Goal: Task Accomplishment & Management: Use online tool/utility

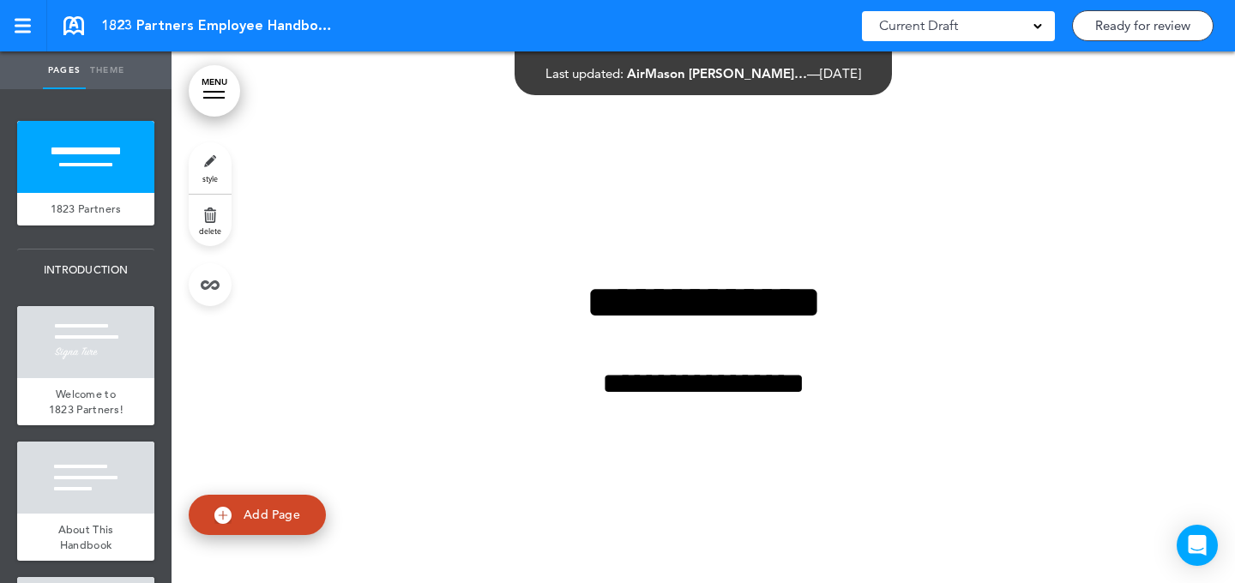
scroll to position [646, 0]
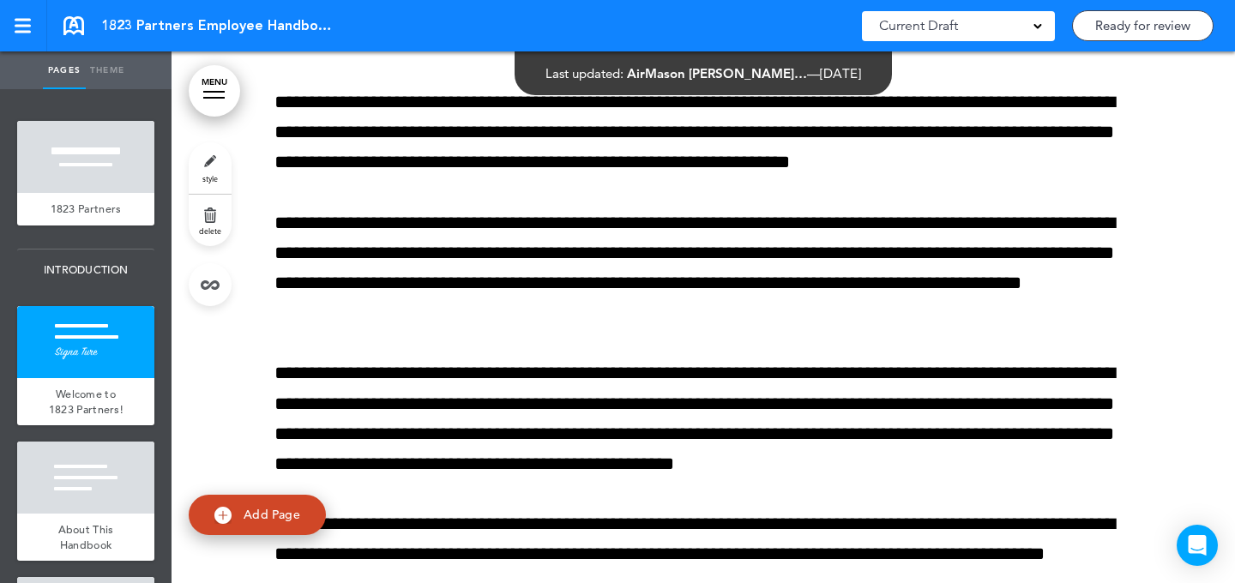
click at [196, 150] on link "style" at bounding box center [210, 167] width 43 height 51
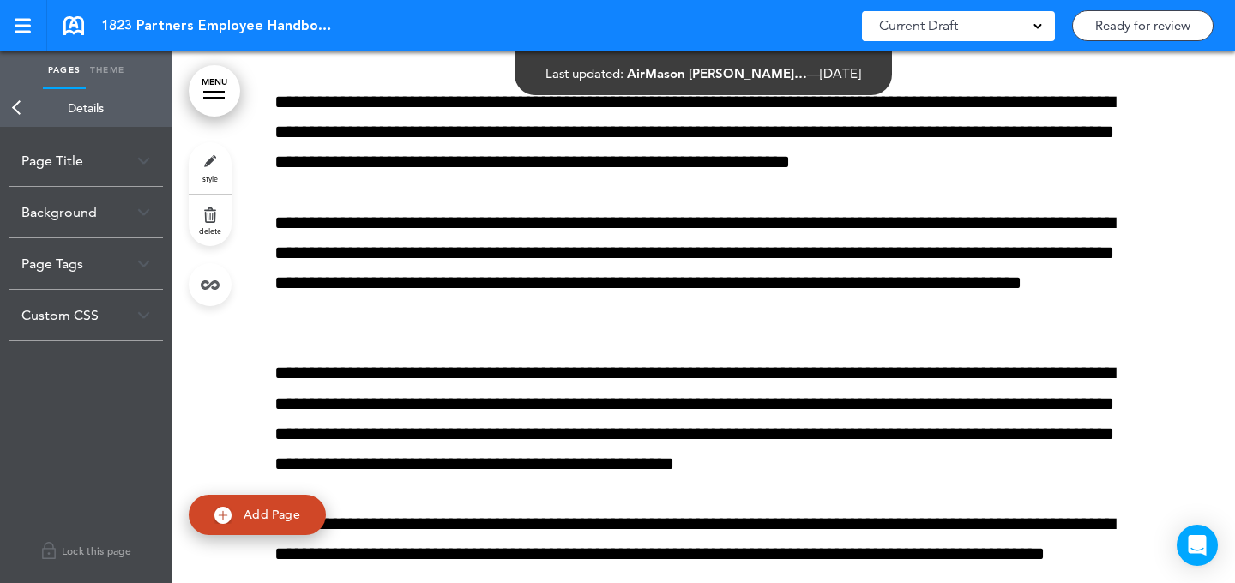
click at [100, 208] on div "Background" at bounding box center [86, 212] width 154 height 51
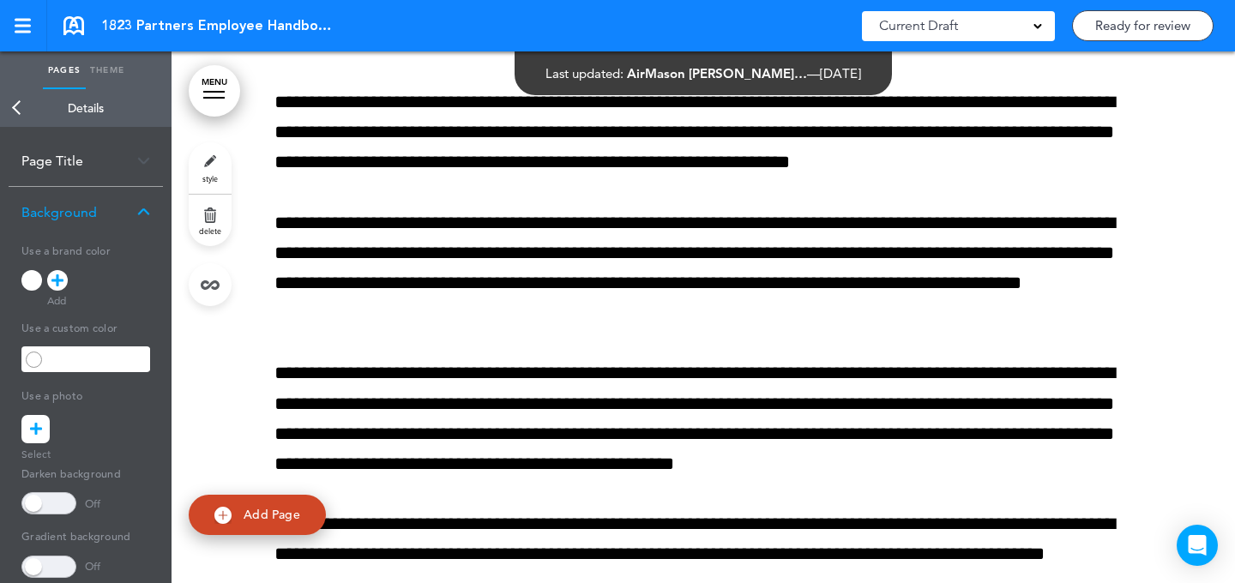
click at [61, 289] on icon at bounding box center [57, 280] width 12 height 21
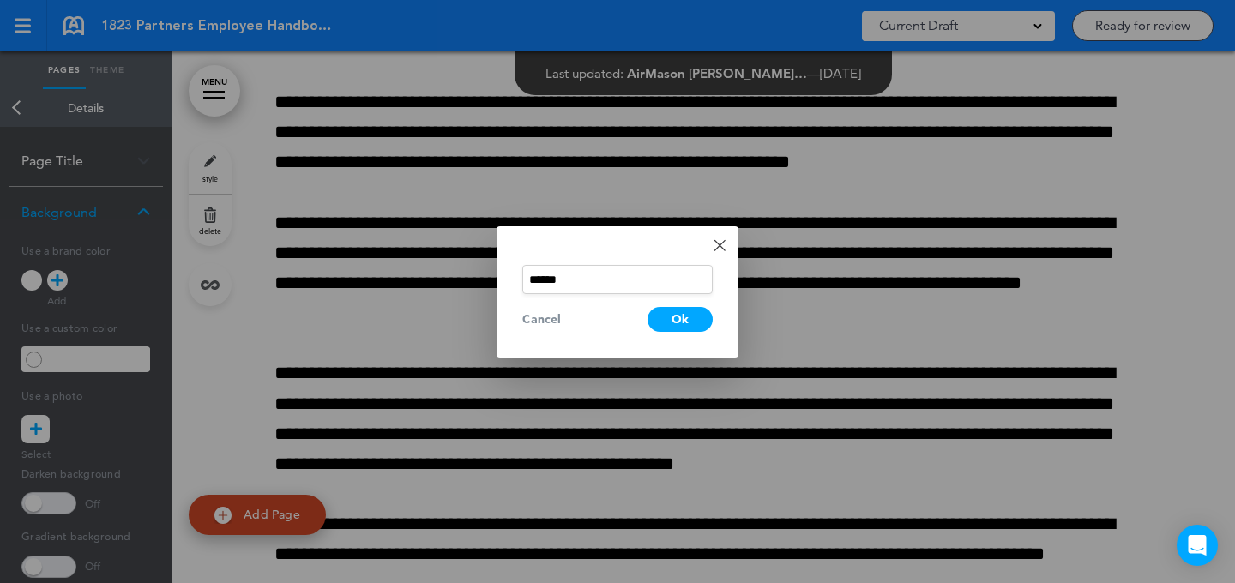
click at [574, 282] on input "******" at bounding box center [617, 279] width 190 height 29
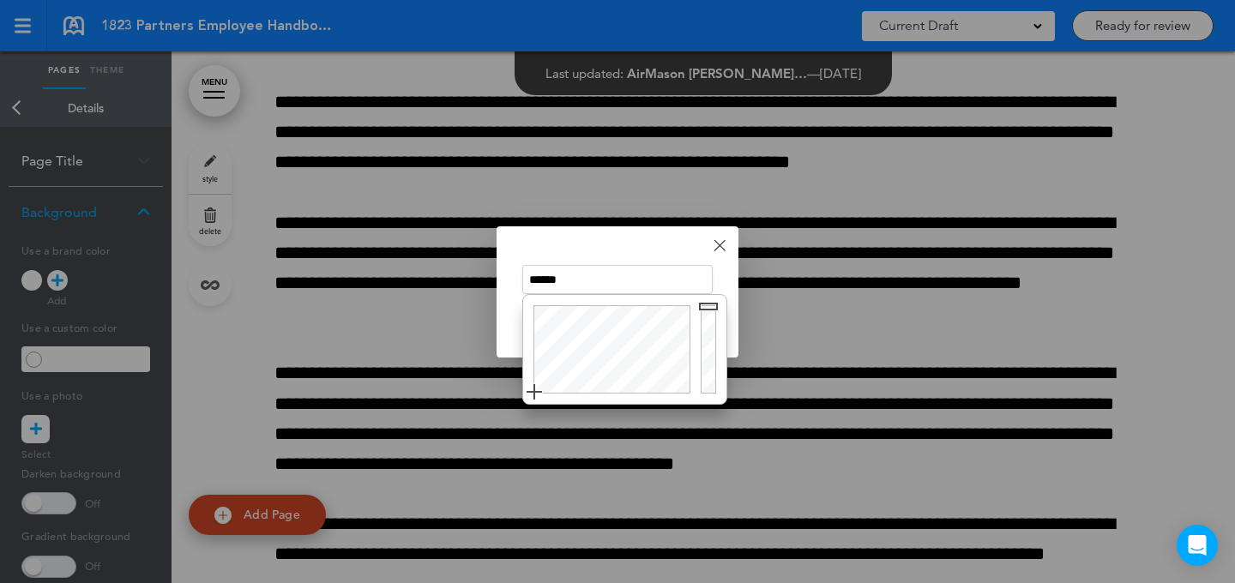
paste input "text"
click at [632, 253] on div "Done Change color ****** Cancel Ok" at bounding box center [618, 291] width 242 height 131
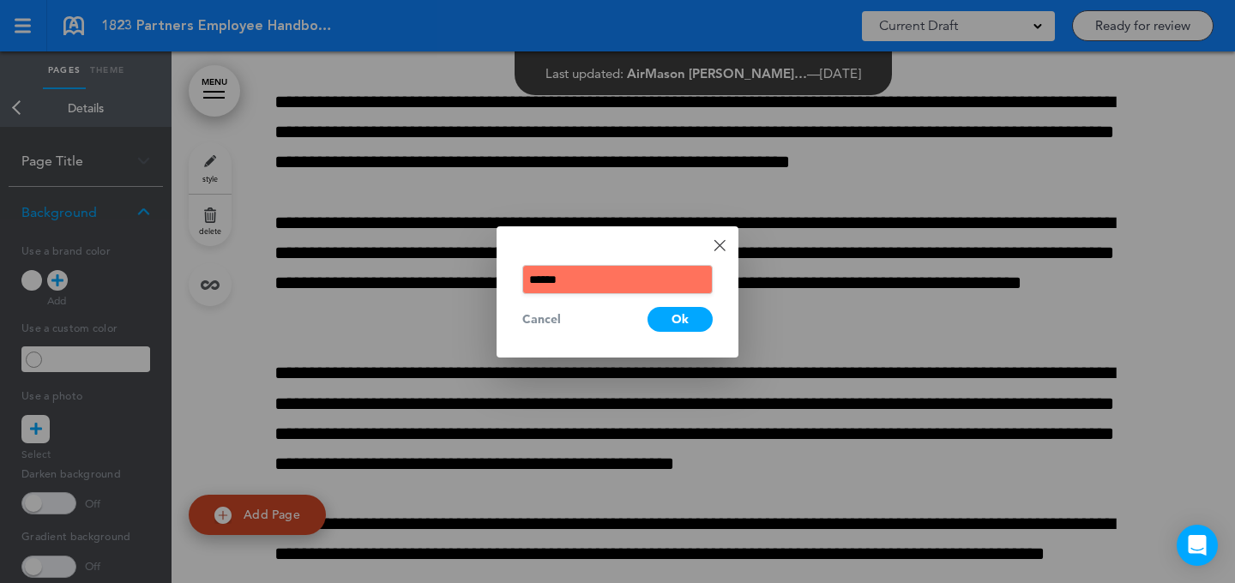
click at [690, 327] on div "Ok" at bounding box center [680, 319] width 65 height 25
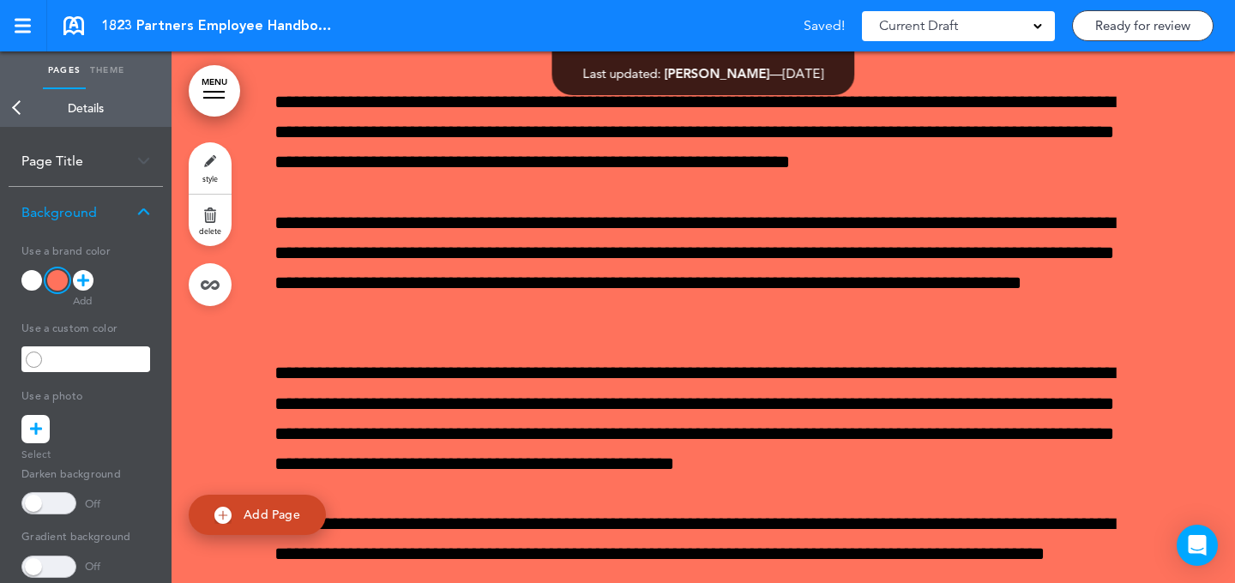
click at [91, 275] on div at bounding box center [83, 280] width 21 height 21
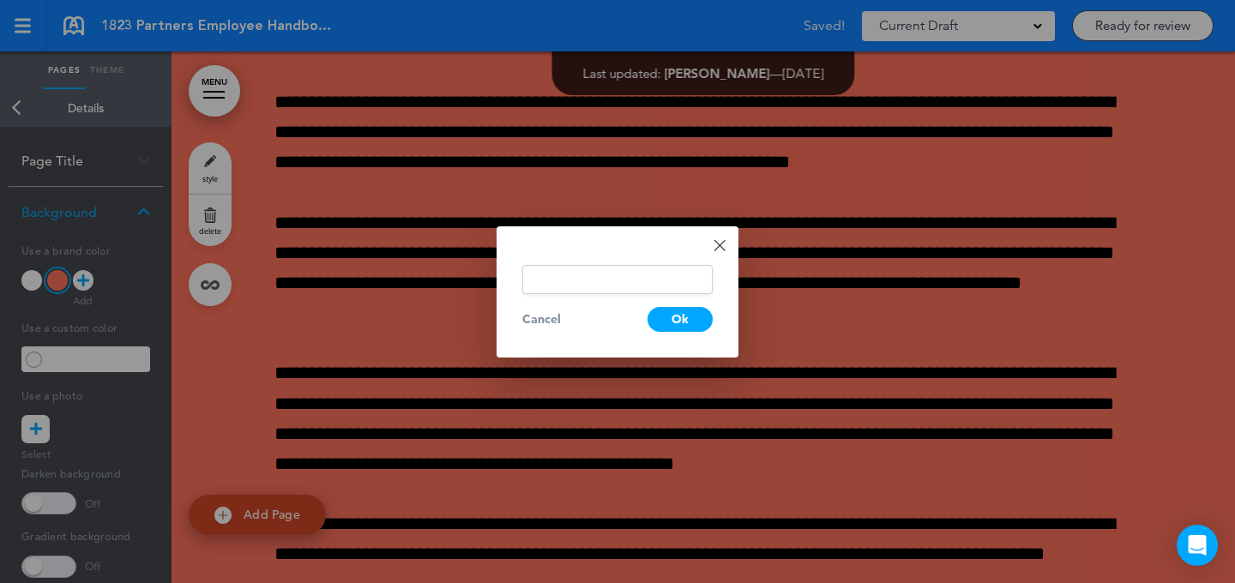
click at [548, 293] on input "text" at bounding box center [617, 279] width 190 height 29
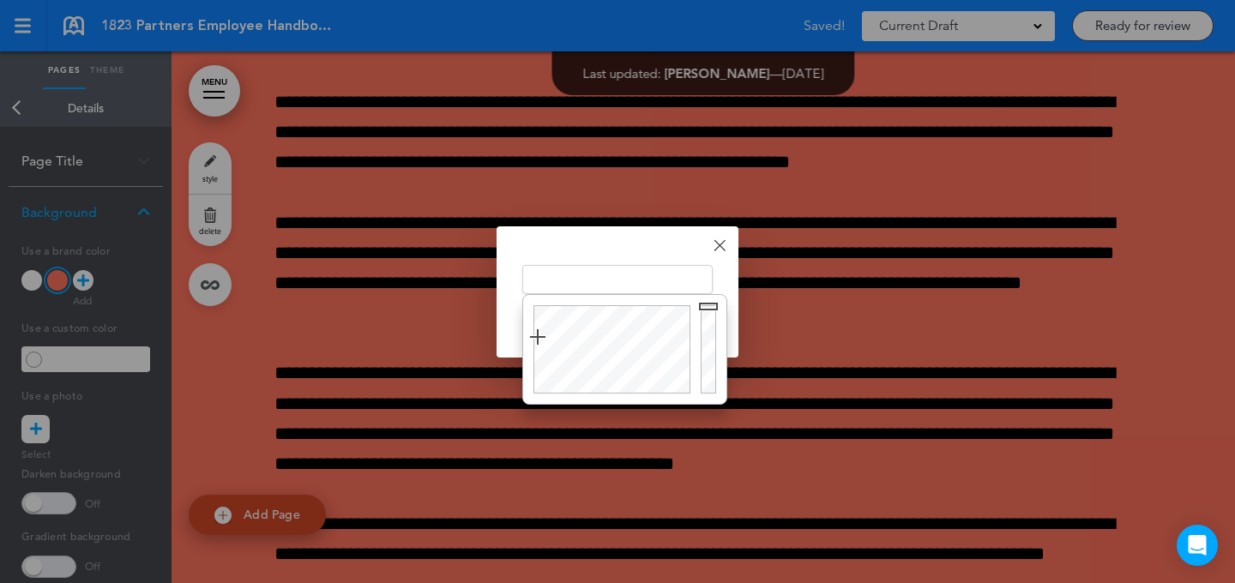
drag, startPoint x: 556, startPoint y: 287, endPoint x: 587, endPoint y: 275, distance: 32.8
click at [556, 287] on input "text" at bounding box center [617, 279] width 190 height 29
type input "******"
click at [630, 247] on div "Done Change color ****** Cancel Ok" at bounding box center [618, 291] width 242 height 131
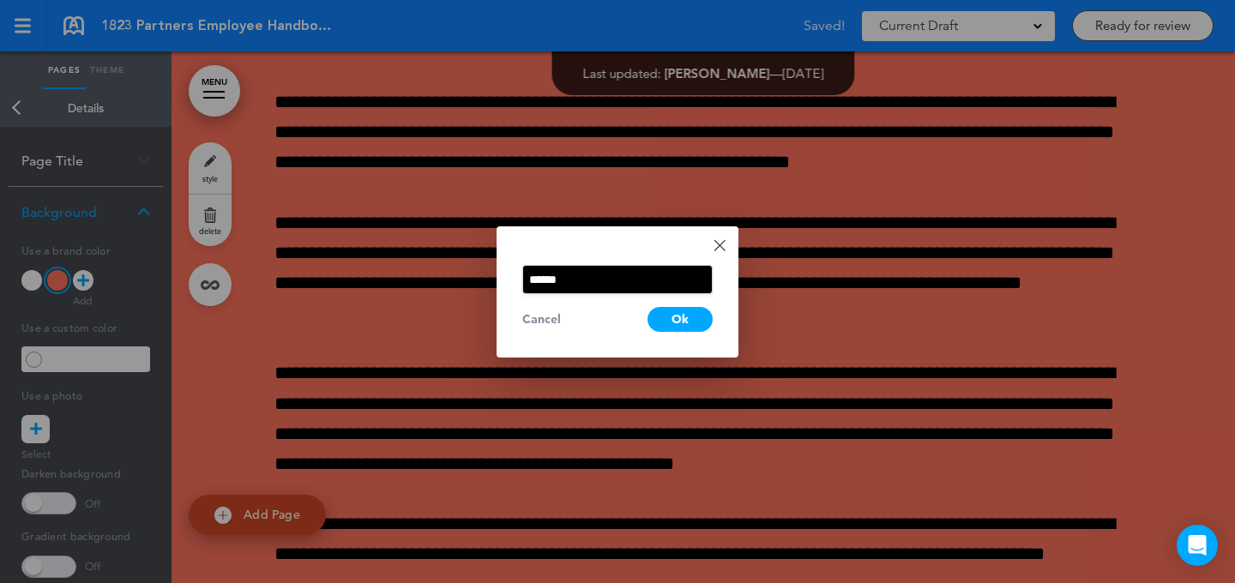
click at [661, 319] on div "Ok" at bounding box center [680, 319] width 65 height 25
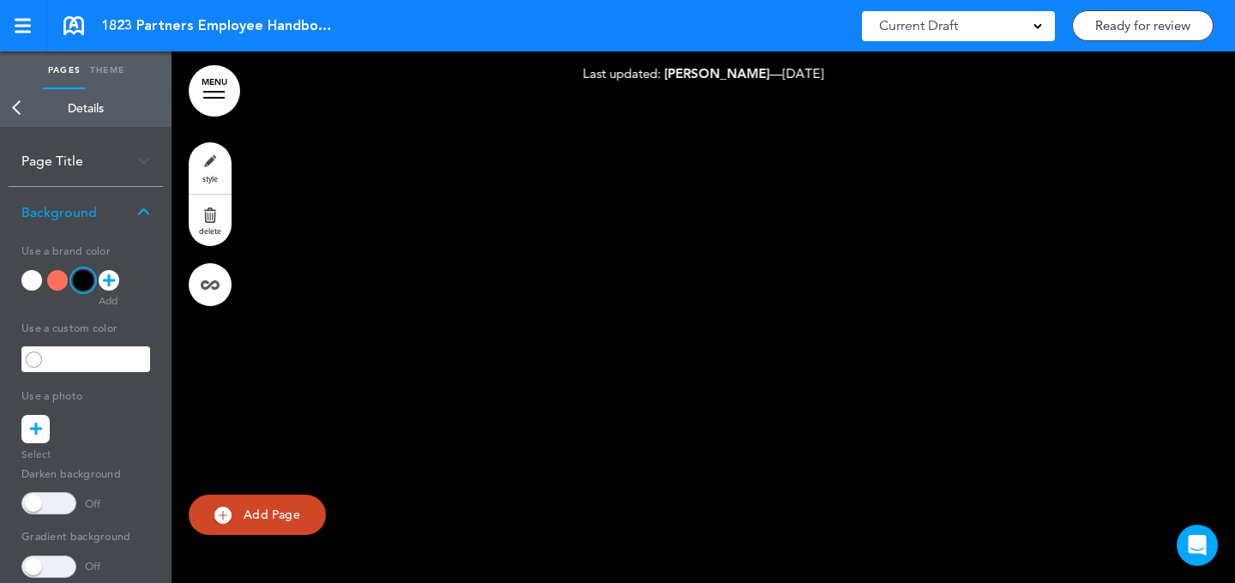
click at [122, 77] on link "Theme" at bounding box center [107, 70] width 43 height 38
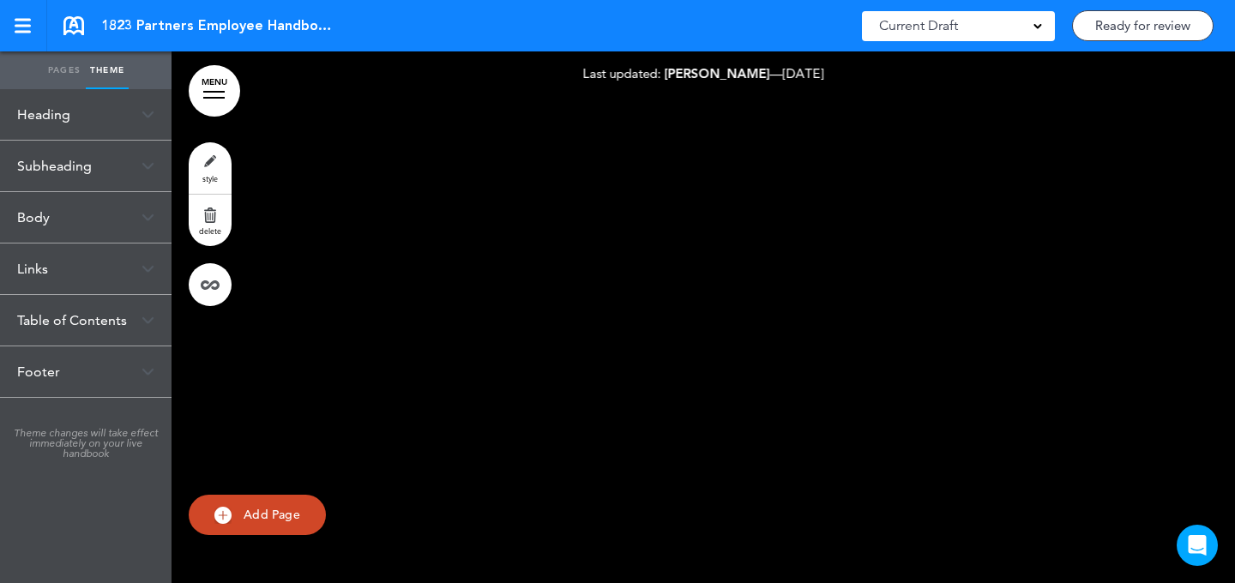
click at [136, 131] on div "Heading" at bounding box center [86, 114] width 172 height 51
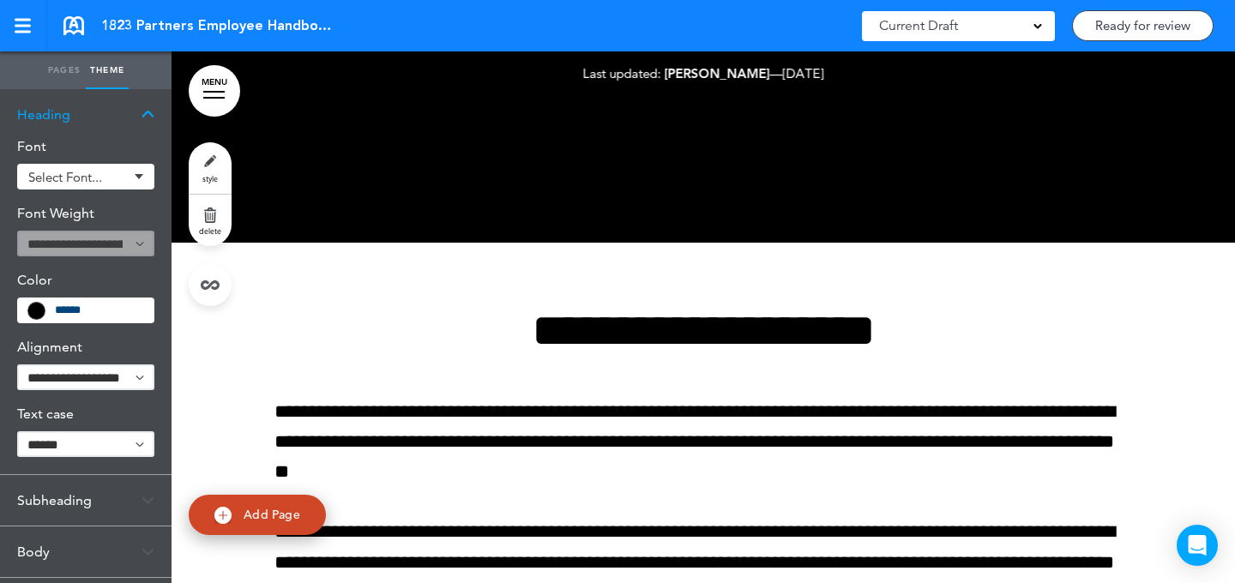
scroll to position [1521, 0]
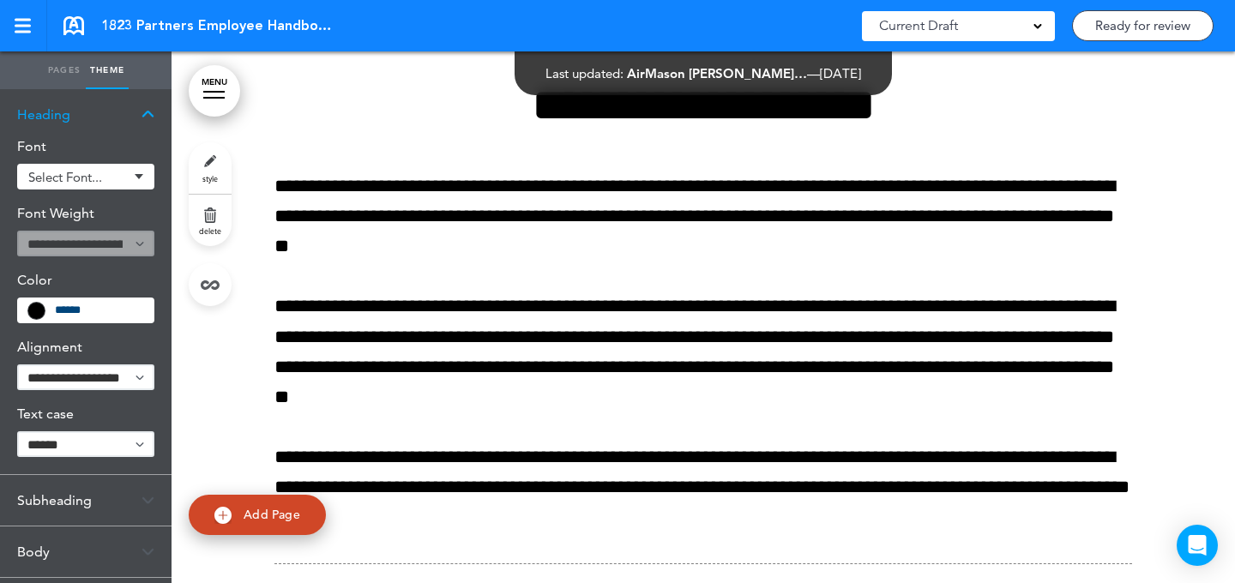
click at [120, 173] on span "Select font..." at bounding box center [78, 177] width 100 height 13
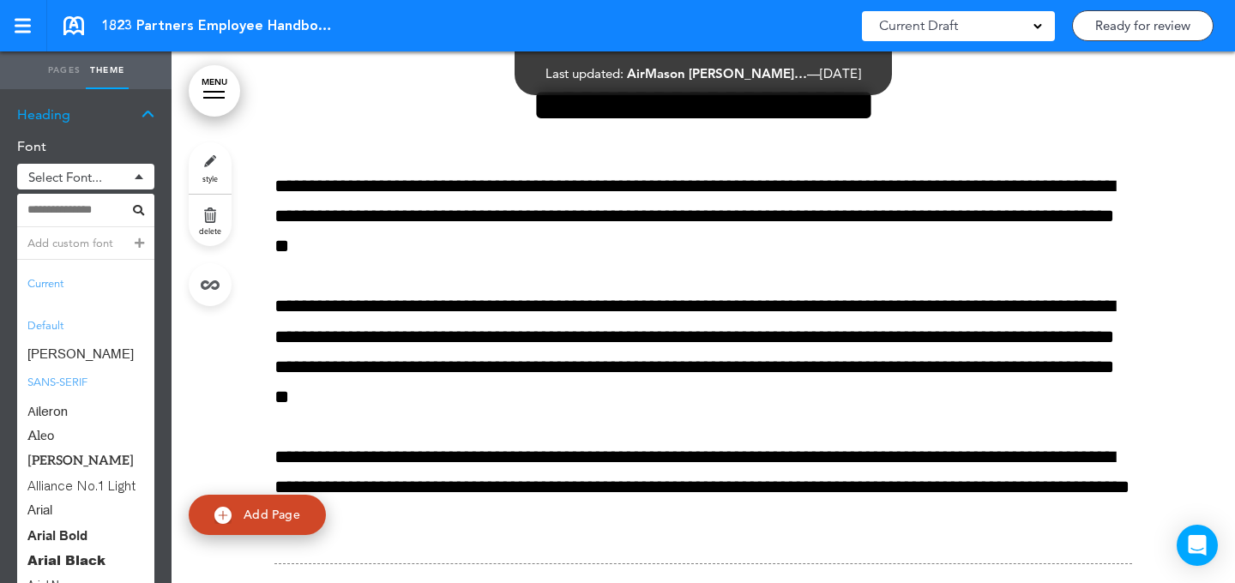
click at [113, 241] on div "Add custom font" at bounding box center [85, 243] width 137 height 33
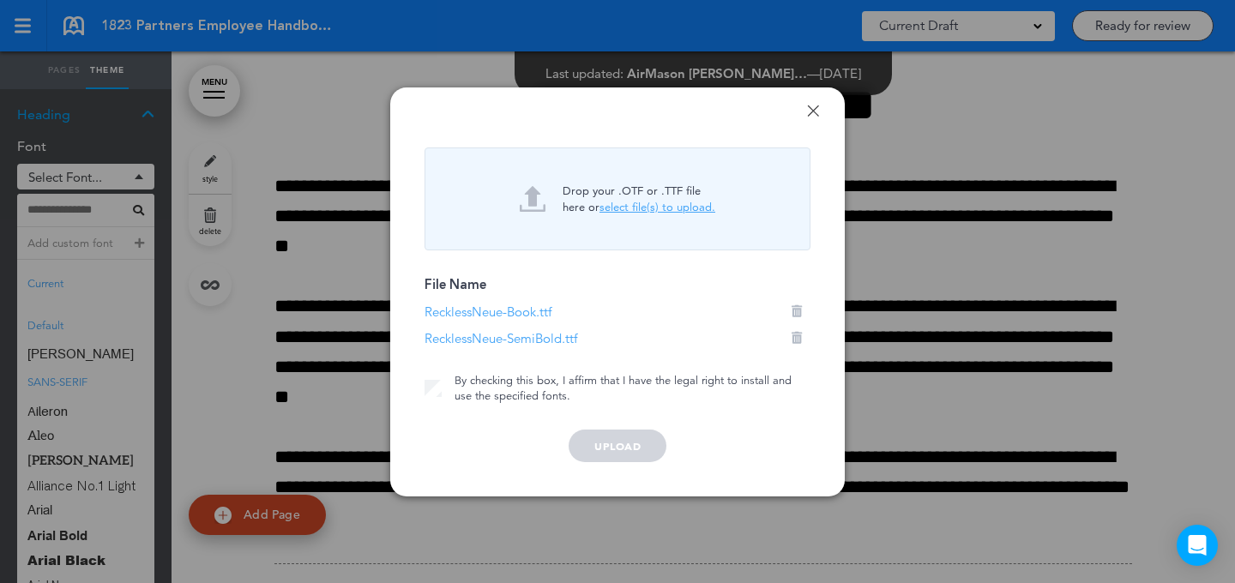
click at [420, 397] on div "Done Drop your .OTF or .TTF file here or select file(s) to upload. File Name Re…" at bounding box center [617, 291] width 455 height 409
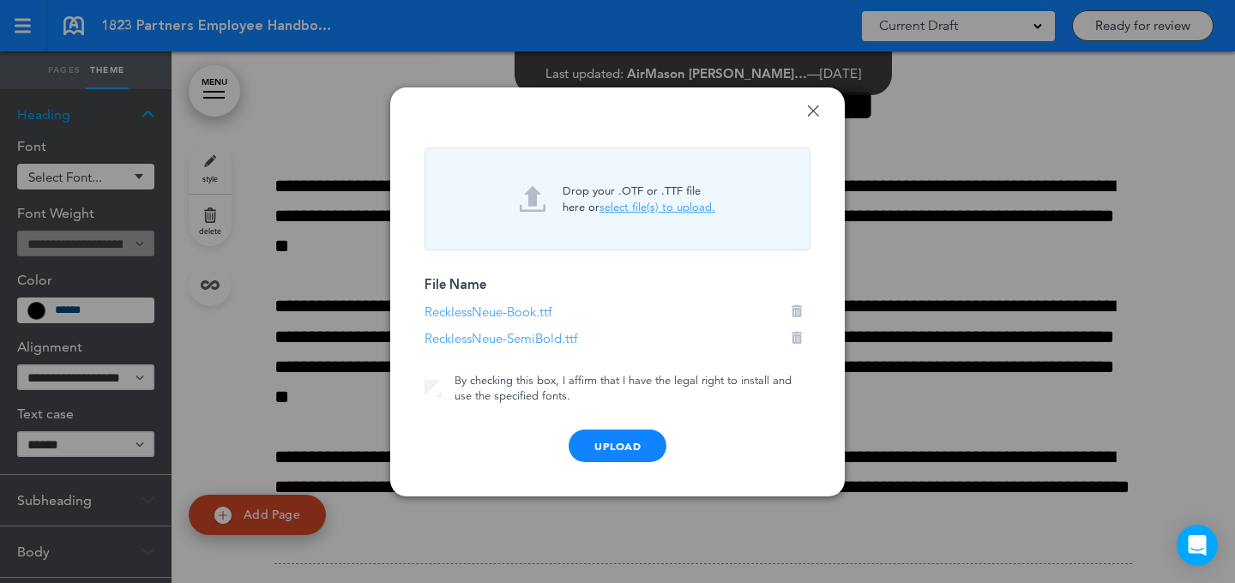
click at [620, 468] on div "Done Drop your .OTF or .TTF file here or select file(s) to upload. File Name Re…" at bounding box center [617, 291] width 455 height 409
click at [625, 457] on div "Upload" at bounding box center [618, 446] width 98 height 33
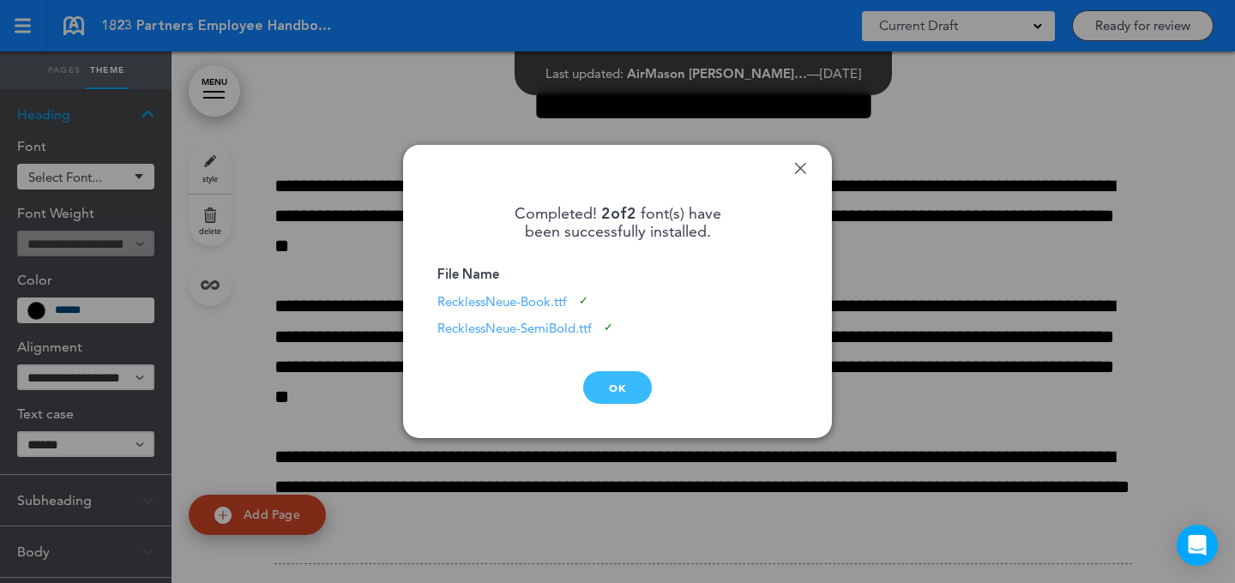
click at [600, 387] on div "OK" at bounding box center [617, 387] width 69 height 33
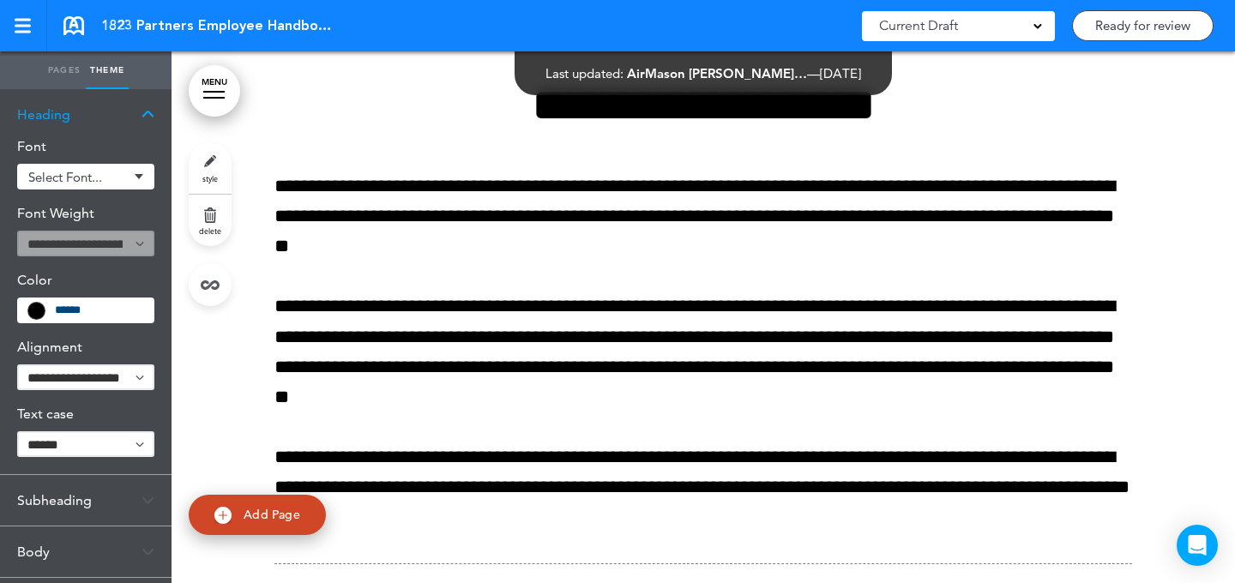
click at [106, 172] on span "Select font..." at bounding box center [78, 177] width 100 height 13
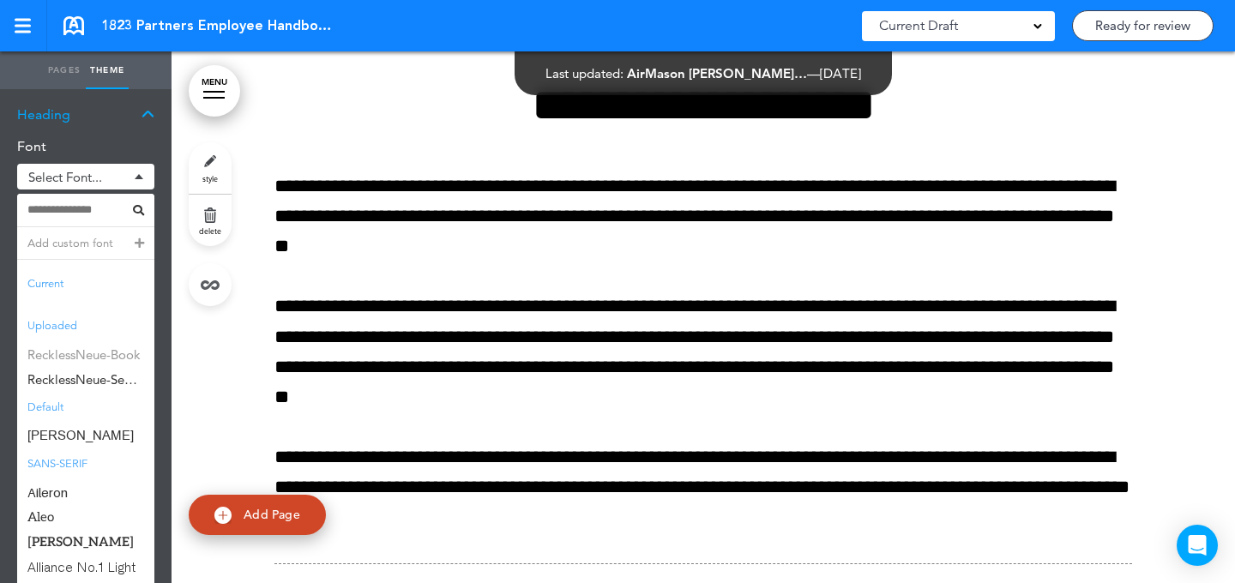
click at [103, 360] on span "RecklessNeue-Book" at bounding box center [85, 354] width 137 height 25
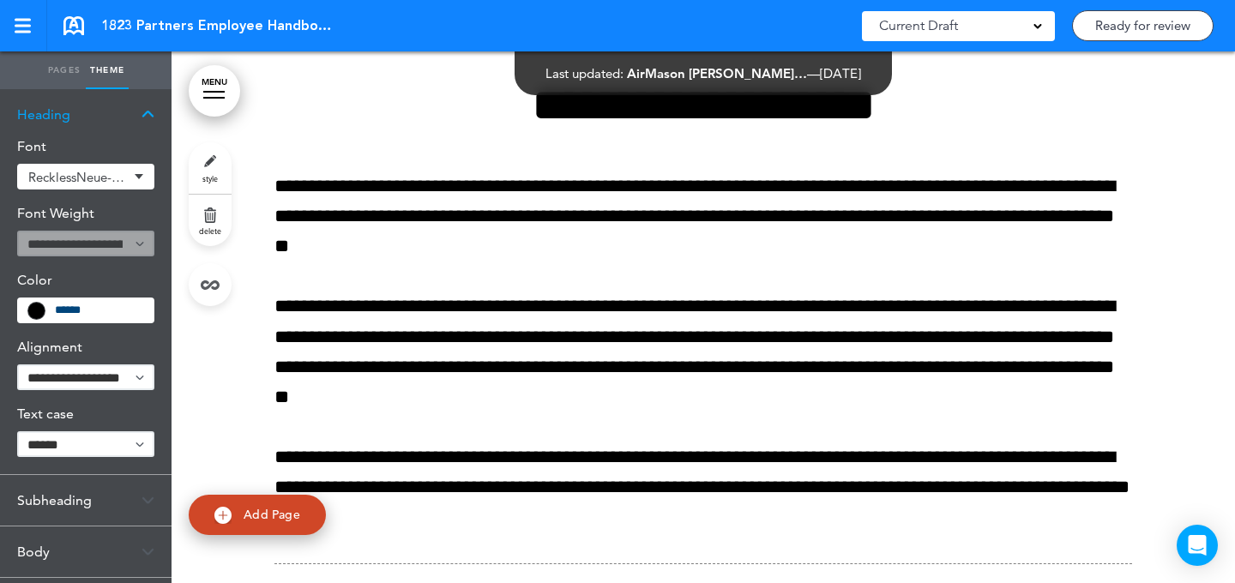
click at [124, 164] on div "RecklessNeue-Book" at bounding box center [85, 177] width 137 height 26
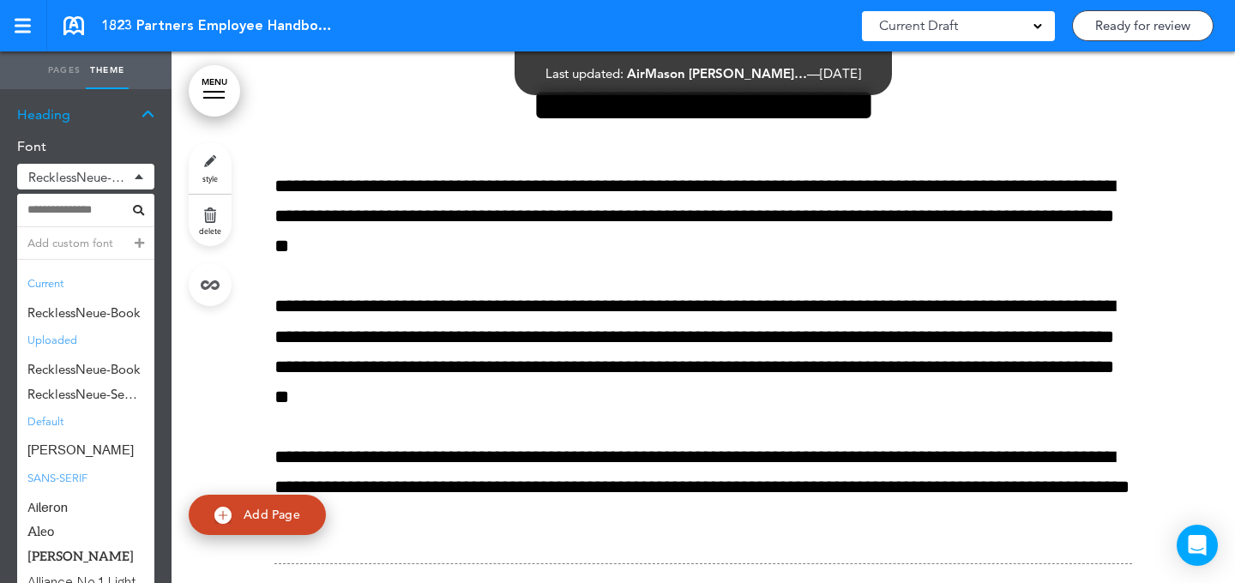
click at [122, 168] on div "RecklessNeue-Book" at bounding box center [85, 177] width 137 height 26
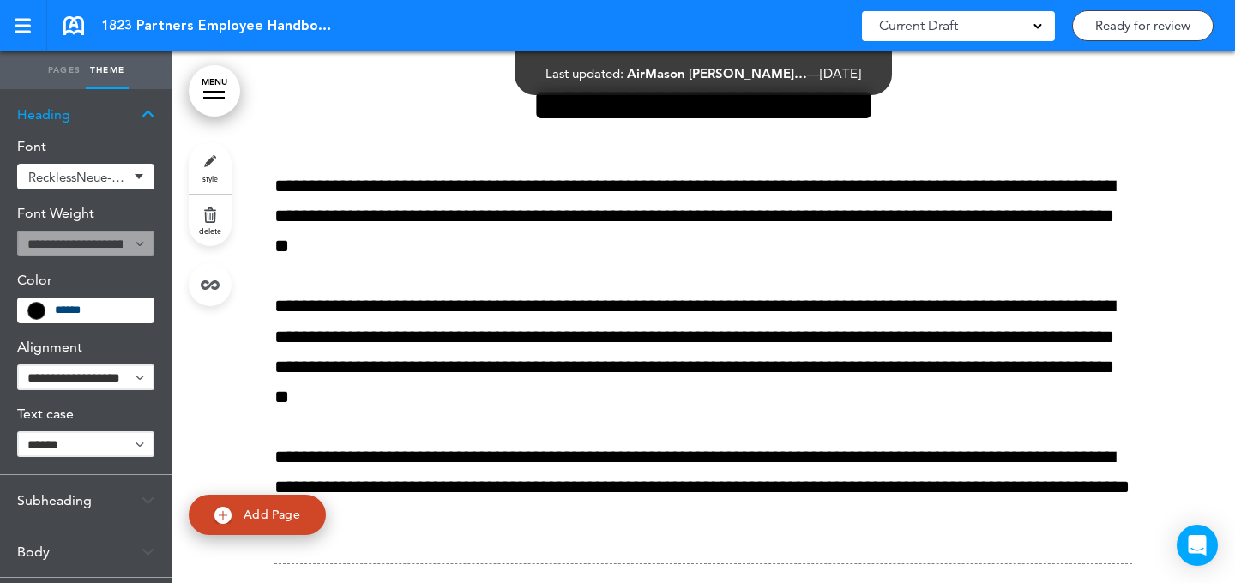
click at [113, 164] on div "RecklessNeue-Book" at bounding box center [85, 177] width 137 height 26
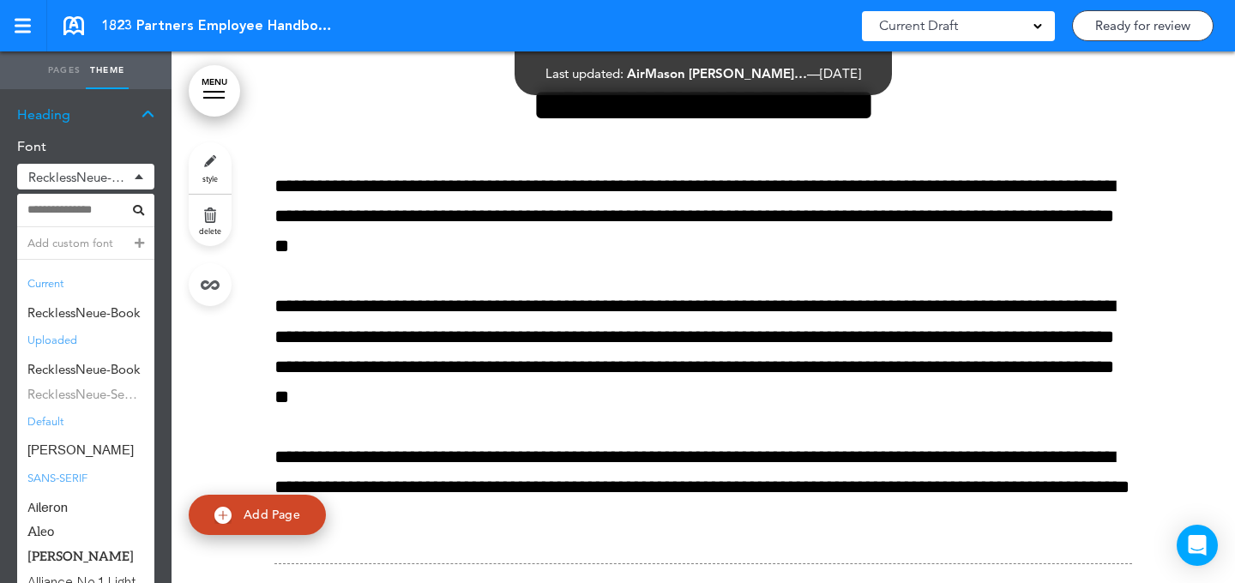
click at [112, 391] on span "RecklessNeue-SemiBold" at bounding box center [85, 394] width 137 height 25
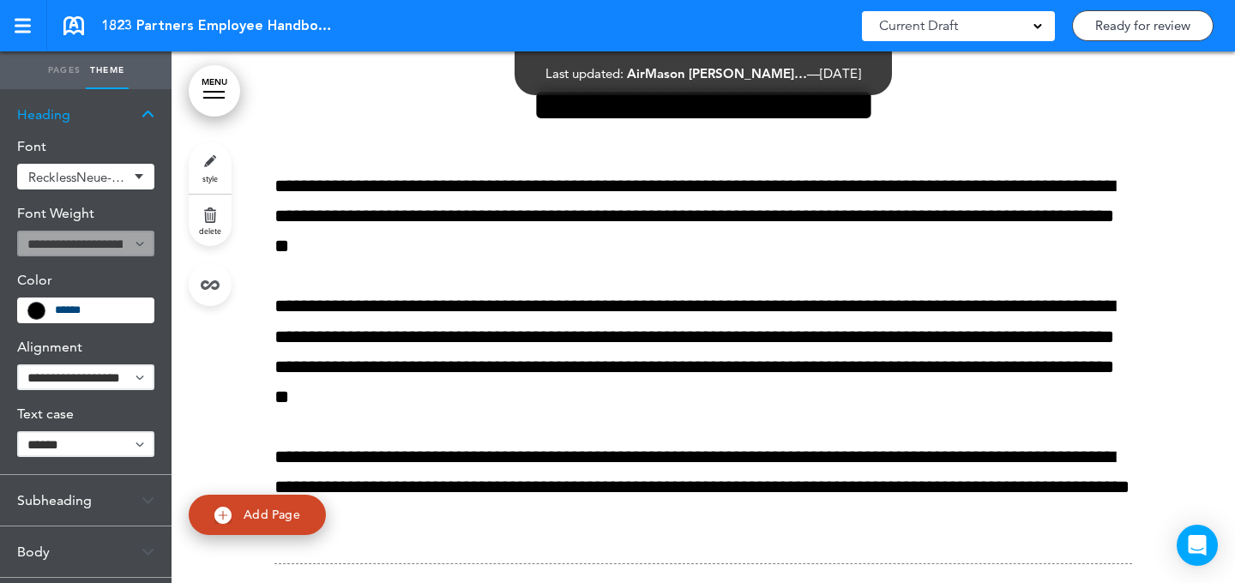
click at [110, 365] on div "Font RecklessNeue-SemiBold Add custom font Current RecklessNeue-SemiBold Upload…" at bounding box center [86, 307] width 172 height 335
click at [99, 387] on select "**********" at bounding box center [85, 378] width 137 height 26
select select "****"
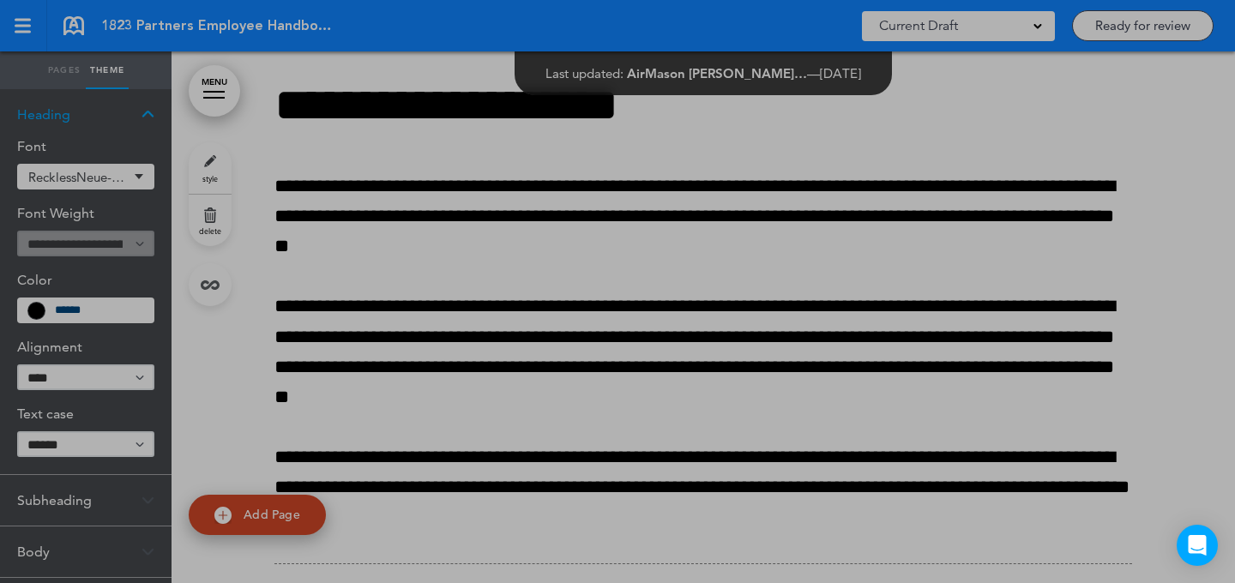
click at [94, 498] on div at bounding box center [617, 291] width 1235 height 583
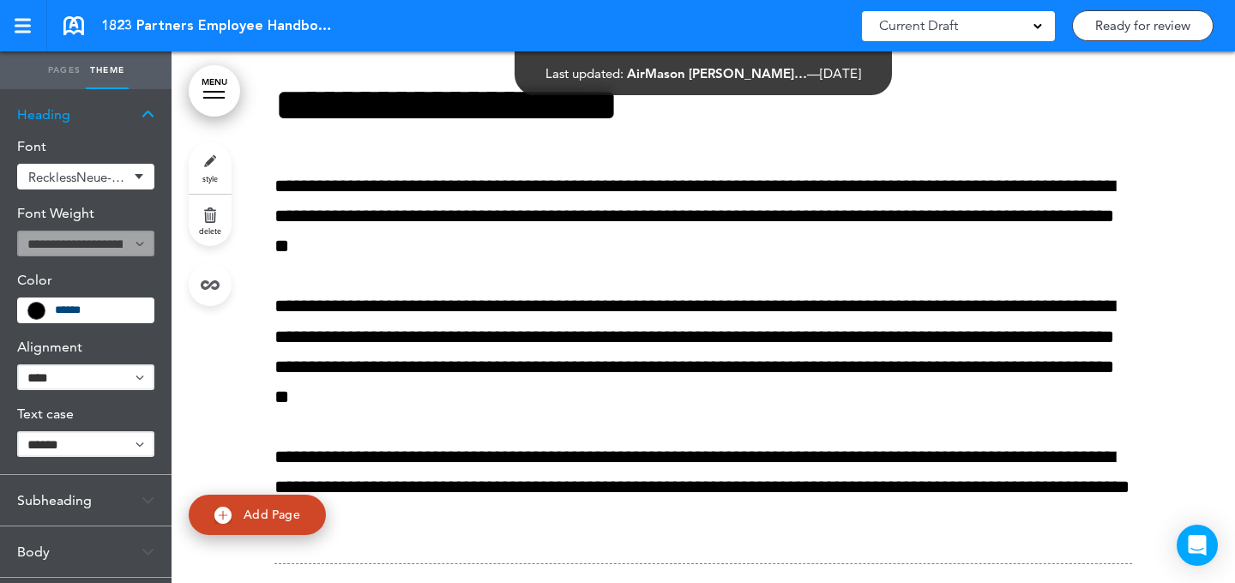
click at [80, 494] on div "Subheading" at bounding box center [86, 500] width 172 height 51
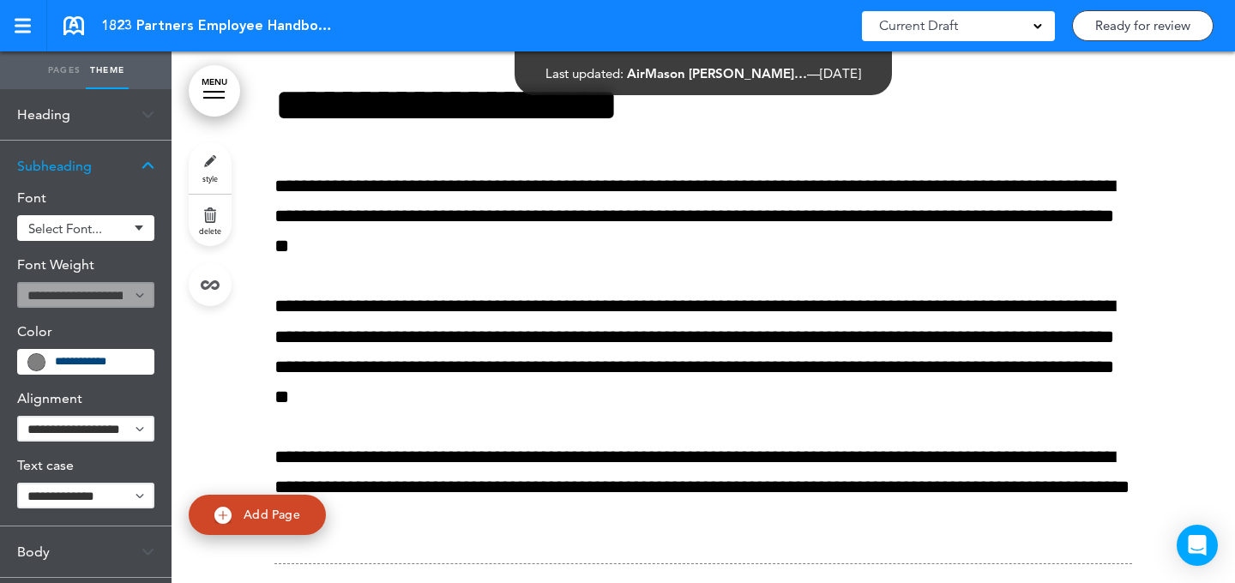
click at [113, 231] on span "Select font..." at bounding box center [78, 228] width 100 height 13
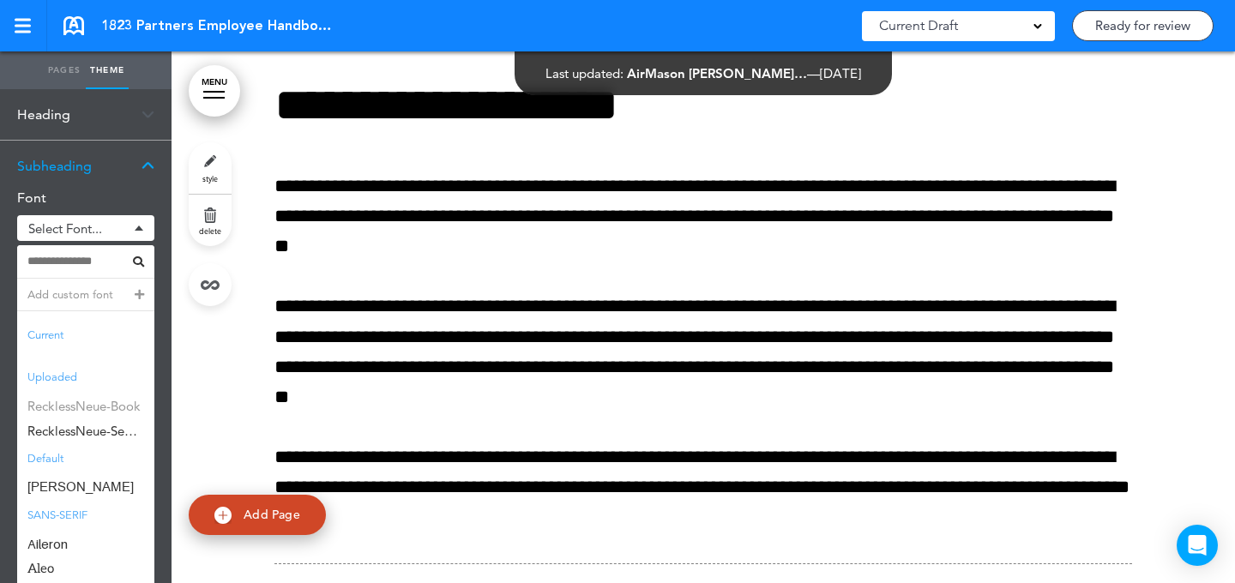
click at [121, 401] on span "RecklessNeue-Book" at bounding box center [85, 406] width 137 height 25
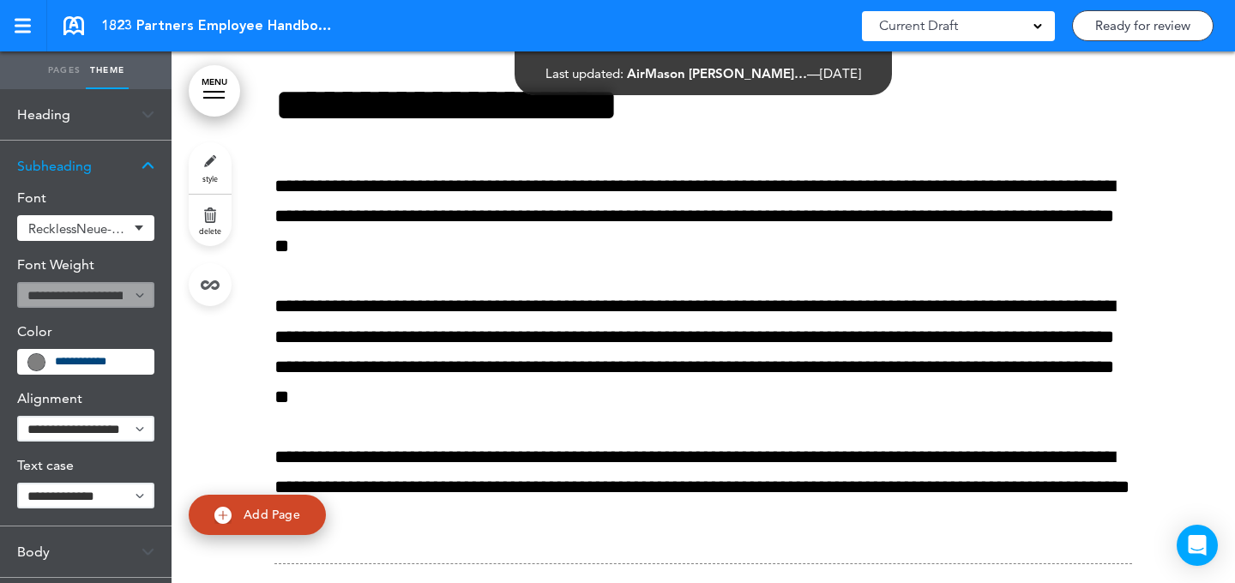
click at [94, 359] on input "**********" at bounding box center [99, 362] width 88 height 12
click at [106, 230] on span "RecklessNeue-Book" at bounding box center [78, 228] width 100 height 13
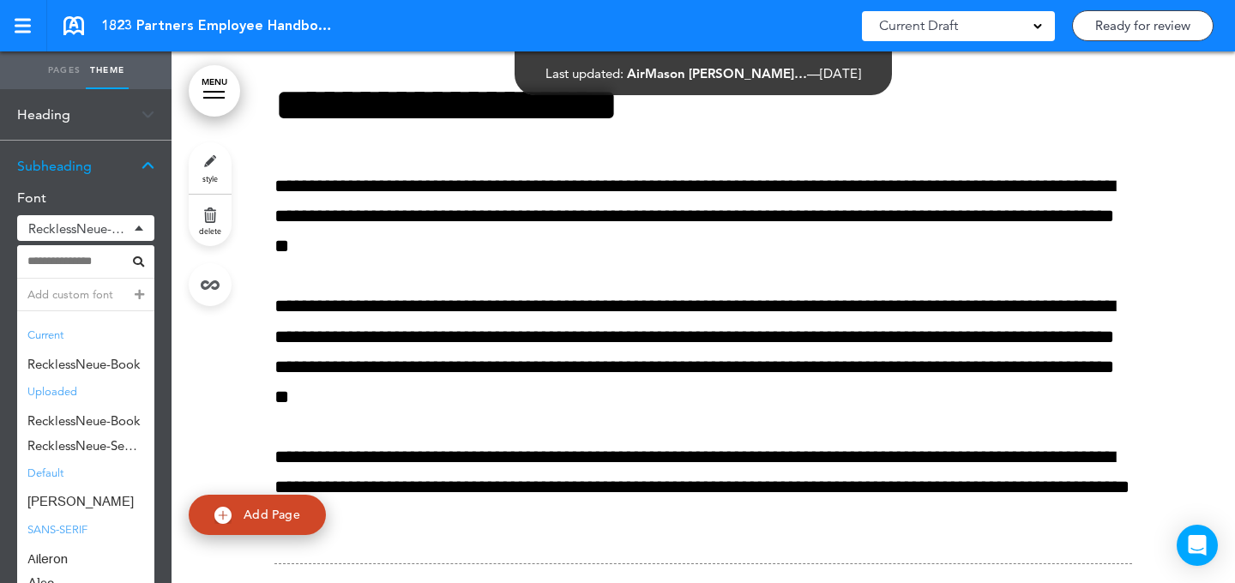
click at [112, 226] on span "RecklessNeue-Book" at bounding box center [78, 228] width 100 height 13
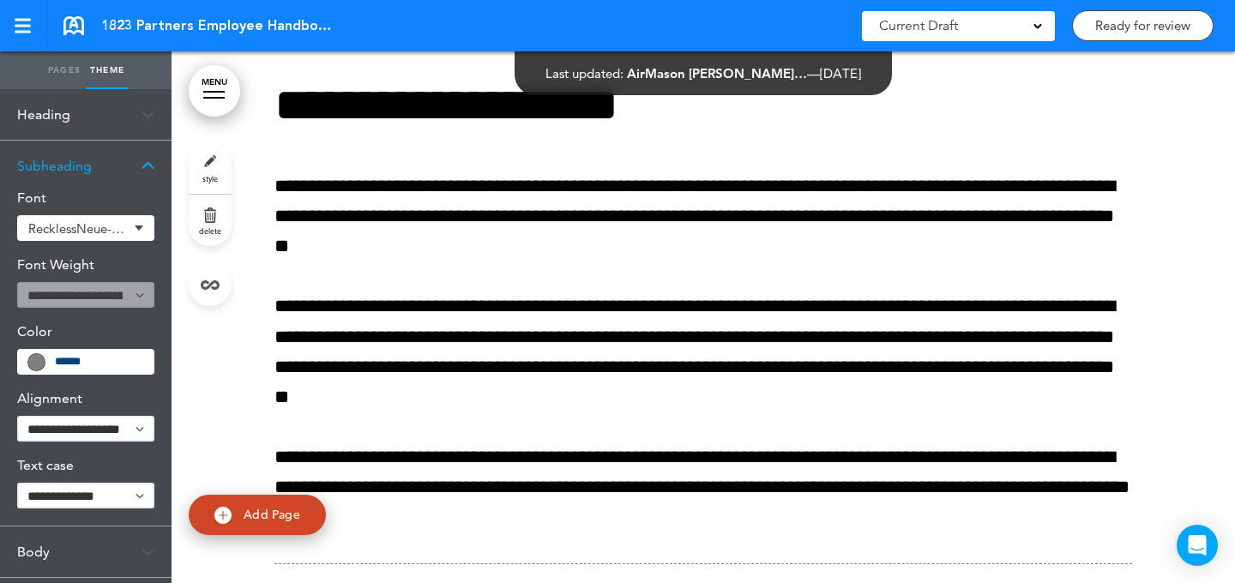
click at [112, 226] on span "RecklessNeue-Book" at bounding box center [78, 228] width 100 height 13
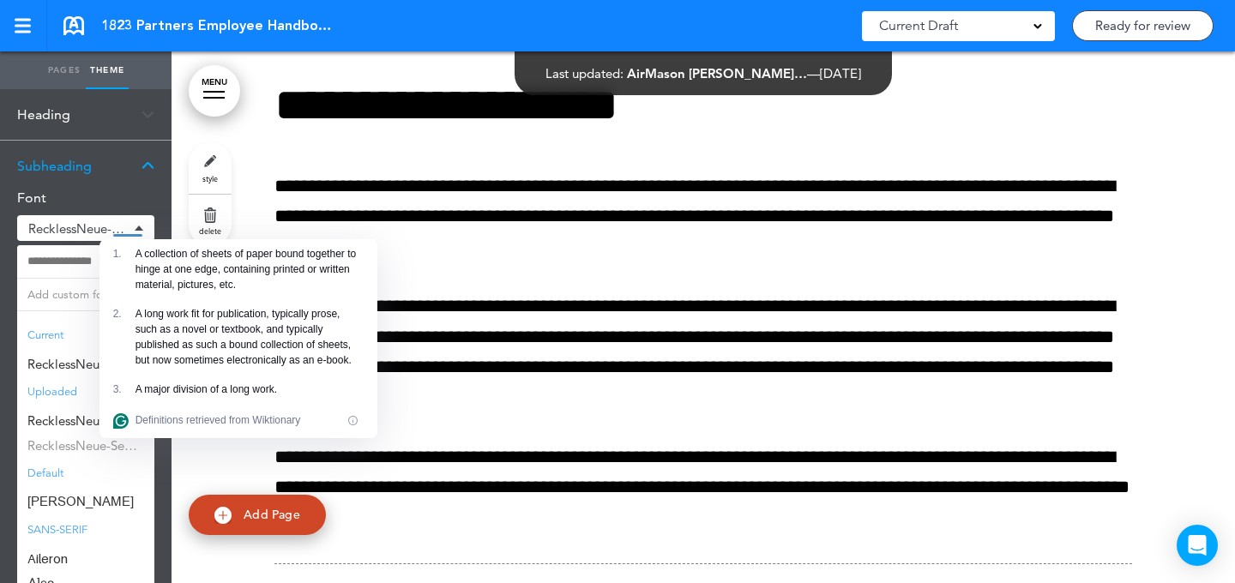
click at [92, 443] on span "RecklessNeue-SemiBold" at bounding box center [85, 445] width 137 height 25
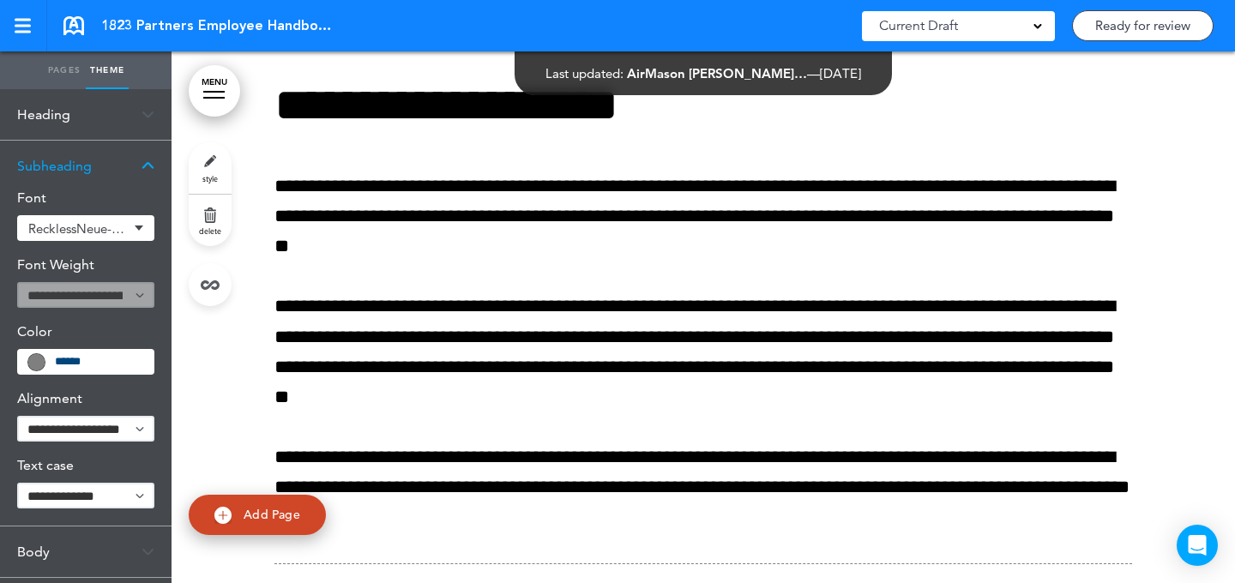
click at [115, 235] on div "RecklessNeue-SemiBold" at bounding box center [85, 228] width 137 height 26
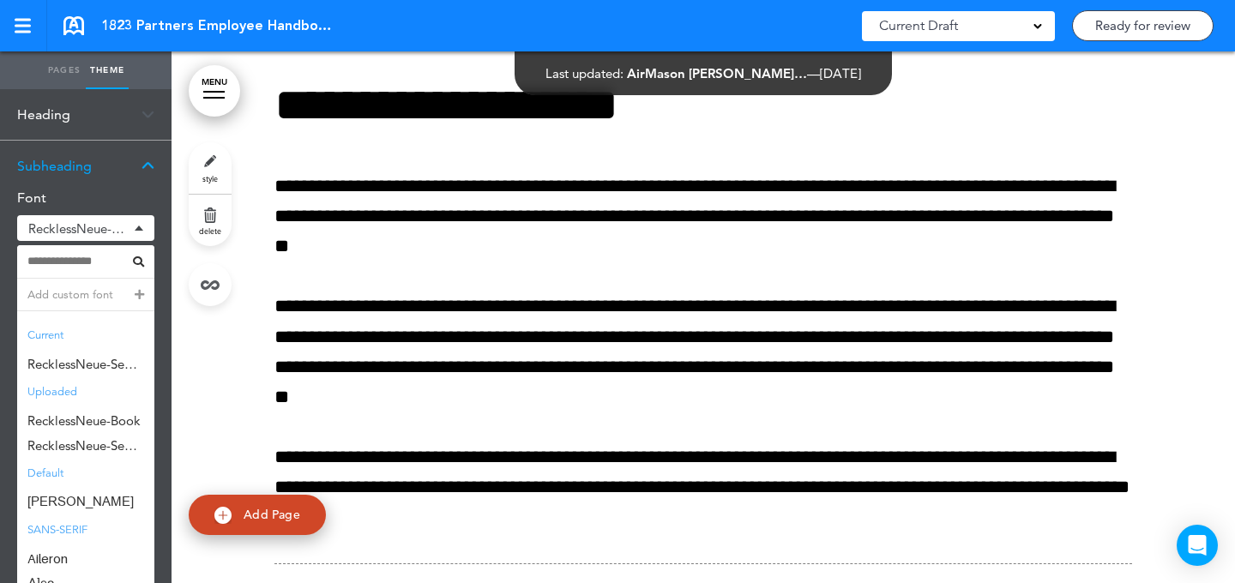
click at [190, 302] on div "style delete" at bounding box center [210, 224] width 43 height 164
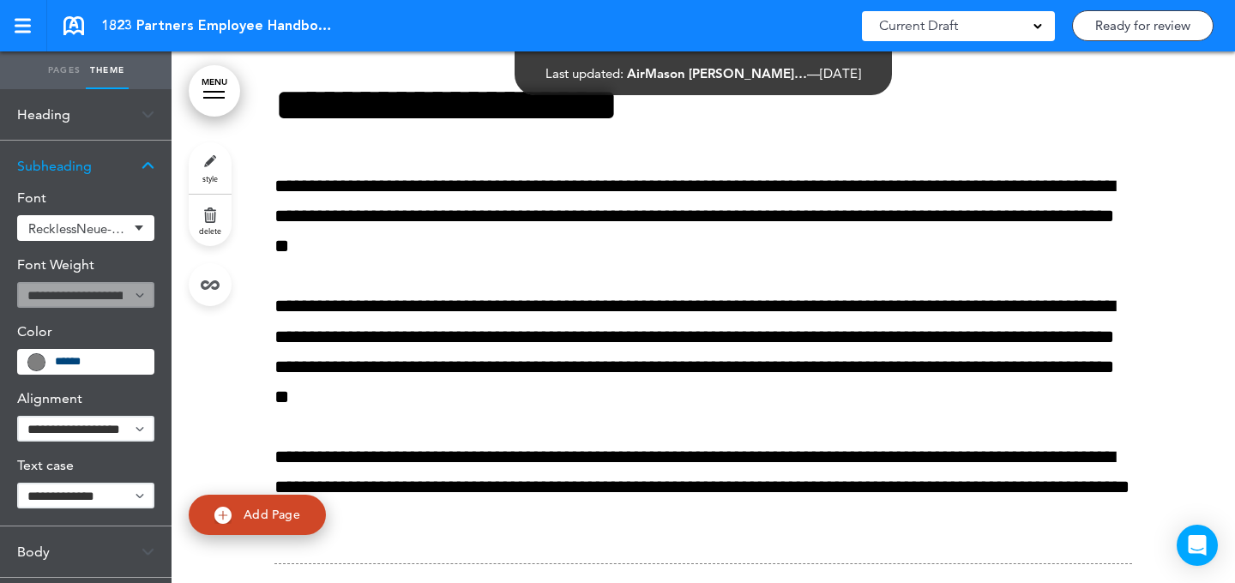
click at [94, 359] on input "******" at bounding box center [99, 362] width 88 height 12
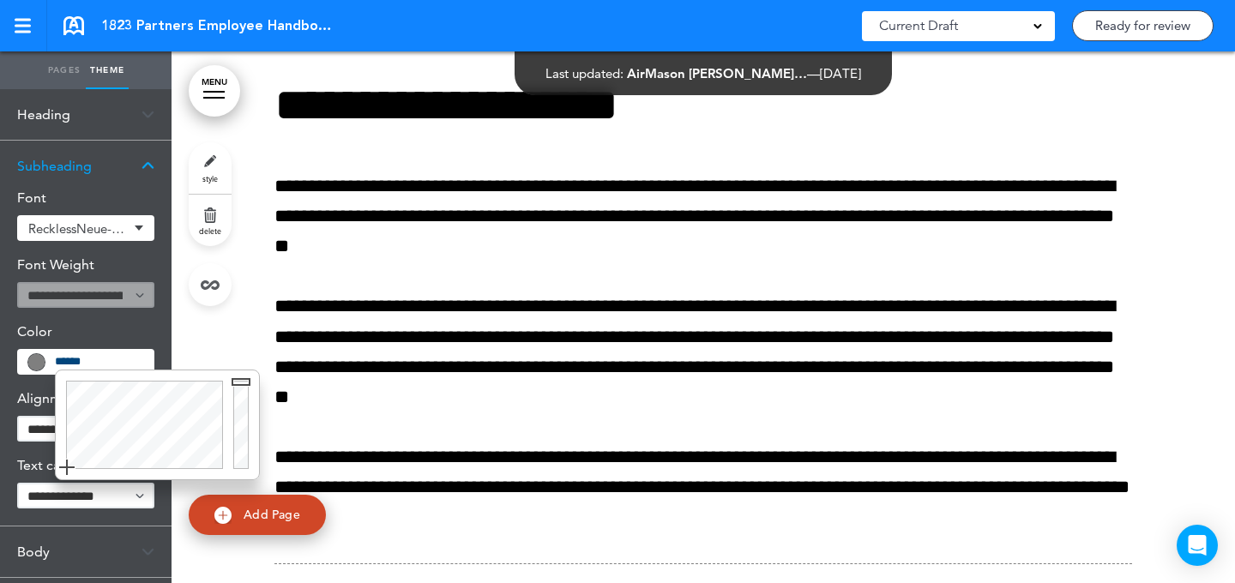
click at [87, 359] on input "******" at bounding box center [99, 362] width 88 height 12
click at [87, 360] on input "******" at bounding box center [99, 362] width 88 height 12
type input "******"
click at [39, 433] on body "This handbook Preview Settings Signatures Collaborators Your Handbooks Practice…" at bounding box center [617, 291] width 1235 height 583
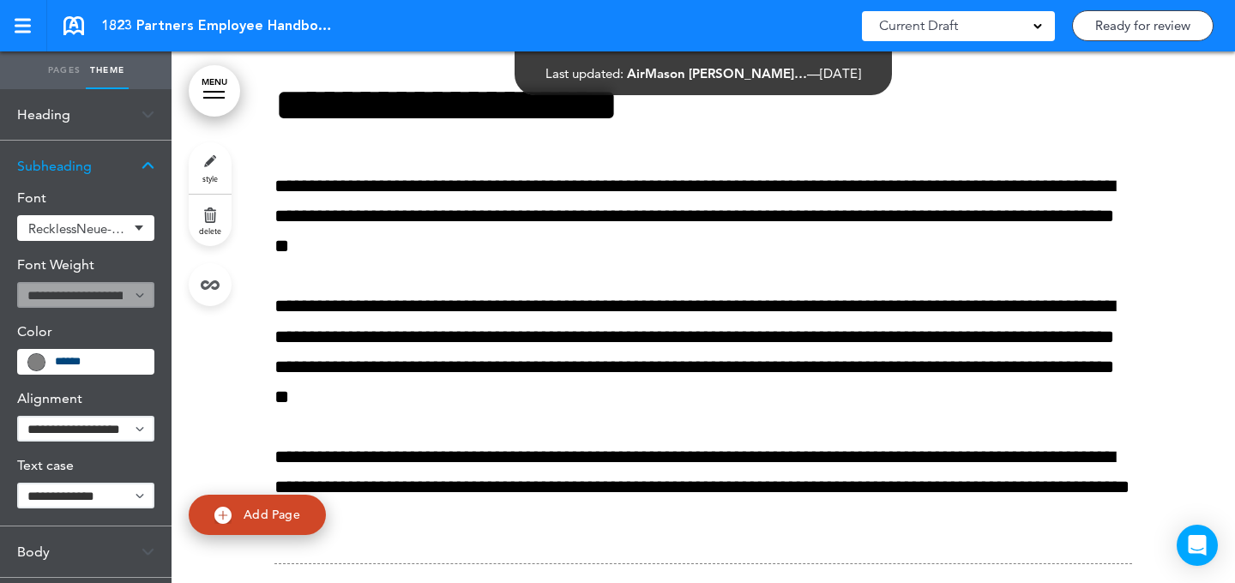
select select "****"
click at [78, 374] on div "****" at bounding box center [85, 362] width 137 height 26
click at [84, 366] on input "****" at bounding box center [99, 361] width 88 height 15
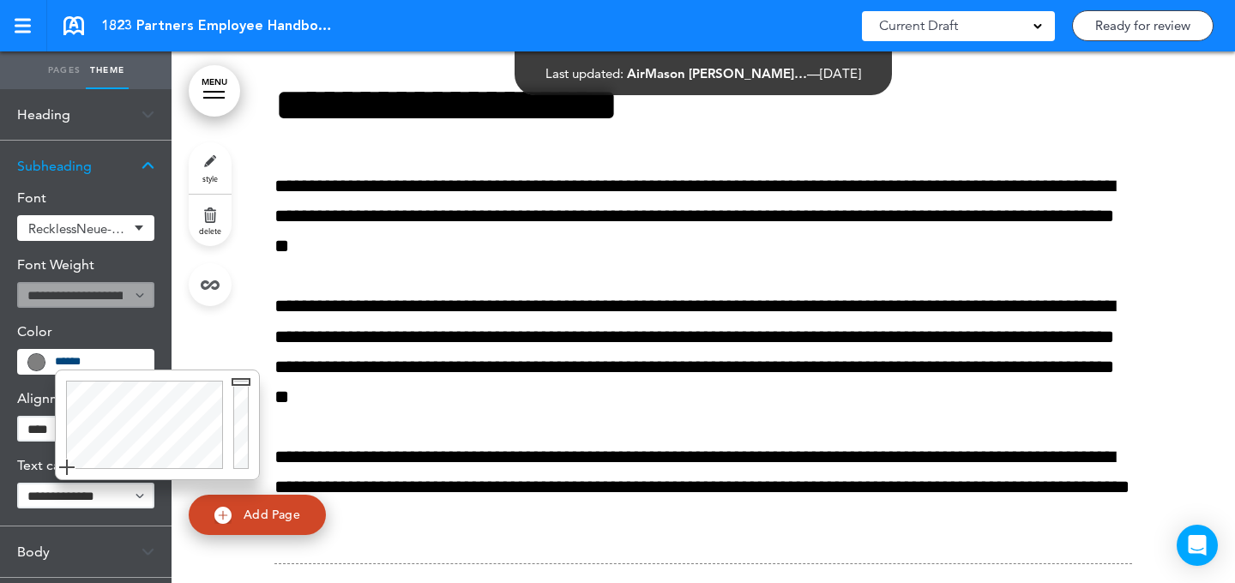
click at [84, 366] on input "****" at bounding box center [99, 361] width 88 height 15
click at [279, 307] on body "This handbook Preview Settings Signatures Collaborators Your Handbooks Practice…" at bounding box center [617, 291] width 1235 height 583
type input "******"
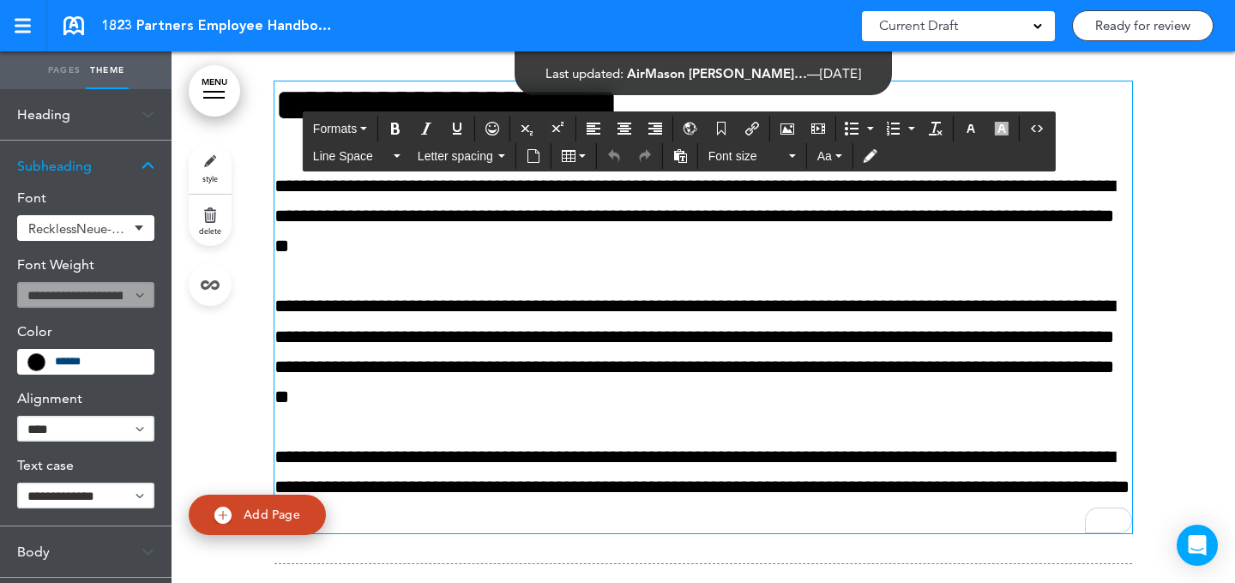
click at [72, 538] on div "Body" at bounding box center [86, 552] width 172 height 51
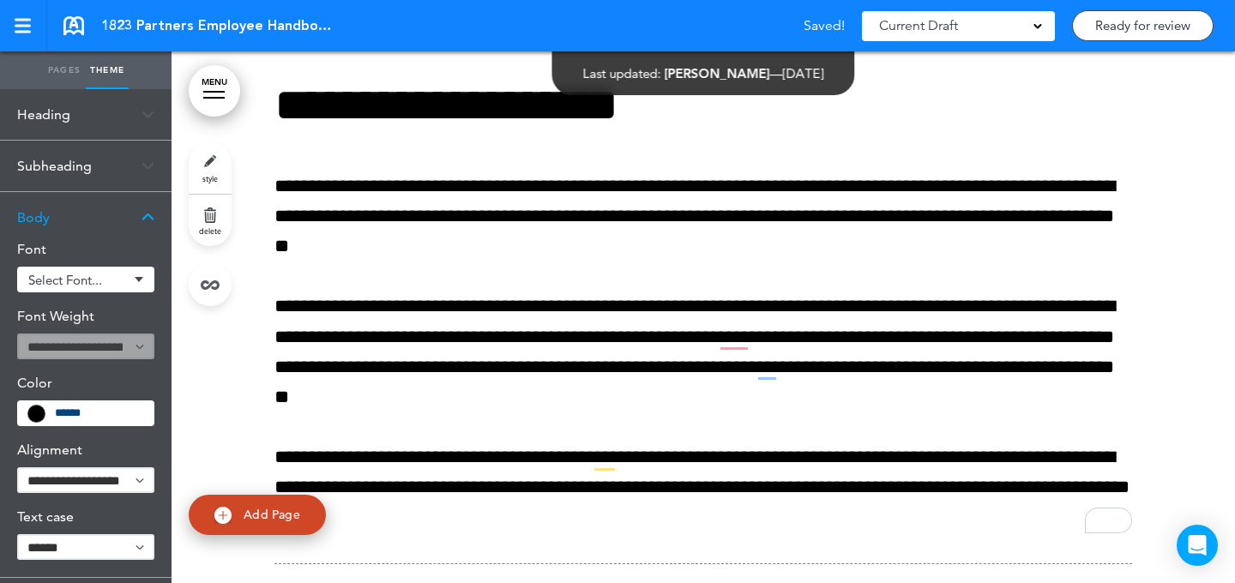
click at [103, 283] on span "Select font..." at bounding box center [78, 280] width 100 height 13
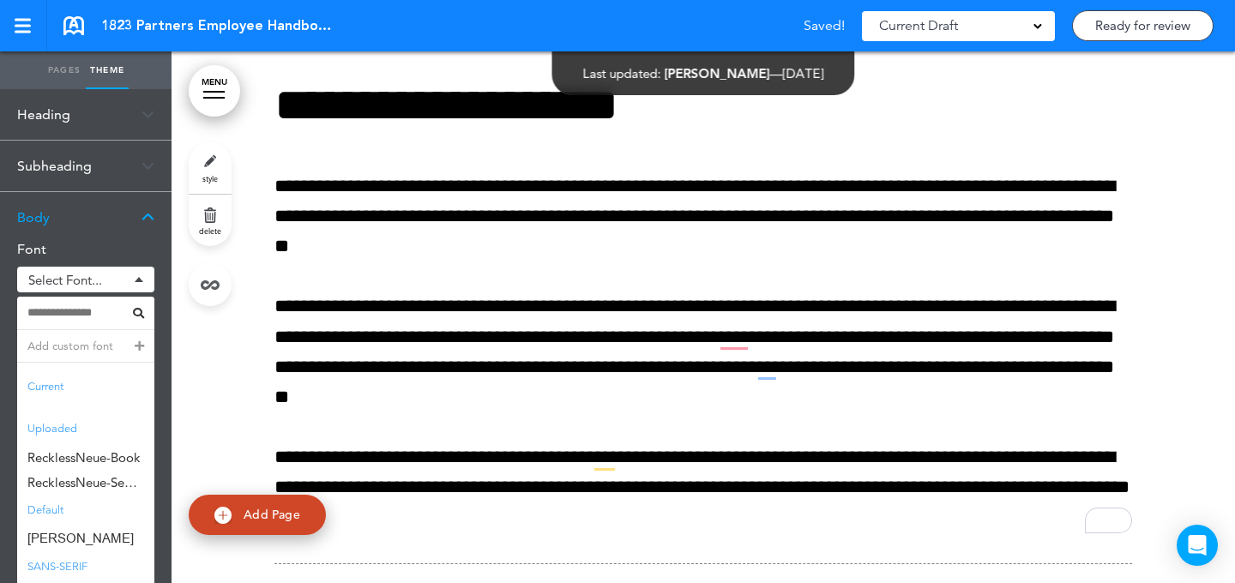
click at [104, 455] on span "RecklessNeue-Book" at bounding box center [85, 457] width 137 height 25
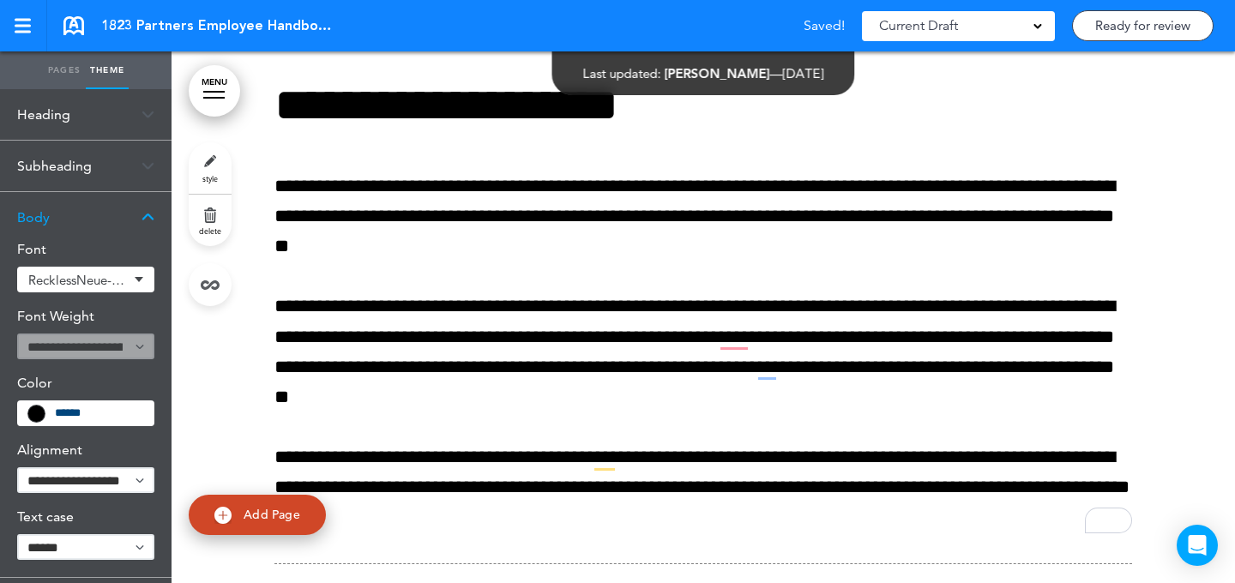
click at [85, 488] on select "**********" at bounding box center [85, 481] width 137 height 26
select select "****"
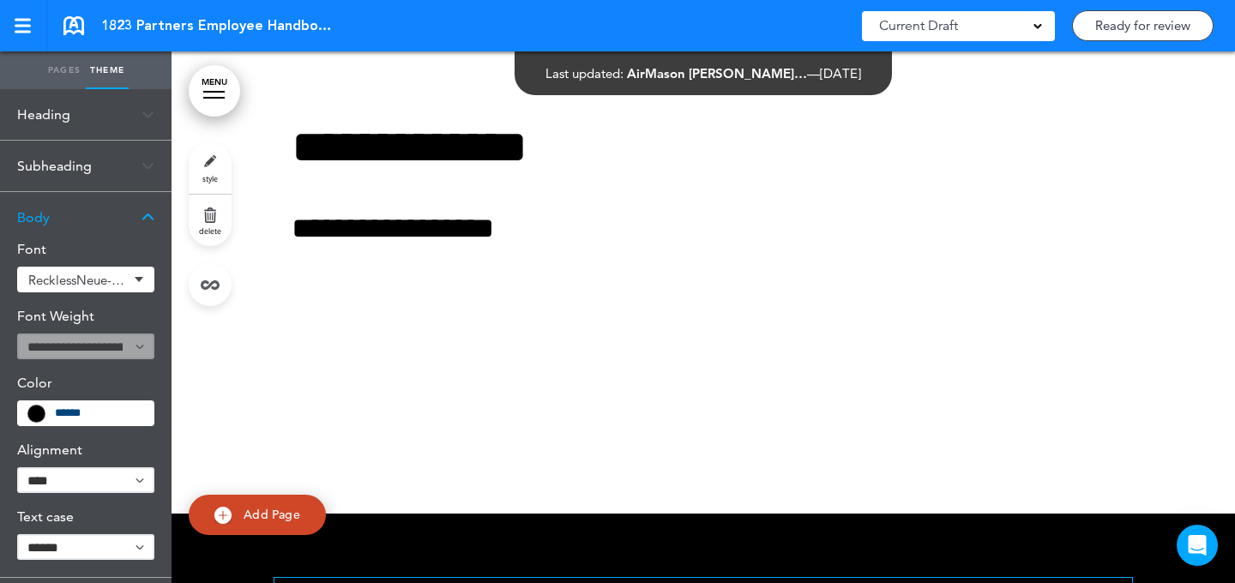
scroll to position [952, 0]
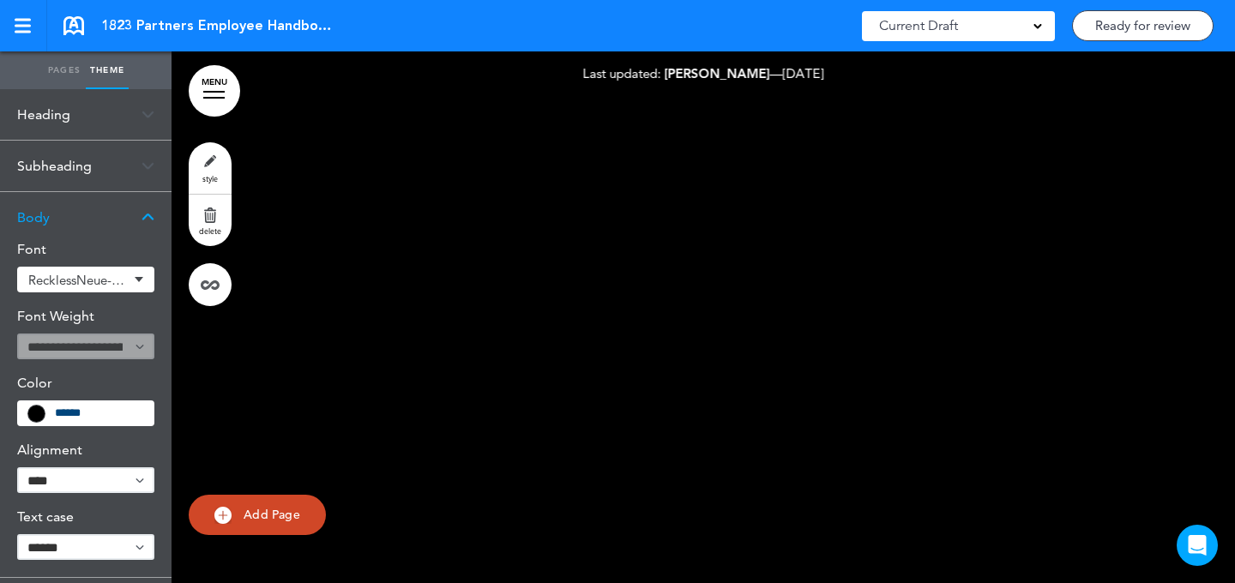
click at [209, 169] on link "style" at bounding box center [210, 167] width 43 height 51
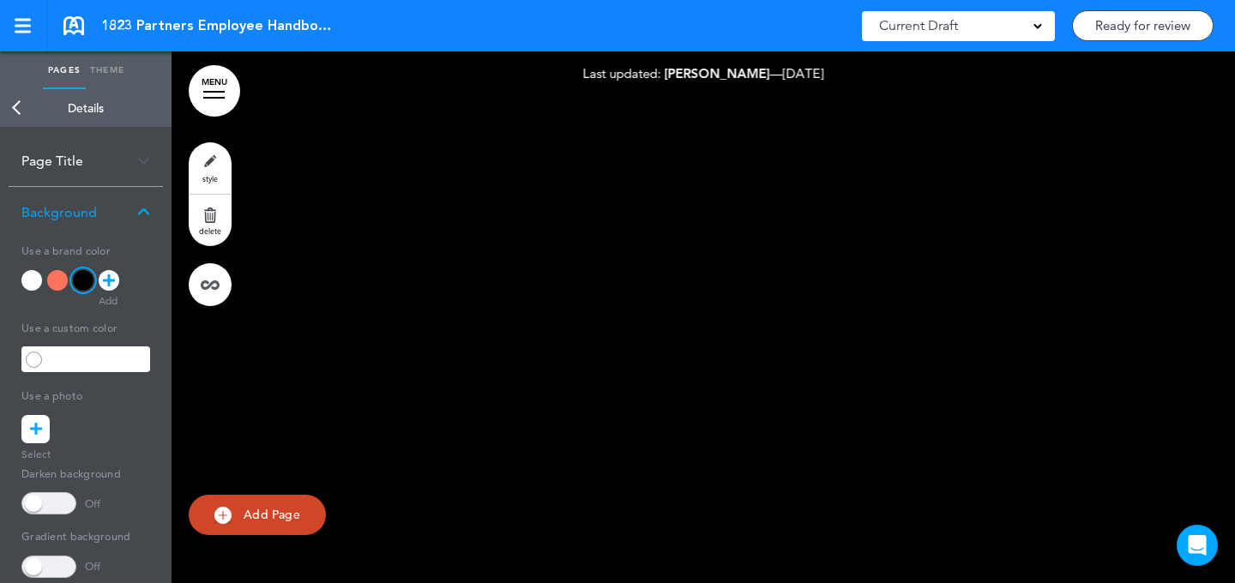
click at [32, 281] on div at bounding box center [31, 280] width 21 height 21
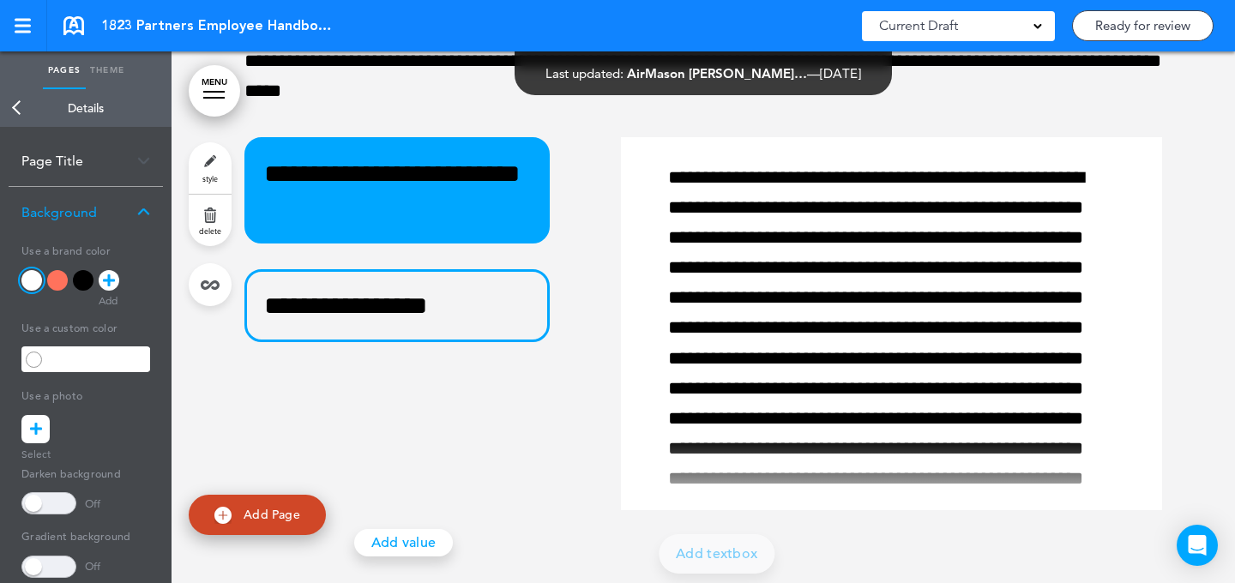
scroll to position [5433, 0]
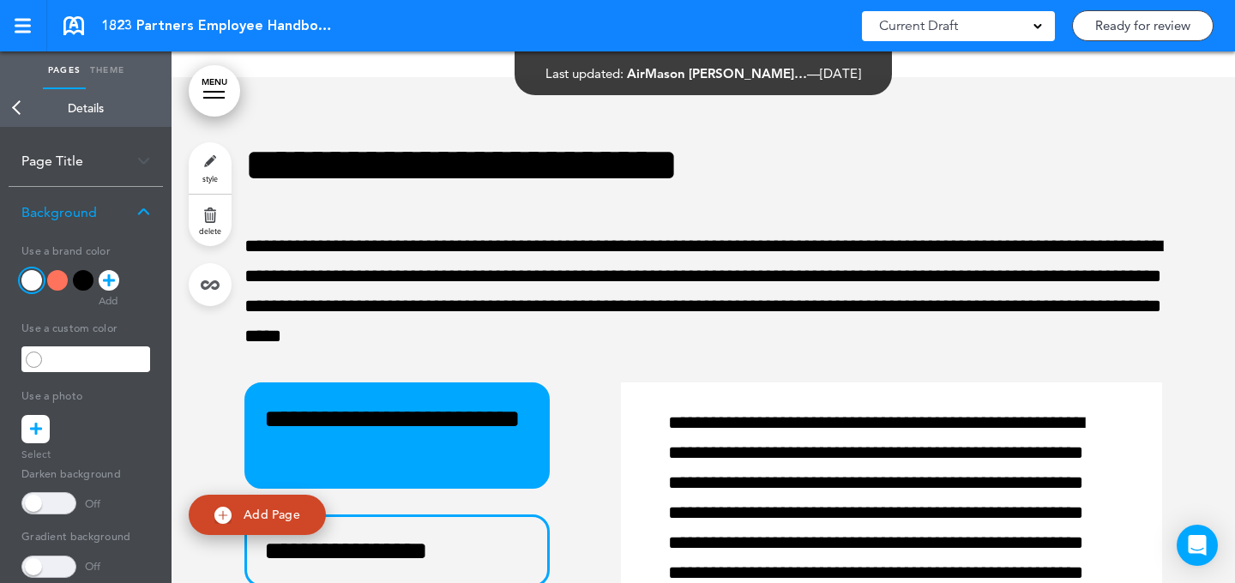
click at [194, 94] on link "MENU" at bounding box center [214, 90] width 51 height 51
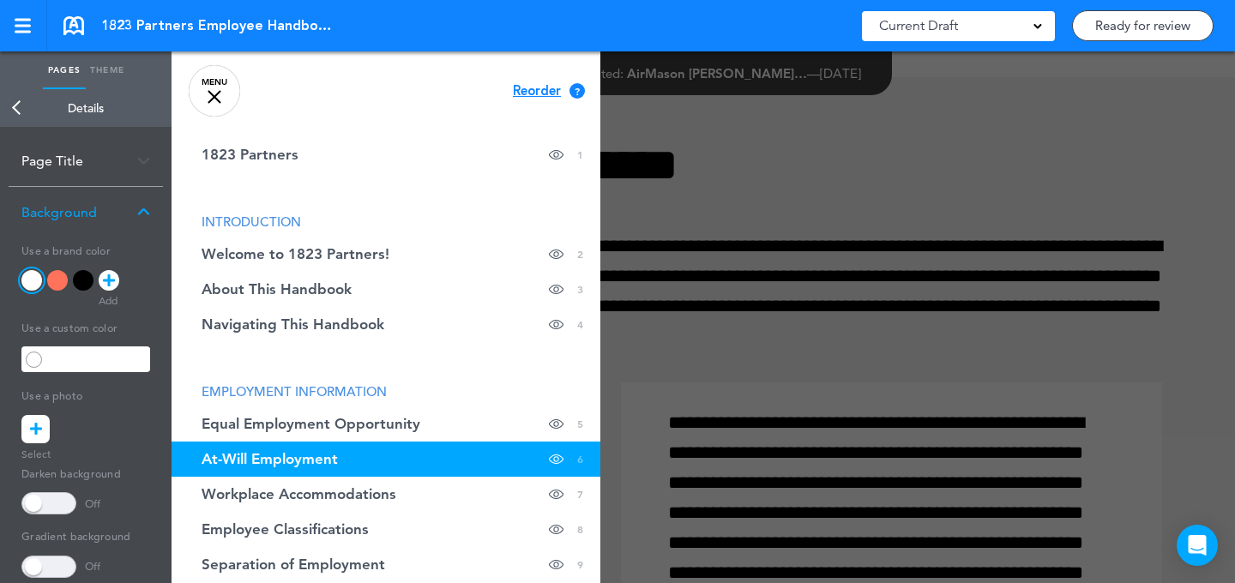
click at [665, 86] on div at bounding box center [789, 291] width 1235 height 583
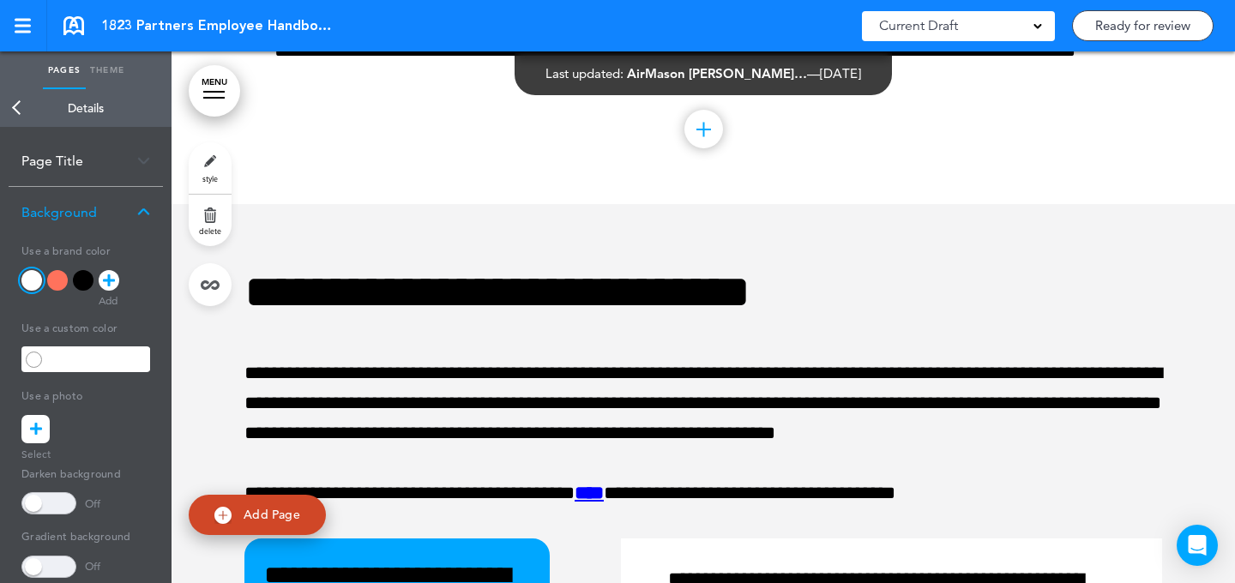
scroll to position [3891, 0]
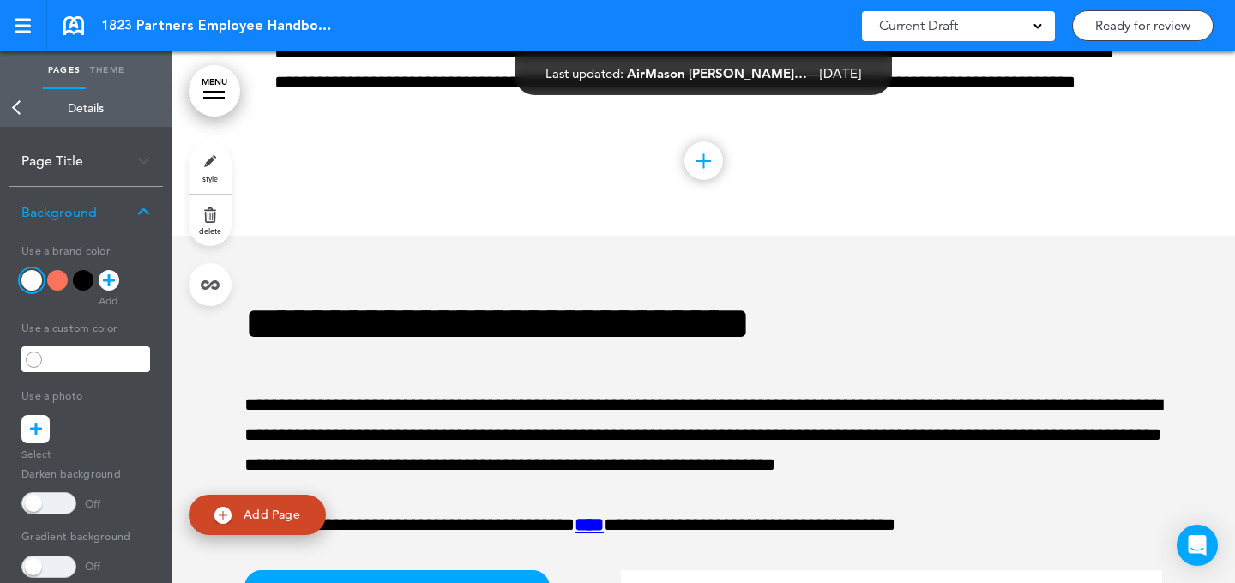
click at [208, 100] on link "MENU" at bounding box center [214, 90] width 51 height 51
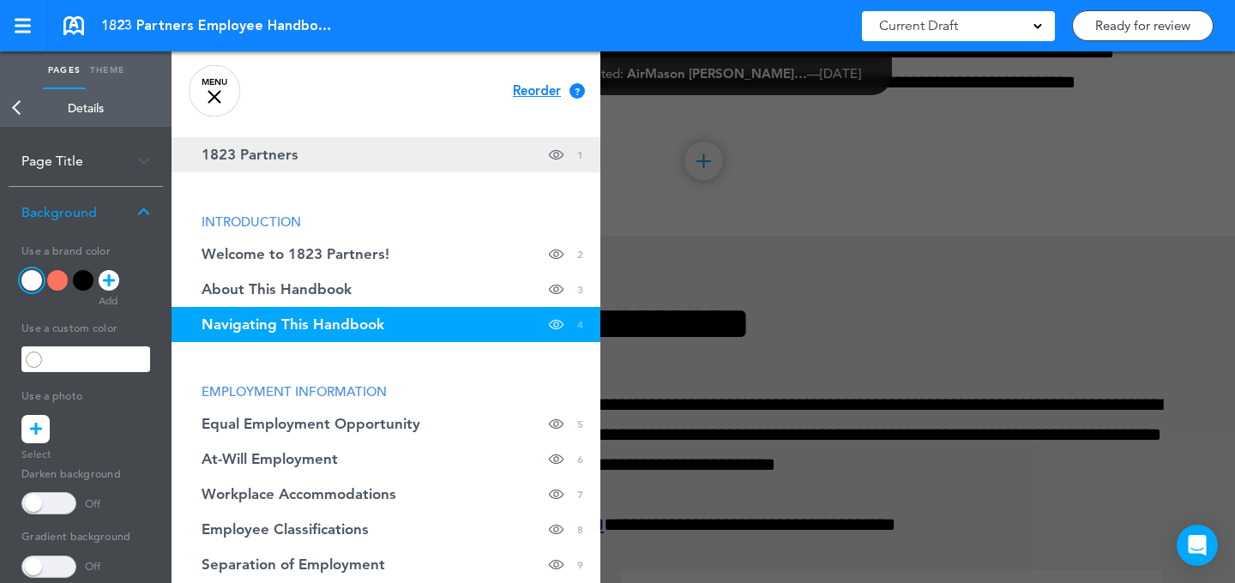
click at [291, 161] on span "1823 Partners" at bounding box center [250, 155] width 97 height 15
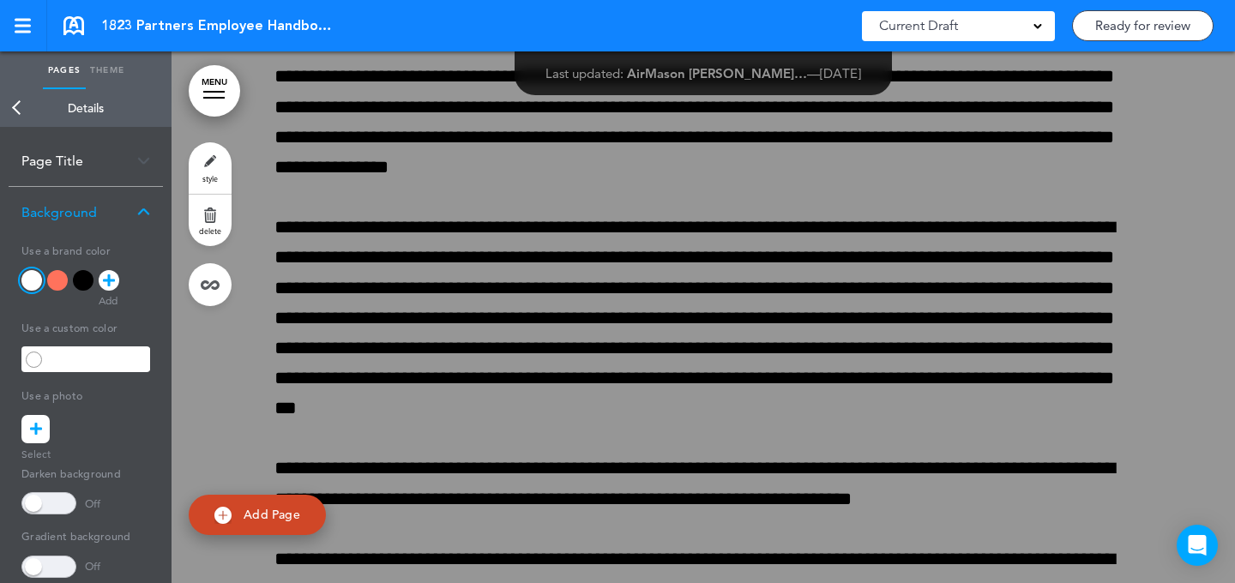
scroll to position [0, 0]
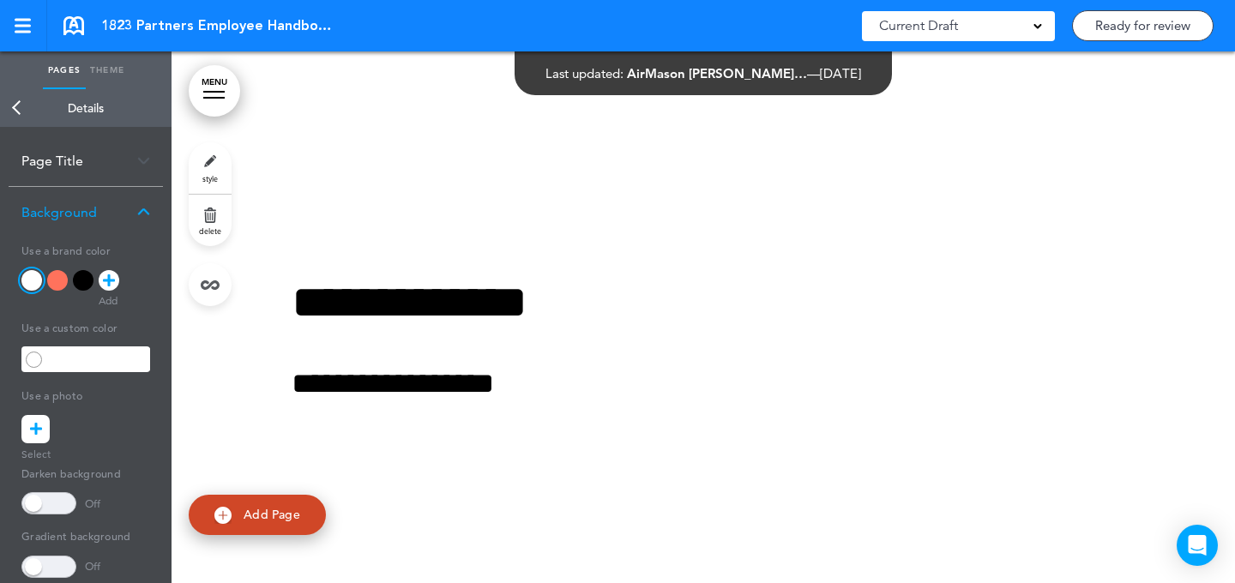
click at [272, 521] on span "Add Page" at bounding box center [272, 514] width 57 height 15
type input "********"
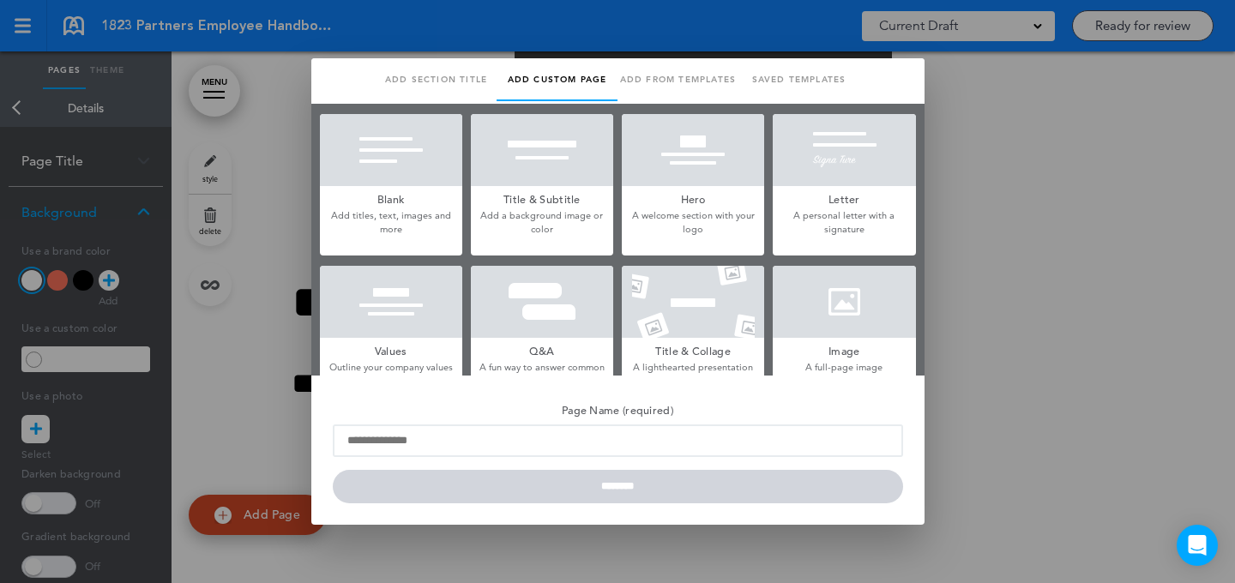
click at [420, 177] on div at bounding box center [391, 150] width 142 height 72
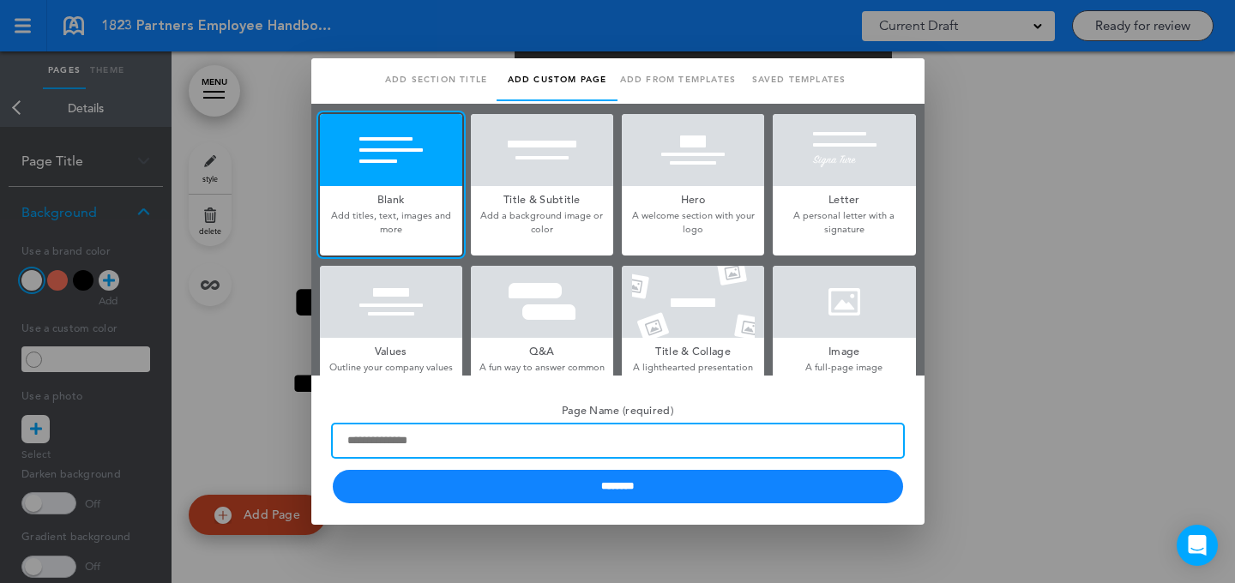
click at [373, 428] on input "Page Name (required)" at bounding box center [618, 441] width 570 height 33
type input "*****"
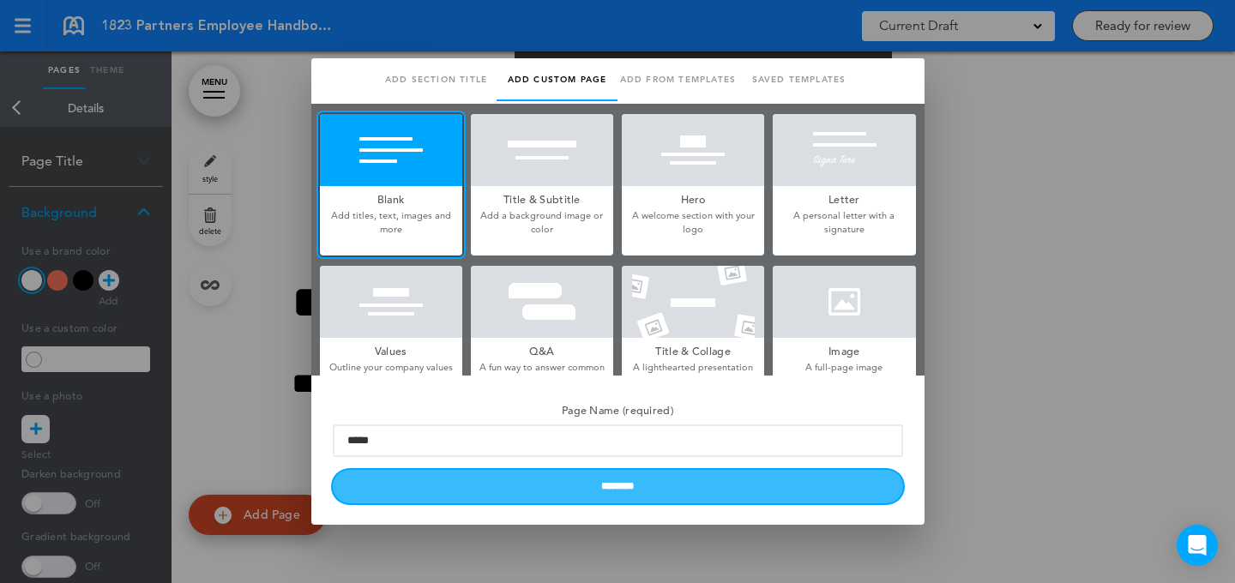
click at [384, 491] on input "********" at bounding box center [618, 486] width 570 height 33
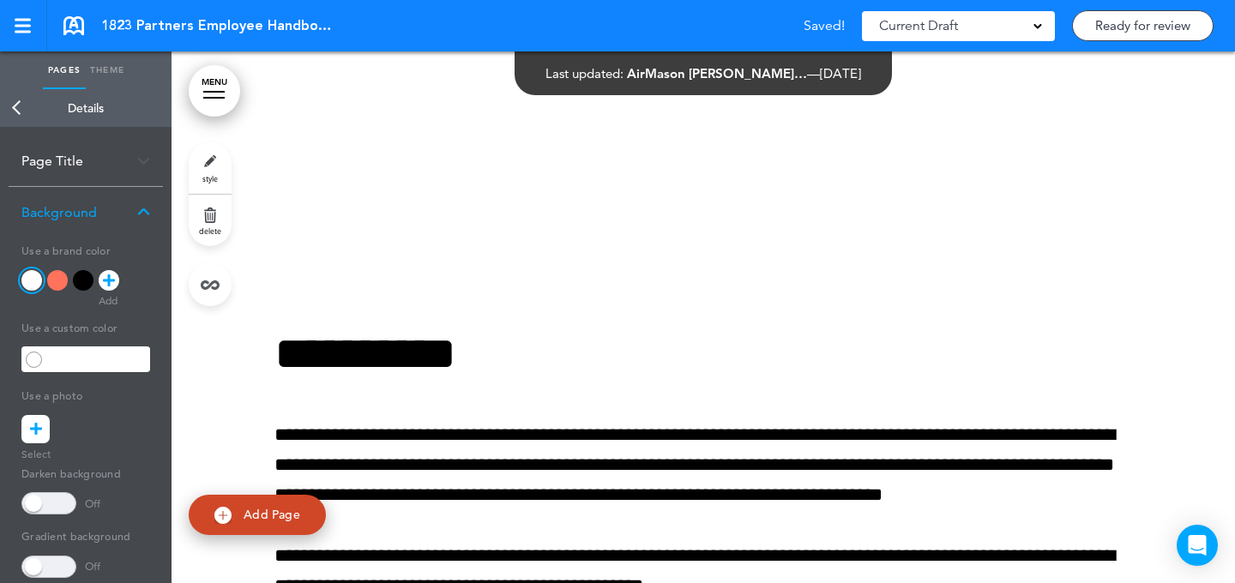
scroll to position [612, 0]
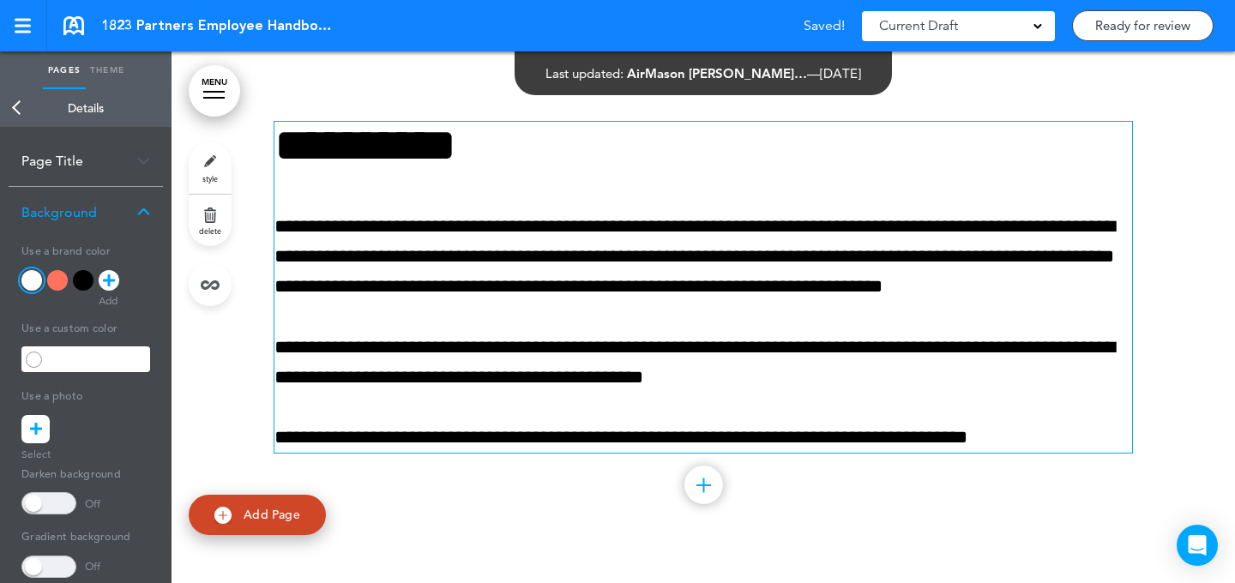
click at [389, 262] on p "**********" at bounding box center [704, 257] width 858 height 91
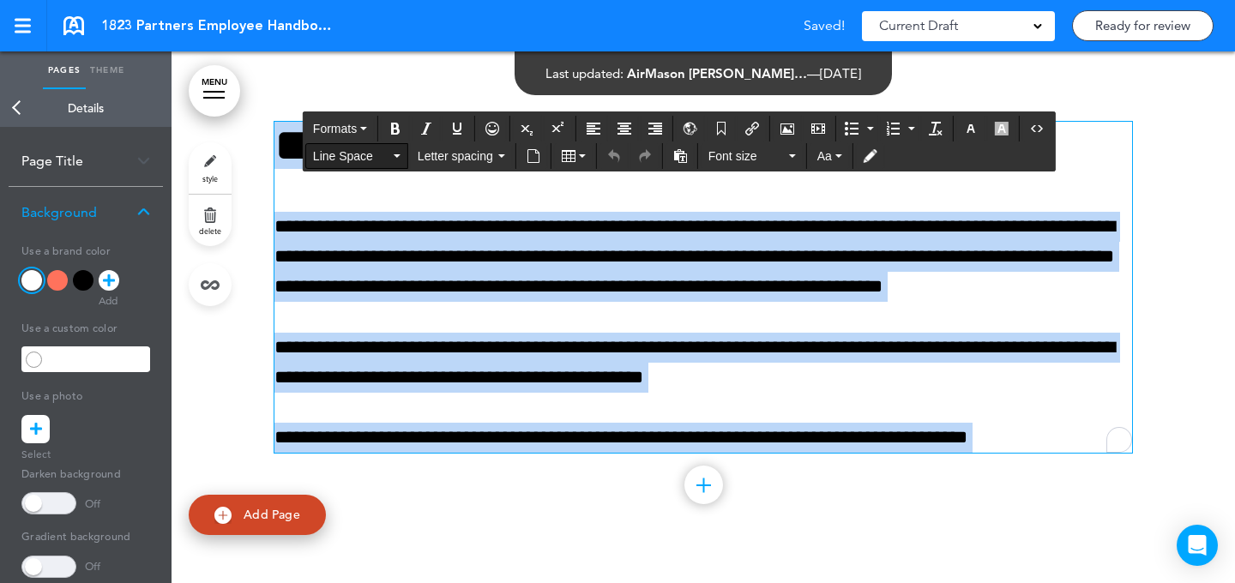
paste div "To enrich screen reader interactions, please activate Accessibility in Grammarl…"
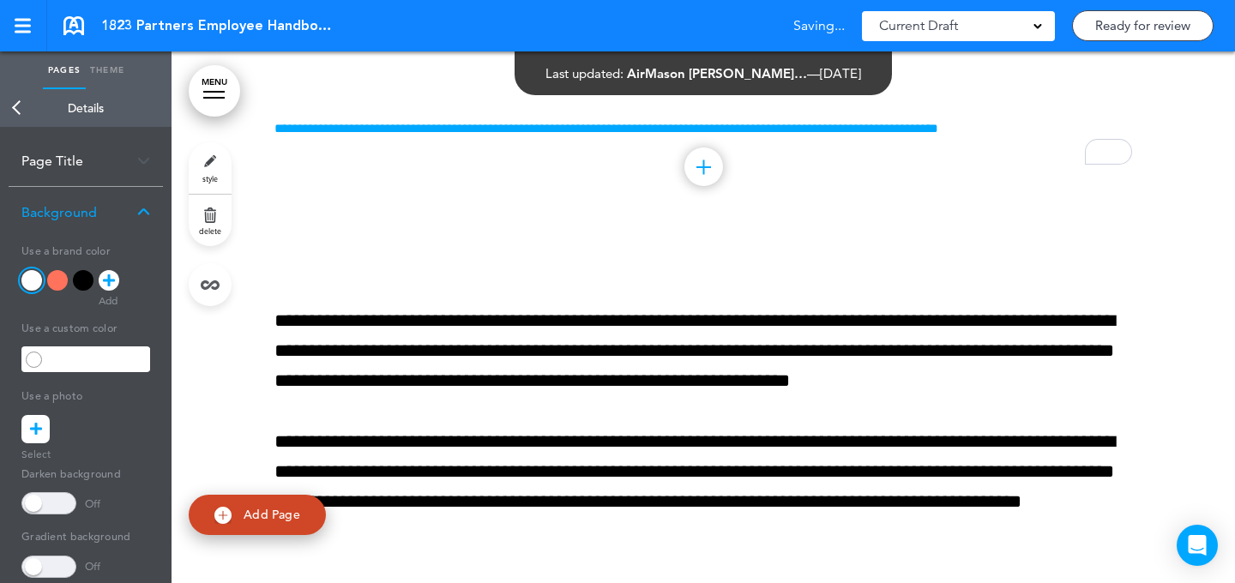
drag, startPoint x: 225, startPoint y: 160, endPoint x: 214, endPoint y: 188, distance: 30.1
click at [225, 160] on link "style" at bounding box center [210, 167] width 43 height 51
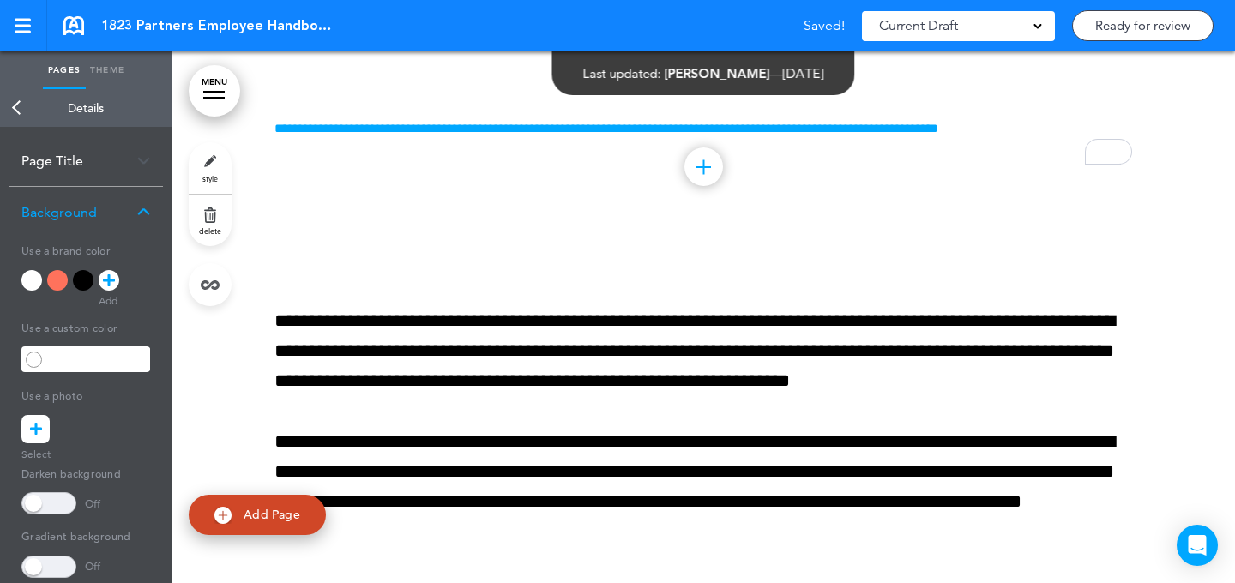
click at [117, 276] on div at bounding box center [109, 280] width 21 height 21
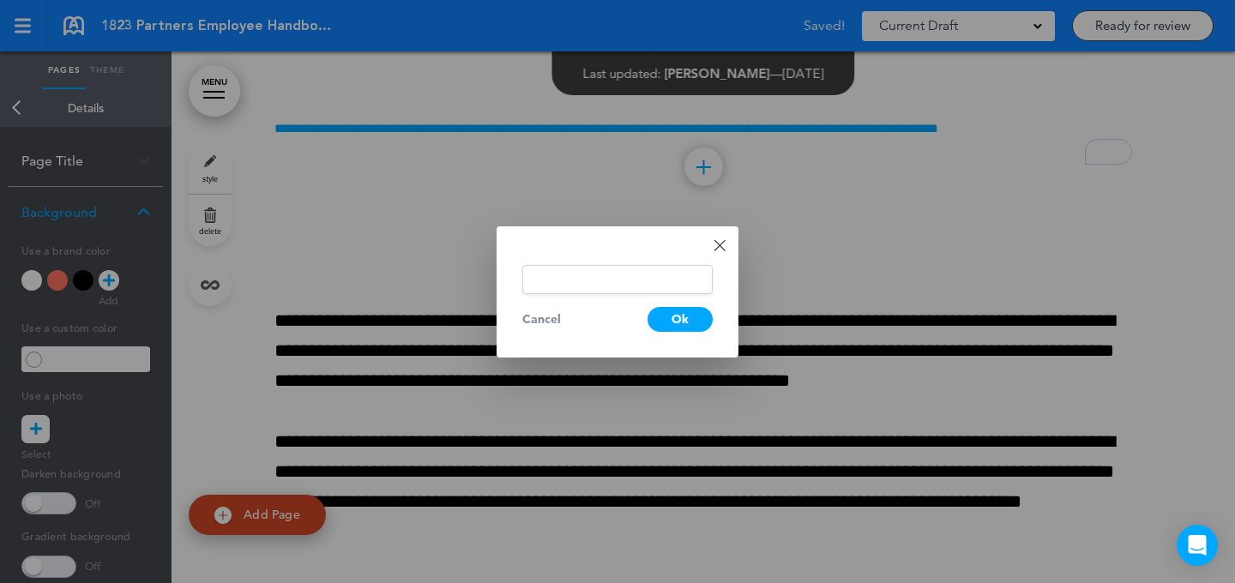
click at [663, 247] on div "Done Change color Cancel Ok" at bounding box center [618, 291] width 242 height 131
click at [725, 228] on div "Done Change color Cancel Ok" at bounding box center [618, 291] width 242 height 131
click at [719, 250] on div "Done Change color Cancel Ok" at bounding box center [618, 291] width 242 height 131
click at [110, 61] on div at bounding box center [617, 291] width 1235 height 583
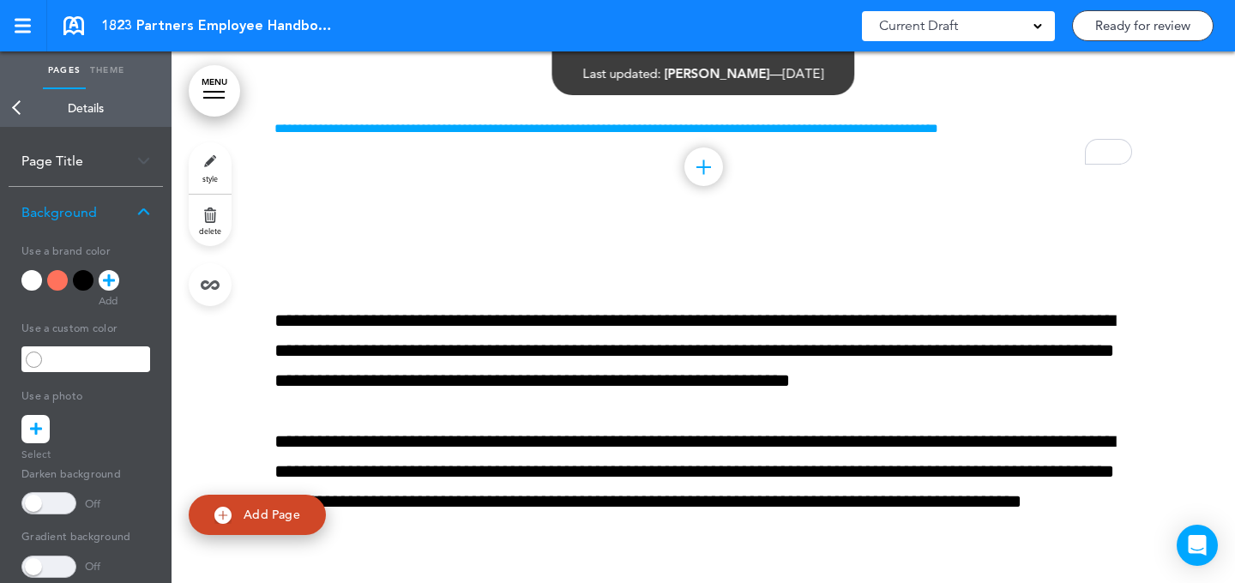
click at [213, 170] on link "style" at bounding box center [210, 167] width 43 height 51
click at [32, 427] on icon at bounding box center [36, 429] width 12 height 28
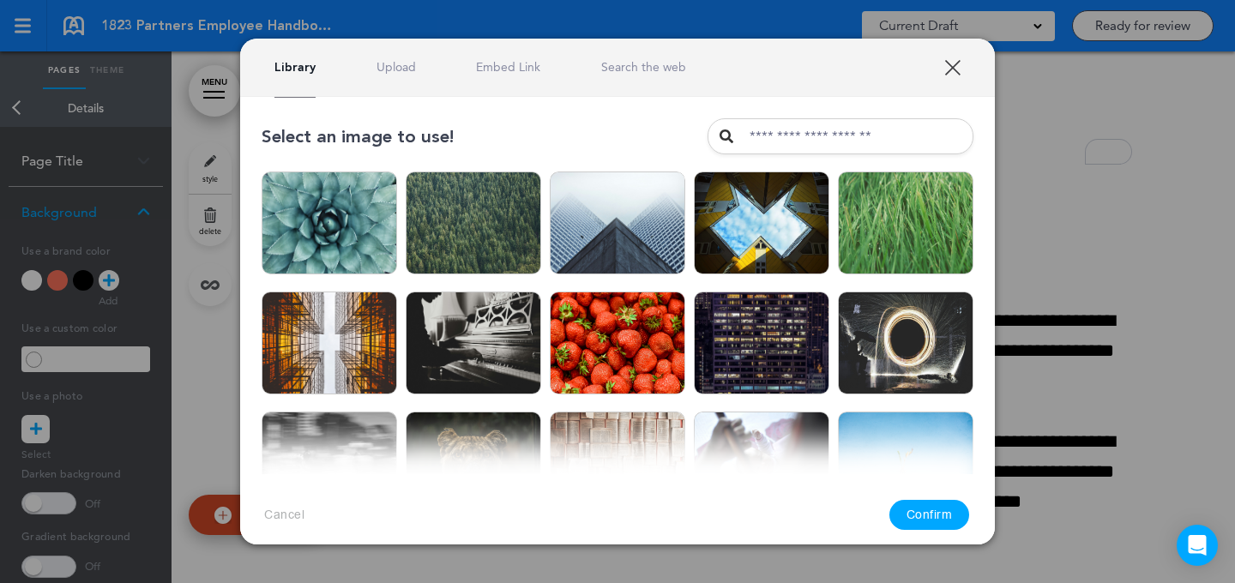
click at [520, 75] on div "Library Upload Embed Link Search the web" at bounding box center [617, 68] width 755 height 58
click at [529, 71] on link "Embed Link" at bounding box center [508, 67] width 64 height 16
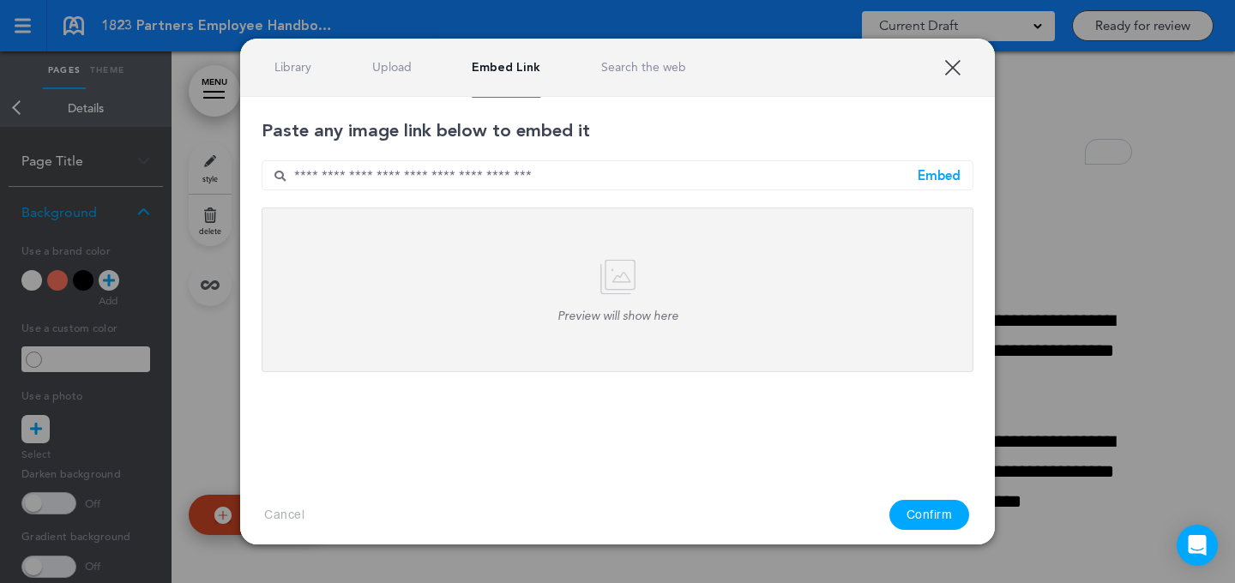
click at [601, 162] on input "text" at bounding box center [618, 175] width 712 height 30
paste input "**********"
click at [925, 178] on div "Embed" at bounding box center [939, 175] width 43 height 13
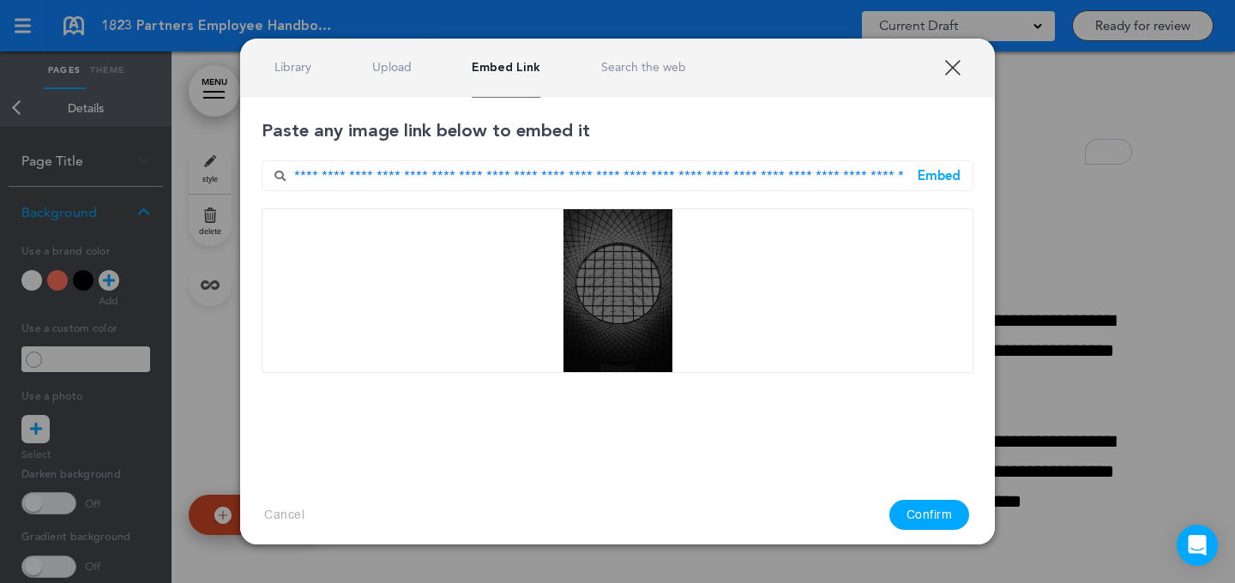
click at [939, 511] on button "Confirm" at bounding box center [930, 515] width 81 height 30
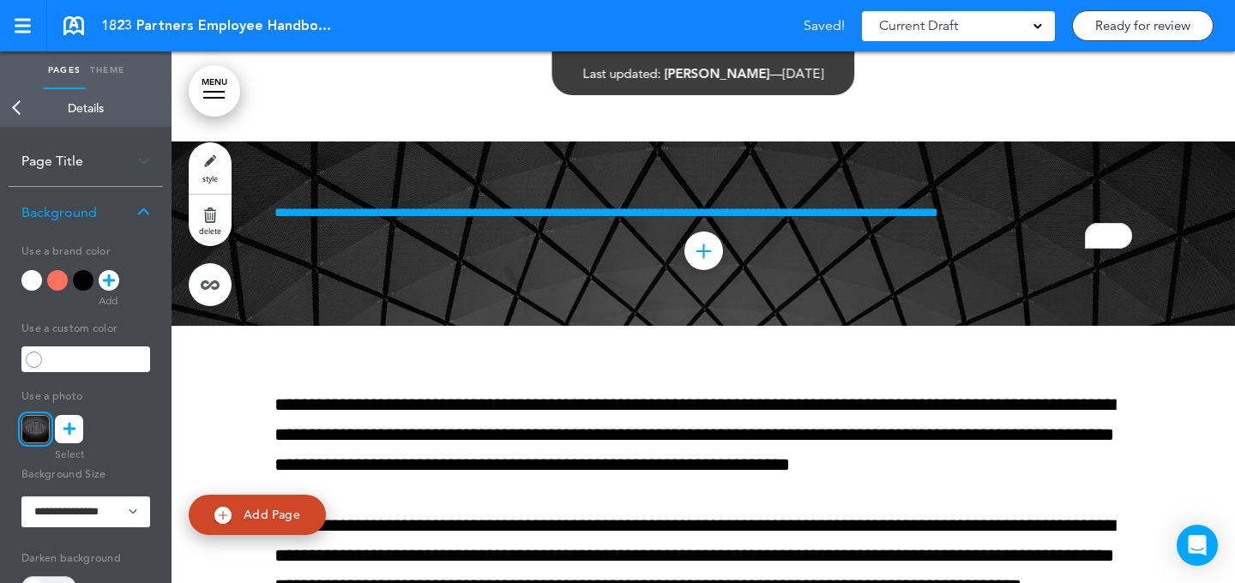
scroll to position [481, 0]
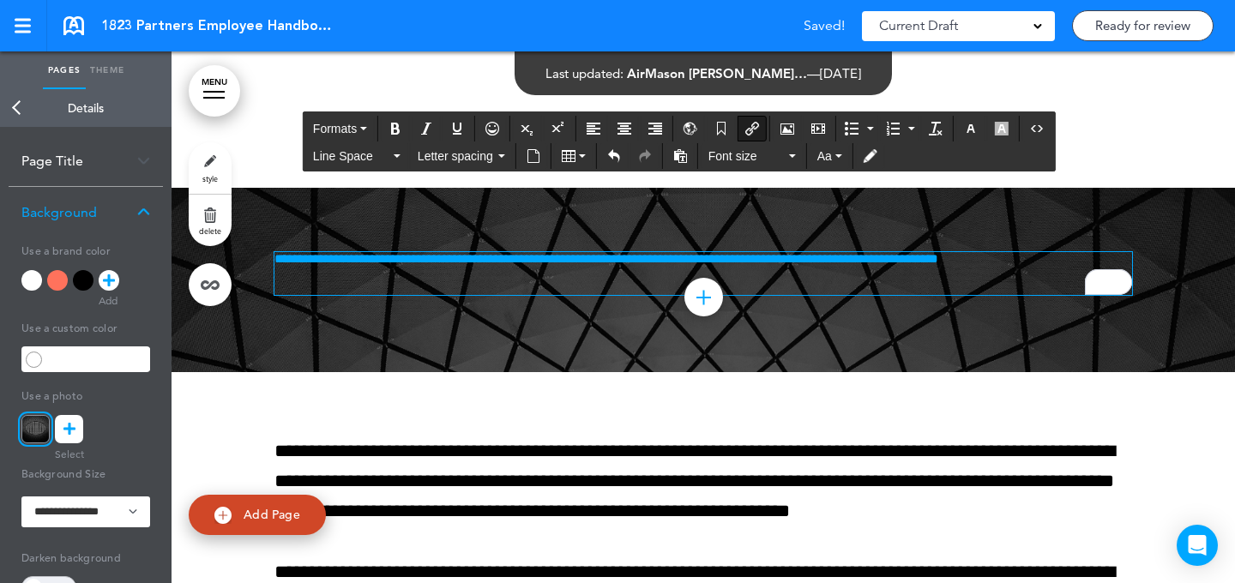
click at [371, 262] on link "**********" at bounding box center [607, 258] width 664 height 13
click at [214, 85] on link "MENU" at bounding box center [214, 90] width 51 height 51
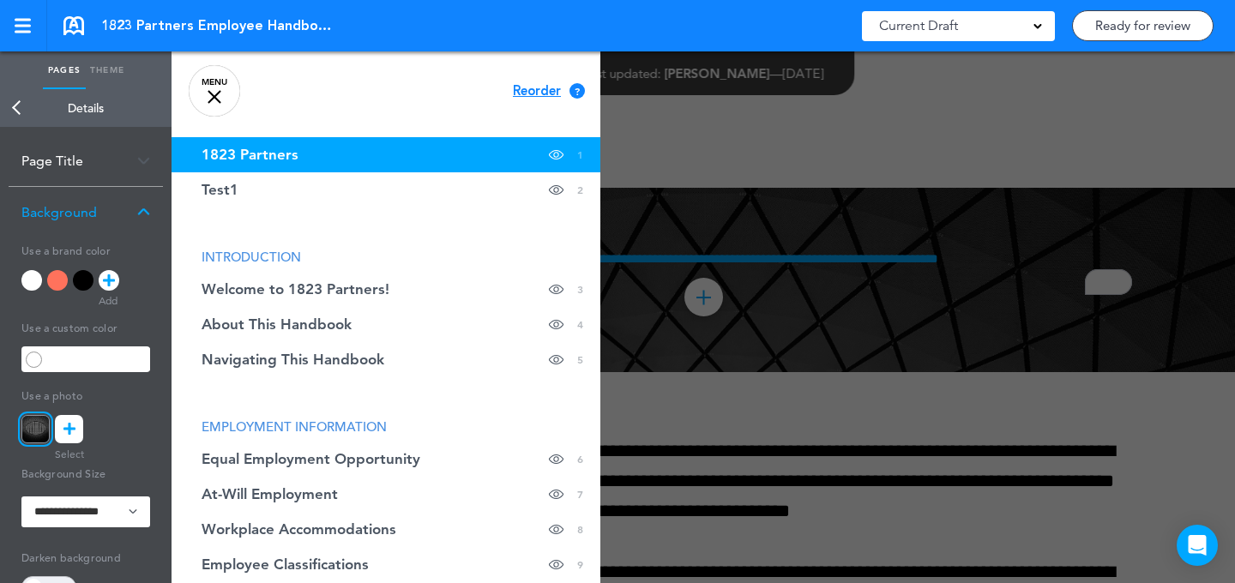
click at [235, 255] on span "INTRODUCTION" at bounding box center [252, 257] width 100 height 16
drag, startPoint x: 235, startPoint y: 255, endPoint x: 547, endPoint y: 236, distance: 312.8
click at [235, 255] on span "INTRODUCTION" at bounding box center [252, 257] width 100 height 16
copy span "INTRODUCTION"
drag, startPoint x: 671, startPoint y: 254, endPoint x: 649, endPoint y: 253, distance: 21.5
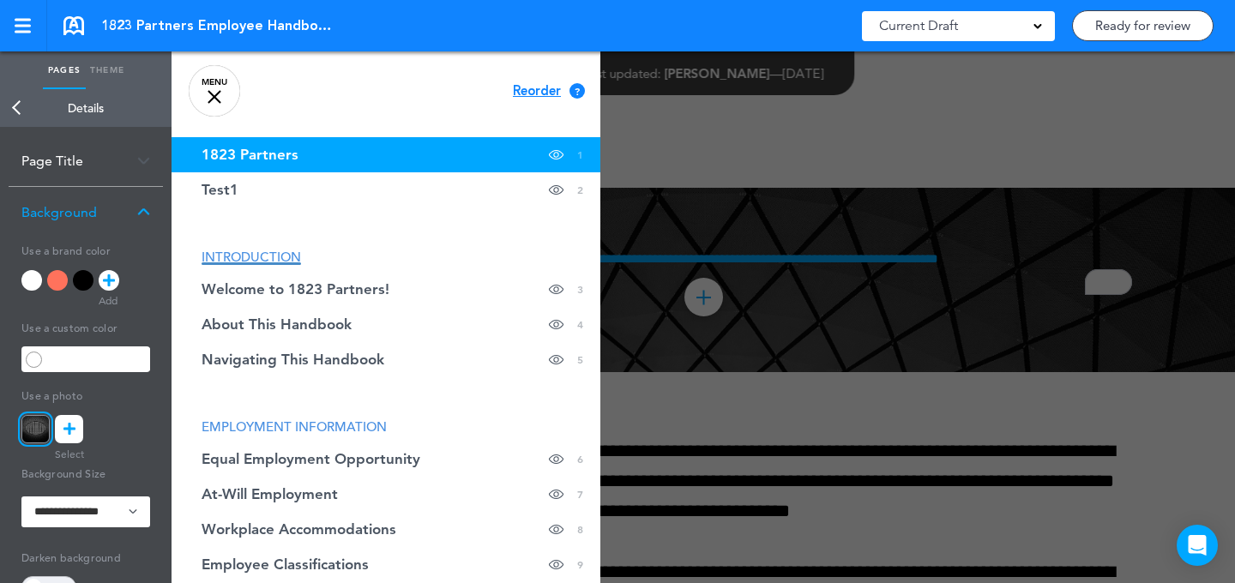
click at [672, 254] on div at bounding box center [789, 291] width 1235 height 583
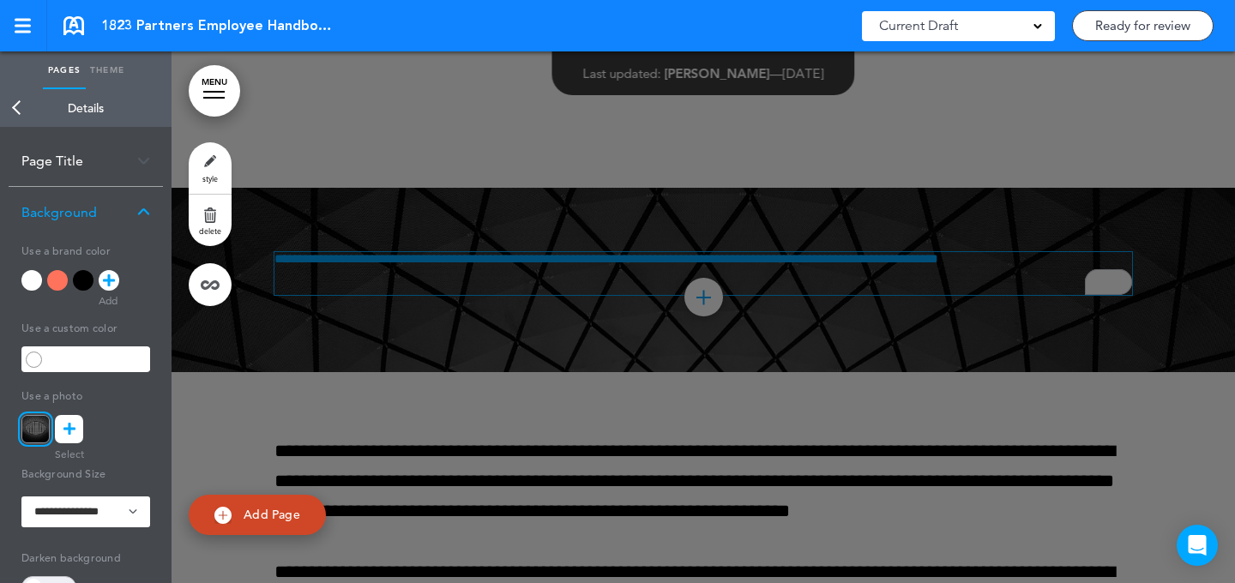
click at [552, 268] on div "**********" at bounding box center [704, 273] width 858 height 43
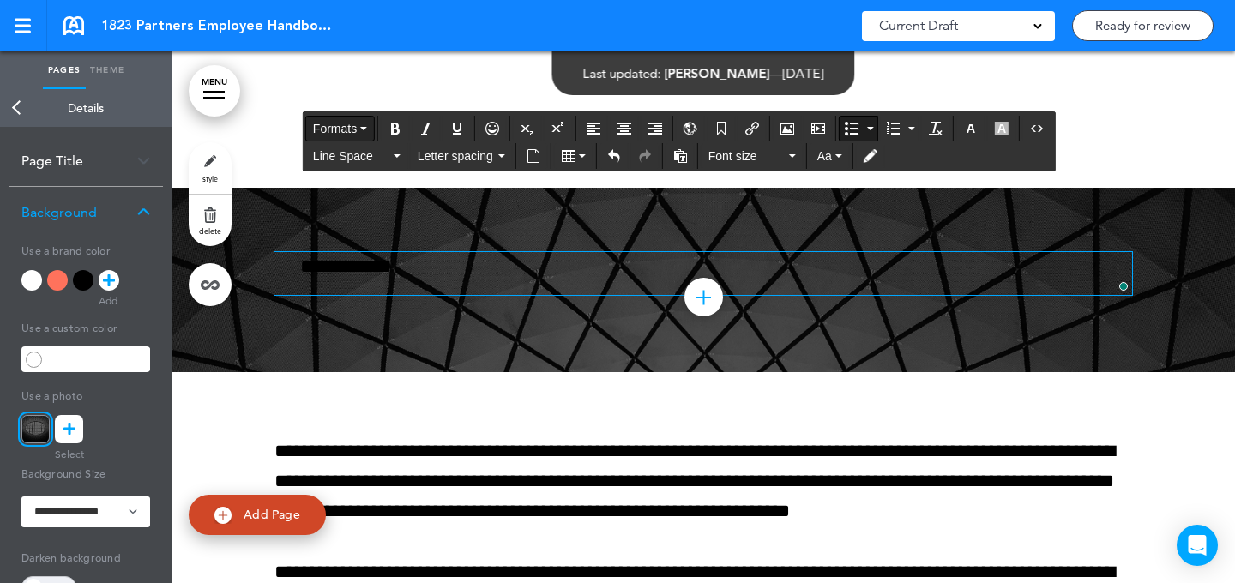
click at [336, 123] on span "Formats" at bounding box center [335, 129] width 44 height 14
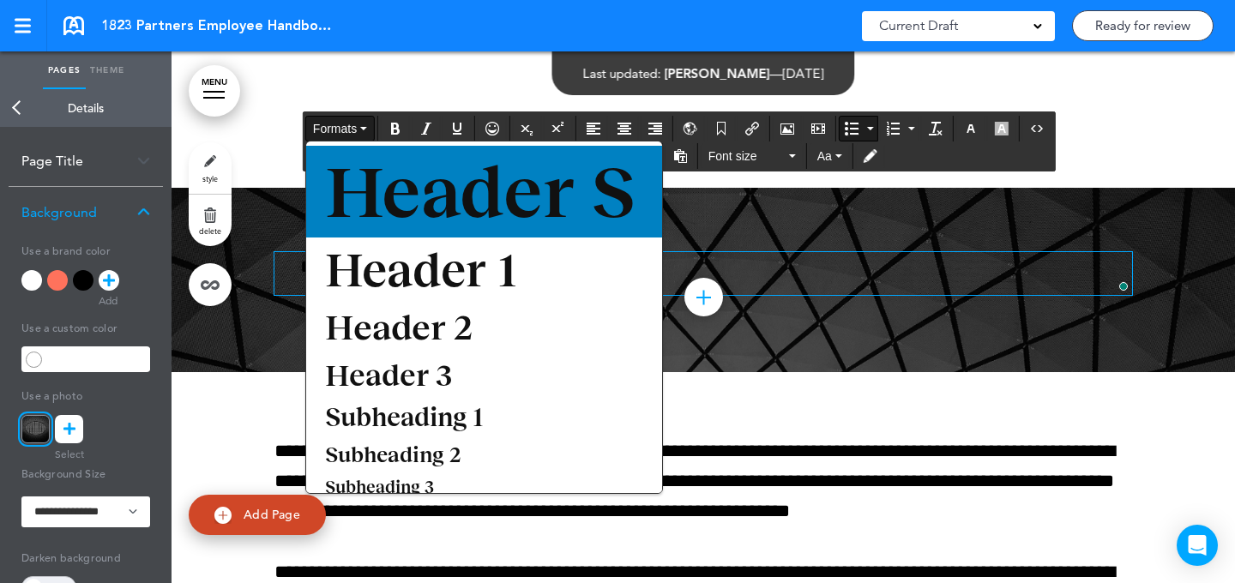
click at [382, 160] on span "Header S" at bounding box center [480, 191] width 314 height 81
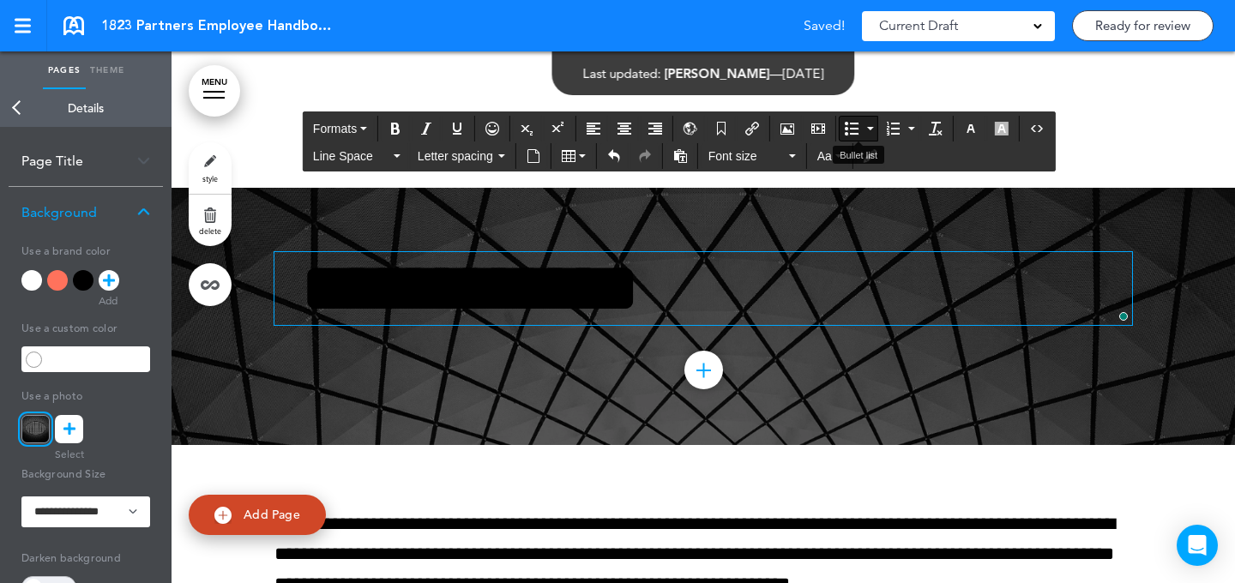
click at [851, 127] on icon "Bullet list" at bounding box center [852, 129] width 14 height 14
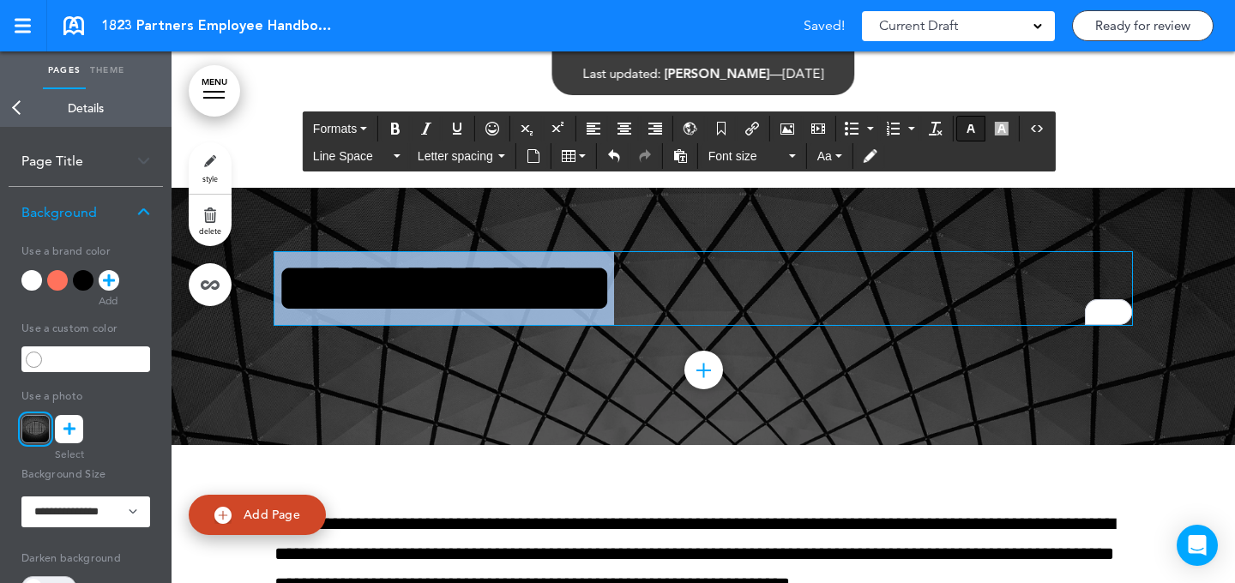
click at [972, 128] on icon "button" at bounding box center [971, 129] width 14 height 14
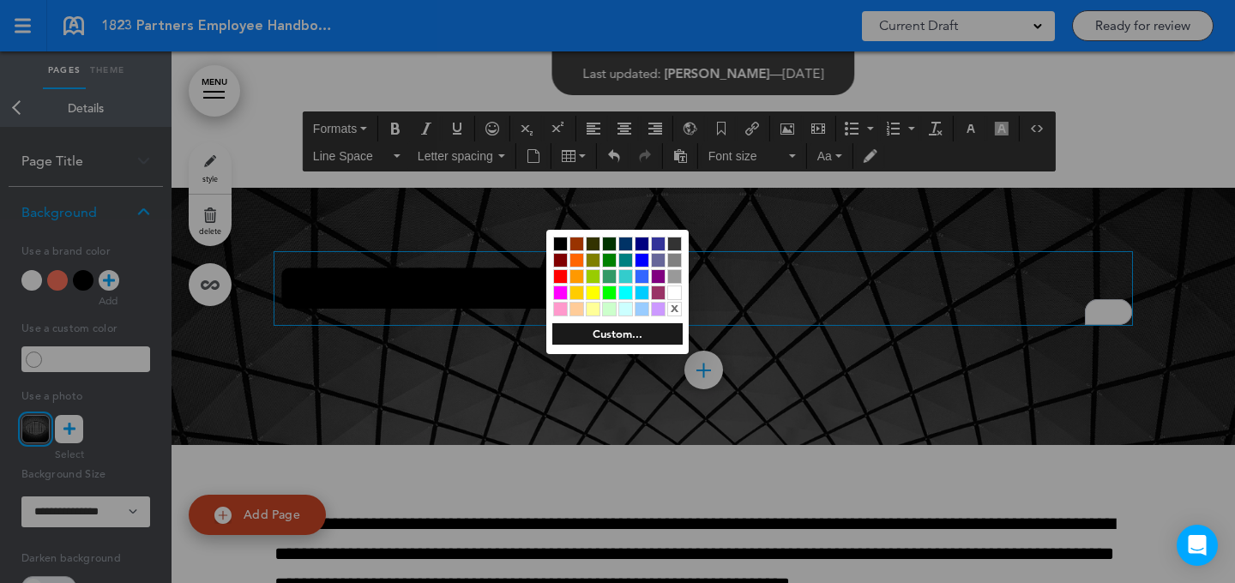
click at [673, 286] on div at bounding box center [674, 293] width 15 height 15
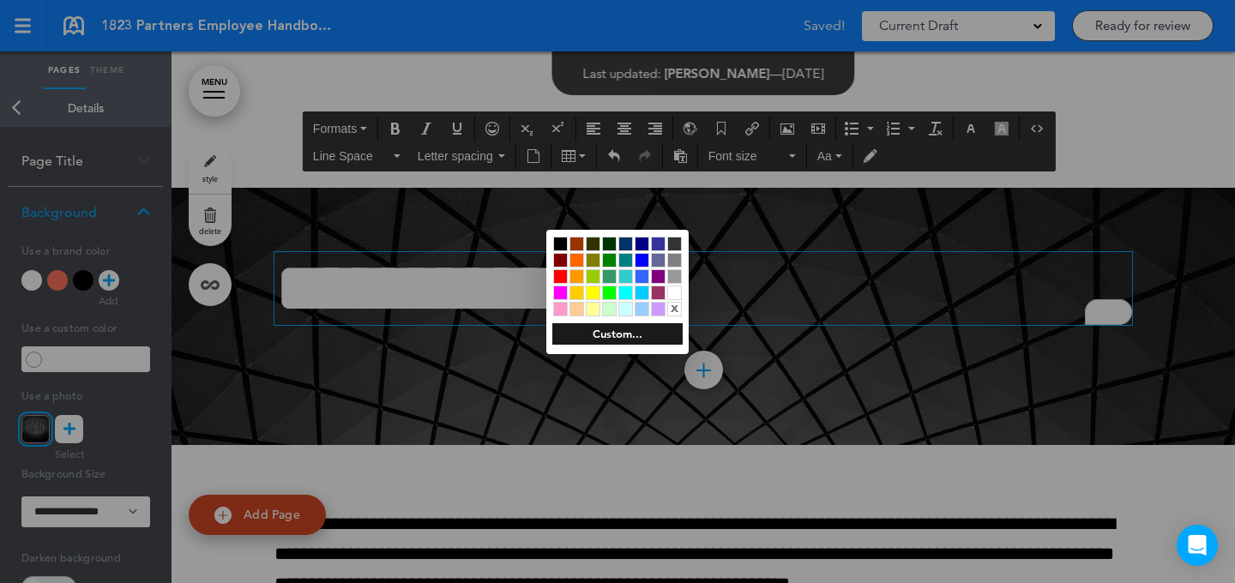
click at [800, 278] on div at bounding box center [617, 291] width 1235 height 583
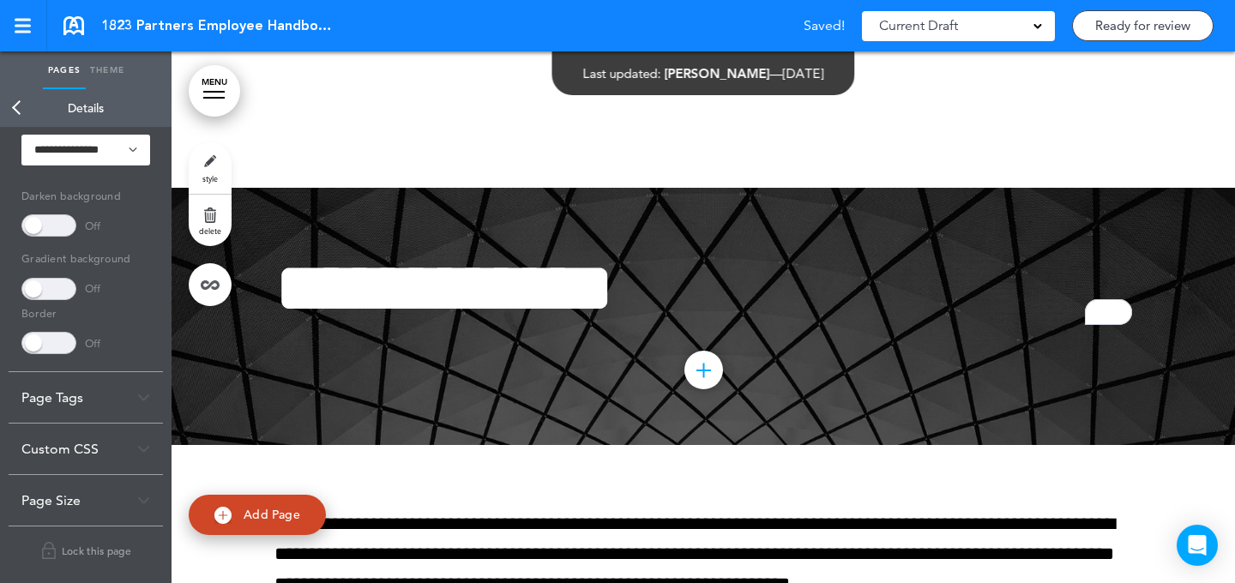
click at [76, 510] on div "Page Size" at bounding box center [86, 500] width 154 height 51
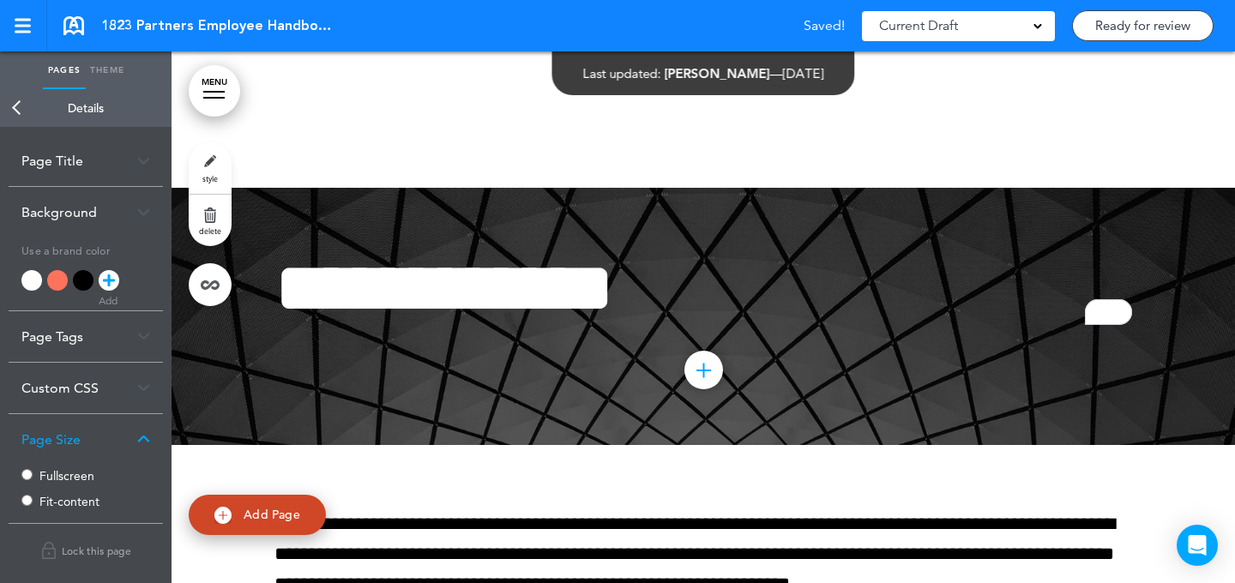
scroll to position [0, 0]
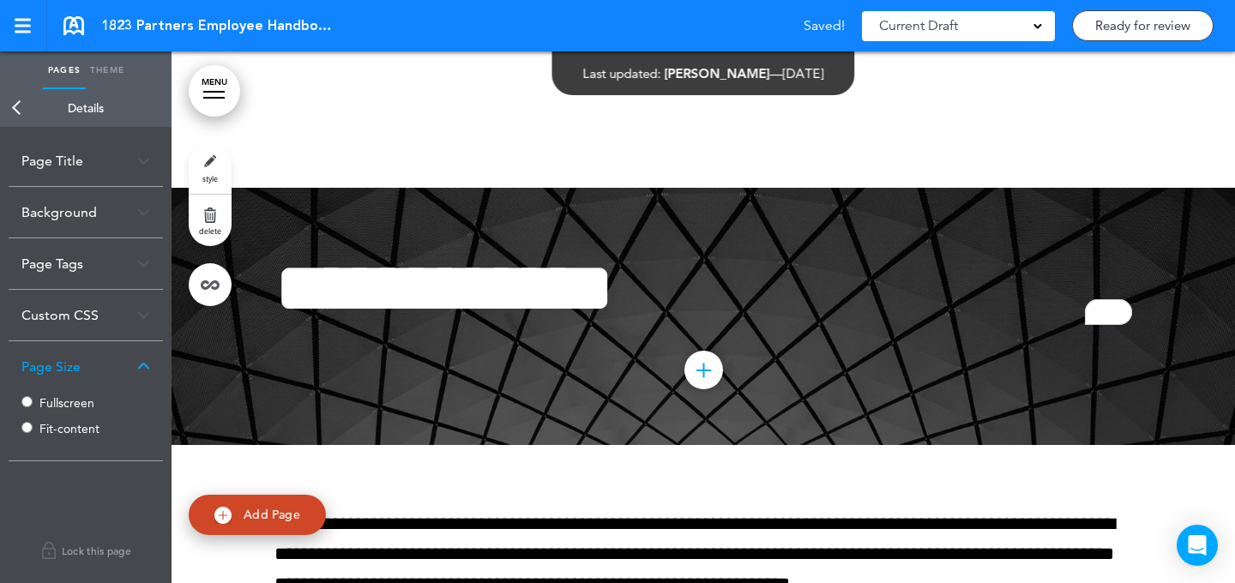
click at [77, 411] on div "Fullscreen Fit-content" at bounding box center [85, 417] width 129 height 51
click at [75, 403] on label "Fullscreen" at bounding box center [90, 403] width 103 height 12
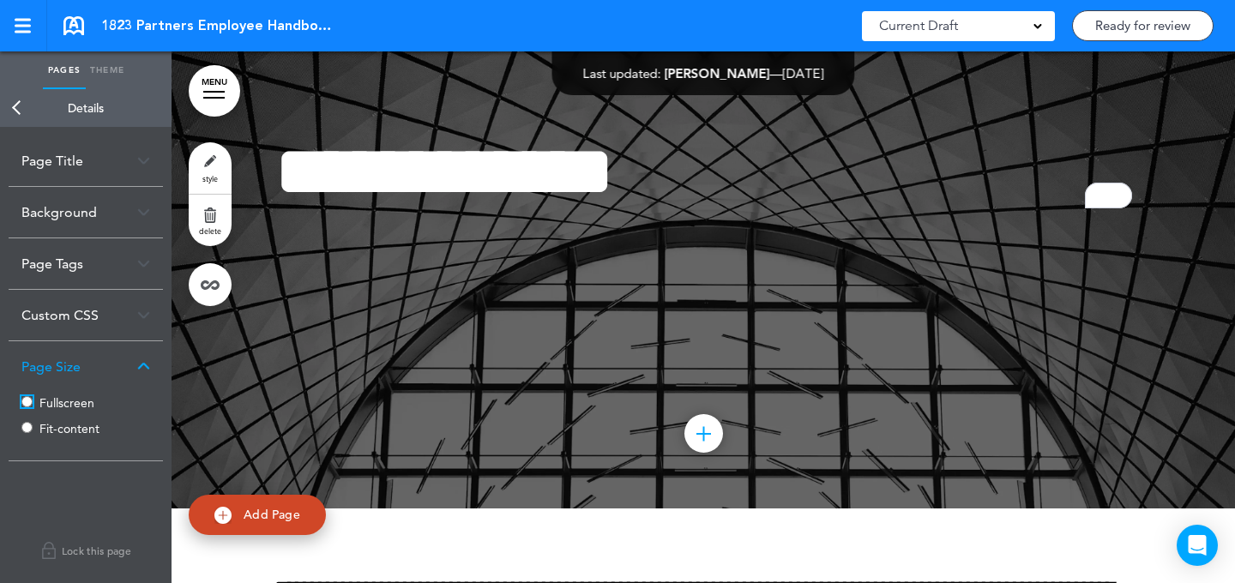
scroll to position [705, 0]
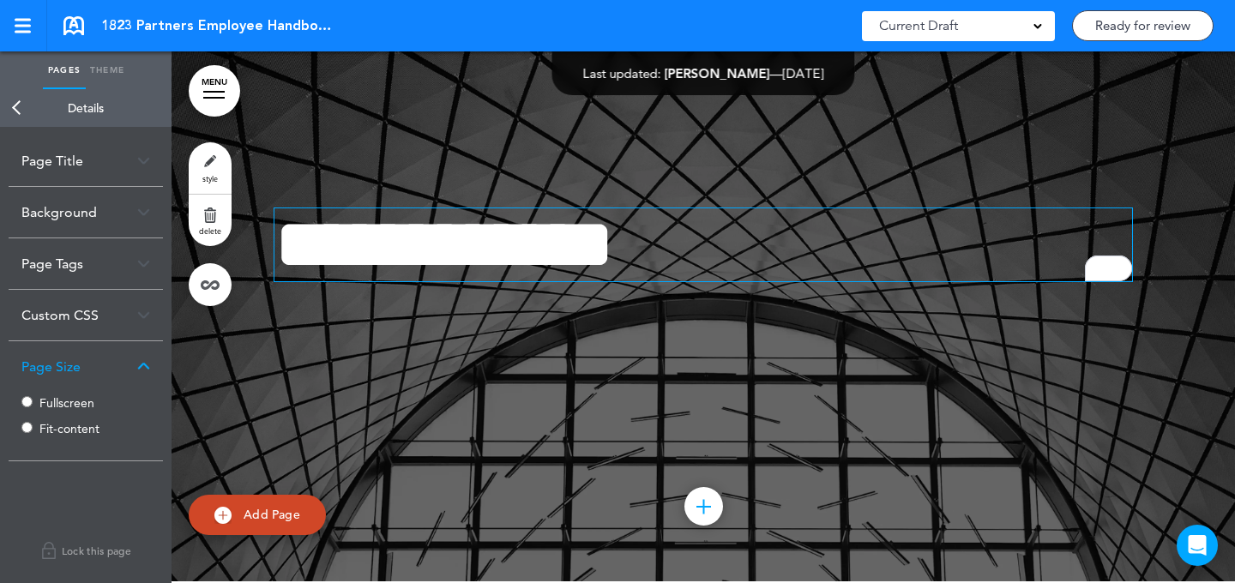
click at [614, 276] on span "**********" at bounding box center [445, 244] width 340 height 72
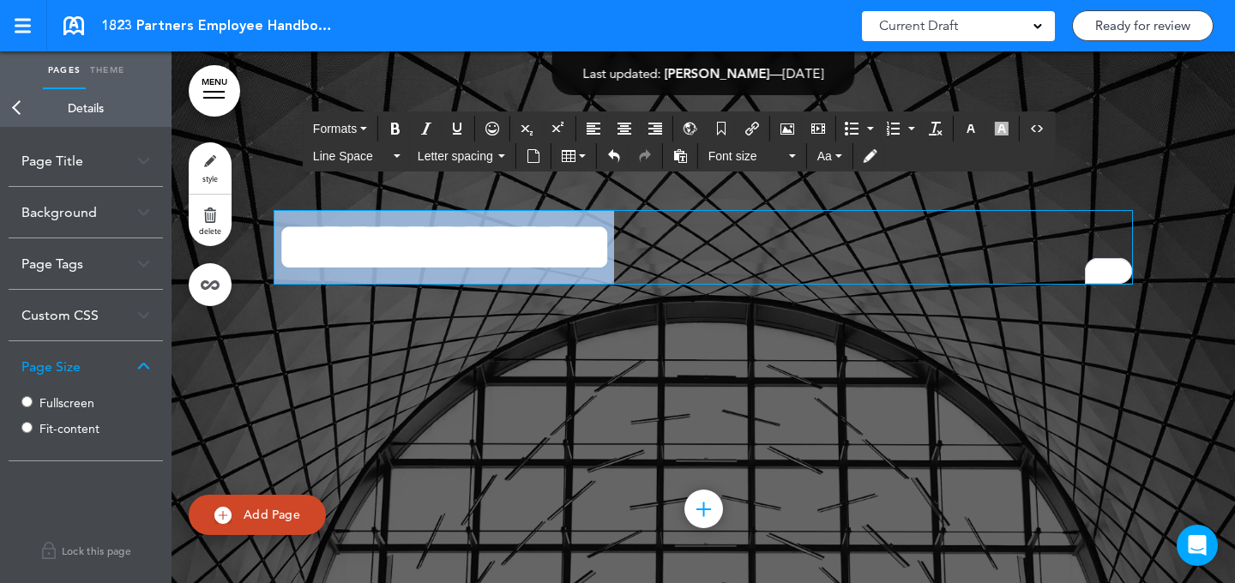
scroll to position [702, 0]
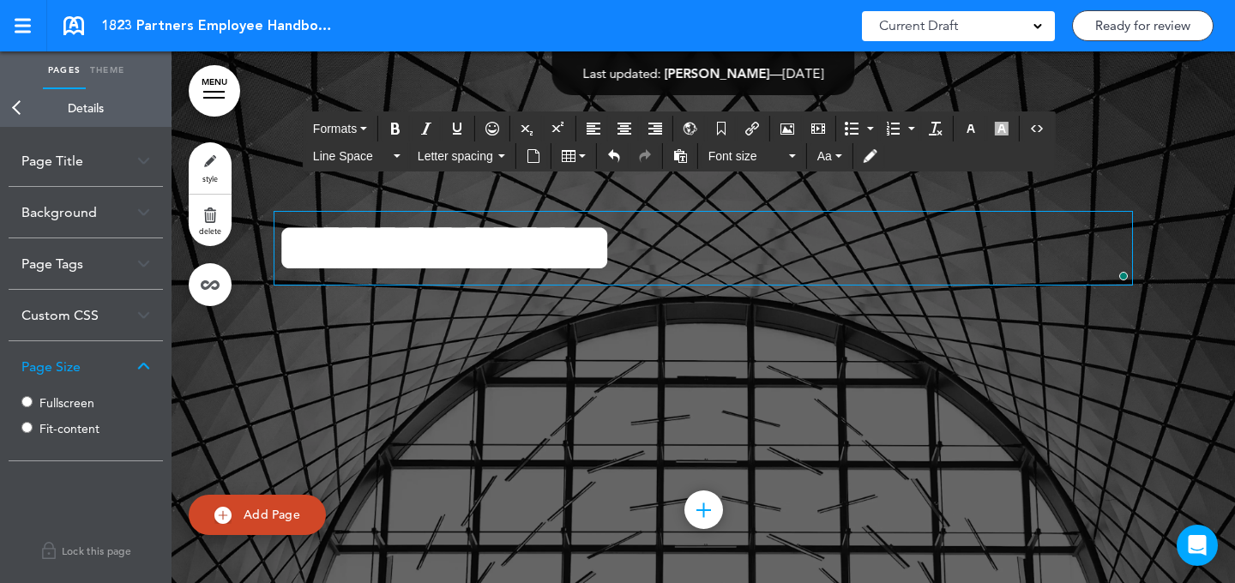
click at [643, 112] on div at bounding box center [704, 276] width 1064 height 618
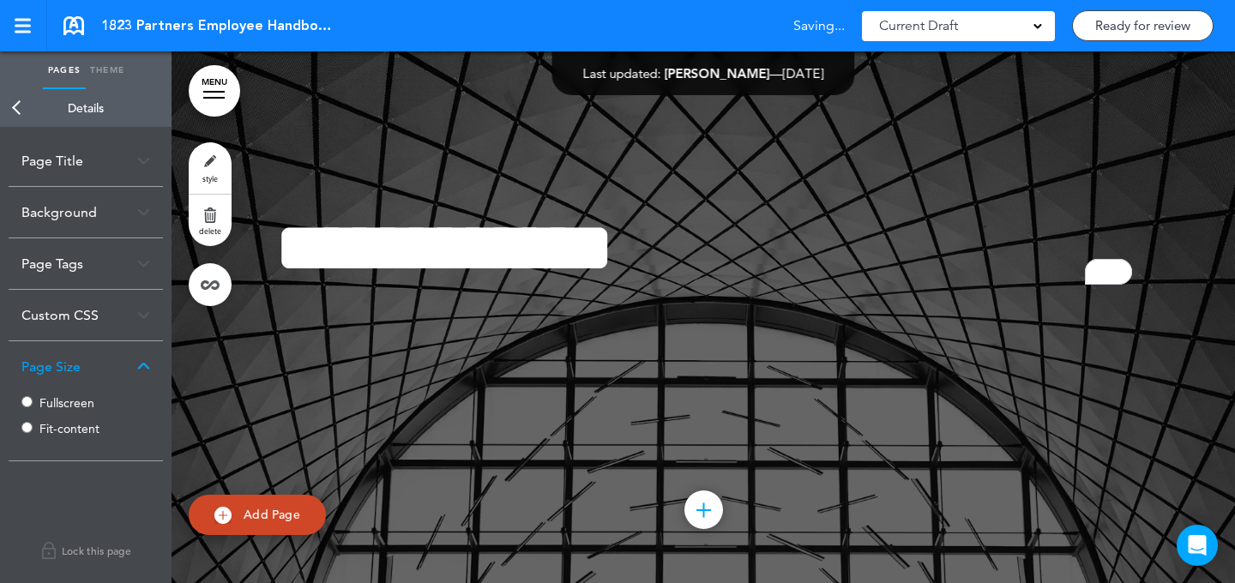
drag, startPoint x: 640, startPoint y: 115, endPoint x: 631, endPoint y: 154, distance: 40.4
click at [639, 115] on div at bounding box center [704, 276] width 1064 height 618
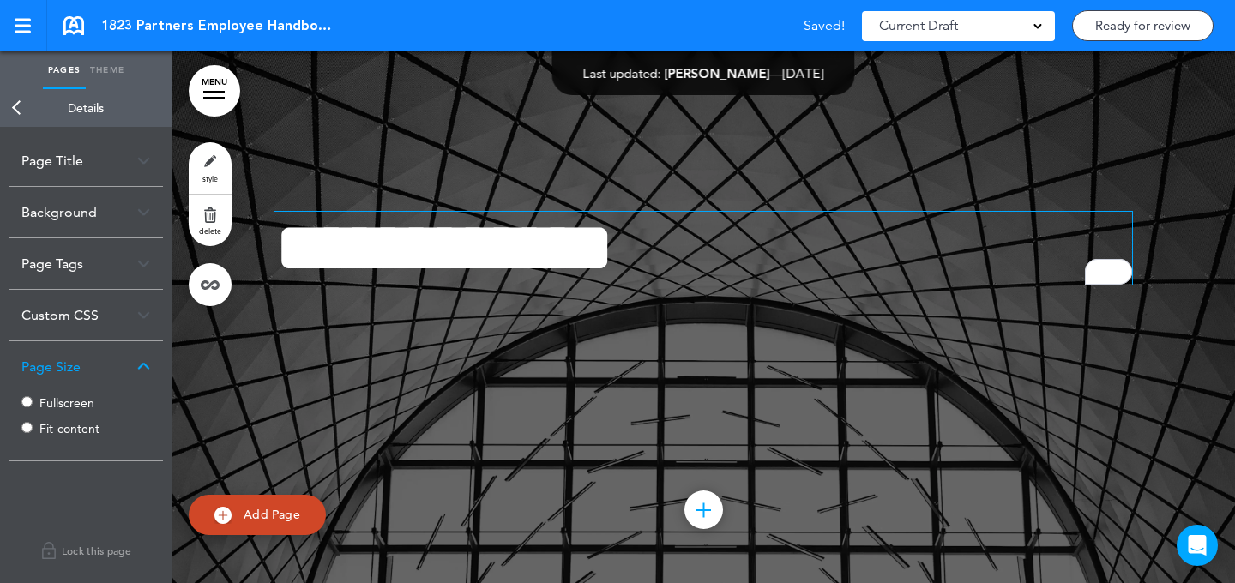
click at [604, 229] on span "**********" at bounding box center [445, 248] width 340 height 72
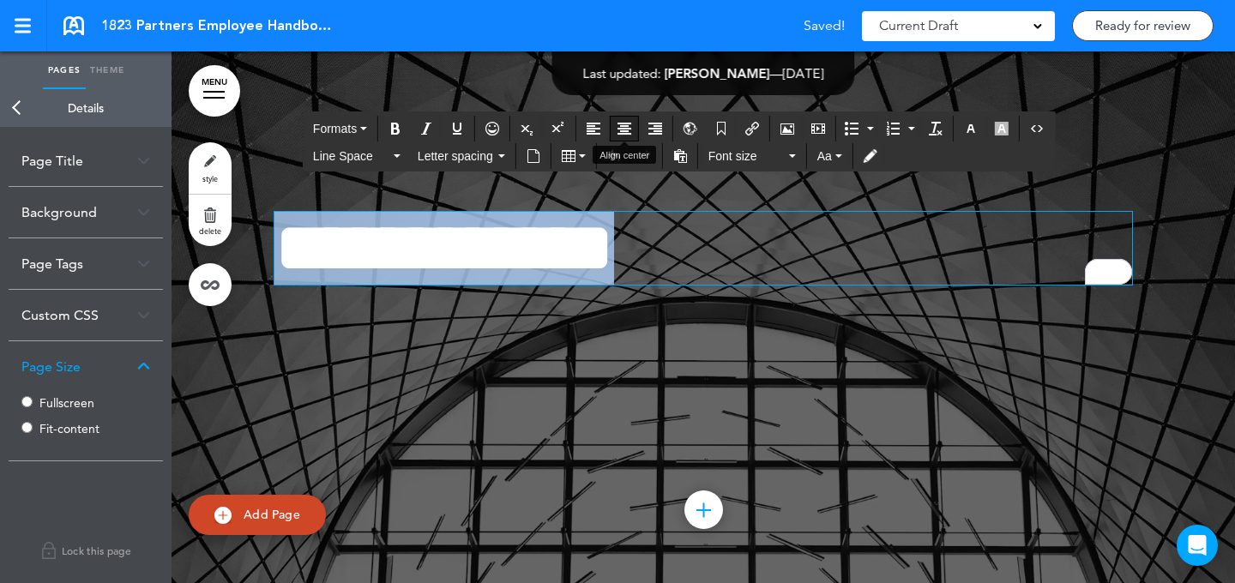
click at [624, 130] on icon "Align center" at bounding box center [625, 129] width 14 height 14
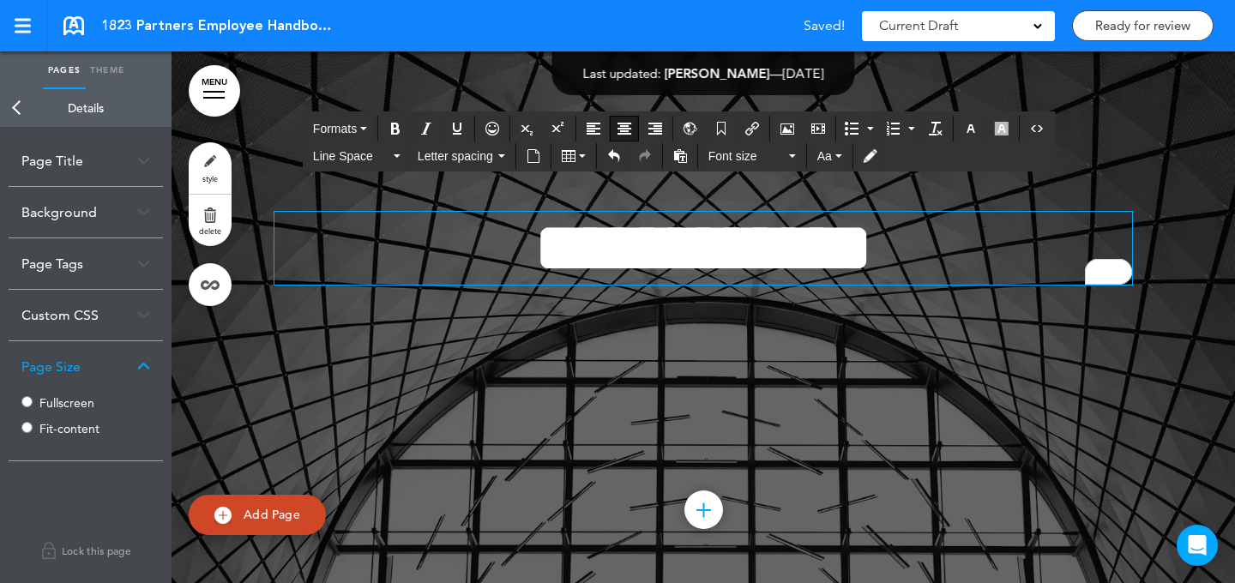
click at [534, 238] on span "**********" at bounding box center [704, 248] width 340 height 72
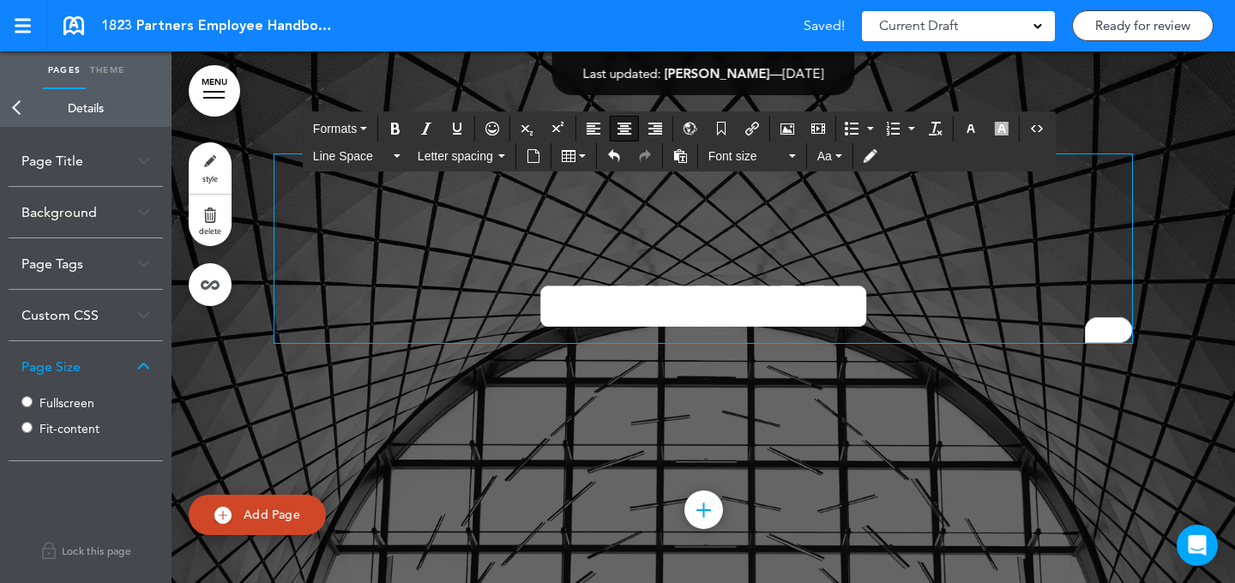
scroll to position [644, 0]
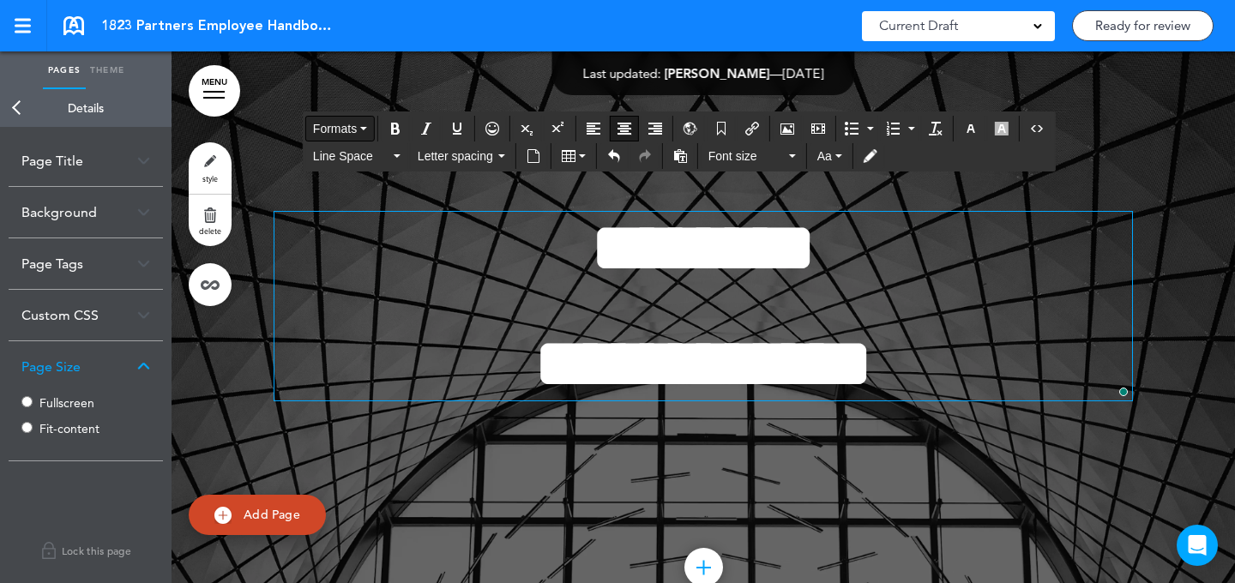
click at [359, 136] on button "Formats" at bounding box center [340, 129] width 68 height 24
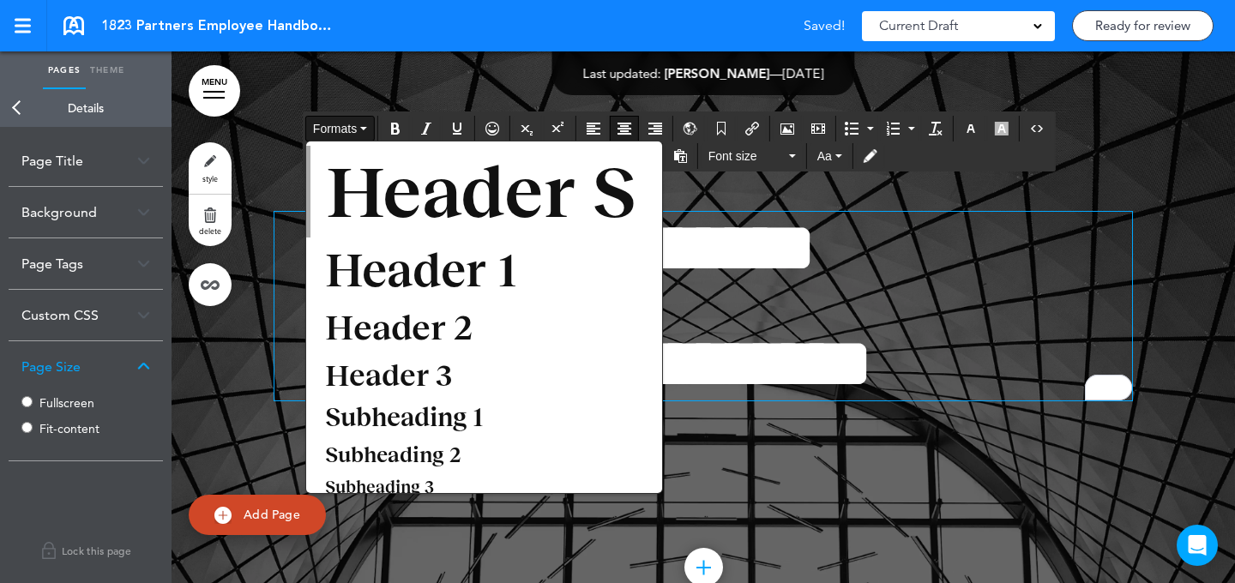
click at [438, 426] on span "Subheading 1" at bounding box center [404, 417] width 162 height 28
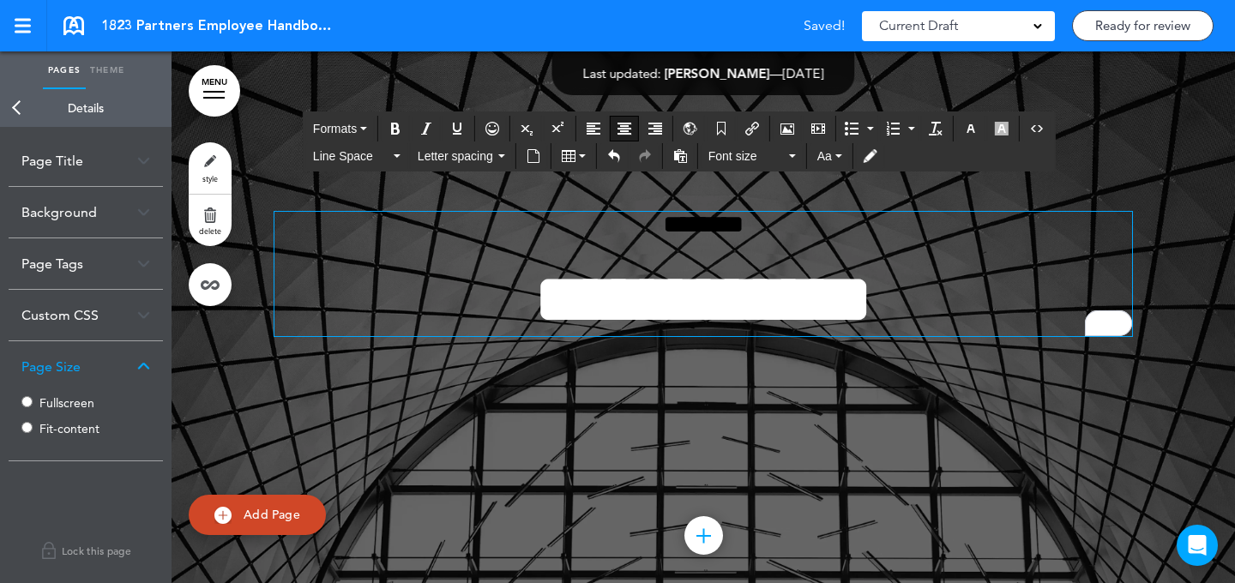
drag, startPoint x: 793, startPoint y: 230, endPoint x: 801, endPoint y: 171, distance: 59.7
click at [795, 187] on div "**********" at bounding box center [704, 302] width 858 height 309
click at [333, 133] on span "Formats" at bounding box center [335, 129] width 44 height 14
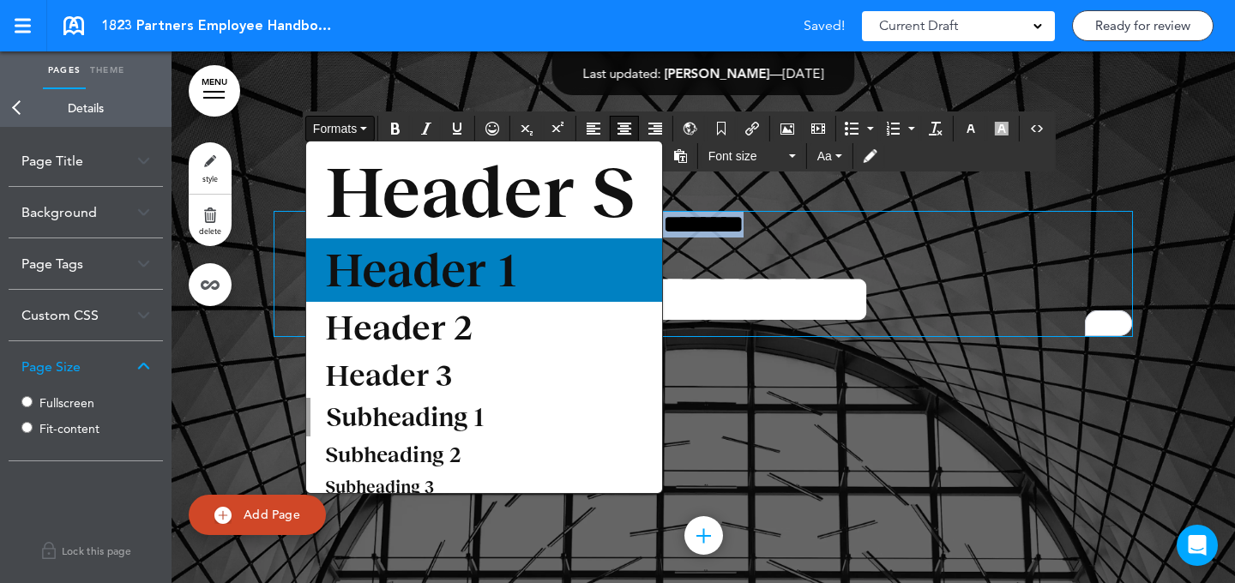
scroll to position [84, 0]
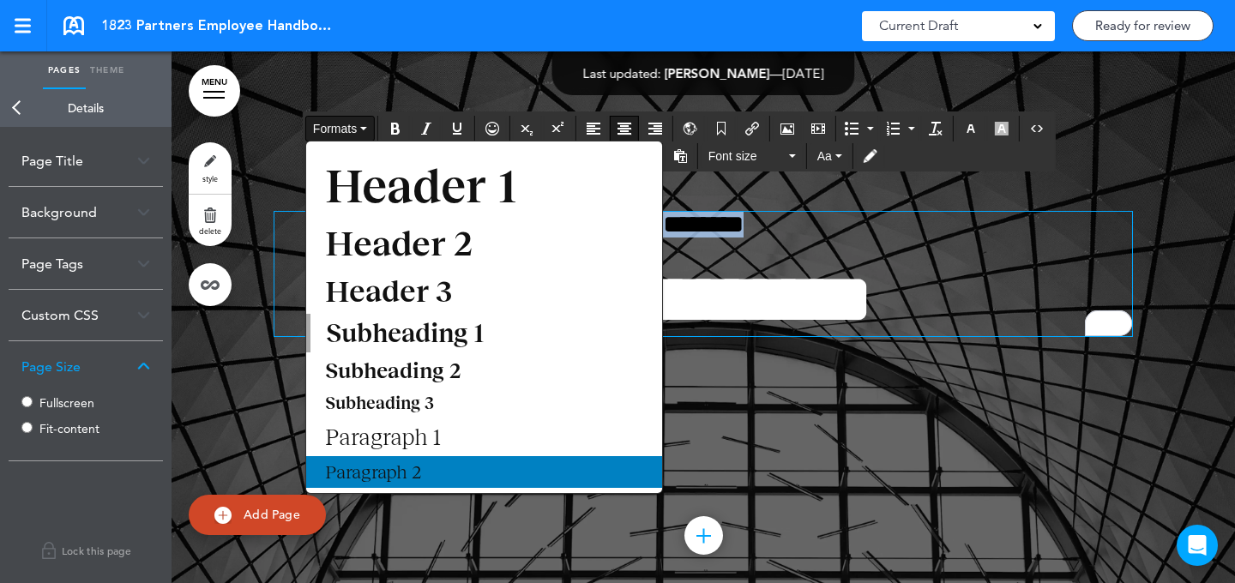
click at [495, 468] on div "Paragraph 2" at bounding box center [484, 472] width 356 height 32
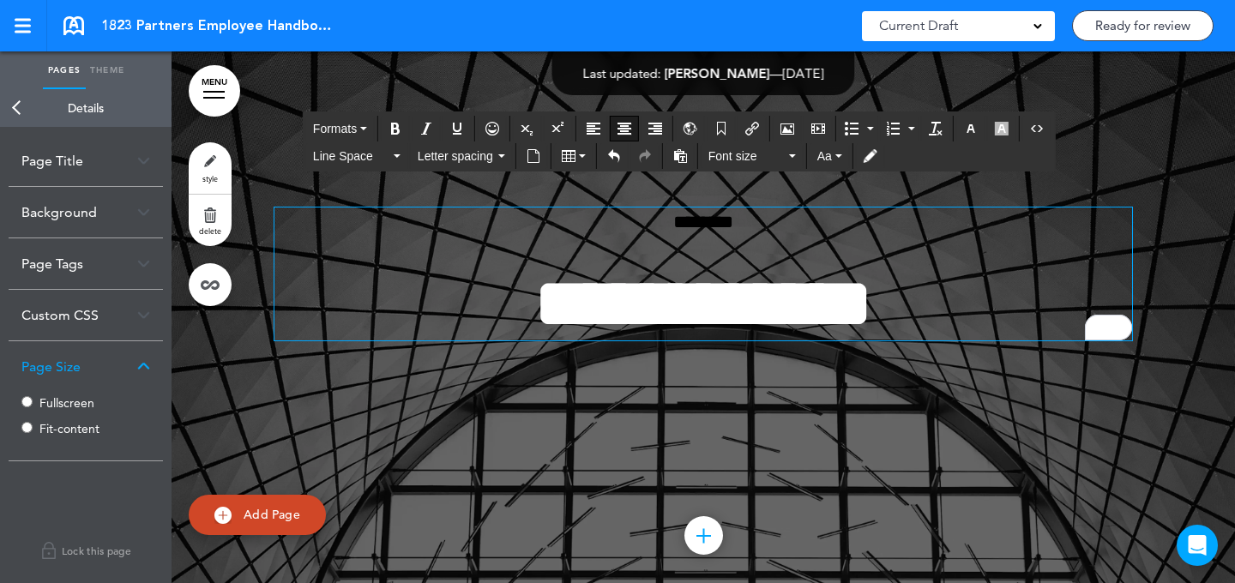
scroll to position [672, 0]
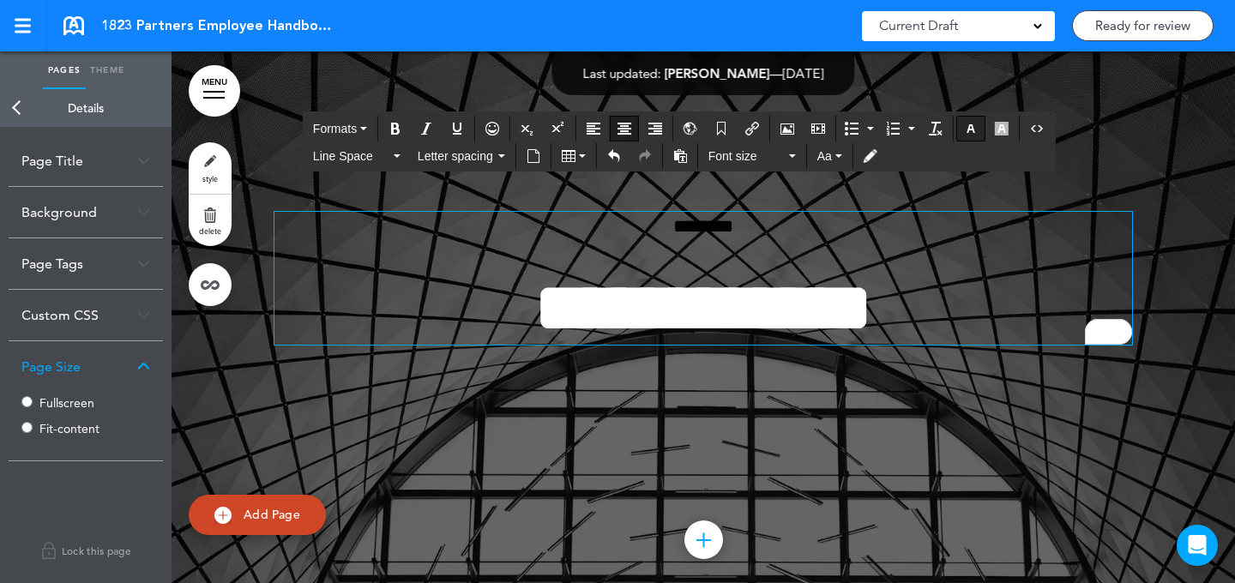
click at [963, 130] on button "button" at bounding box center [970, 129] width 27 height 24
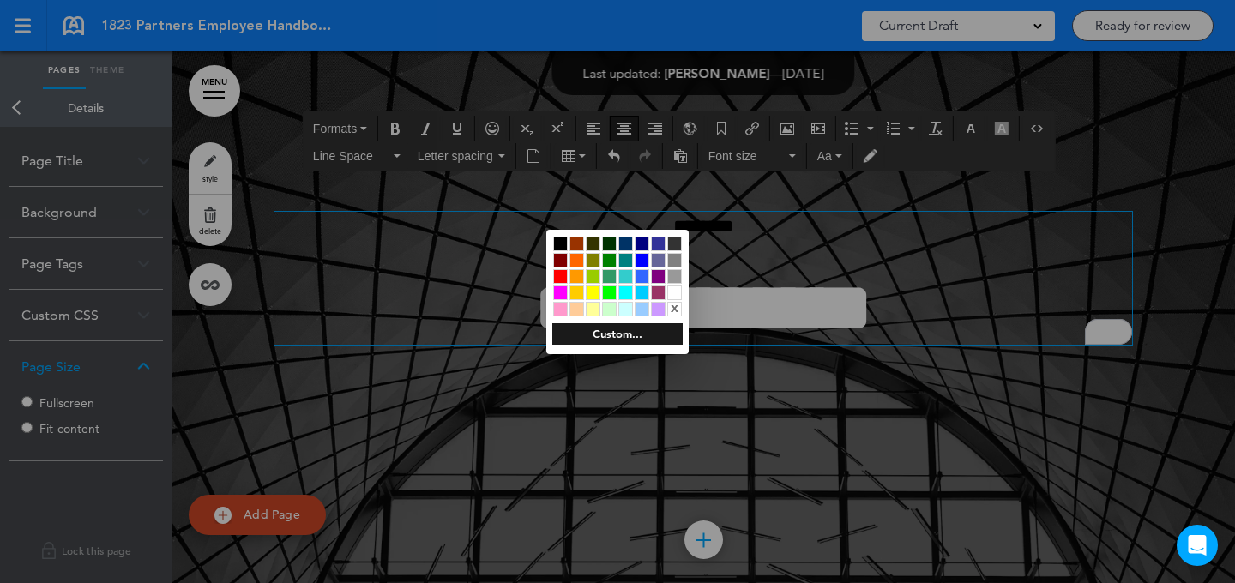
click at [676, 290] on div at bounding box center [674, 293] width 15 height 15
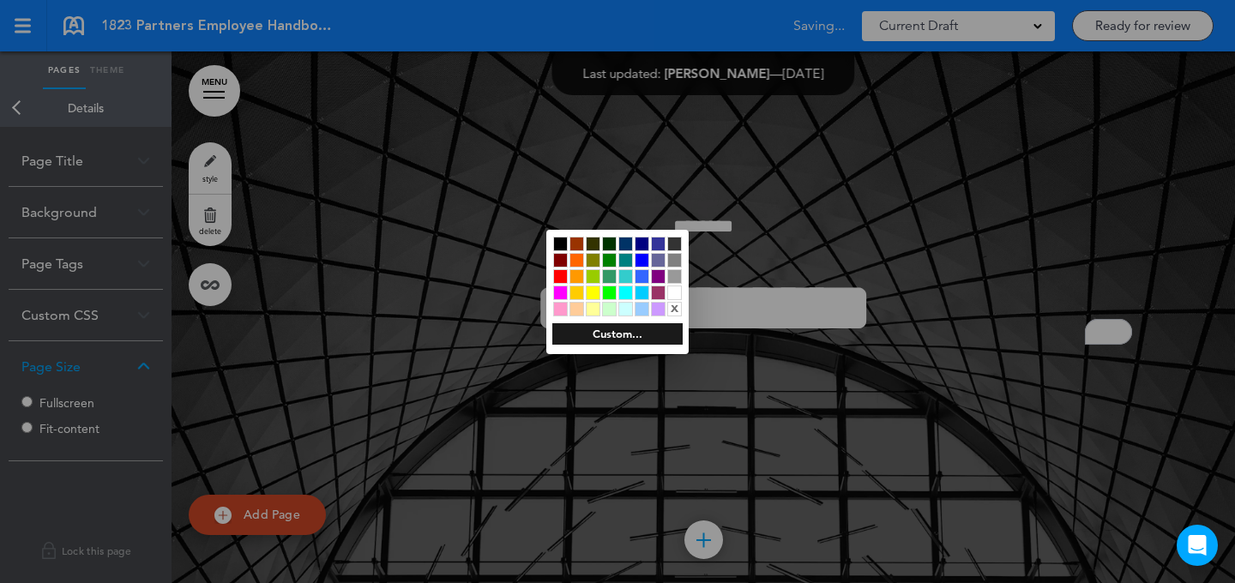
click at [793, 277] on div at bounding box center [617, 291] width 1235 height 583
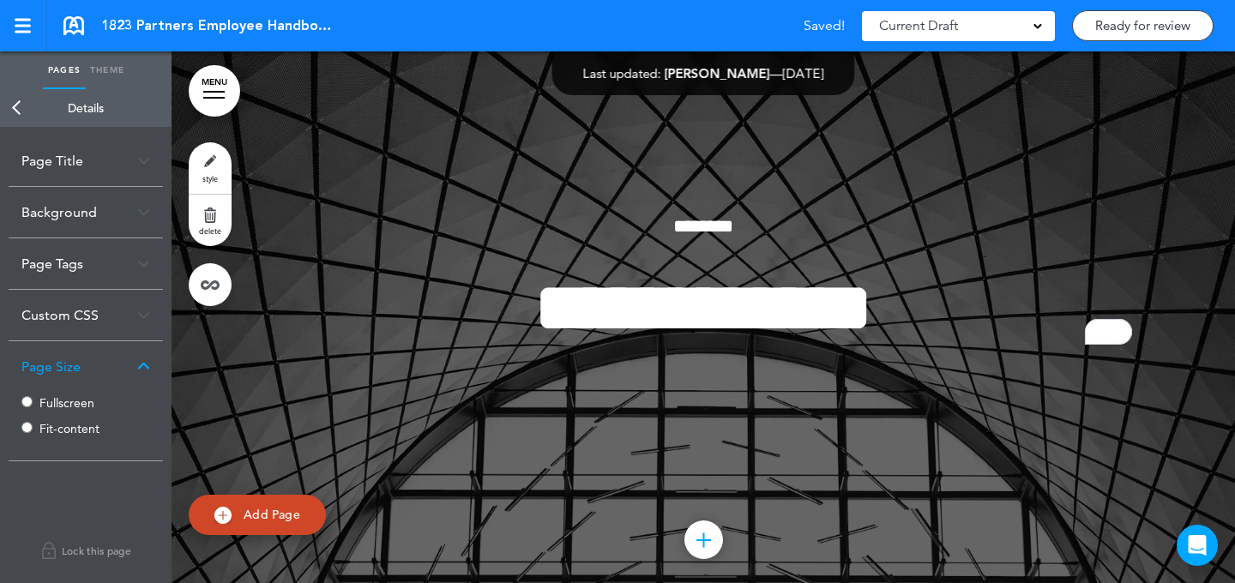
click at [862, 429] on div "**********" at bounding box center [704, 306] width 858 height 317
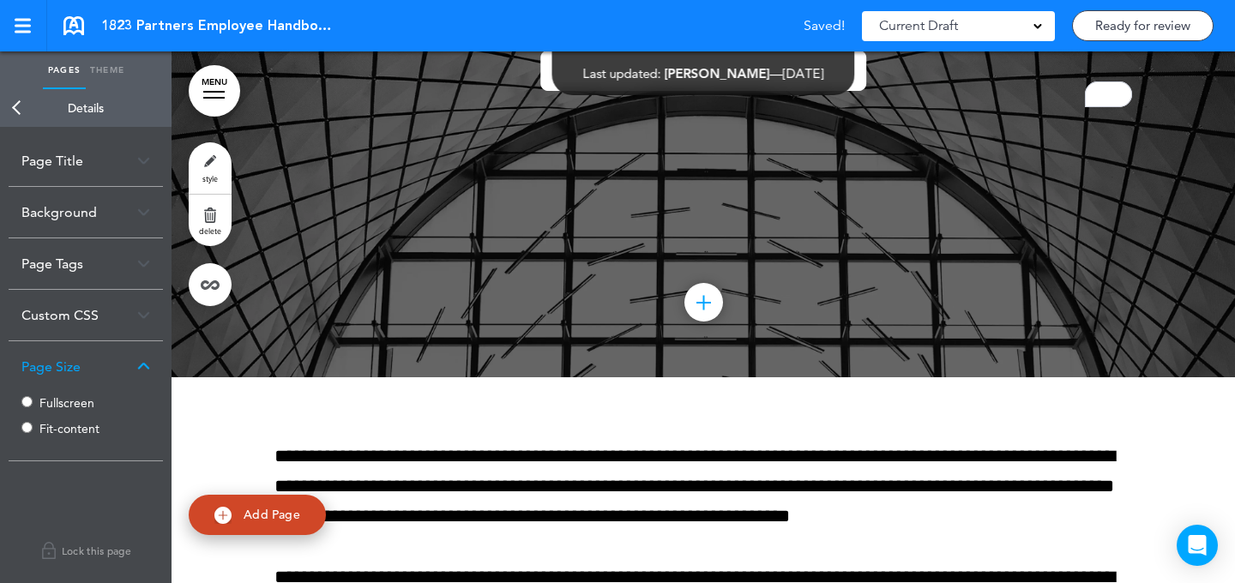
scroll to position [685, 0]
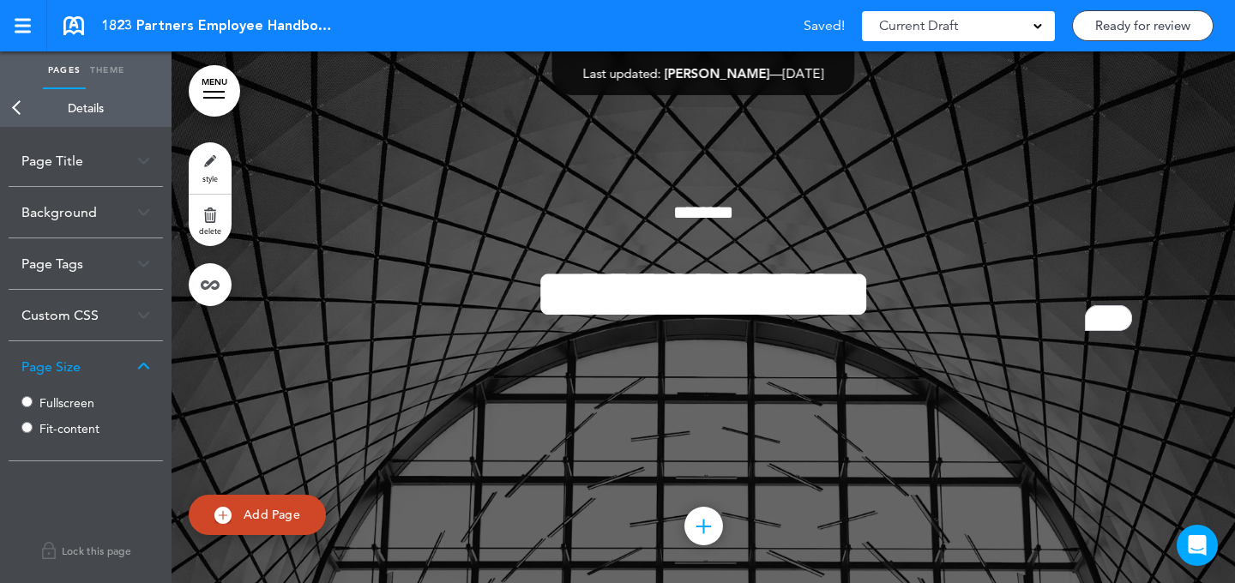
click at [10, 116] on link "Back" at bounding box center [17, 108] width 34 height 38
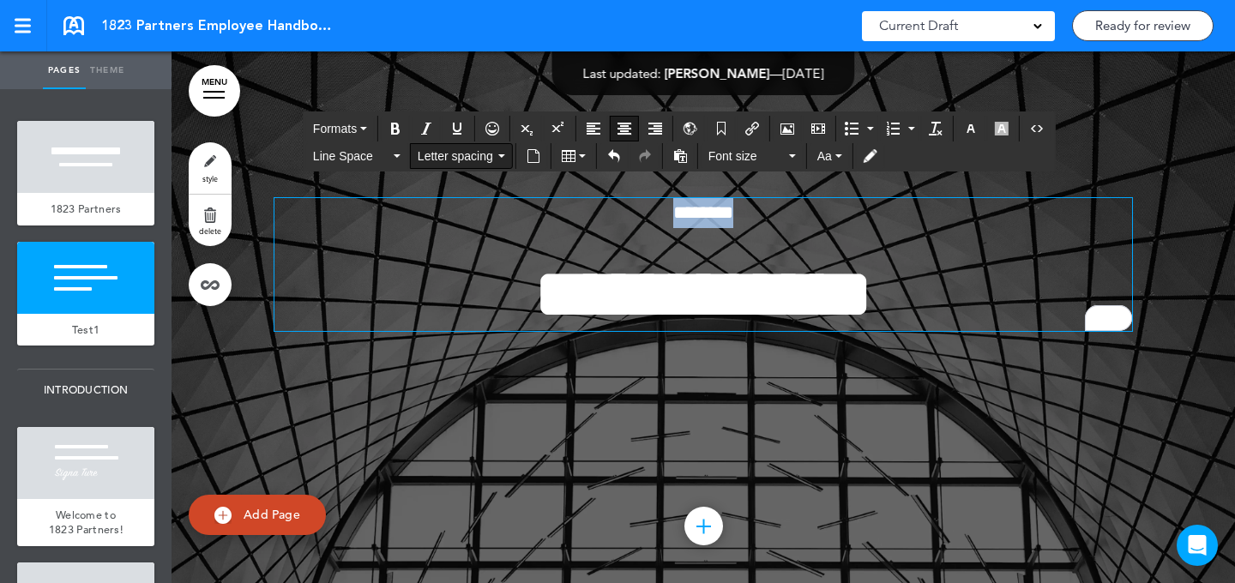
drag, startPoint x: 447, startPoint y: 243, endPoint x: 468, endPoint y: 148, distance: 96.8
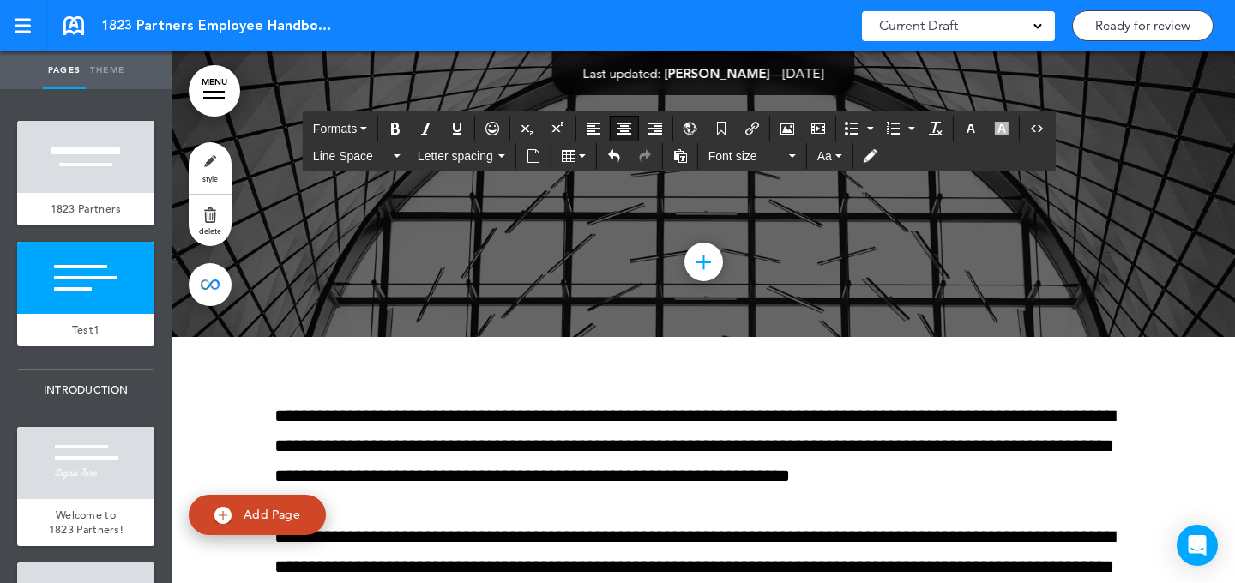
scroll to position [822, 0]
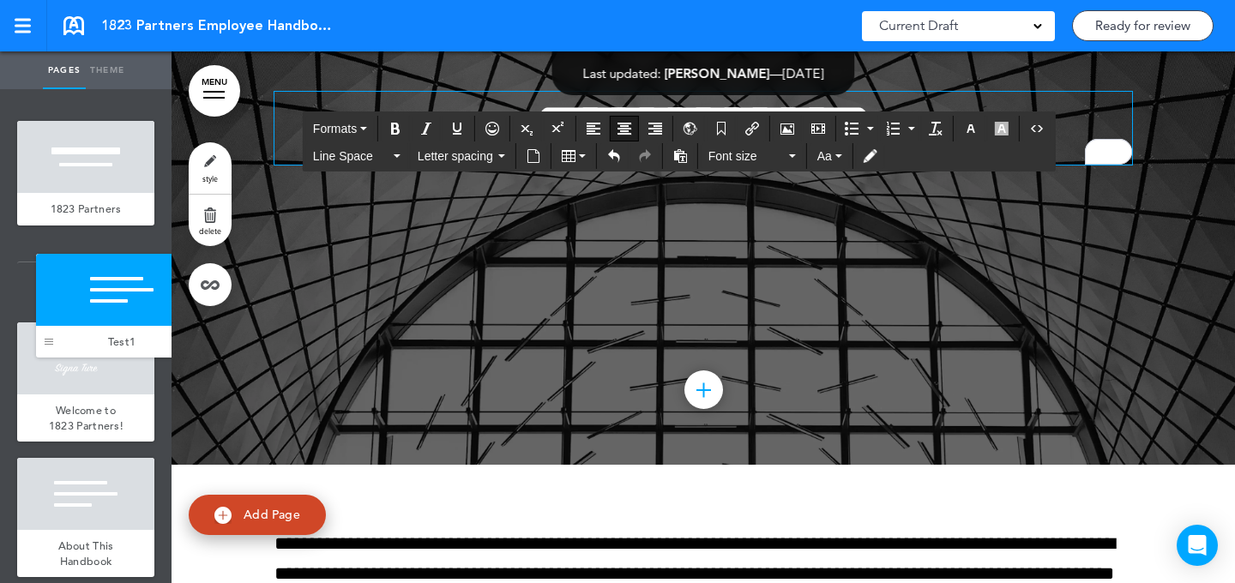
drag, startPoint x: 36, startPoint y: 322, endPoint x: 55, endPoint y: 334, distance: 22.4
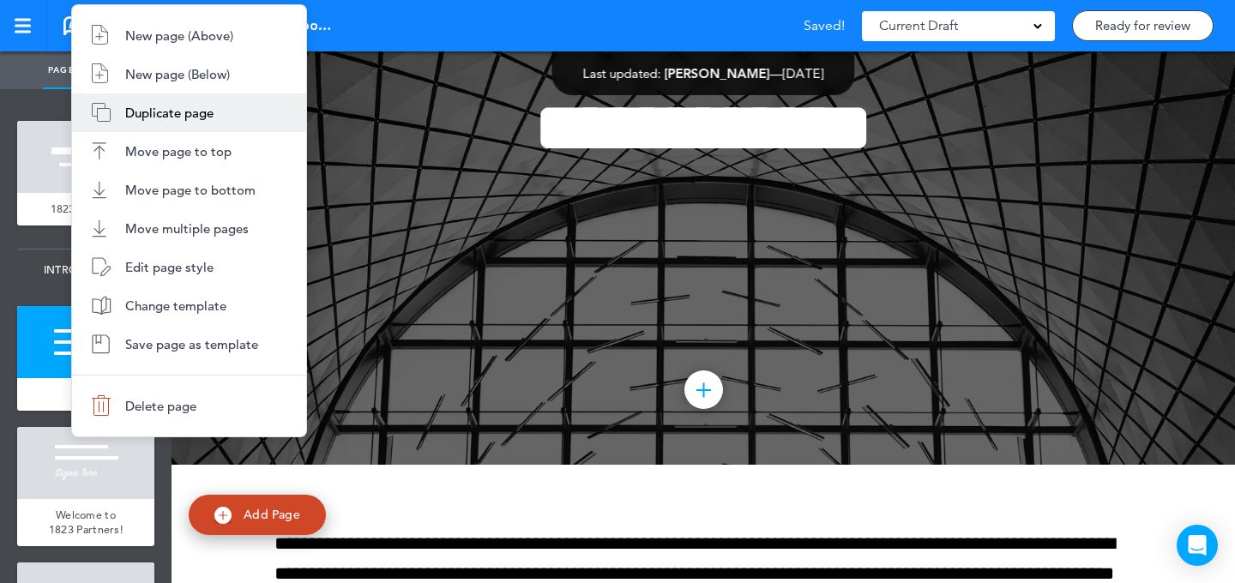
click at [196, 114] on span "Duplicate page" at bounding box center [169, 113] width 88 height 16
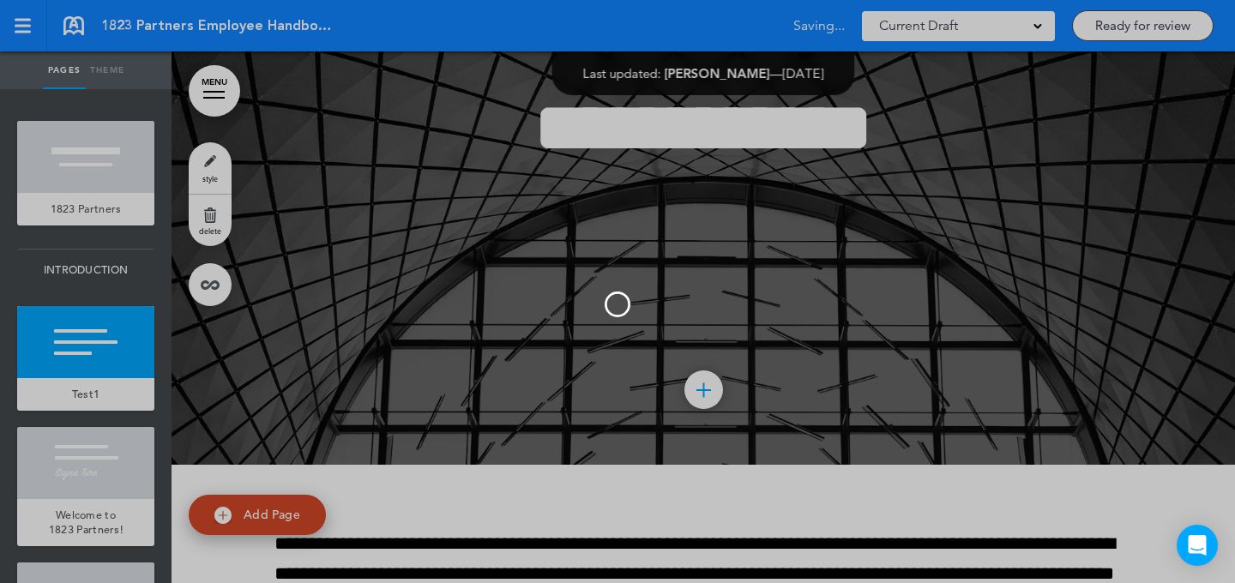
click at [558, 223] on div at bounding box center [617, 291] width 1235 height 583
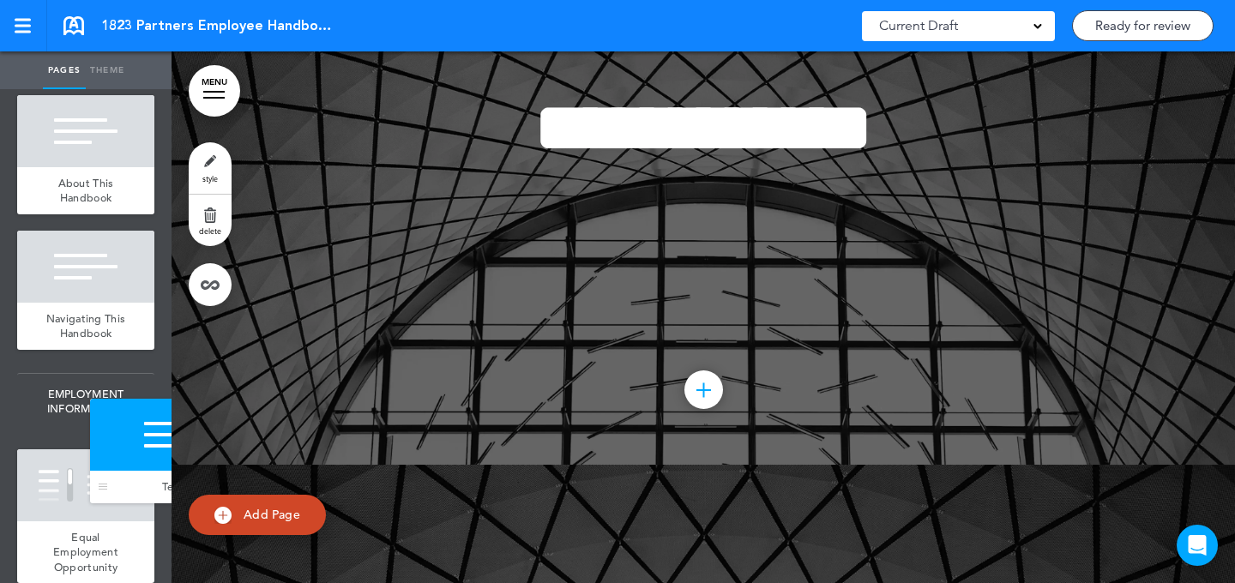
drag, startPoint x: 22, startPoint y: 400, endPoint x: 88, endPoint y: 492, distance: 113.8
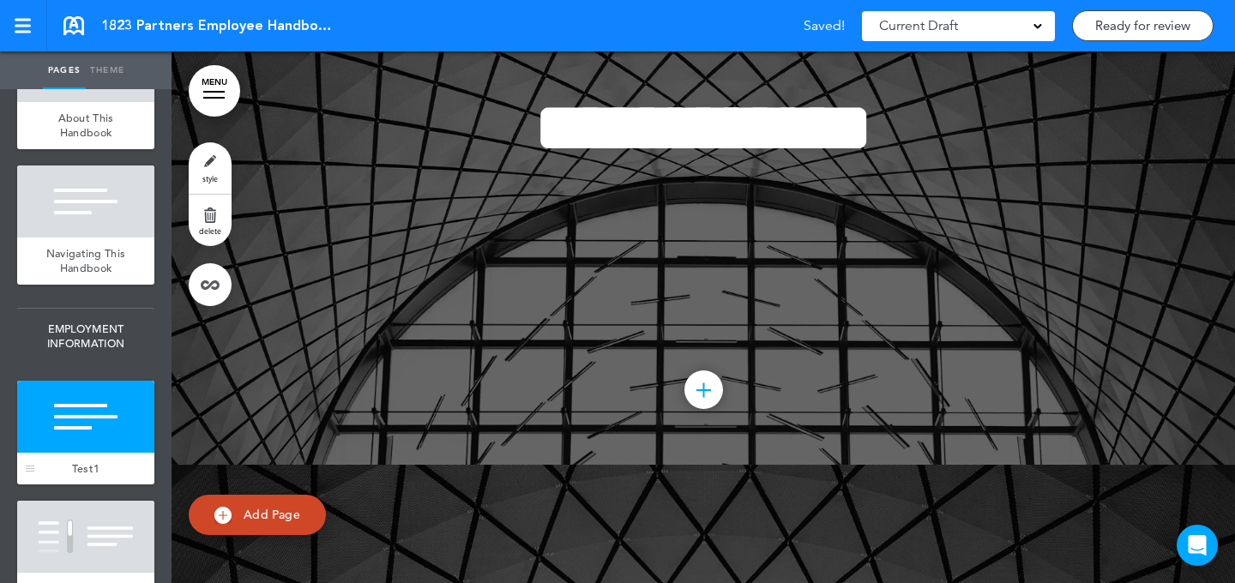
scroll to position [564, 0]
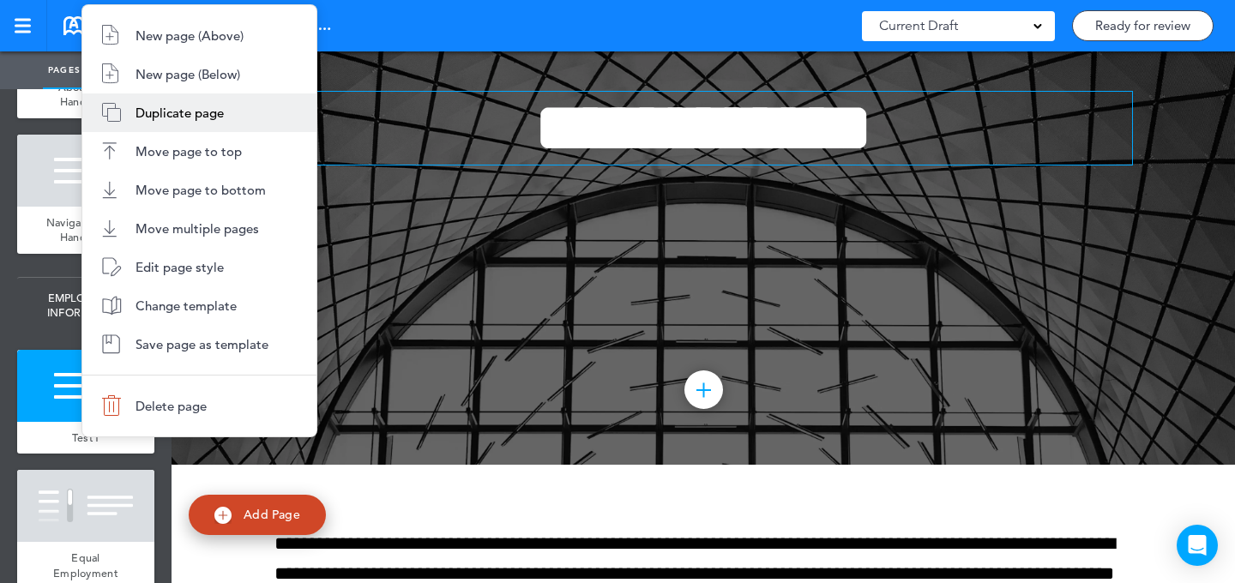
click at [184, 116] on span "Duplicate page" at bounding box center [180, 113] width 88 height 16
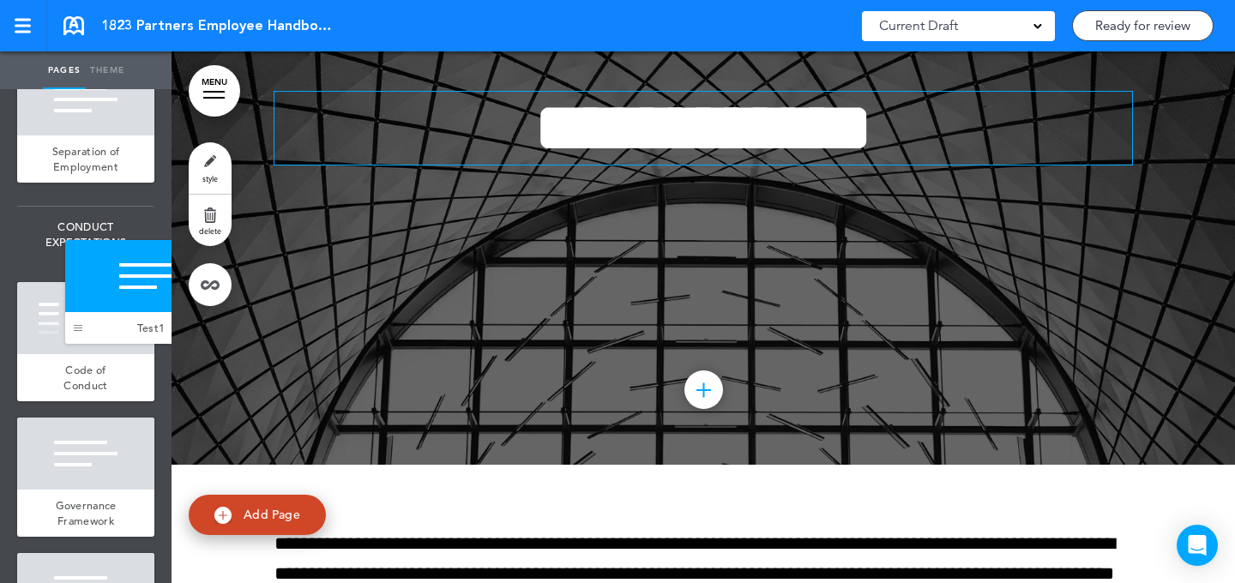
drag, startPoint x: 32, startPoint y: 472, endPoint x: 80, endPoint y: 321, distance: 158.4
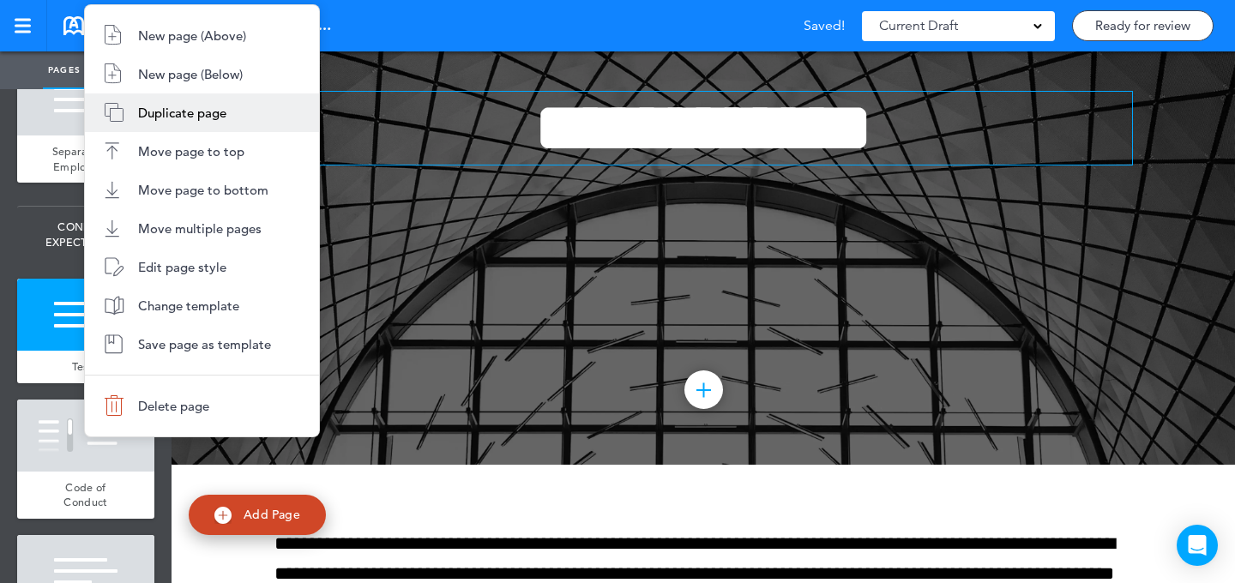
click at [184, 117] on span "Duplicate page" at bounding box center [182, 113] width 88 height 16
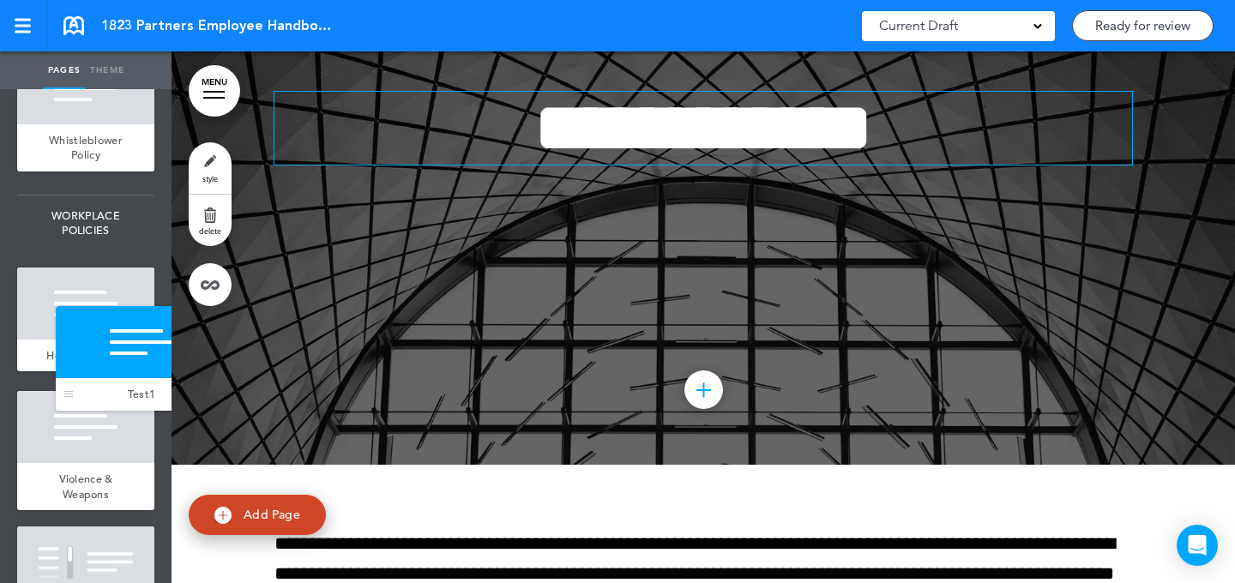
drag, startPoint x: 30, startPoint y: 419, endPoint x: 68, endPoint y: 305, distance: 121.0
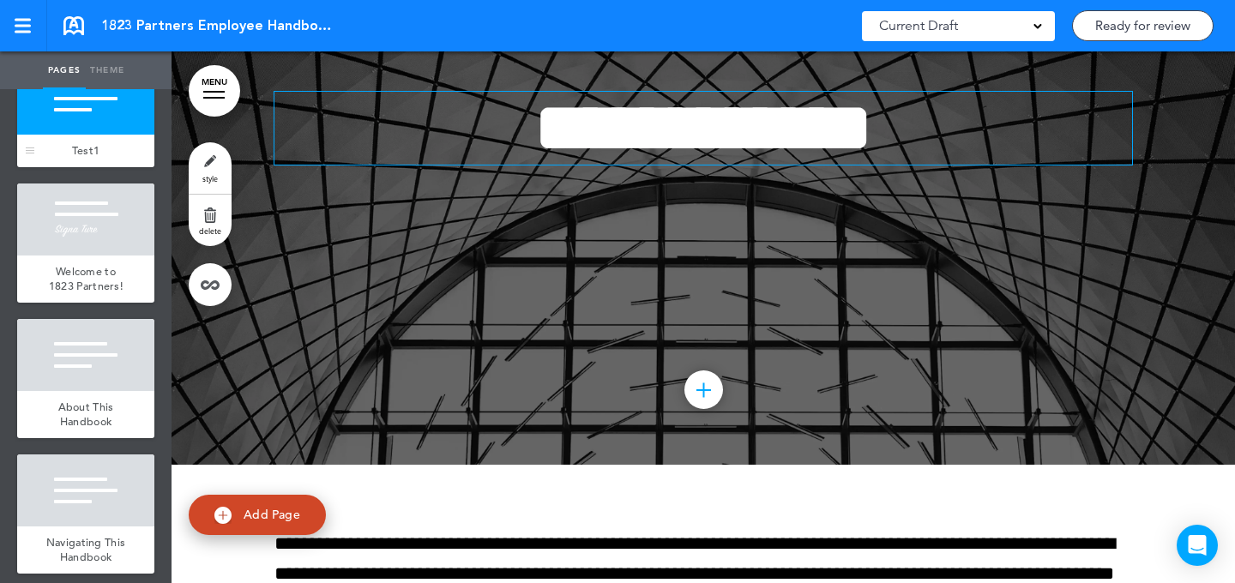
scroll to position [0, 0]
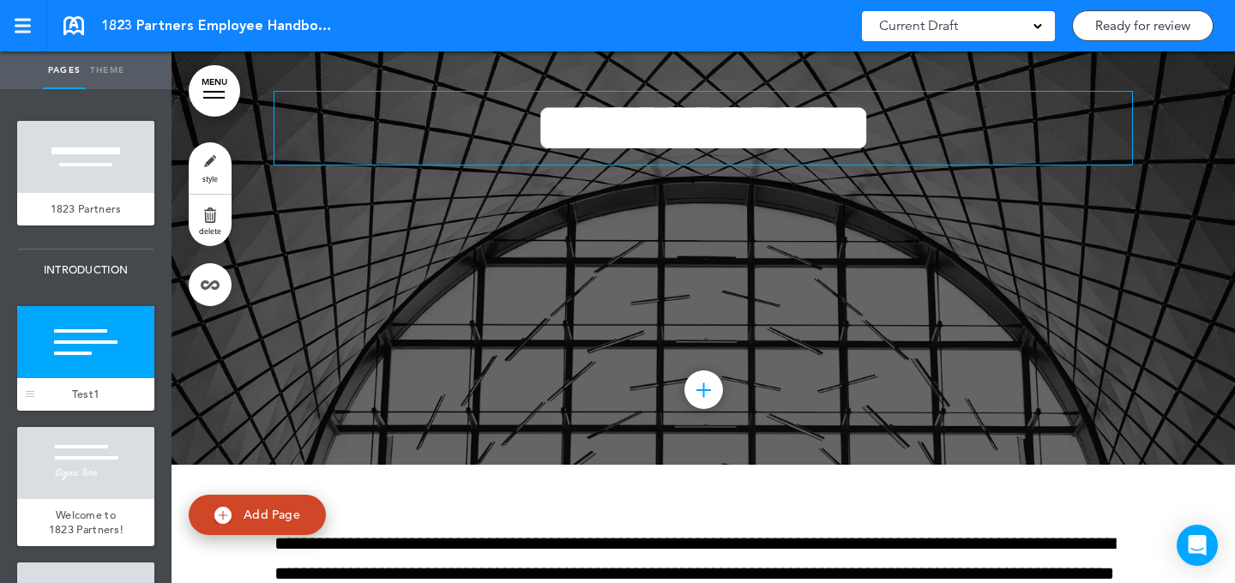
click at [124, 347] on div at bounding box center [85, 342] width 137 height 72
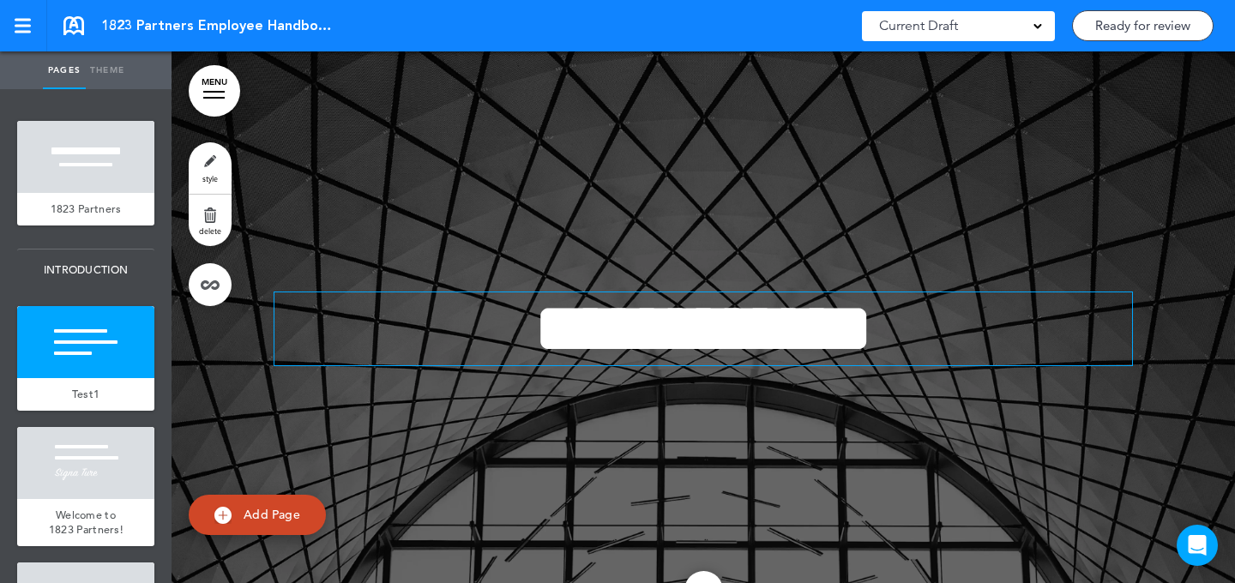
scroll to position [618, 0]
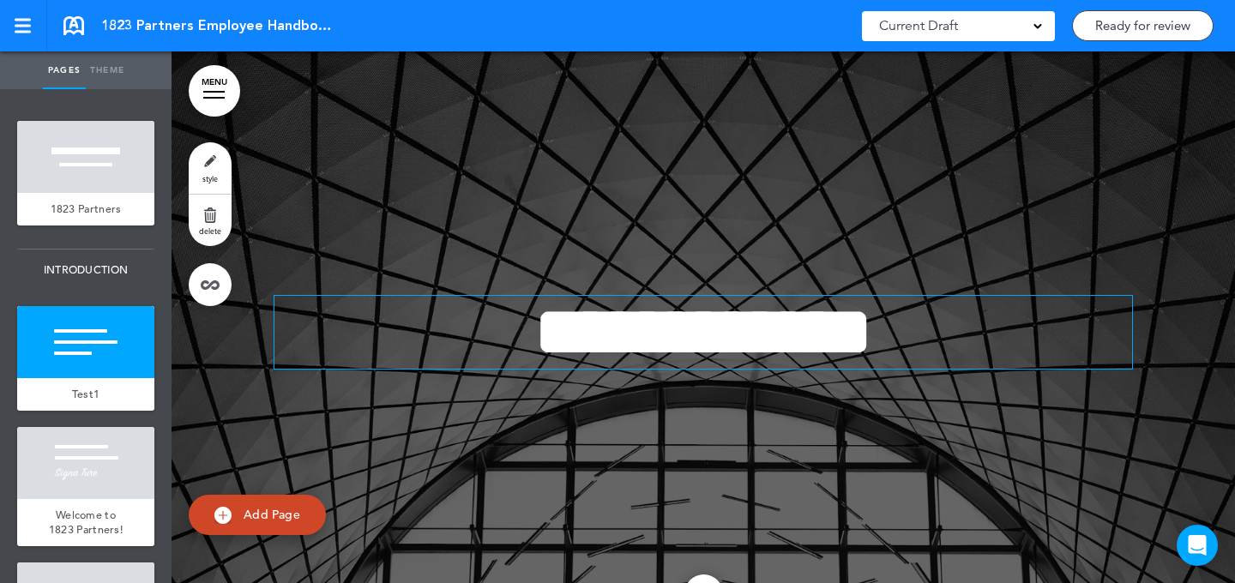
click at [208, 163] on link "style" at bounding box center [210, 167] width 43 height 51
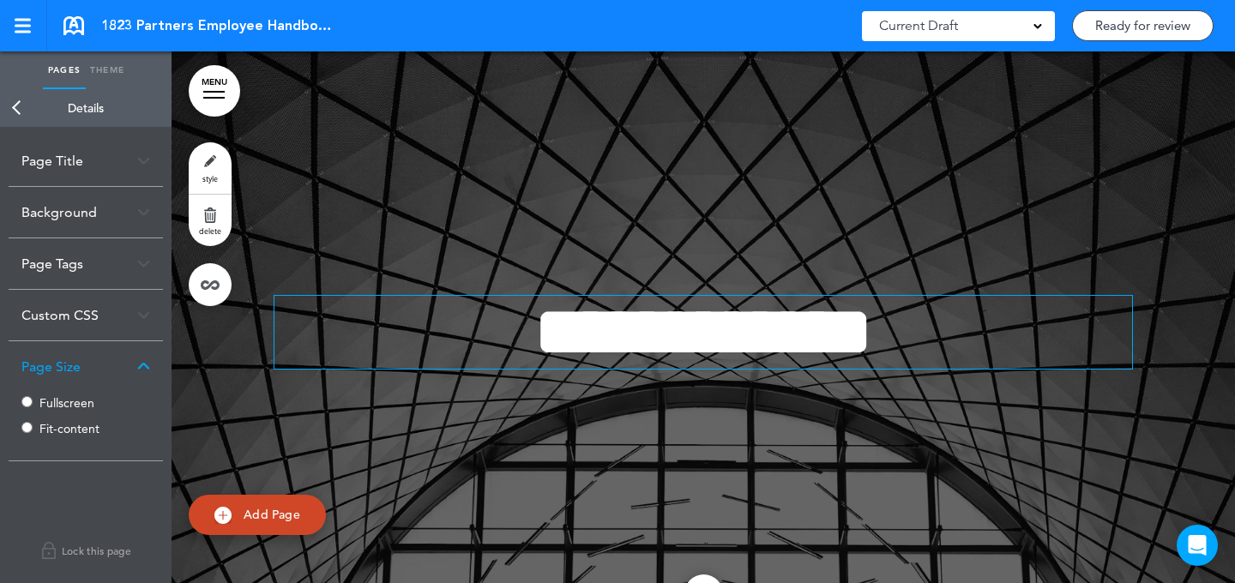
click at [111, 210] on div "Background" at bounding box center [86, 212] width 154 height 51
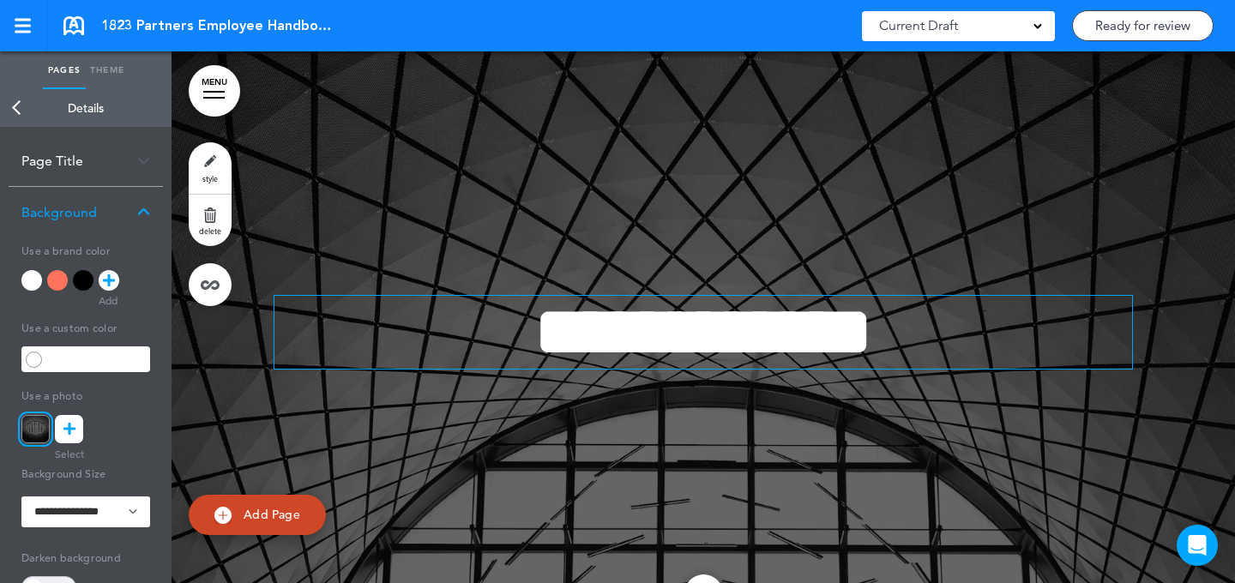
click at [37, 279] on div at bounding box center [31, 280] width 21 height 21
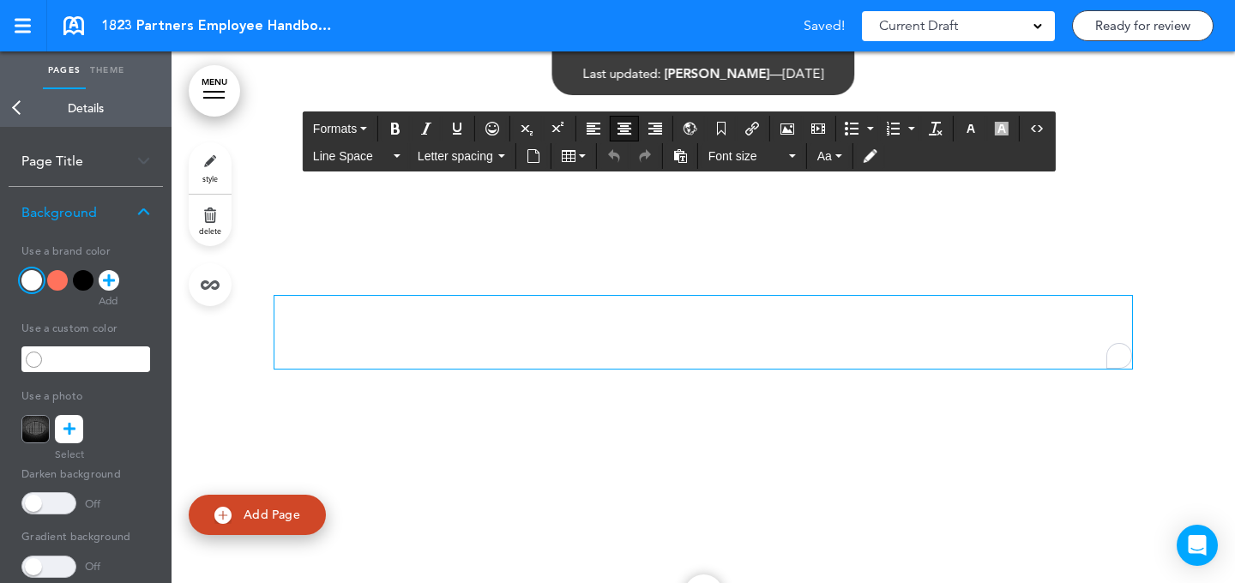
click at [1026, 316] on h1 "**********" at bounding box center [704, 332] width 858 height 73
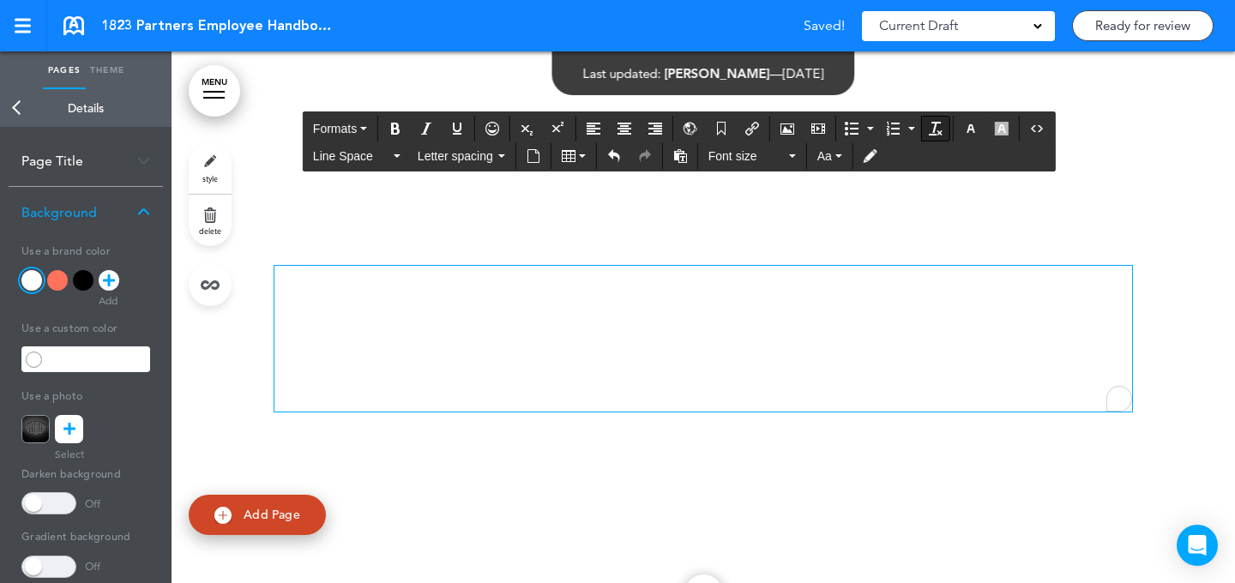
scroll to position [588, 0]
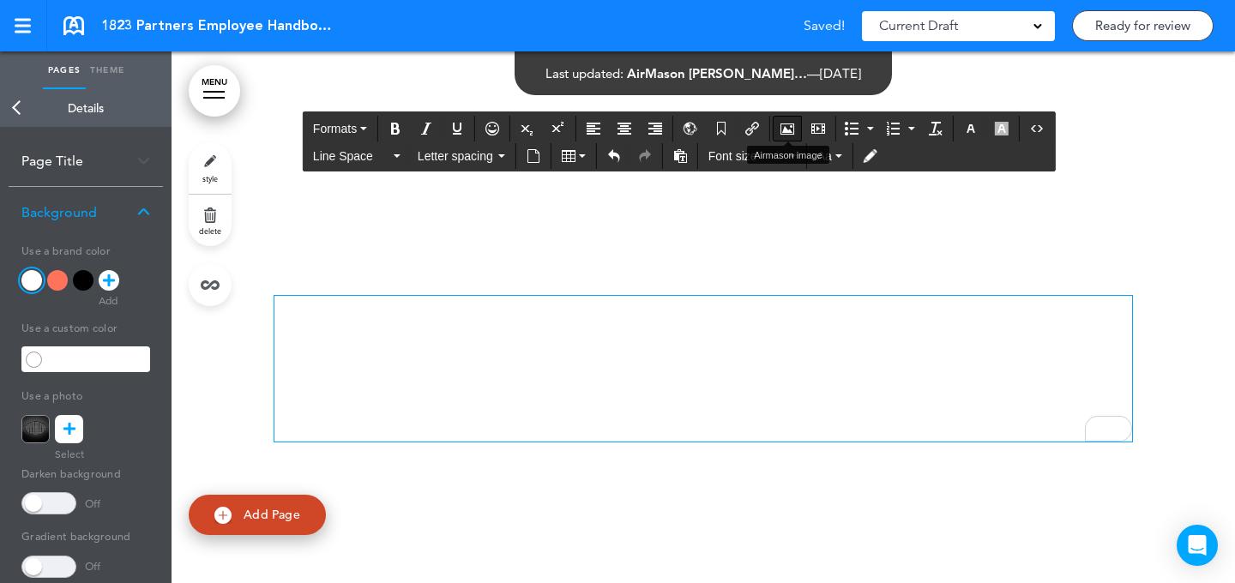
click at [799, 128] on button "Airmason image" at bounding box center [787, 129] width 27 height 24
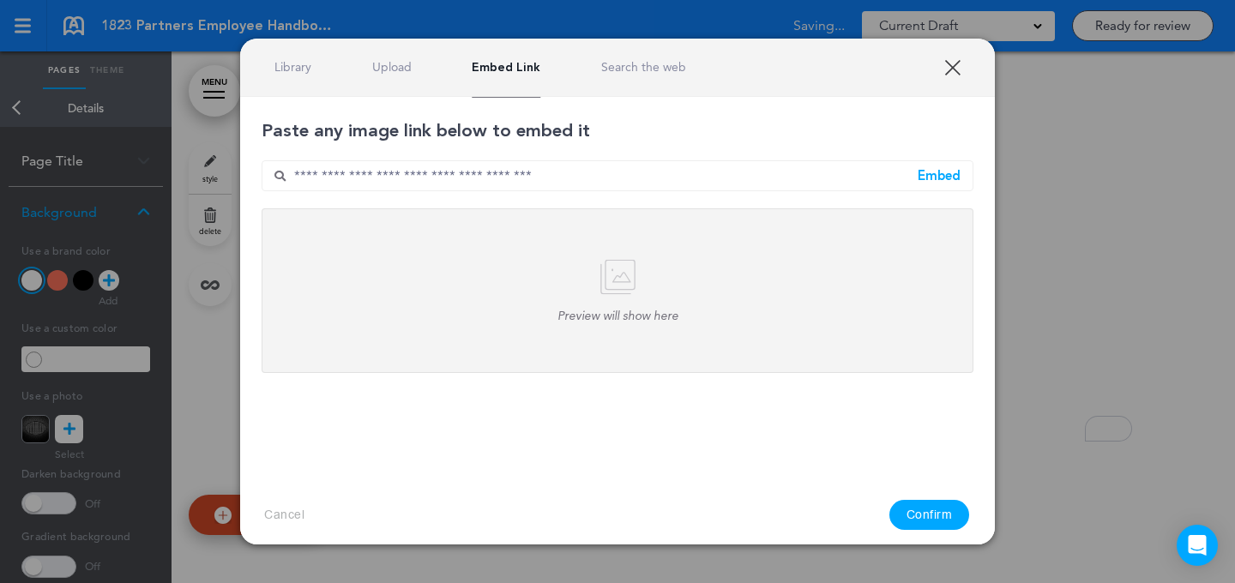
click at [681, 184] on input "text" at bounding box center [618, 175] width 712 height 31
paste input "**********"
type input "**********"
click at [931, 173] on div "Embed" at bounding box center [939, 175] width 43 height 13
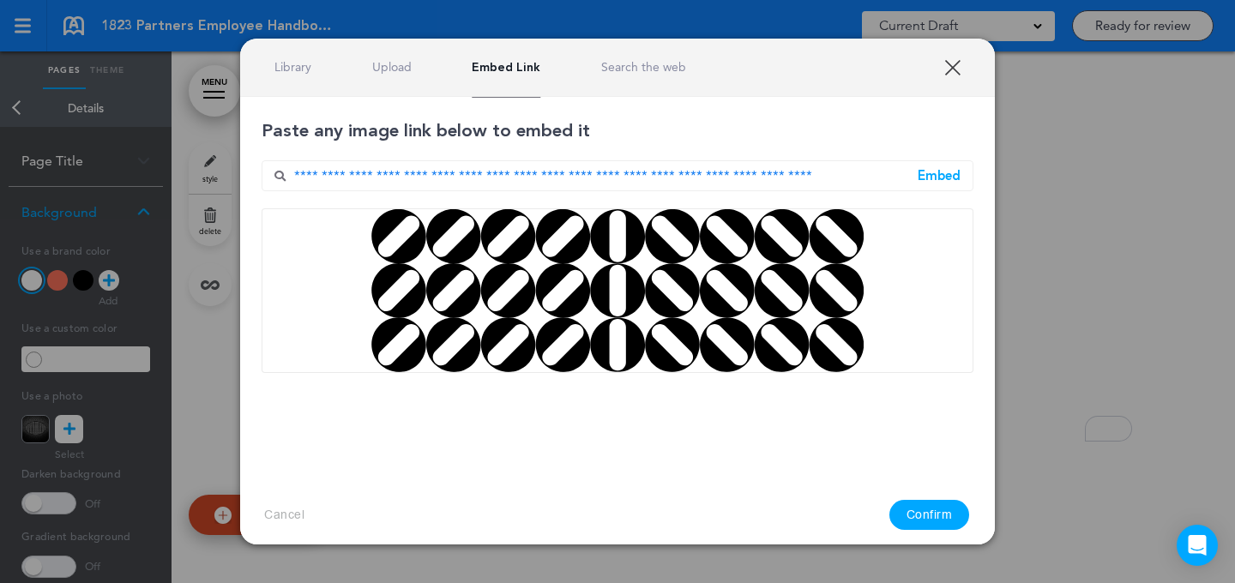
click at [914, 504] on button "Confirm" at bounding box center [930, 515] width 81 height 30
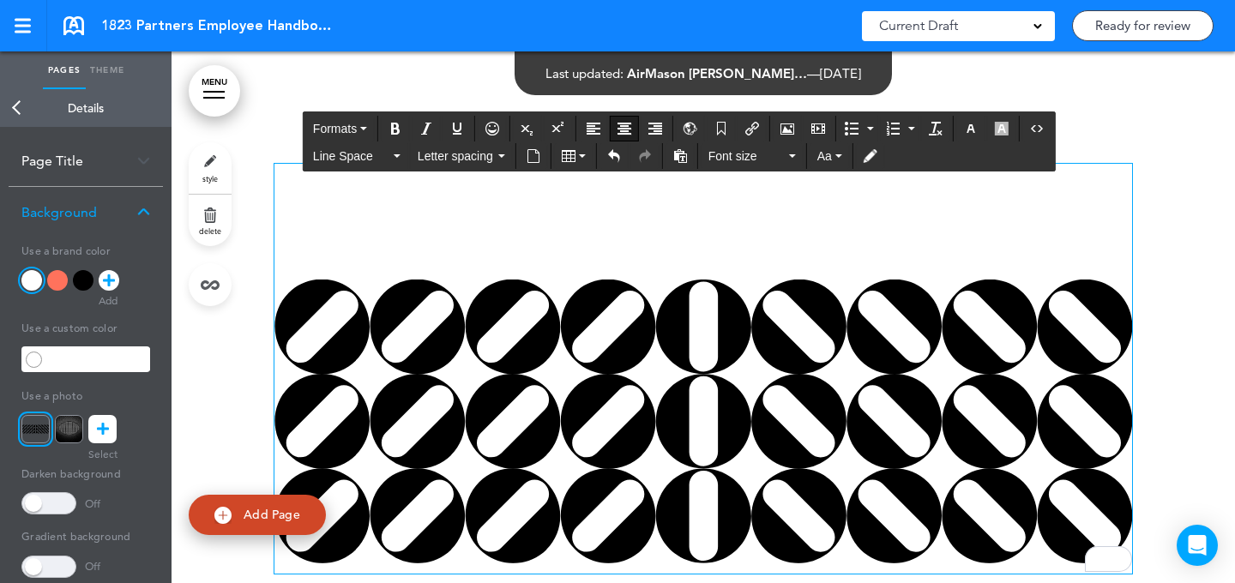
click at [956, 227] on h1 "**********" at bounding box center [704, 200] width 858 height 73
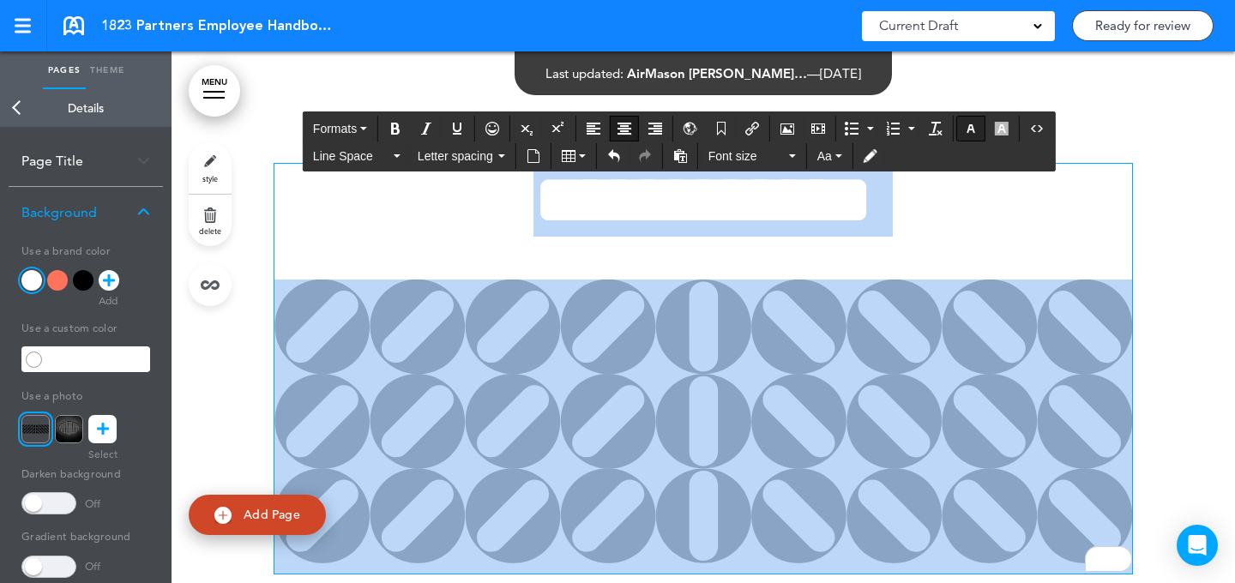
click at [971, 124] on icon "button" at bounding box center [971, 129] width 14 height 14
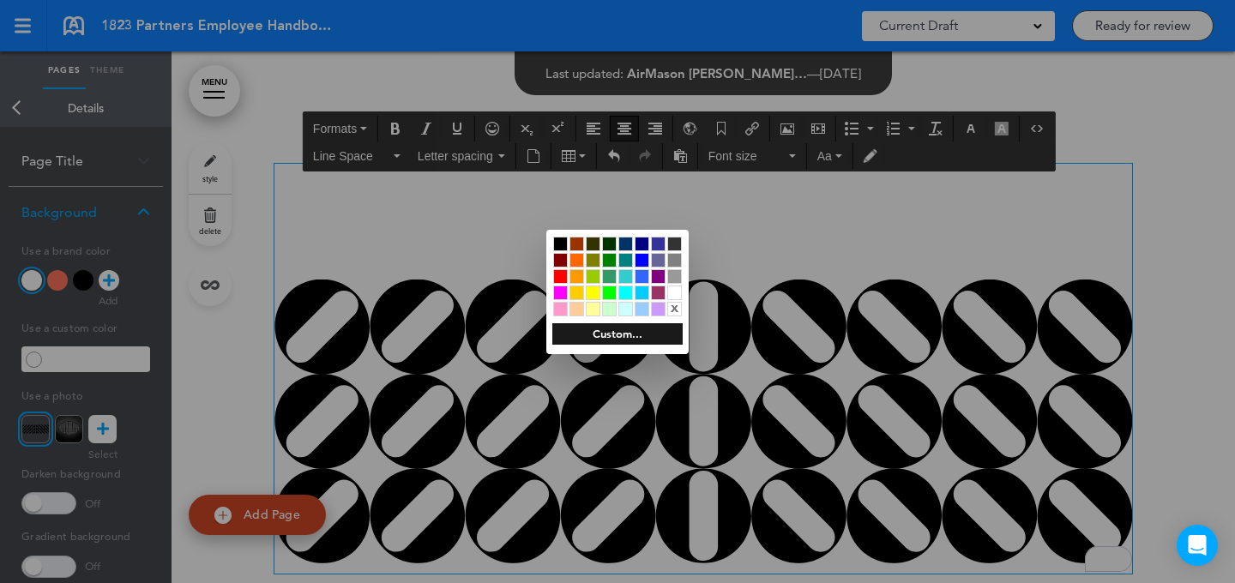
click at [734, 262] on div at bounding box center [617, 291] width 1235 height 583
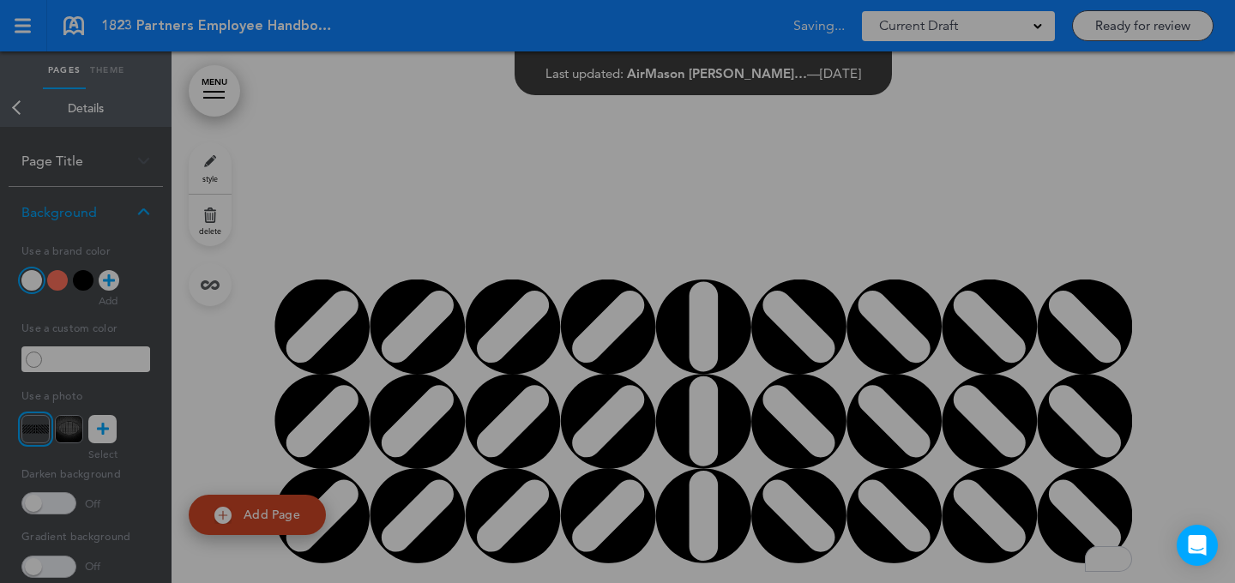
click at [825, 231] on body "Make this page common so it is available in other handbooks. This handbook Prev…" at bounding box center [617, 291] width 1235 height 583
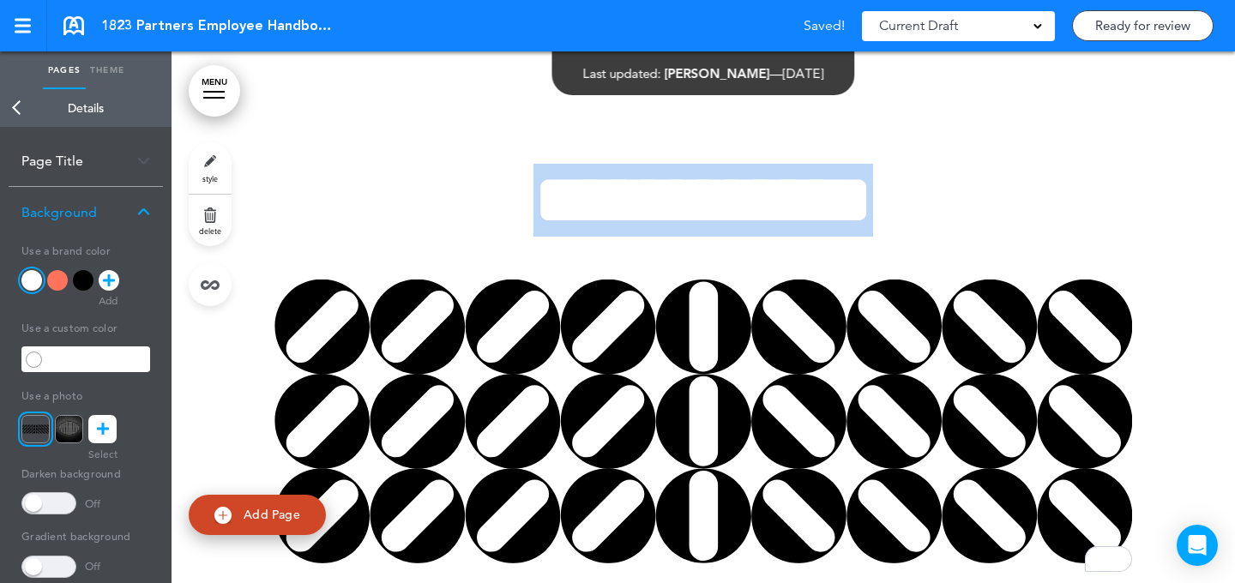
click at [825, 231] on span "**********" at bounding box center [704, 200] width 340 height 72
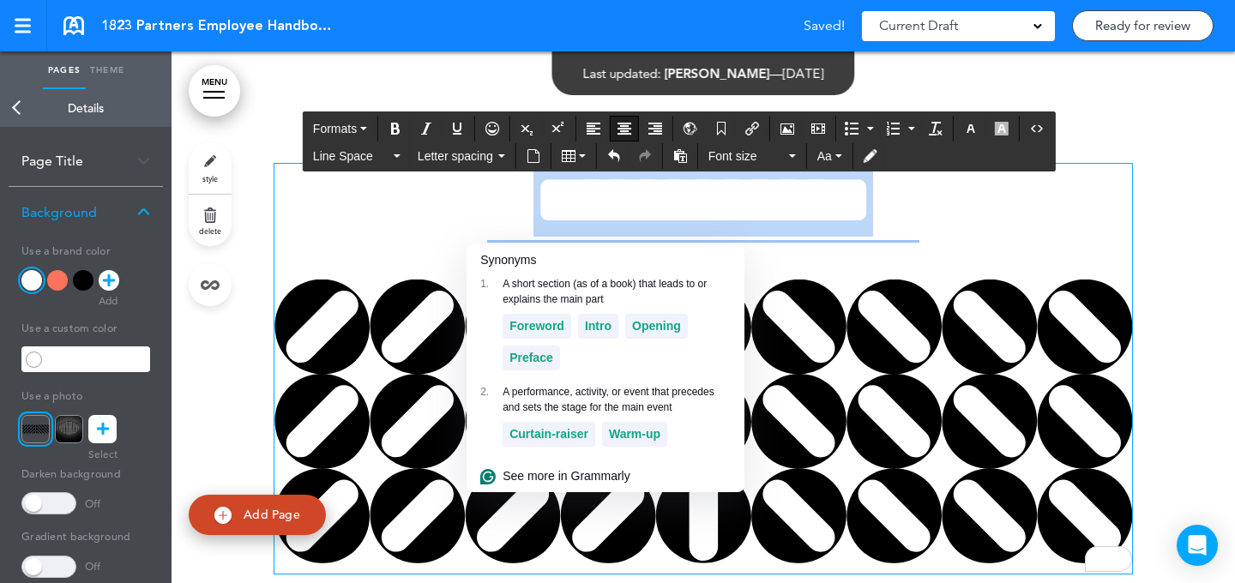
click at [852, 202] on span "**********" at bounding box center [704, 200] width 340 height 72
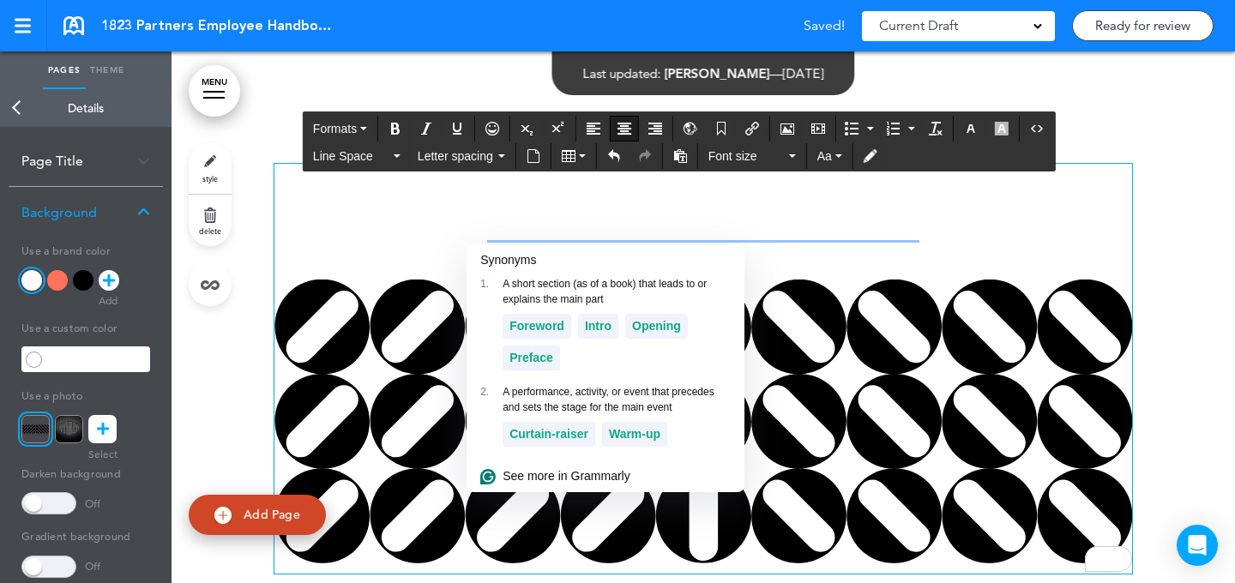
click at [873, 219] on span "**********" at bounding box center [704, 200] width 340 height 72
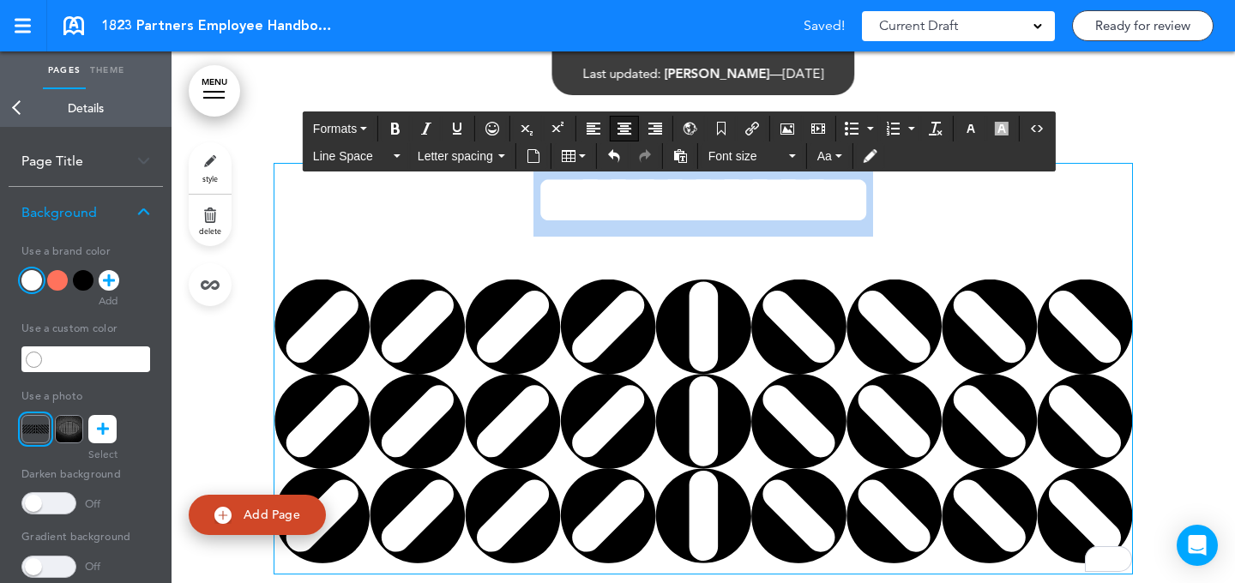
drag, startPoint x: 956, startPoint y: 196, endPoint x: 961, endPoint y: 106, distance: 90.2
click at [961, 106] on div "**********" at bounding box center [704, 391] width 858 height 582
click at [939, 117] on button "Clear formatting" at bounding box center [935, 129] width 27 height 24
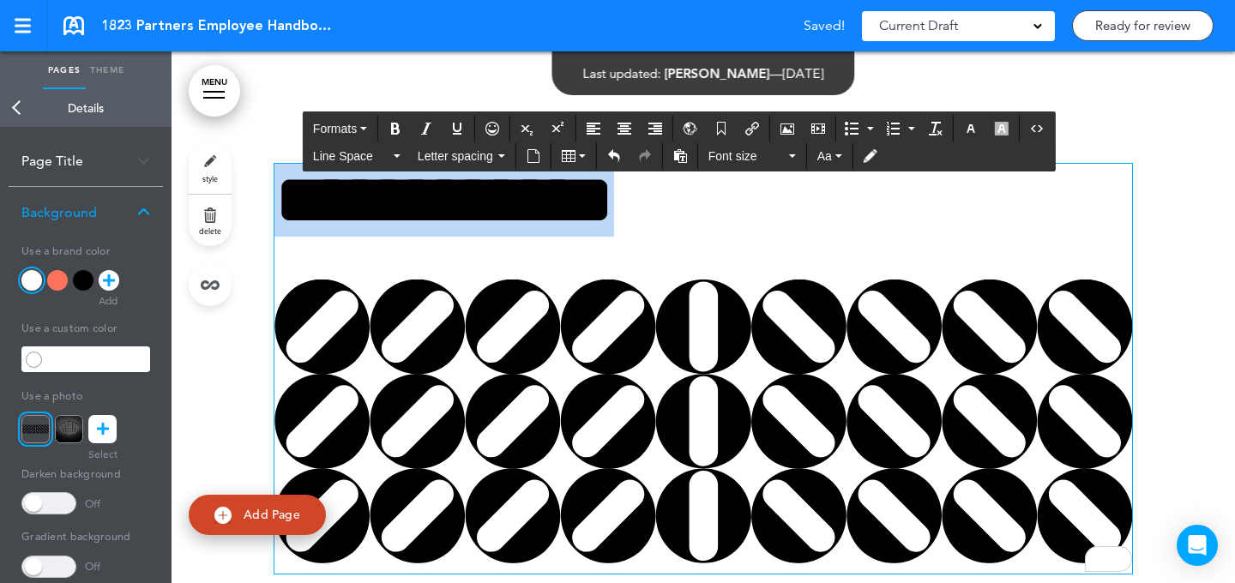
click at [1190, 186] on div at bounding box center [704, 390] width 1064 height 618
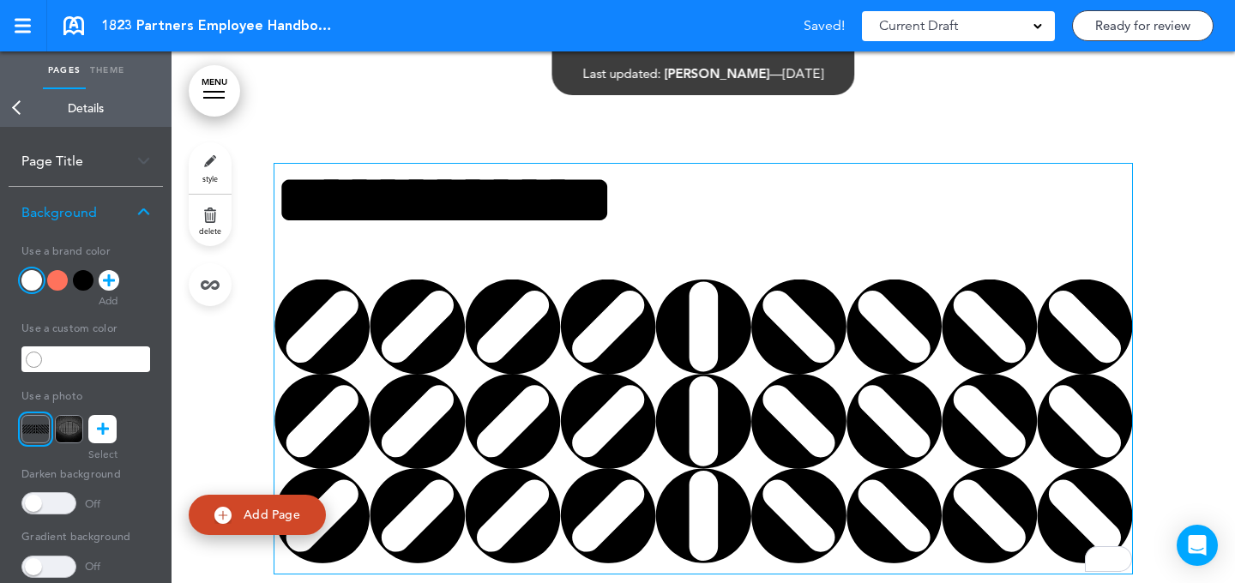
drag, startPoint x: 732, startPoint y: 191, endPoint x: 714, endPoint y: 180, distance: 21.2
click at [732, 191] on h1 "**********" at bounding box center [704, 200] width 858 height 73
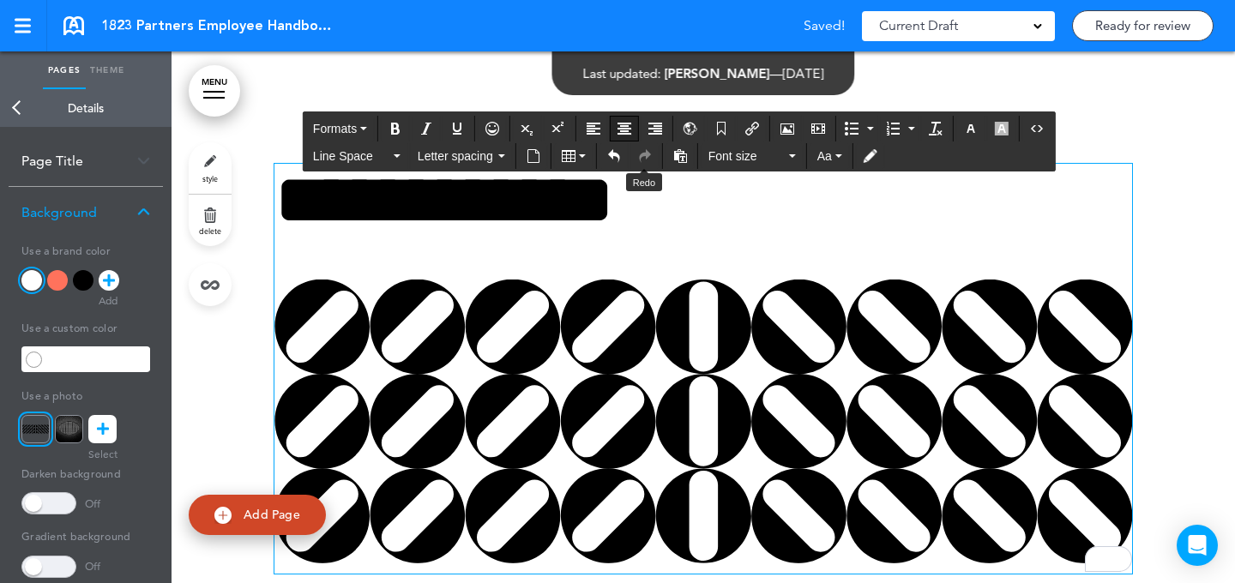
click at [638, 140] on button "Align center" at bounding box center [624, 129] width 27 height 24
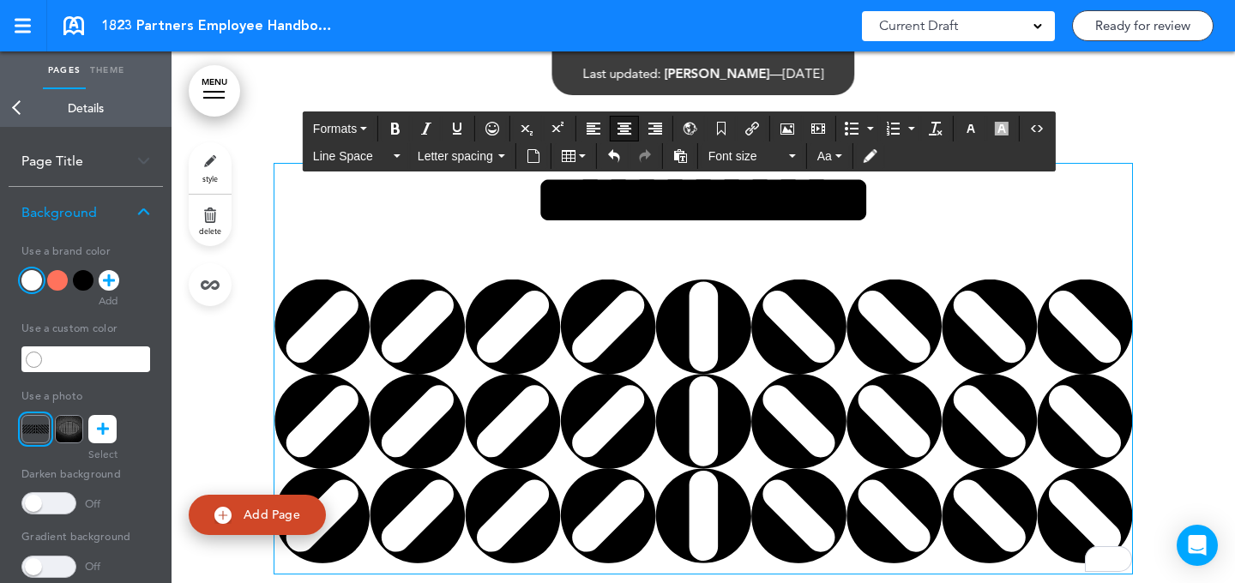
drag, startPoint x: 1124, startPoint y: 232, endPoint x: 1155, endPoint y: 224, distance: 32.7
click at [1124, 232] on h1 "**********" at bounding box center [704, 200] width 858 height 73
click at [1163, 223] on div at bounding box center [704, 390] width 1064 height 618
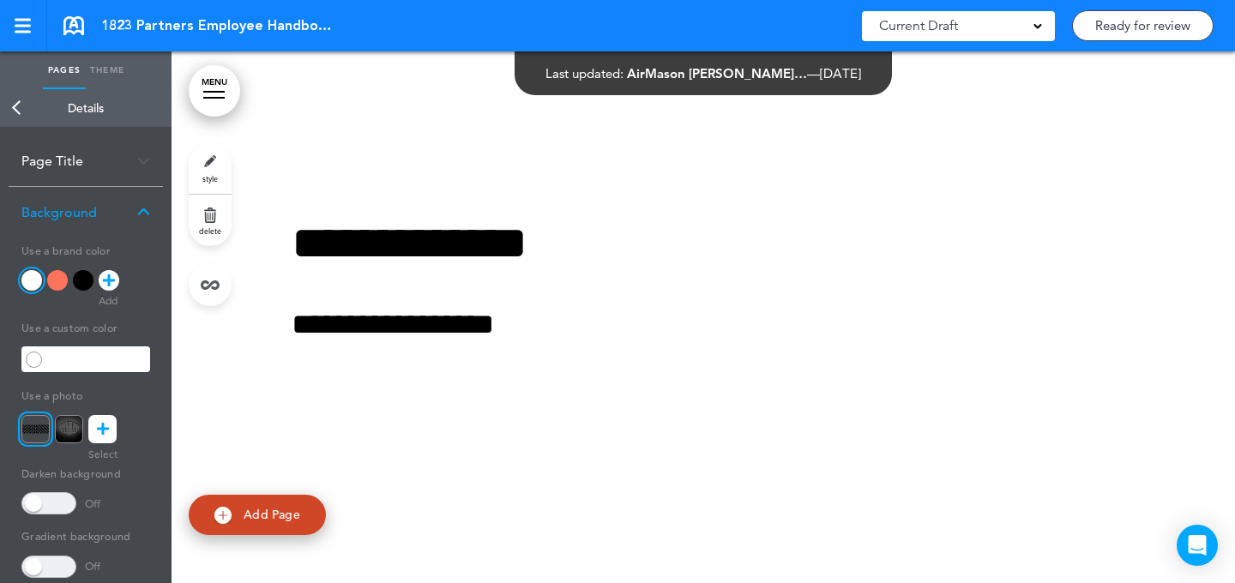
scroll to position [0, 0]
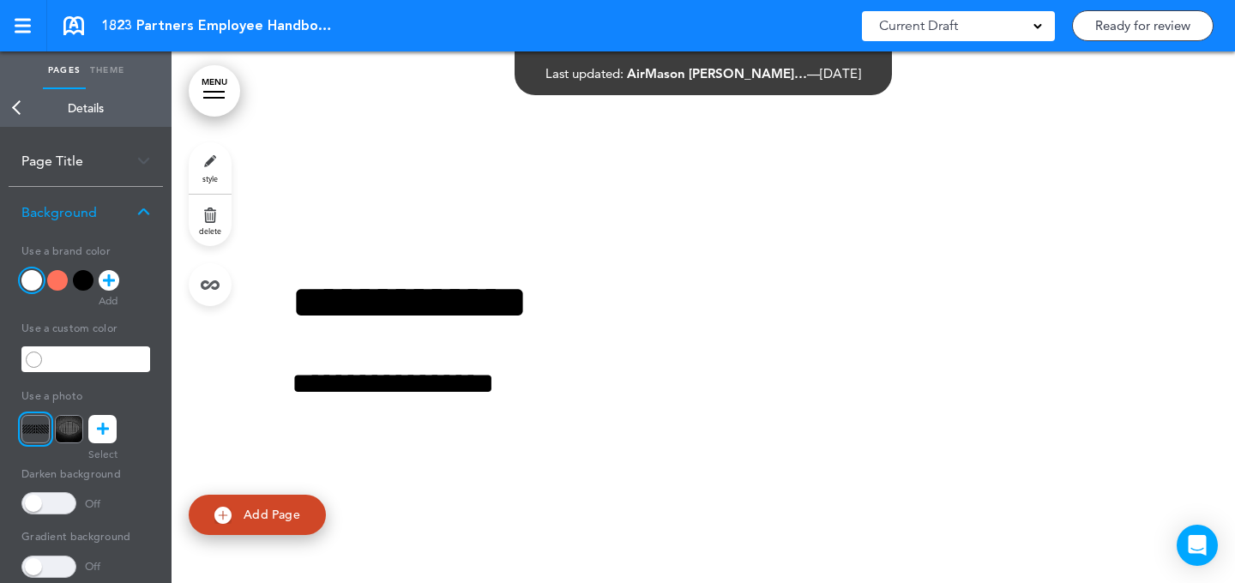
click at [206, 159] on link "style" at bounding box center [210, 167] width 43 height 51
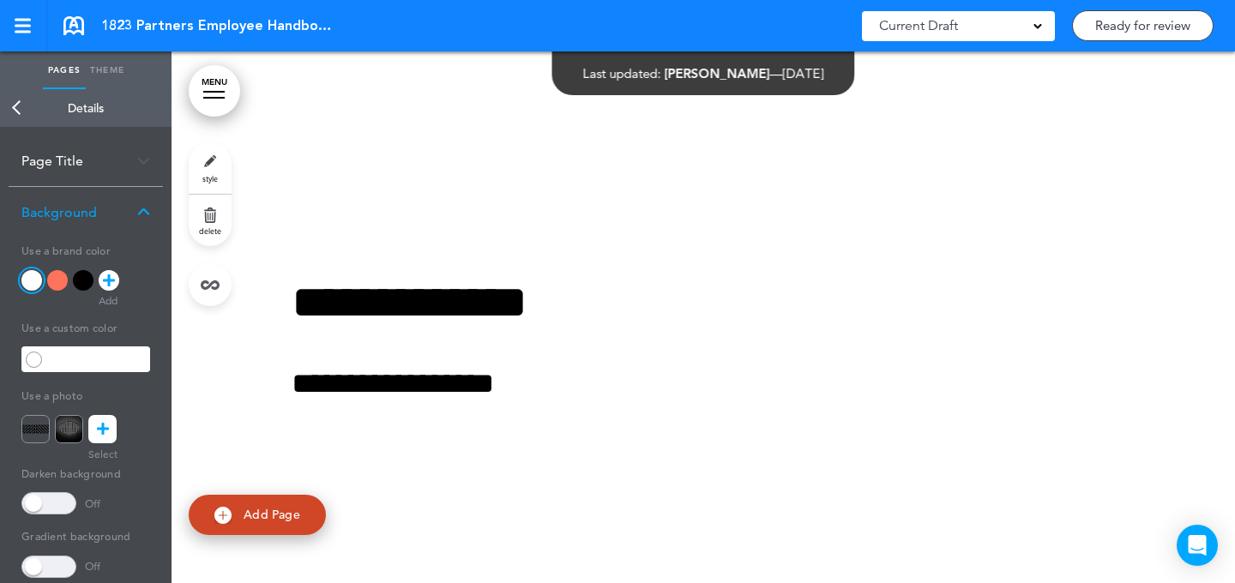
click at [80, 427] on img at bounding box center [69, 429] width 28 height 28
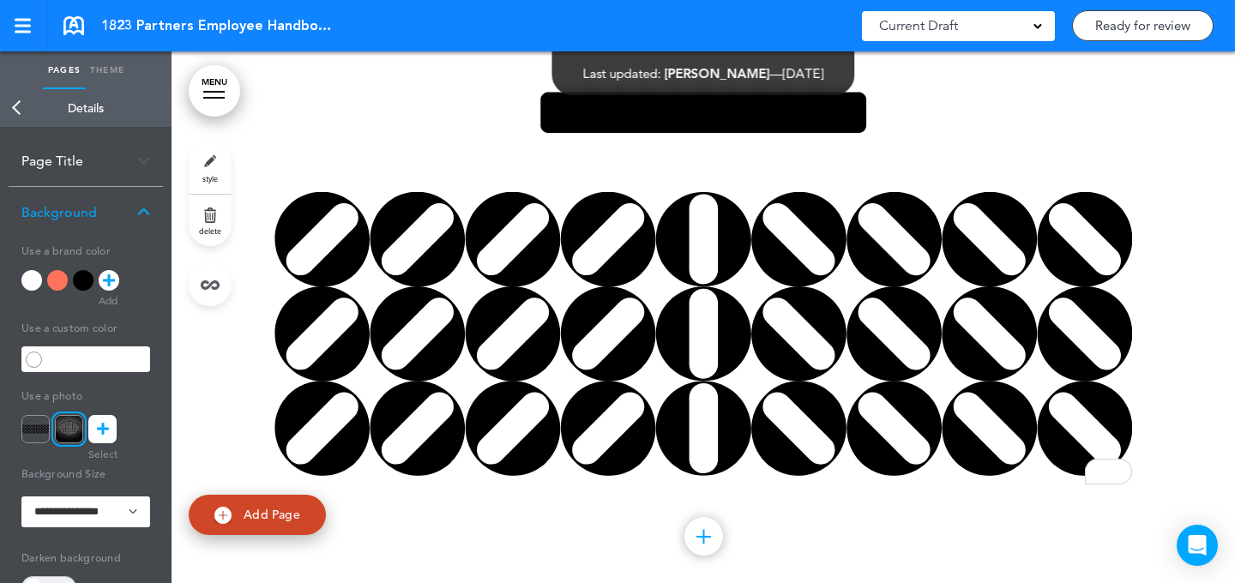
scroll to position [673, 0]
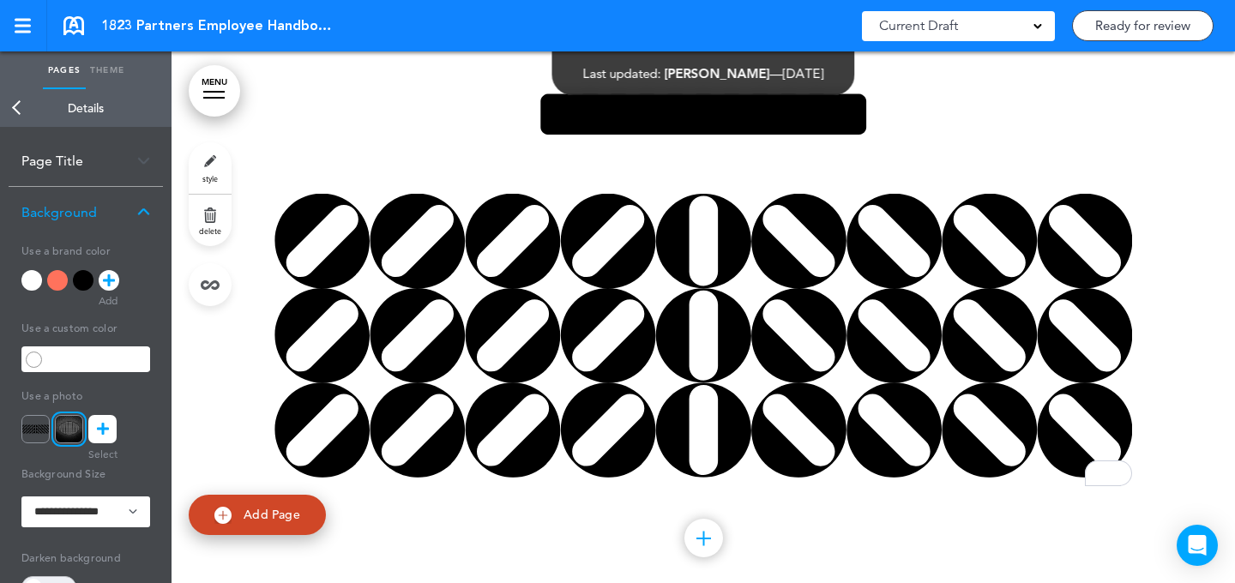
click at [212, 163] on link "style" at bounding box center [210, 167] width 43 height 51
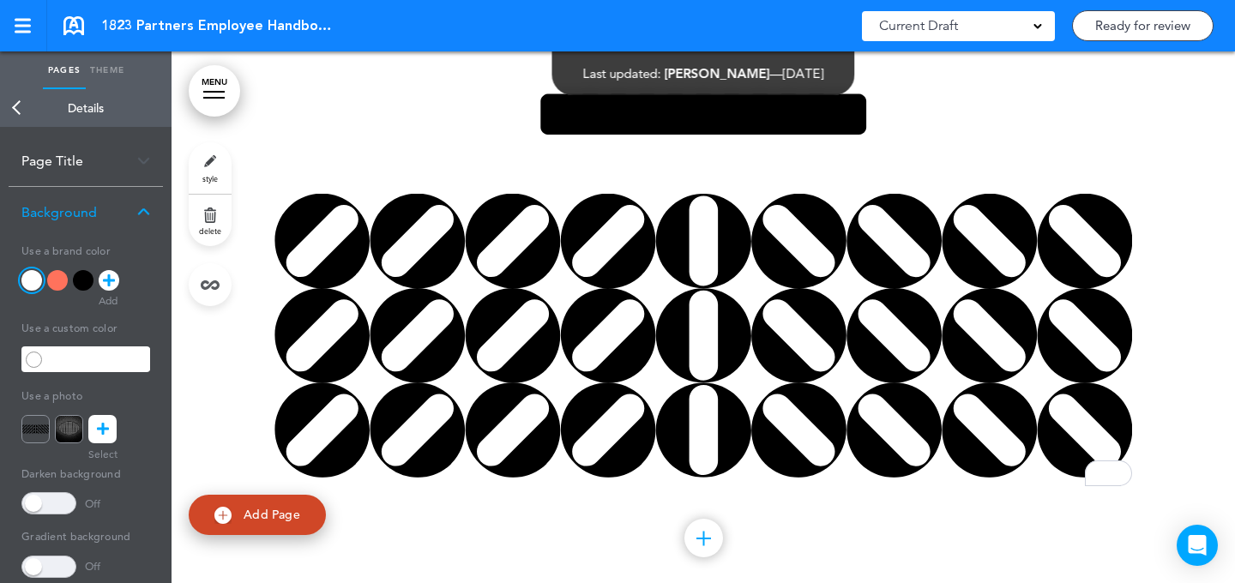
click at [99, 425] on icon at bounding box center [103, 429] width 12 height 28
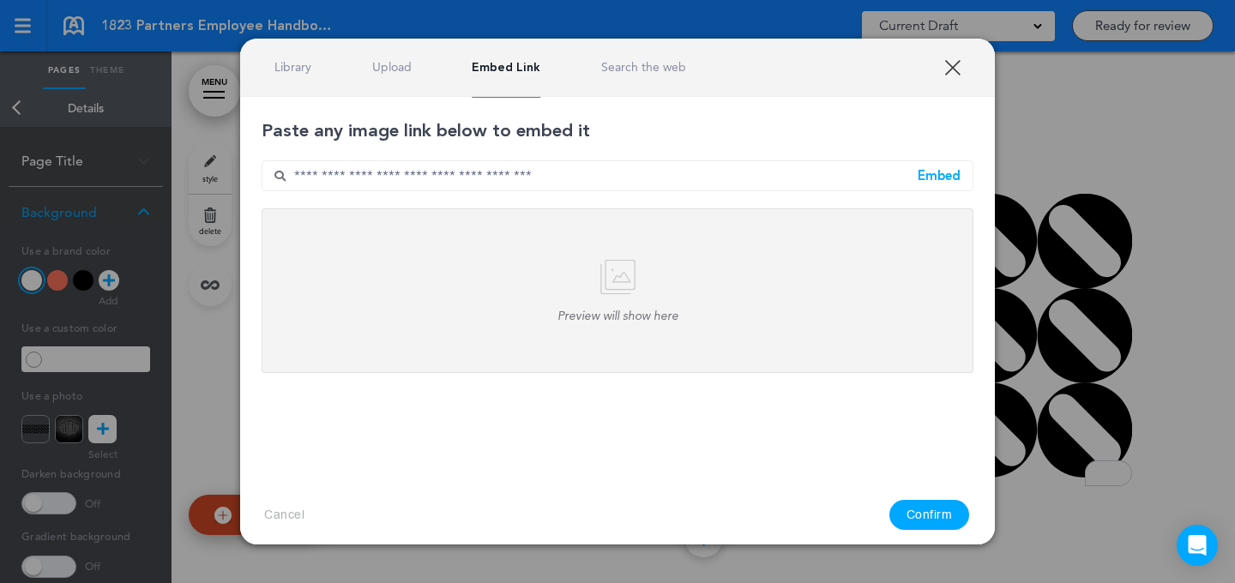
click at [133, 371] on div at bounding box center [617, 291] width 1235 height 583
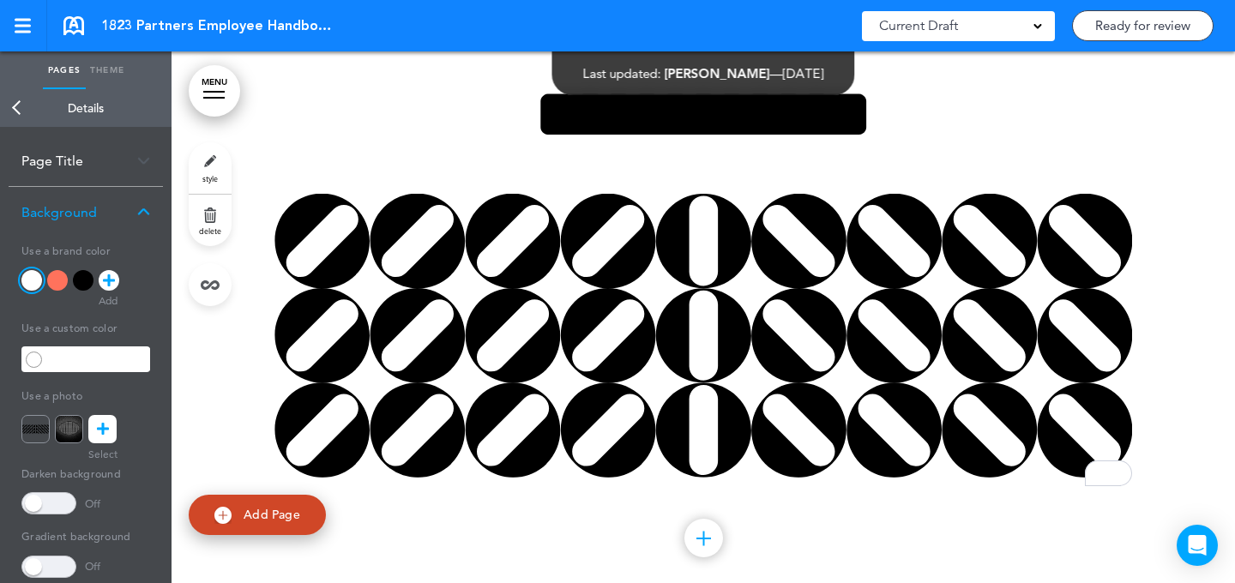
click at [42, 426] on img at bounding box center [35, 429] width 28 height 28
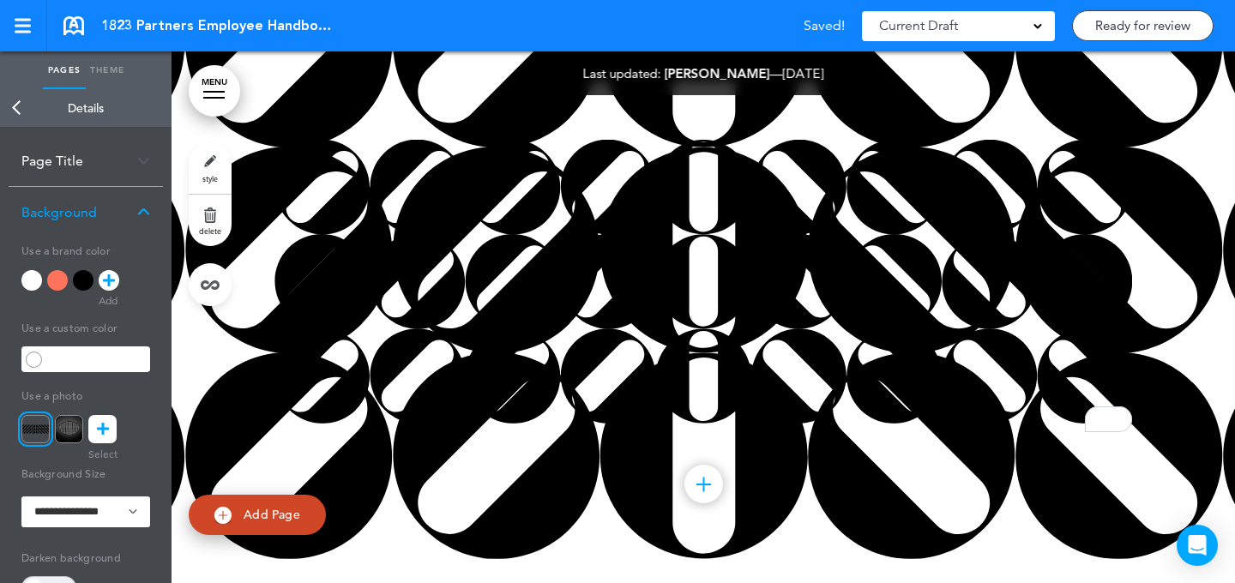
scroll to position [705, 0]
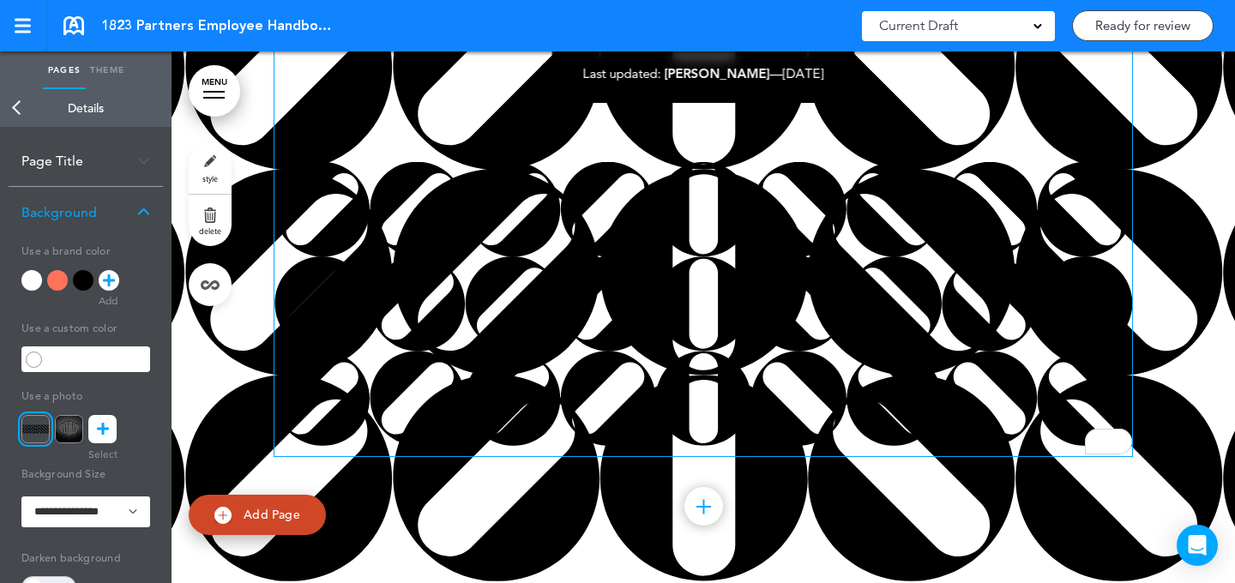
click at [744, 268] on img "To enrich screen reader interactions, please activate Accessibility in Grammarl…" at bounding box center [704, 304] width 858 height 284
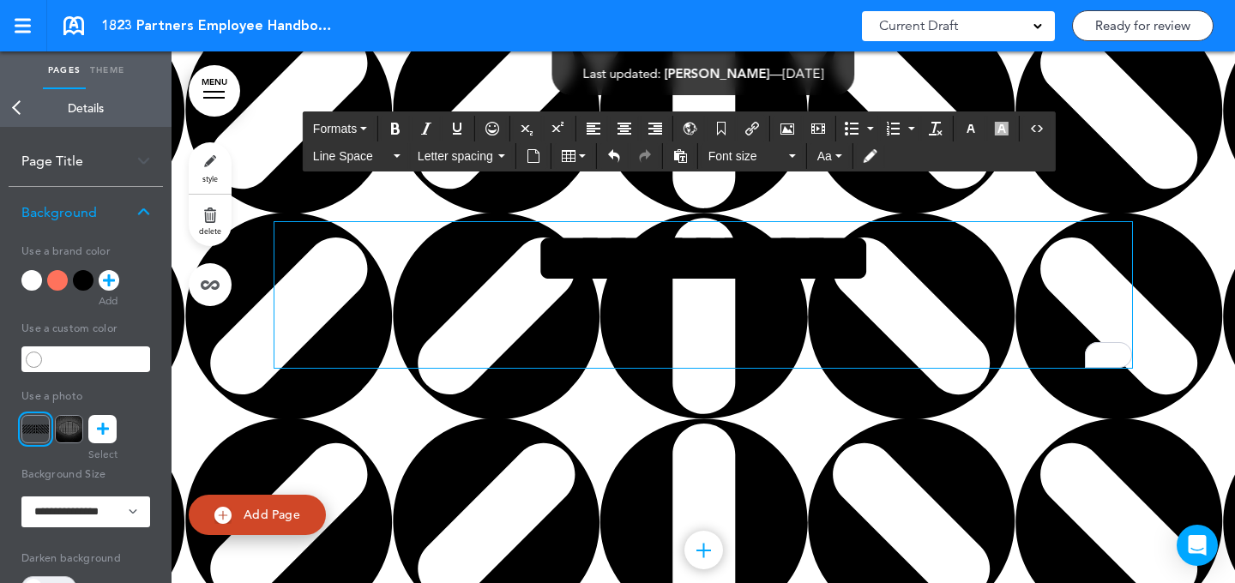
scroll to position [653, 0]
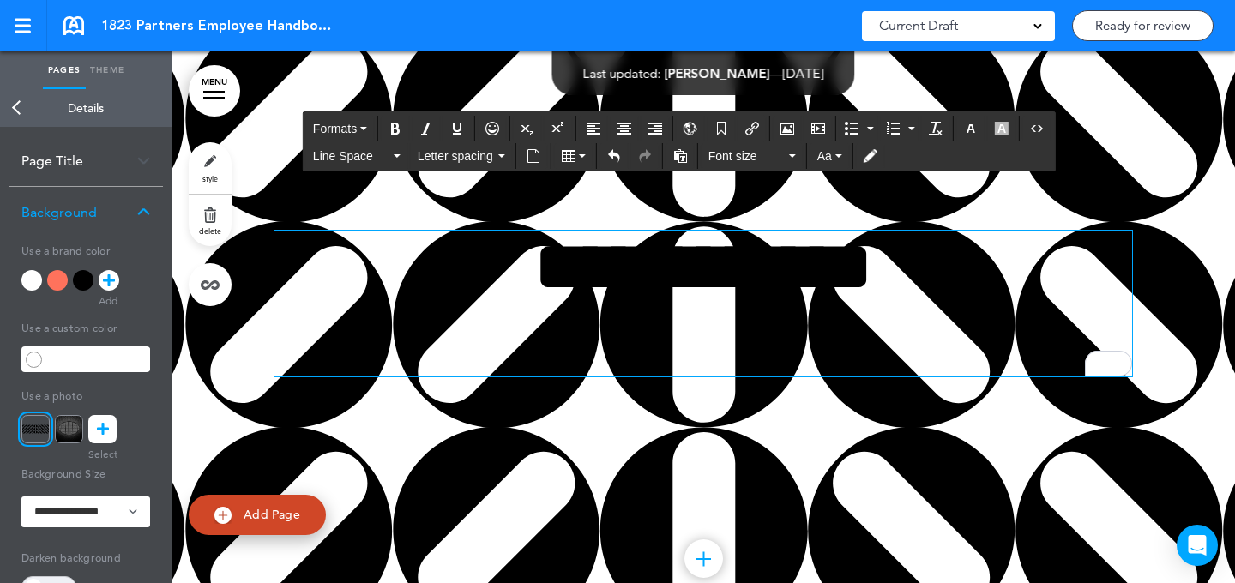
click at [1184, 238] on div at bounding box center [704, 325] width 1064 height 618
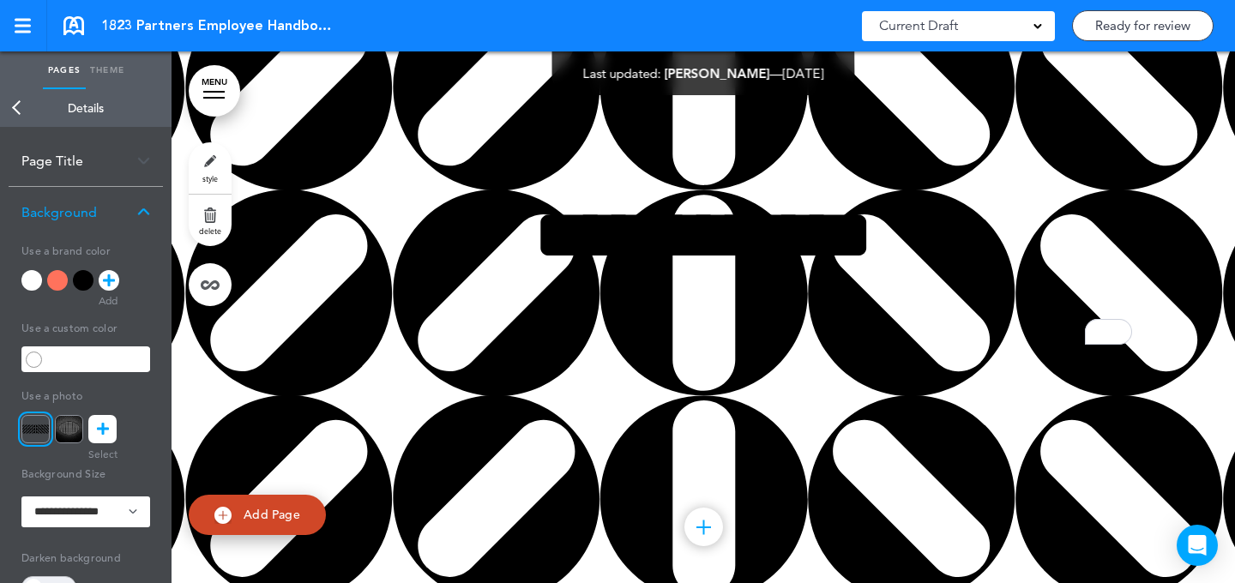
scroll to position [685, 0]
click at [213, 152] on link "style" at bounding box center [210, 167] width 43 height 51
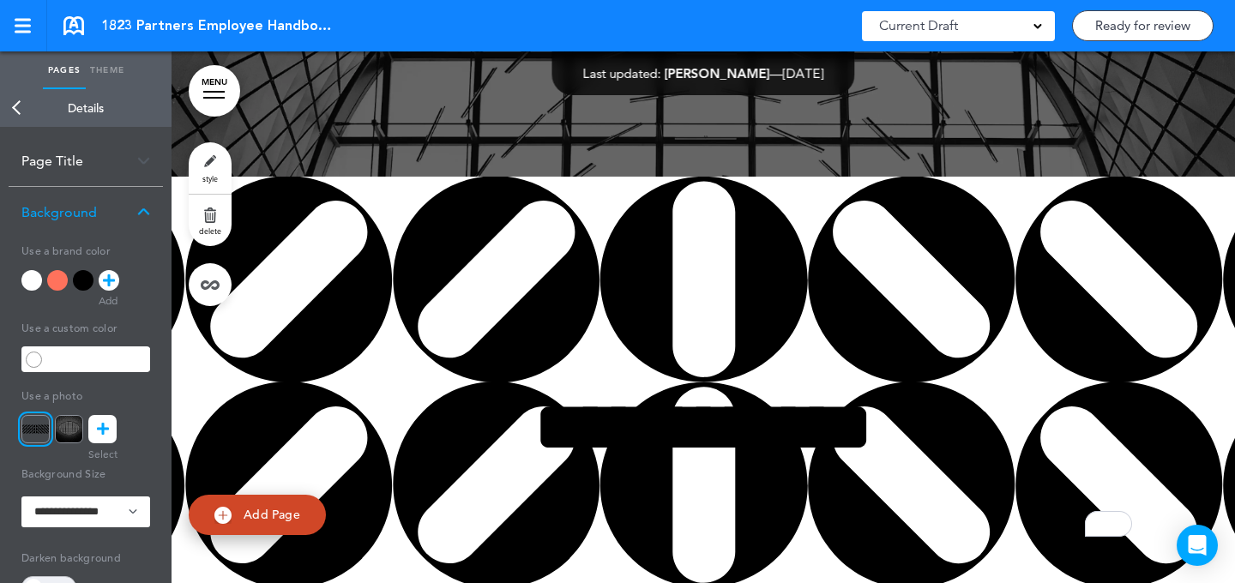
scroll to position [656, 0]
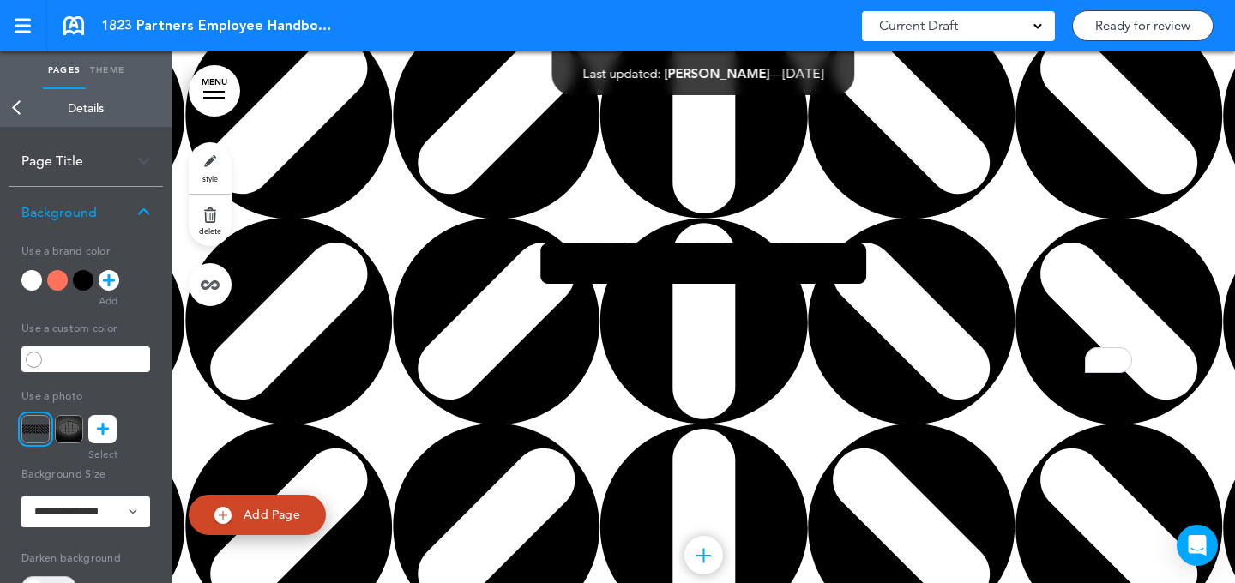
click at [219, 176] on link "style" at bounding box center [210, 167] width 43 height 51
click at [32, 430] on img at bounding box center [35, 429] width 28 height 28
click at [37, 420] on img at bounding box center [35, 429] width 28 height 28
click at [66, 424] on img at bounding box center [69, 429] width 28 height 28
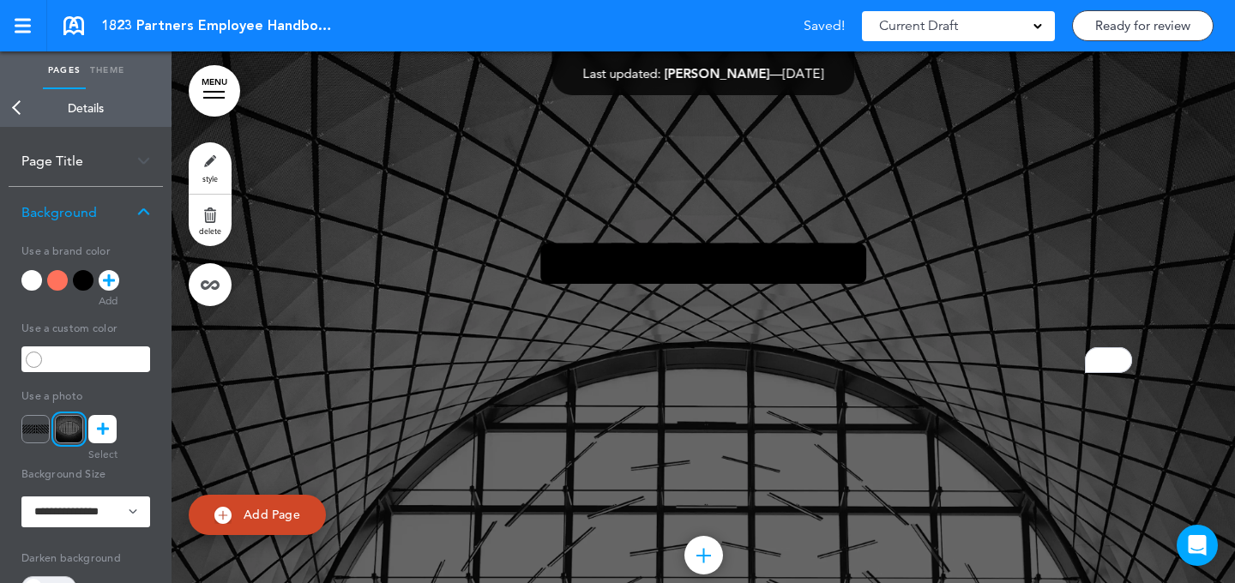
click at [42, 424] on img at bounding box center [35, 429] width 28 height 28
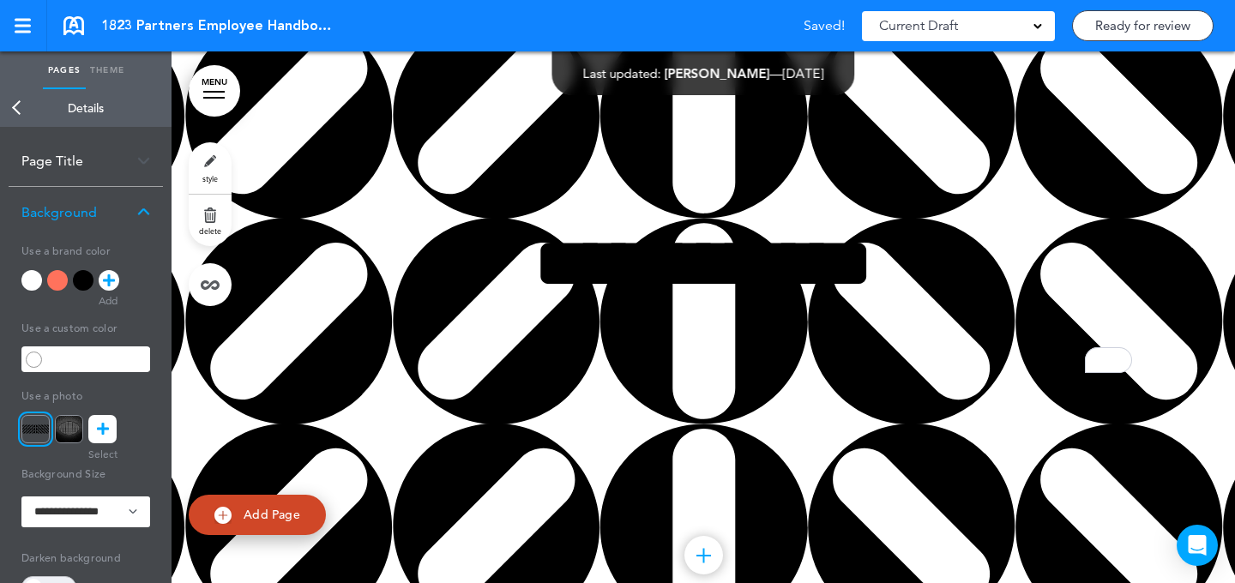
click at [57, 424] on img at bounding box center [69, 429] width 28 height 28
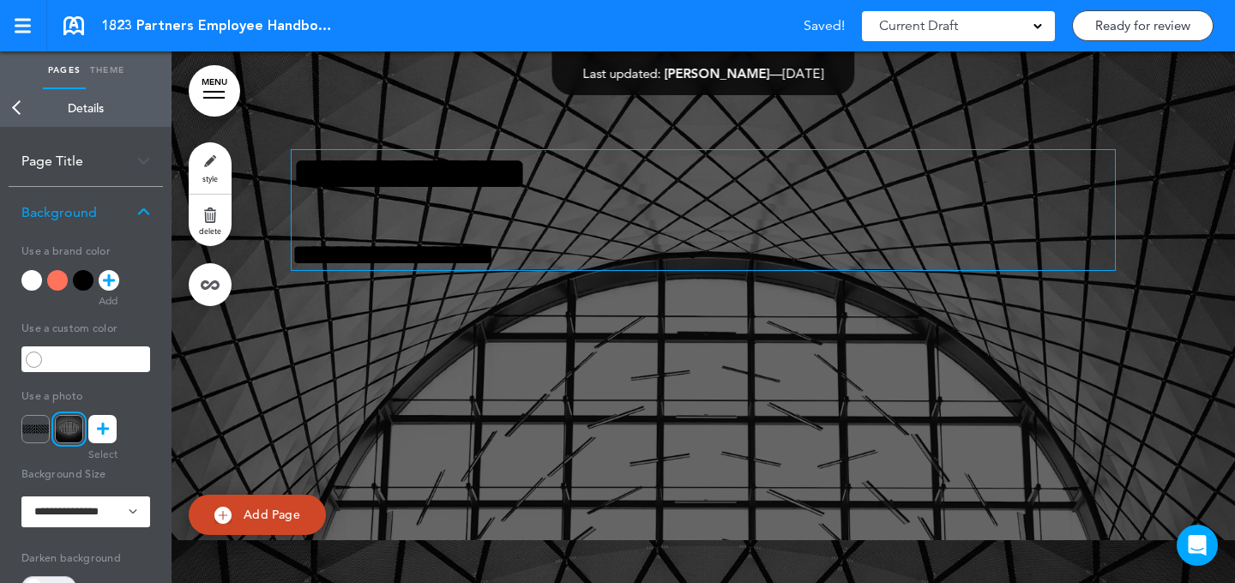
scroll to position [0, 0]
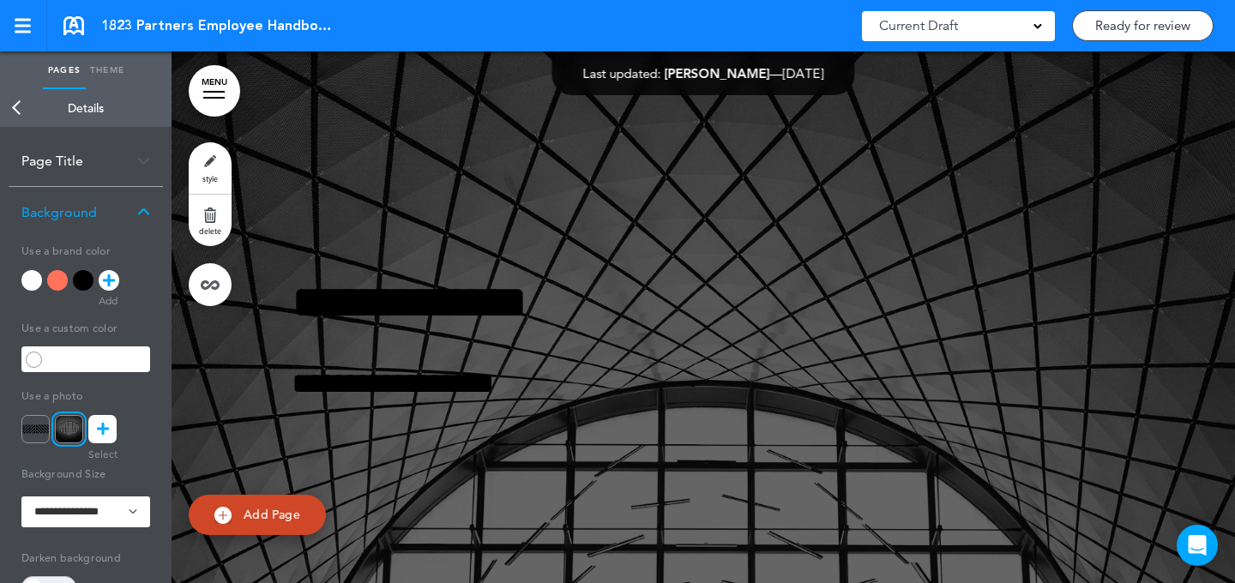
click at [212, 168] on link "style" at bounding box center [210, 167] width 43 height 51
click at [27, 280] on div at bounding box center [31, 280] width 21 height 21
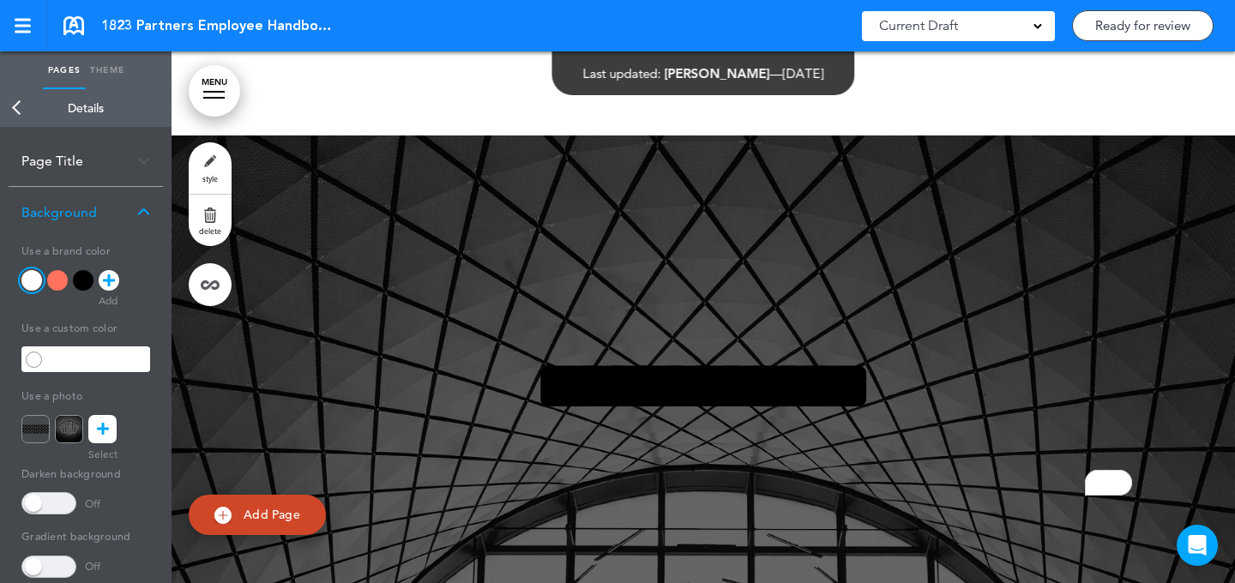
scroll to position [639, 0]
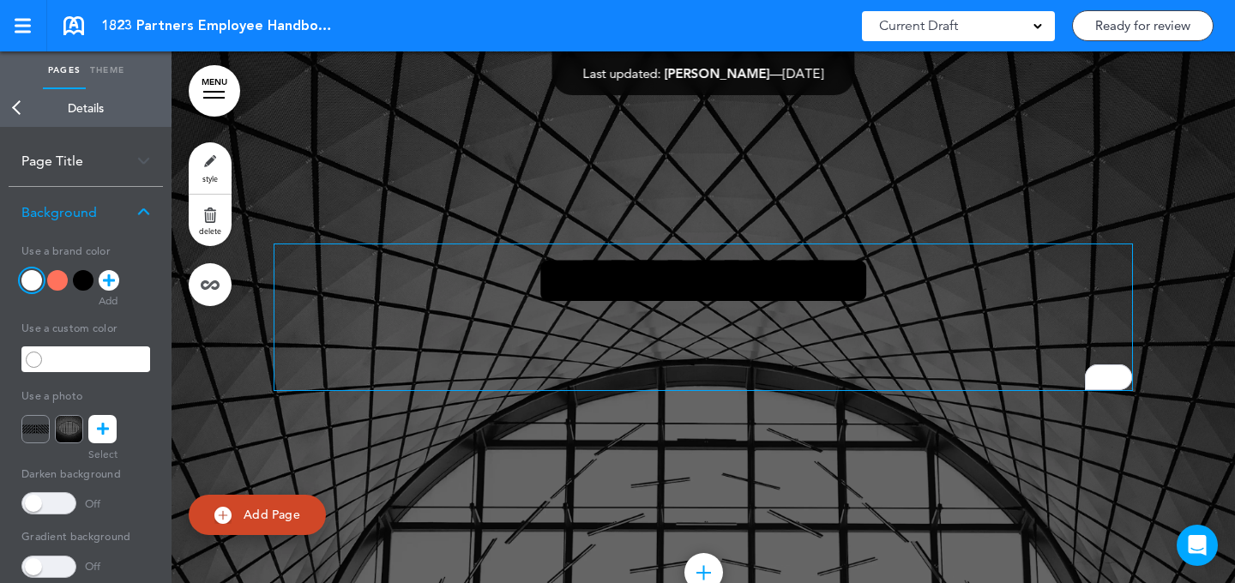
click at [703, 291] on h1 "**********" at bounding box center [704, 280] width 858 height 73
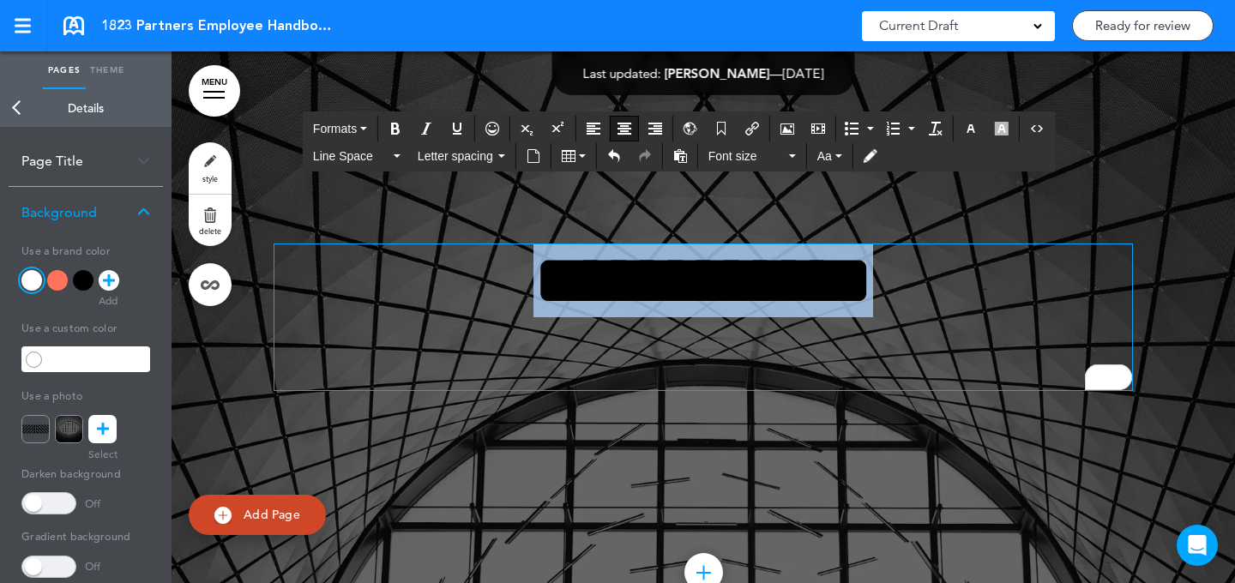
click at [702, 292] on h1 "**********" at bounding box center [704, 280] width 858 height 73
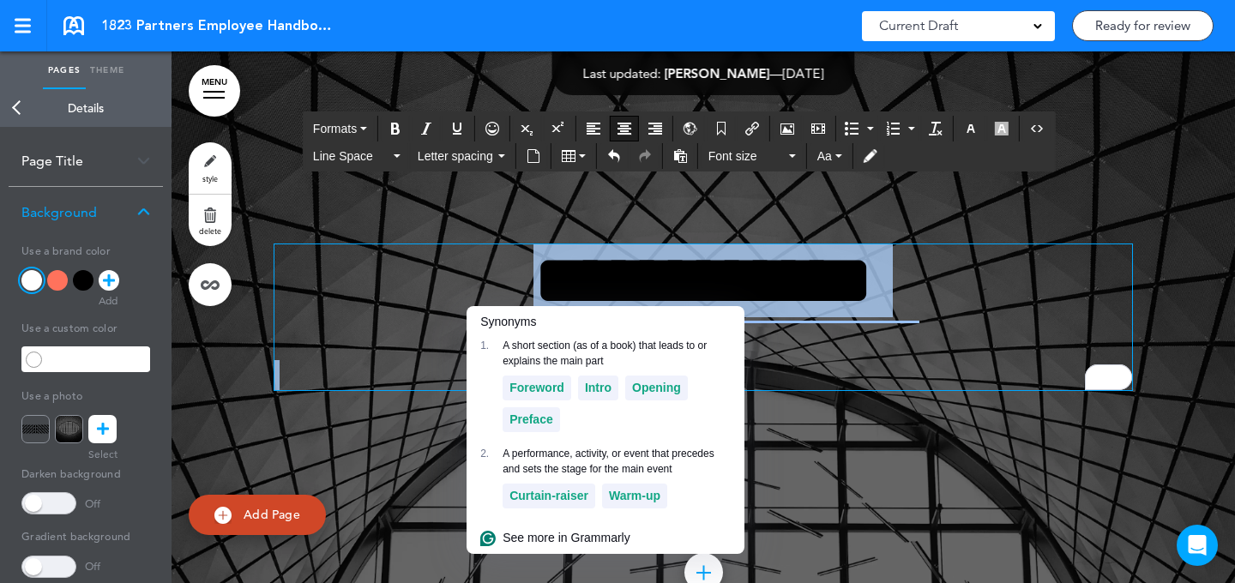
click at [968, 130] on icon "button" at bounding box center [971, 129] width 14 height 14
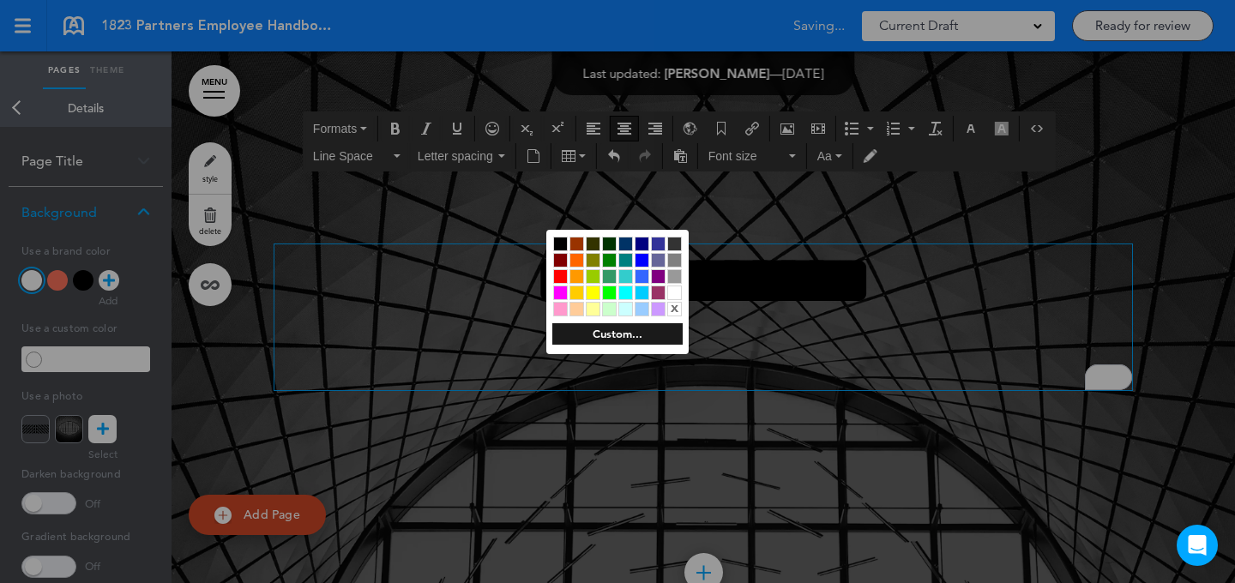
click at [676, 296] on div at bounding box center [674, 293] width 15 height 15
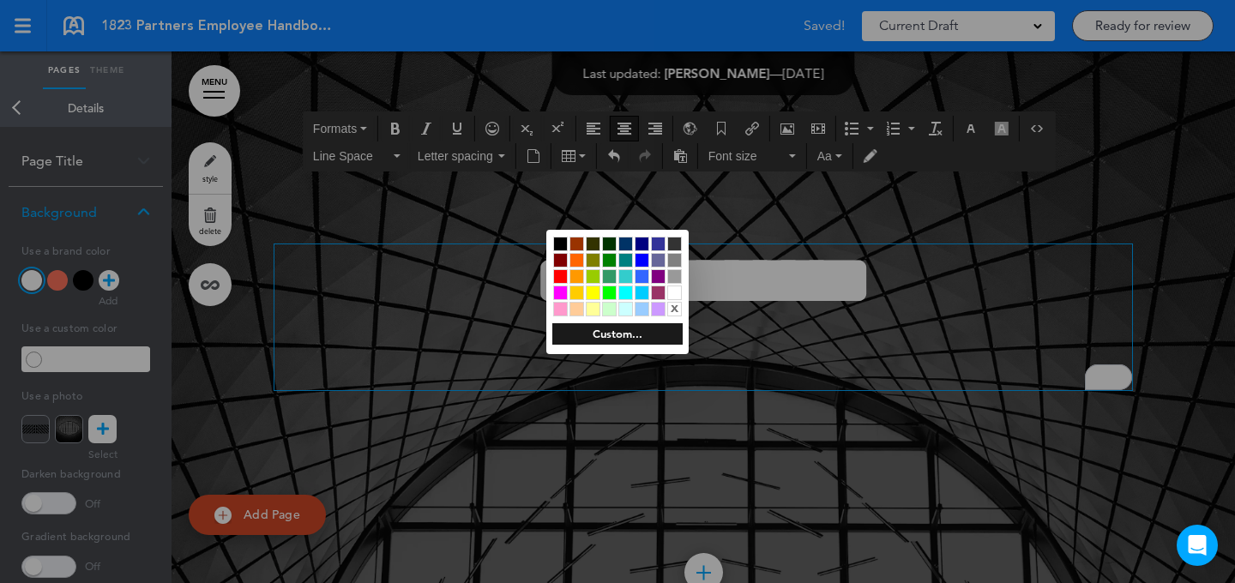
click at [799, 347] on div at bounding box center [617, 291] width 1235 height 583
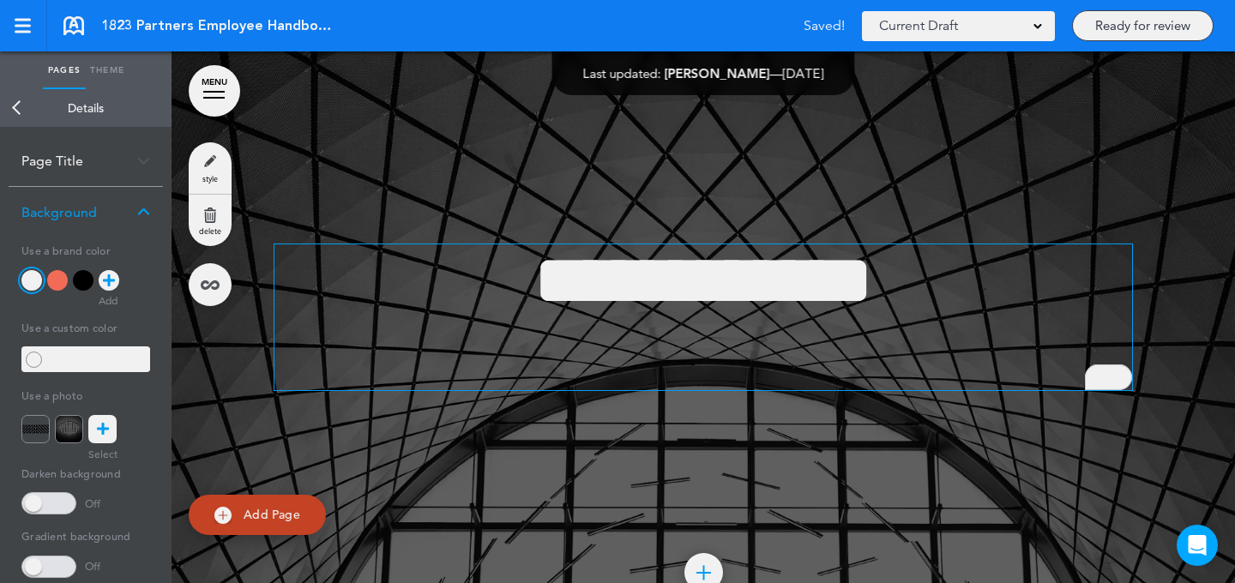
click at [736, 364] on p "To enrich screen reader interactions, please activate Accessibility in Grammarl…" at bounding box center [704, 375] width 858 height 30
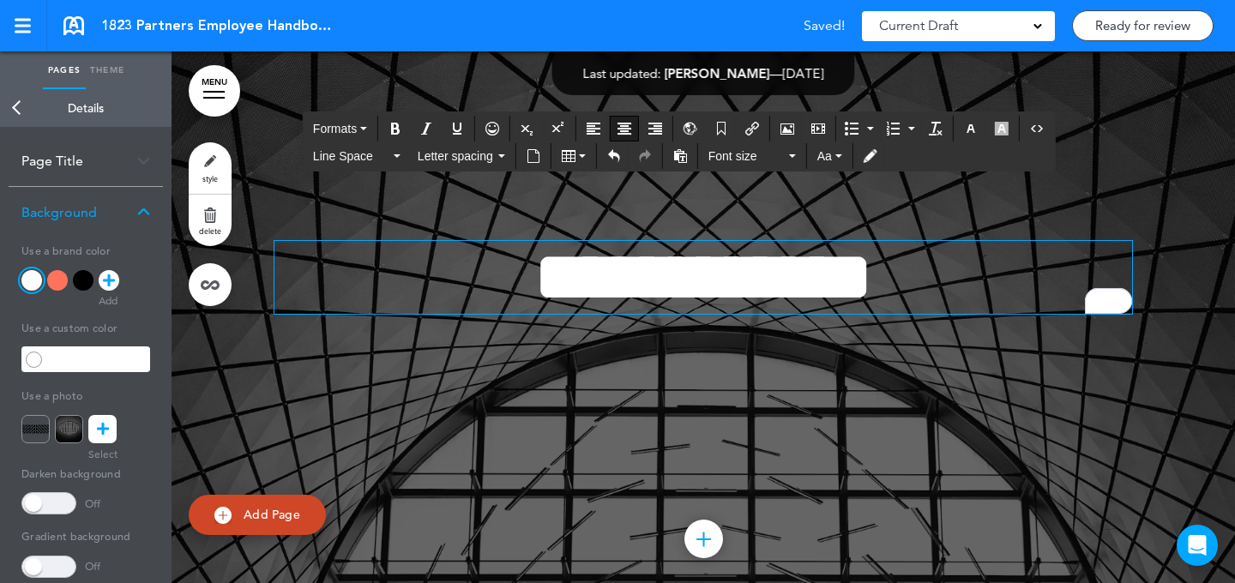
scroll to position [673, 0]
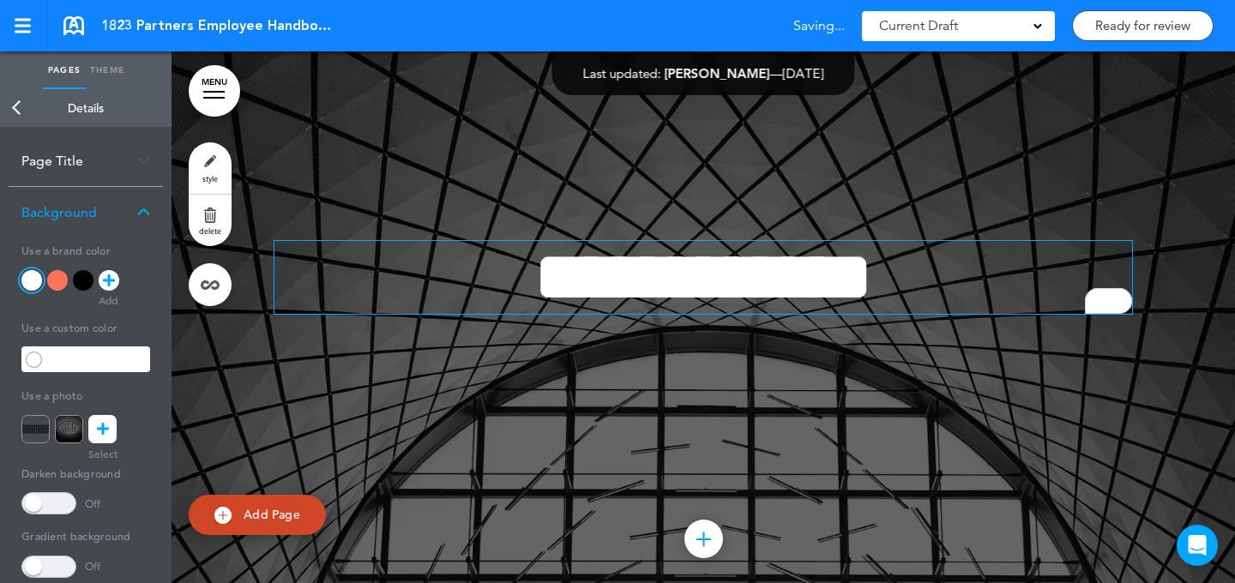
click at [49, 495] on span at bounding box center [48, 503] width 55 height 22
click at [50, 498] on span at bounding box center [48, 503] width 55 height 22
click at [52, 495] on span at bounding box center [48, 503] width 55 height 22
click at [228, 154] on link "style" at bounding box center [210, 167] width 43 height 51
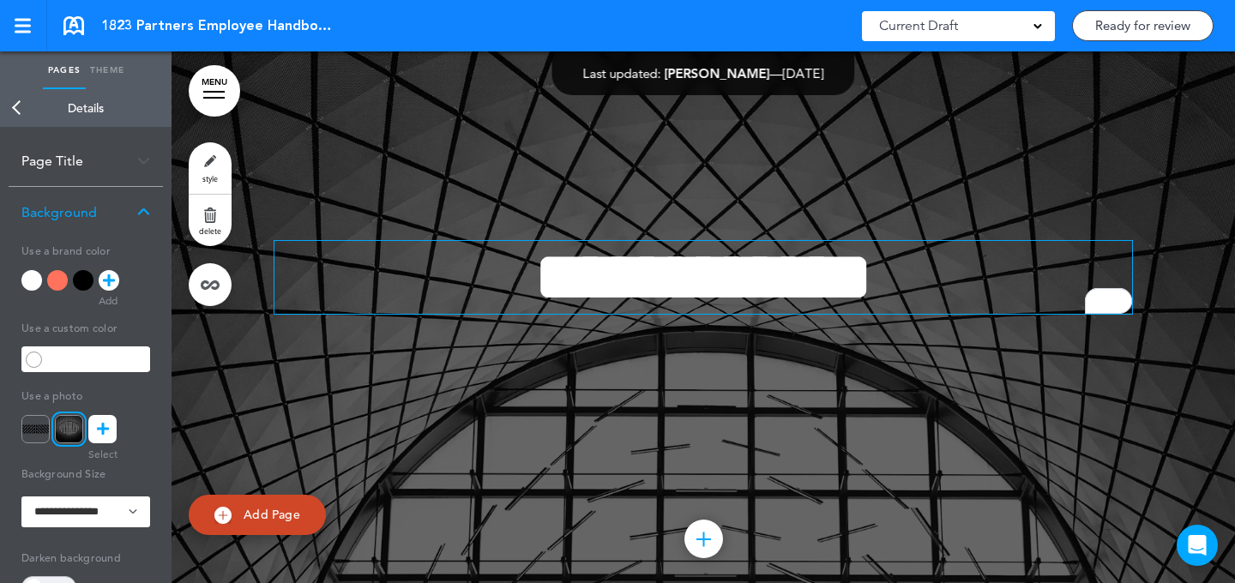
scroll to position [362, 0]
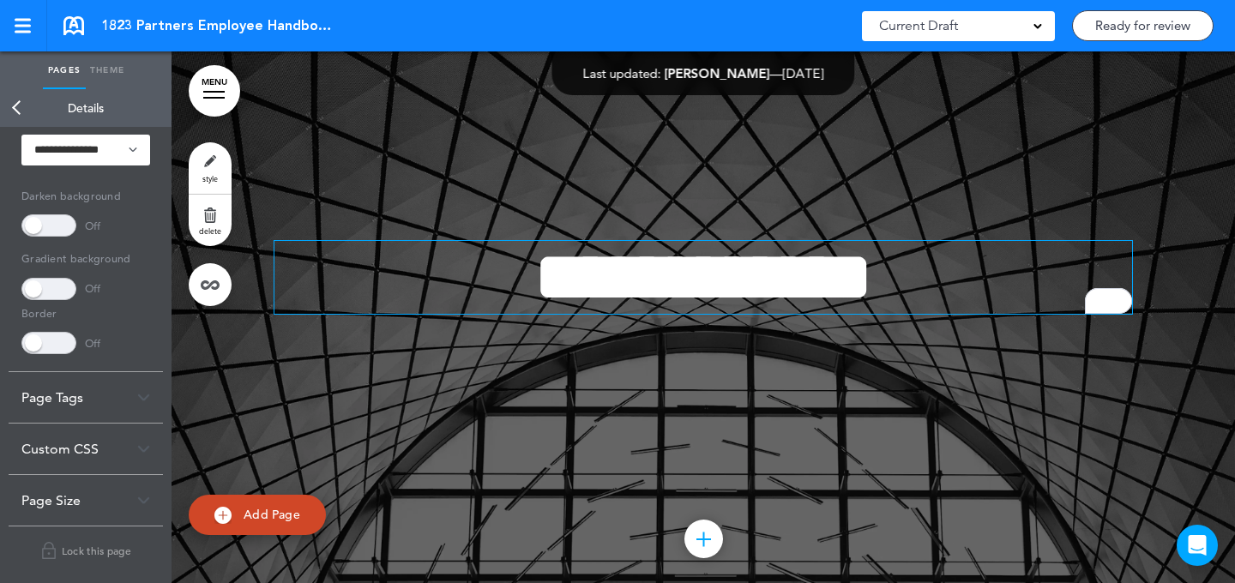
click at [15, 112] on link "Back" at bounding box center [17, 108] width 34 height 38
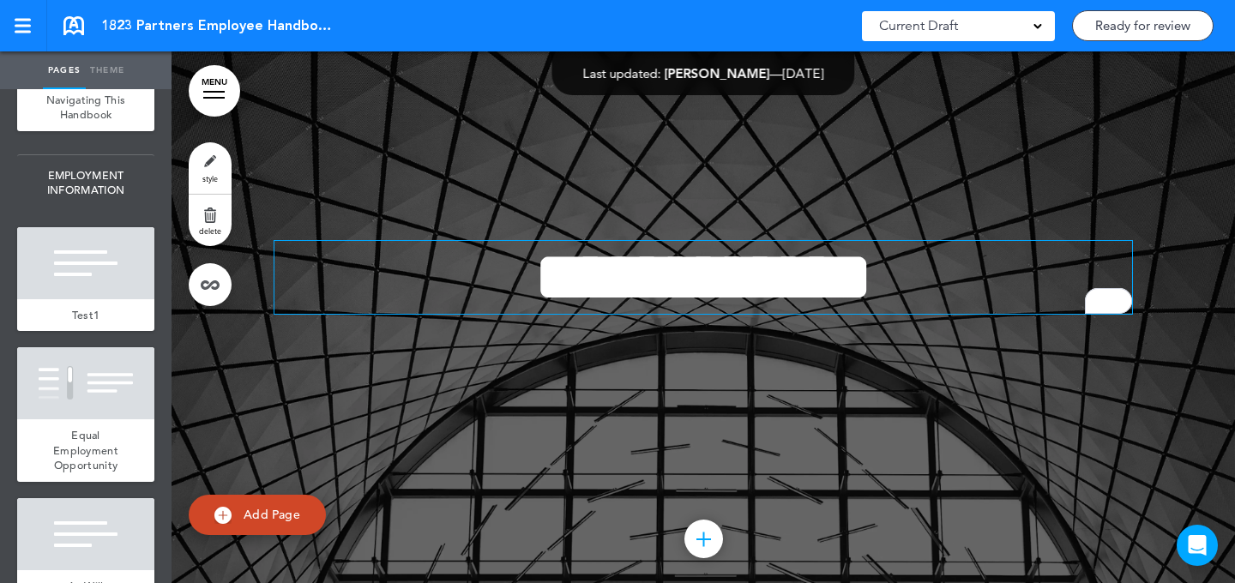
scroll to position [749, 0]
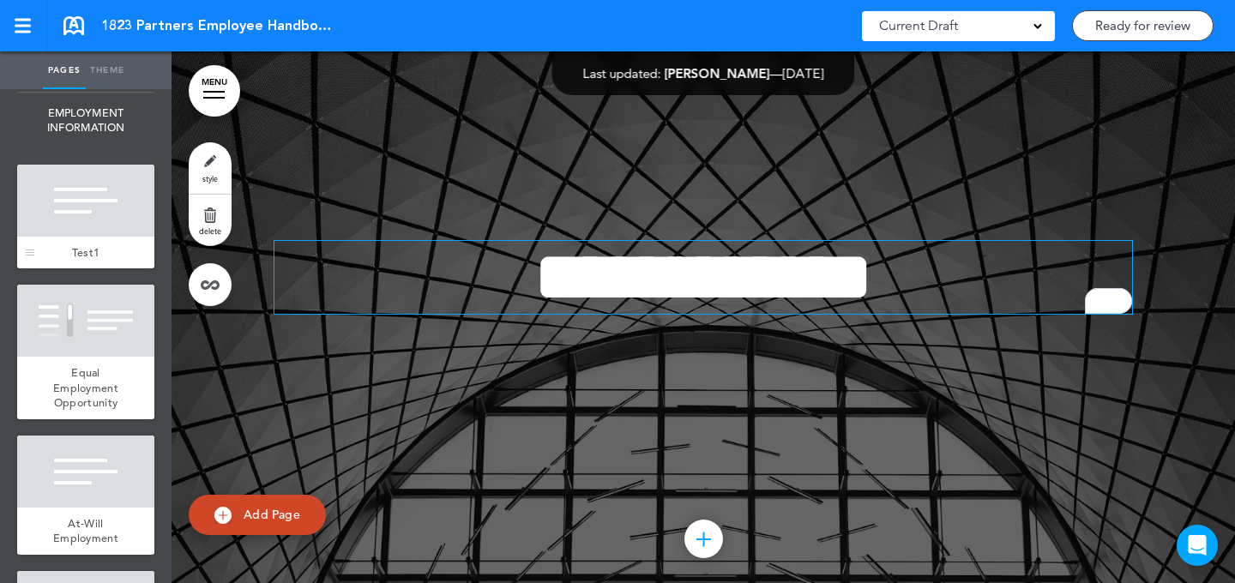
click at [106, 269] on div "Test1" at bounding box center [85, 253] width 137 height 33
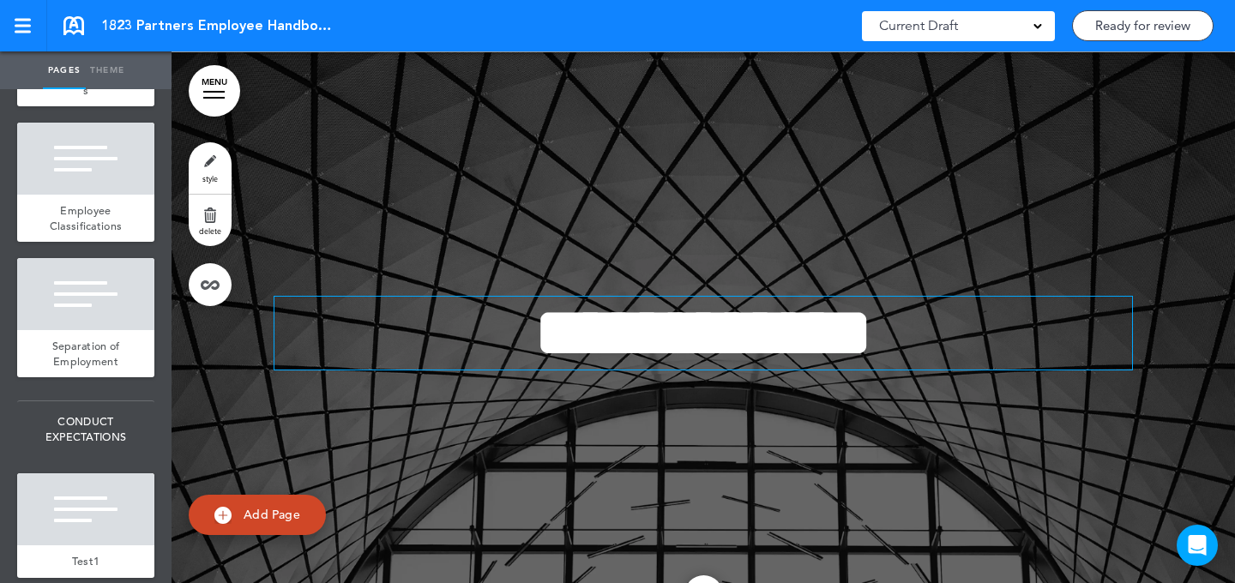
scroll to position [1590, 0]
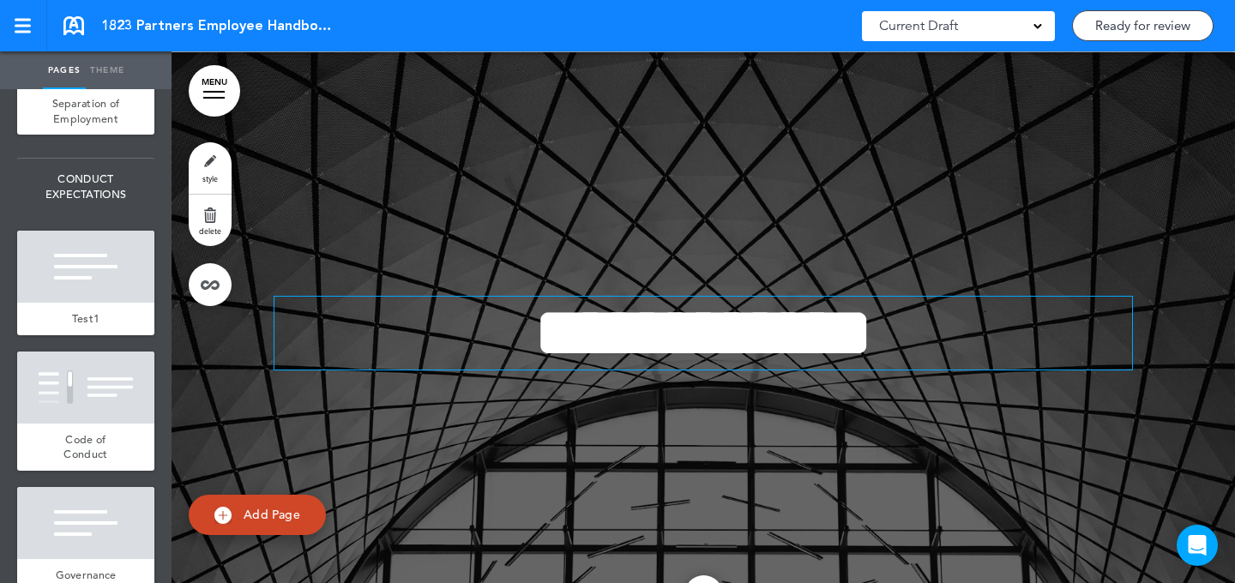
click at [107, 275] on div at bounding box center [85, 267] width 137 height 72
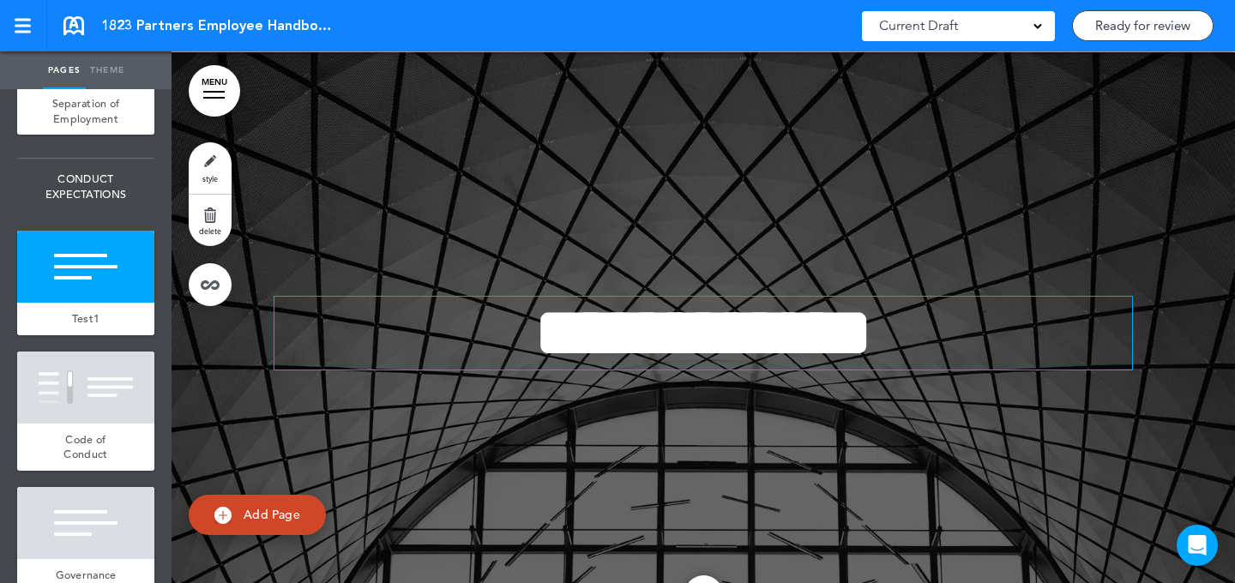
scroll to position [9153, 0]
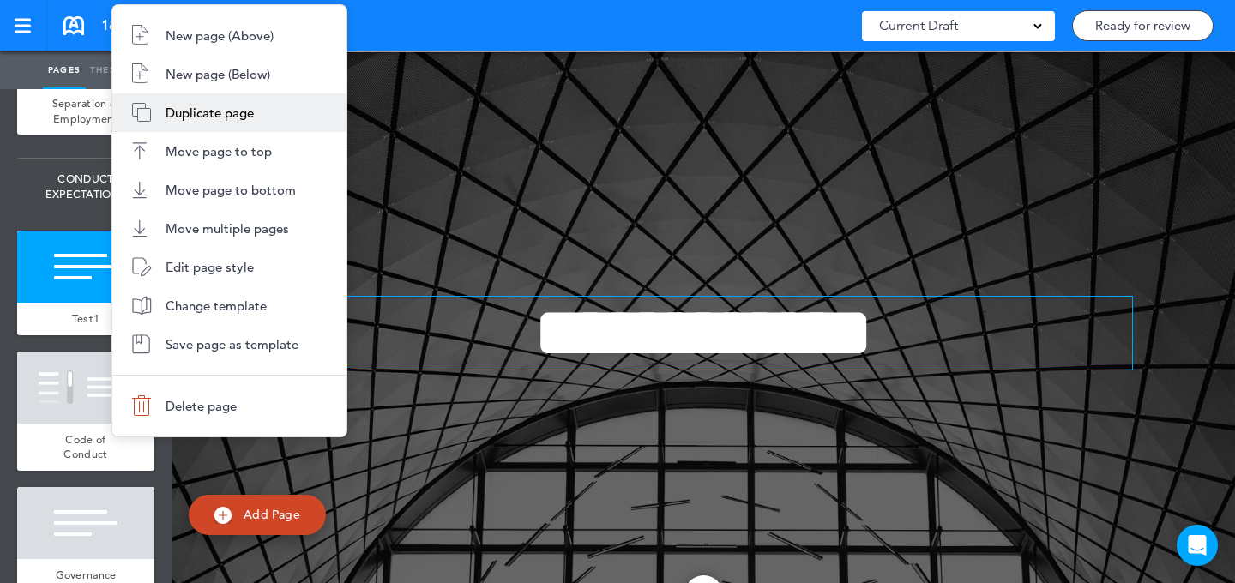
click at [197, 110] on span "Duplicate page" at bounding box center [210, 113] width 88 height 16
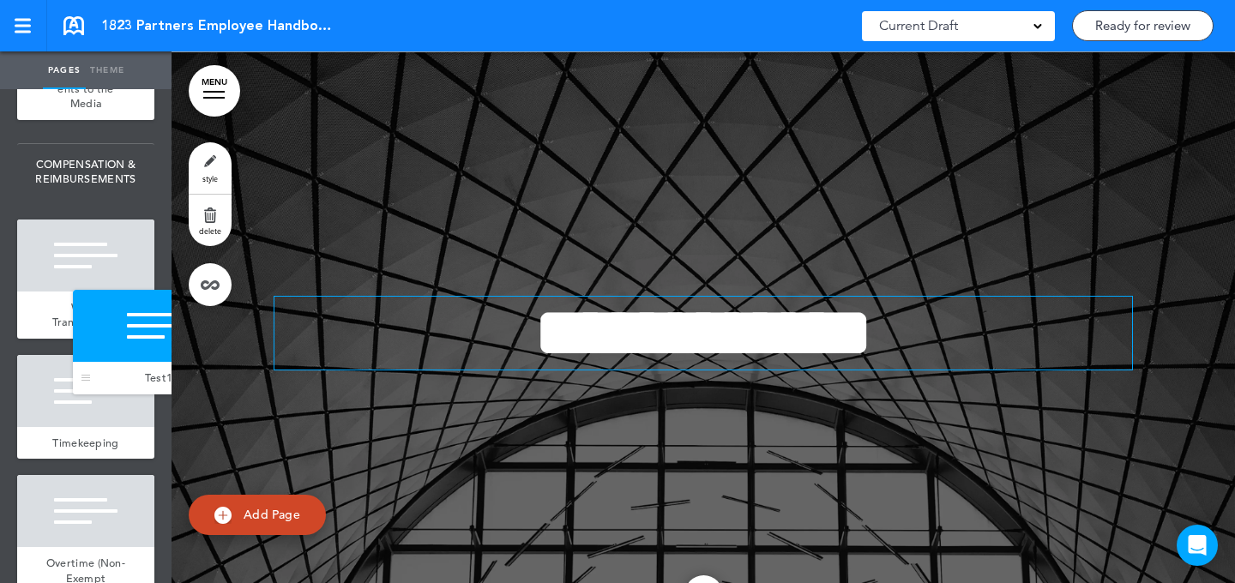
drag, startPoint x: 33, startPoint y: 342, endPoint x: 87, endPoint y: 345, distance: 54.1
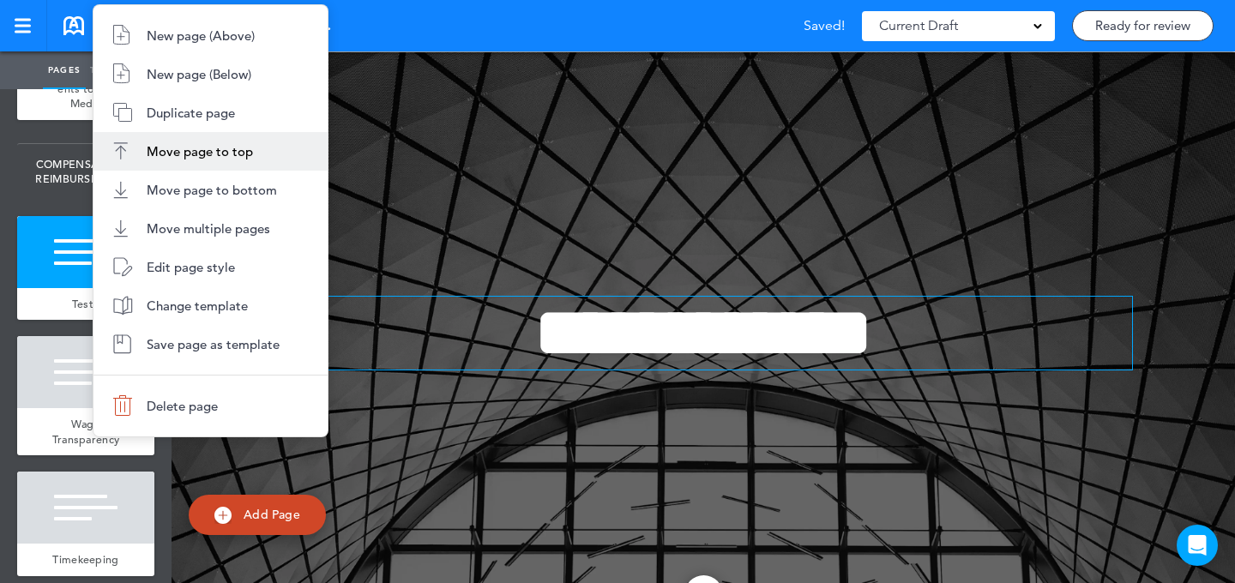
click at [211, 97] on li "Duplicate page" at bounding box center [211, 113] width 234 height 39
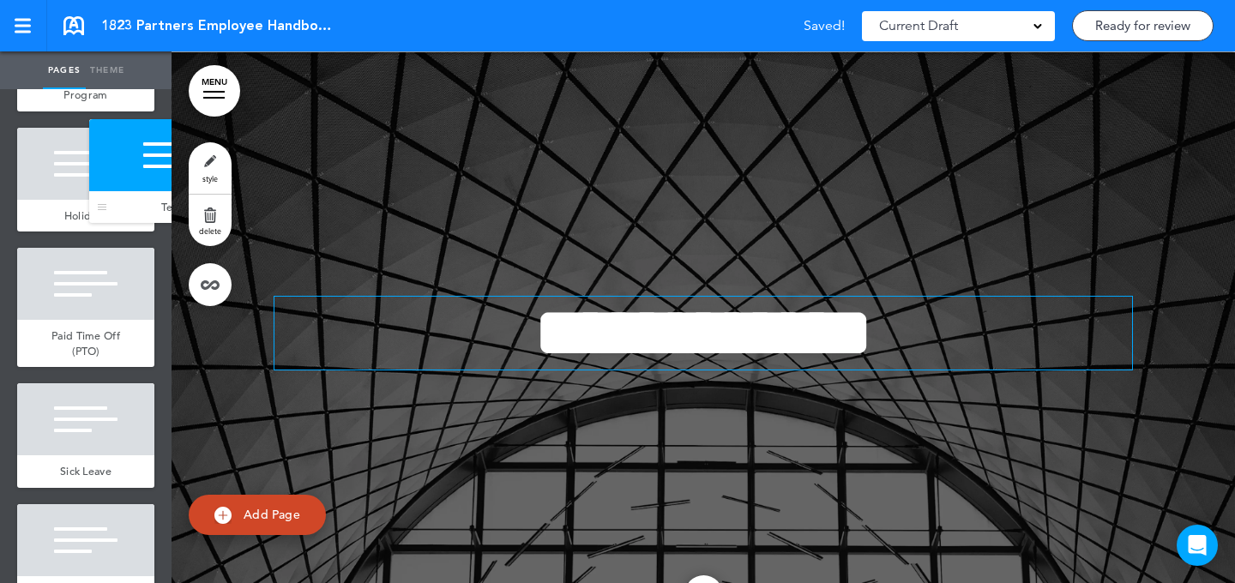
drag, startPoint x: 31, startPoint y: 432, endPoint x: 99, endPoint y: 188, distance: 253.7
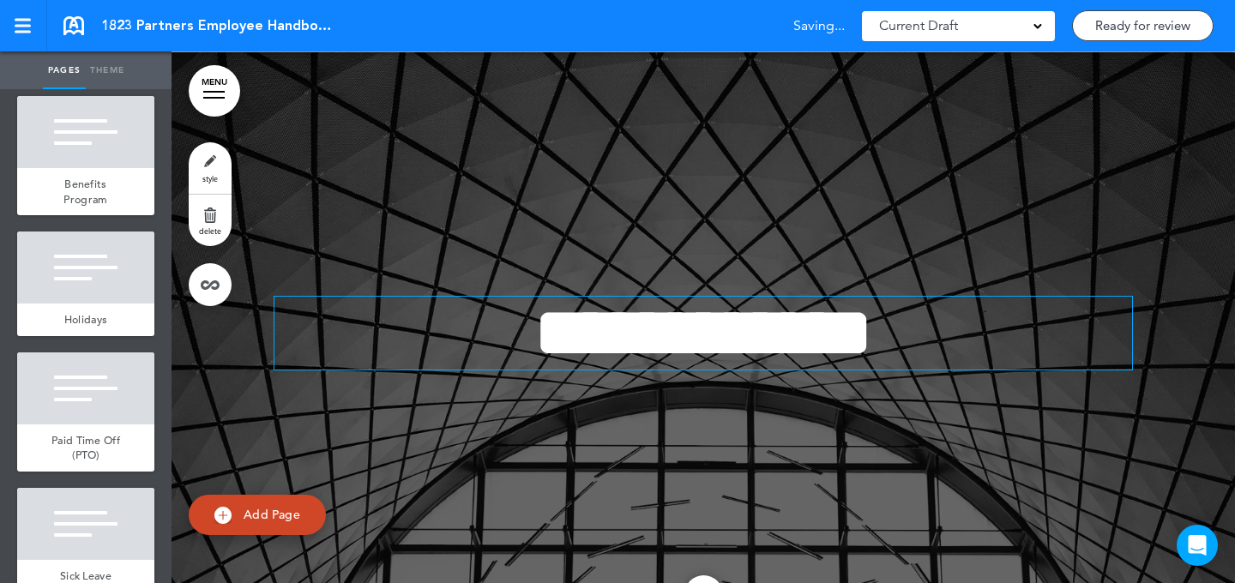
scroll to position [5912, 0]
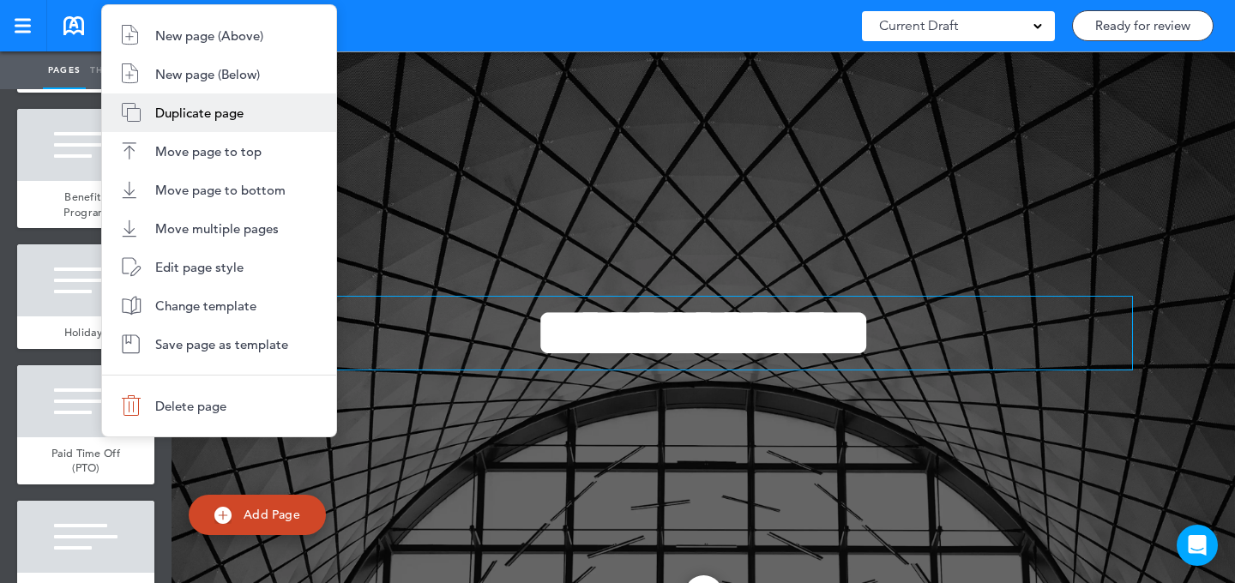
drag, startPoint x: 181, startPoint y: 101, endPoint x: 104, endPoint y: 180, distance: 110.4
click at [181, 101] on li "Duplicate page" at bounding box center [219, 113] width 234 height 39
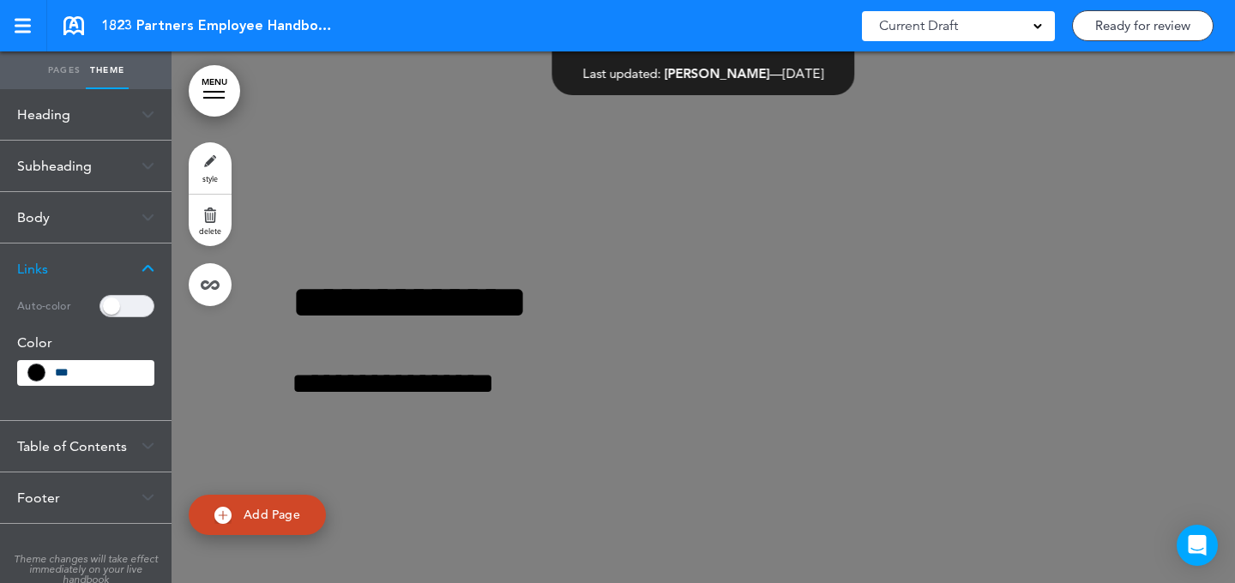
scroll to position [765, 0]
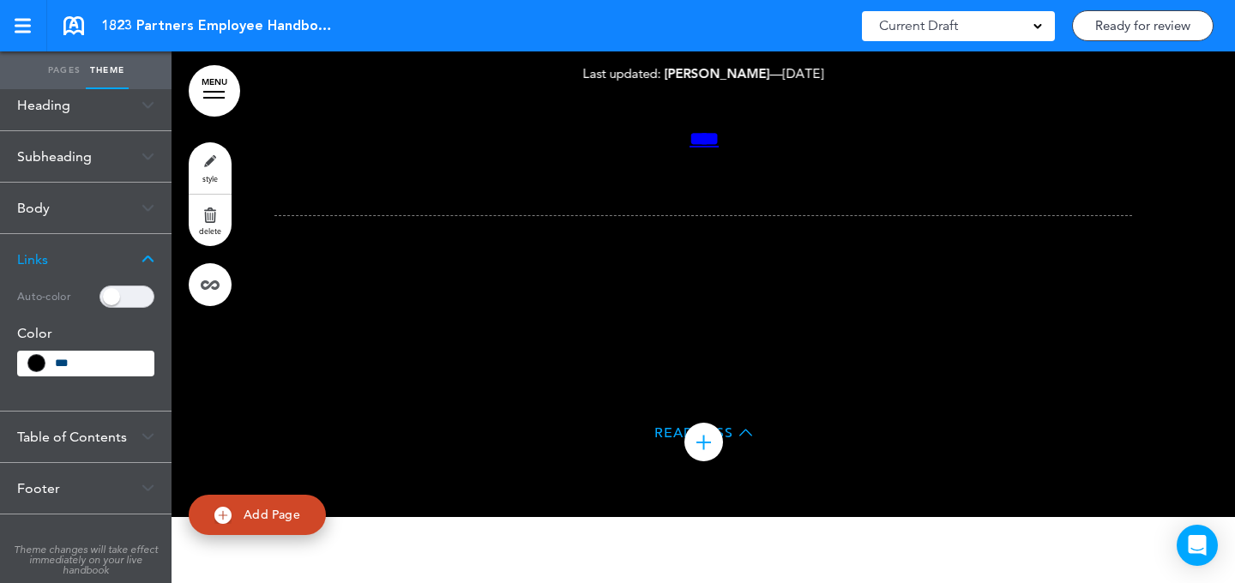
click at [233, 167] on div at bounding box center [704, 184] width 1064 height 668
click at [220, 168] on link "style" at bounding box center [210, 167] width 43 height 51
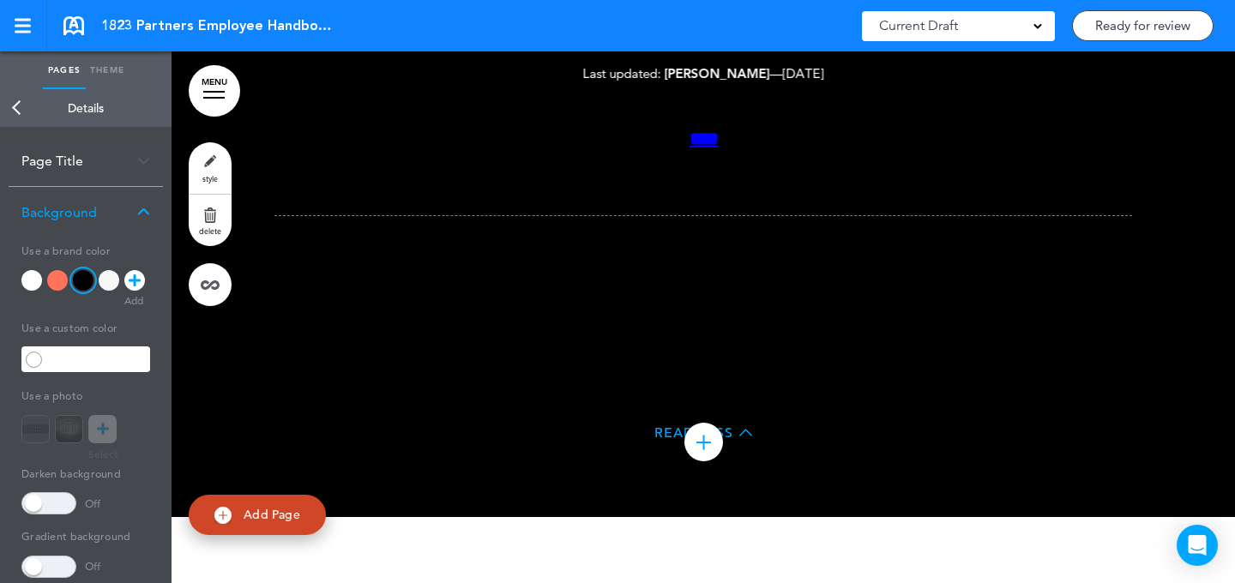
click at [279, 510] on span "Add Page" at bounding box center [272, 514] width 57 height 15
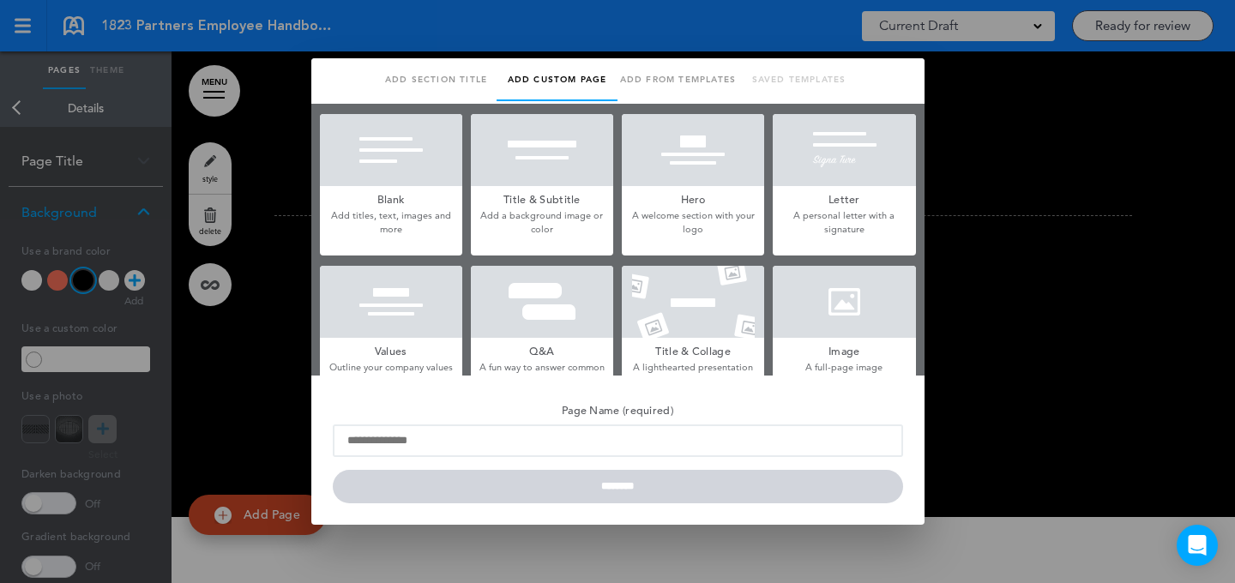
scroll to position [0, 0]
click at [836, 293] on div at bounding box center [844, 302] width 142 height 72
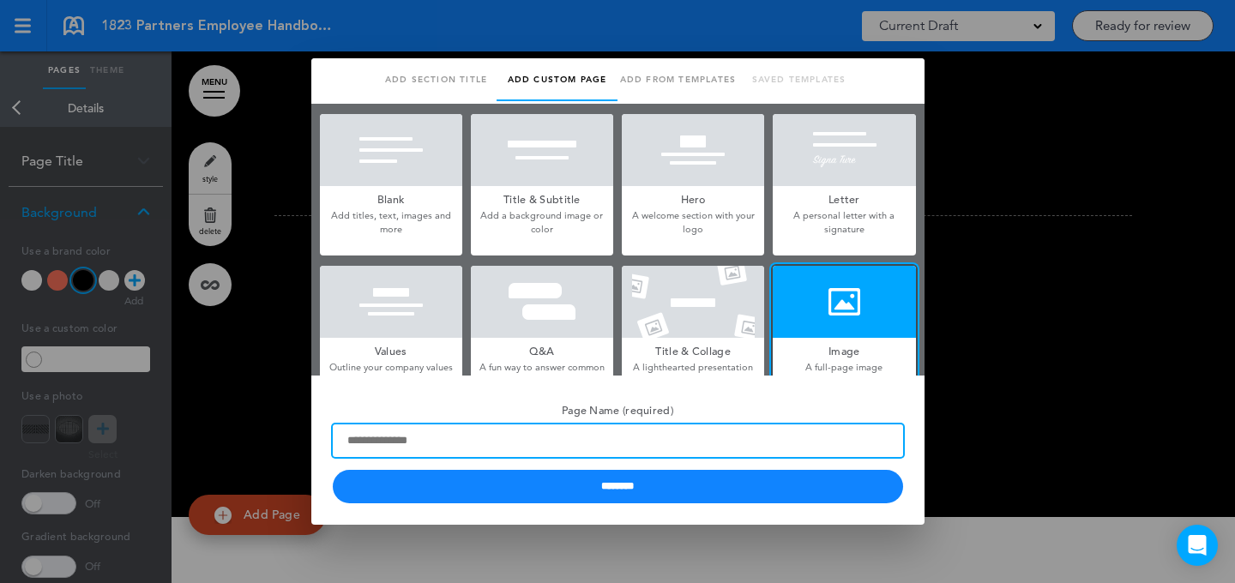
click at [455, 454] on input "Page Name (required)" at bounding box center [618, 441] width 570 height 33
type input "*****"
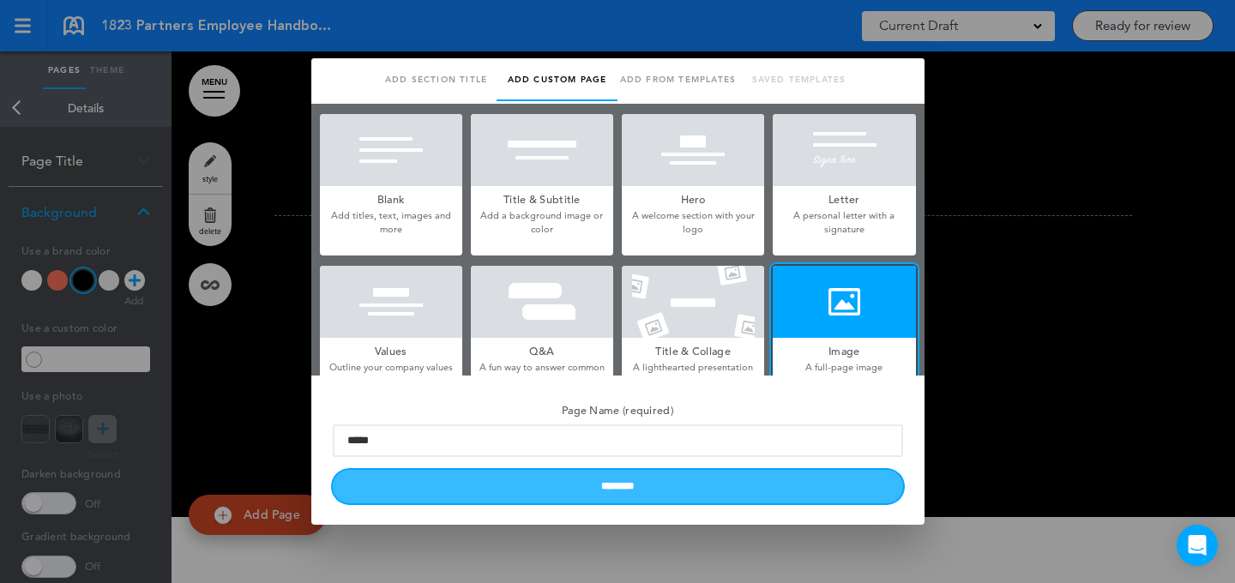
click at [441, 487] on input "********" at bounding box center [618, 486] width 570 height 33
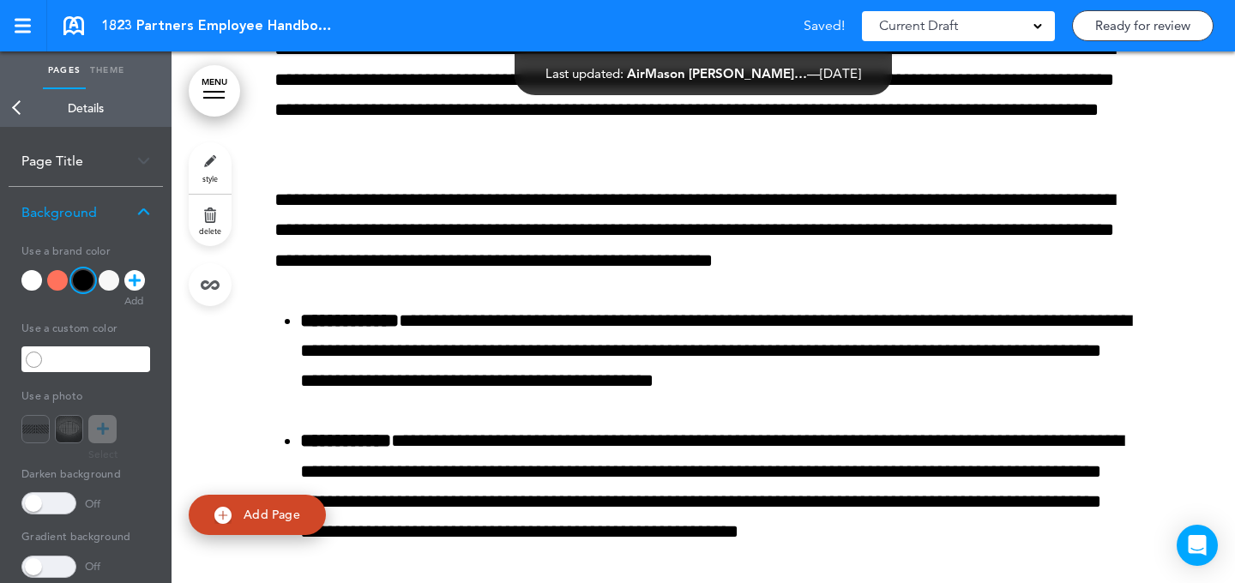
scroll to position [13874, 0]
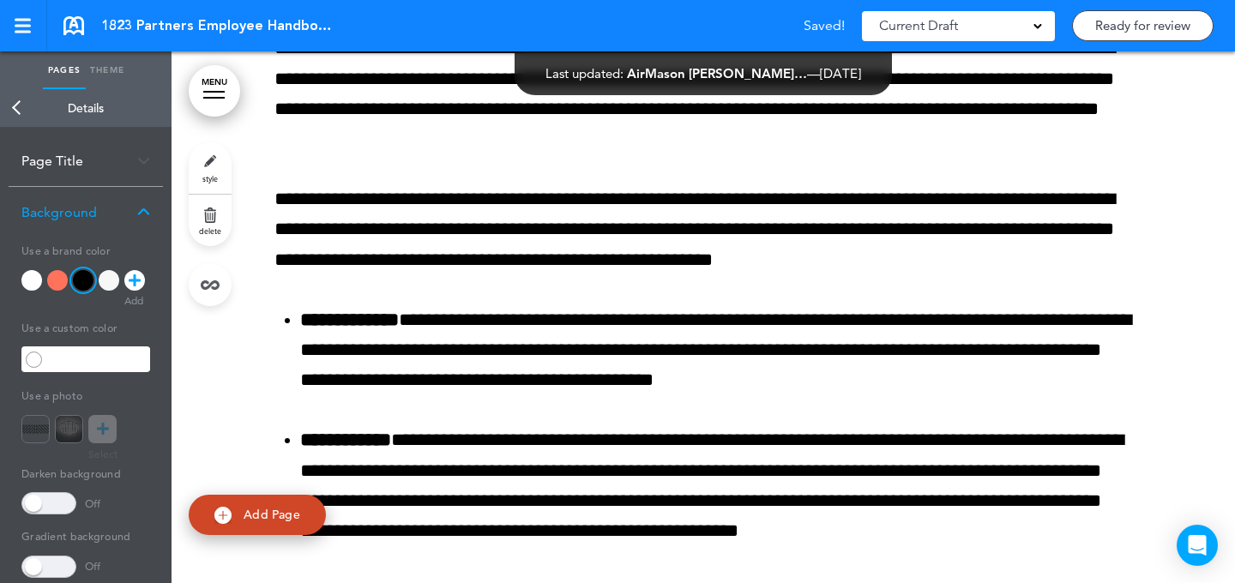
click at [226, 165] on link "style" at bounding box center [210, 167] width 43 height 51
drag, startPoint x: 60, startPoint y: 279, endPoint x: 126, endPoint y: 277, distance: 66.1
click at [60, 279] on div at bounding box center [57, 280] width 21 height 21
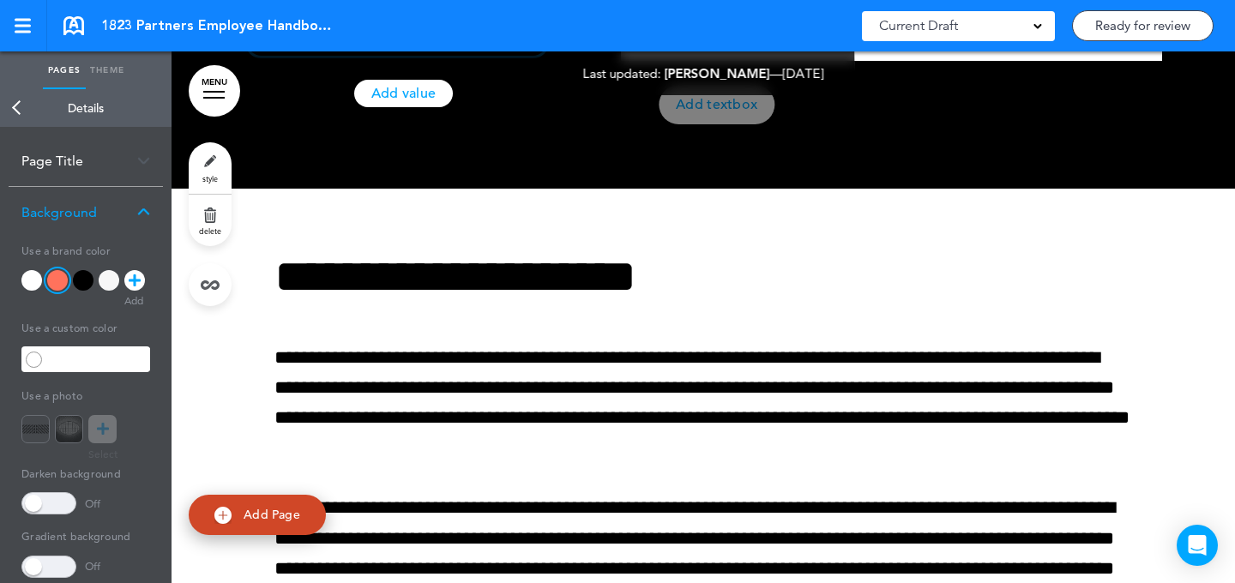
scroll to position [11912, 0]
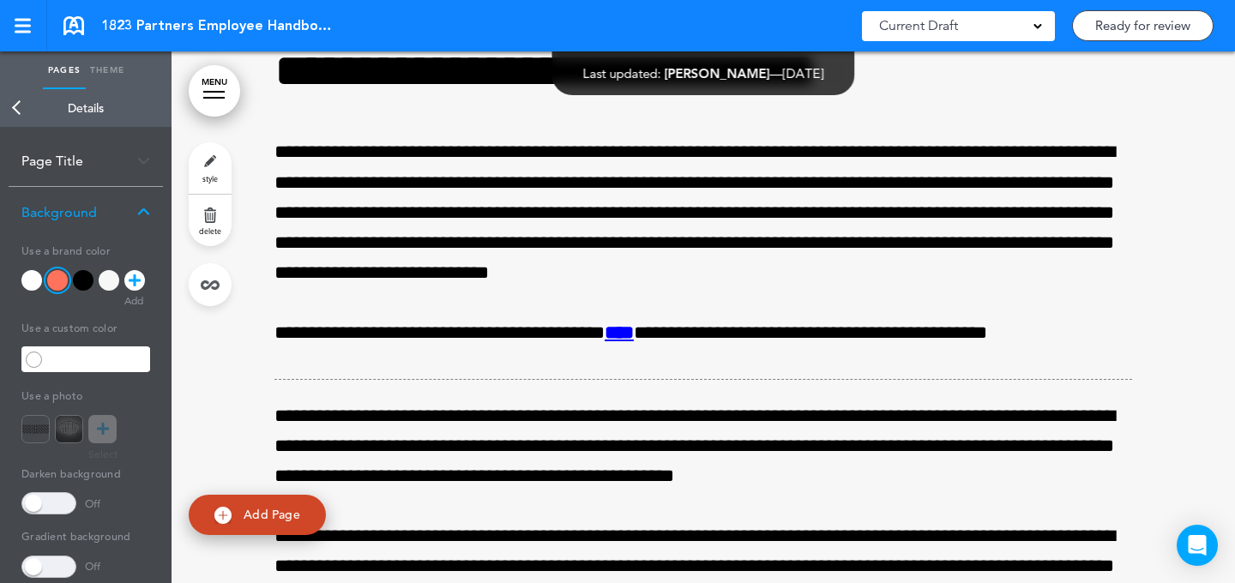
click at [12, 115] on link "Back" at bounding box center [17, 108] width 34 height 38
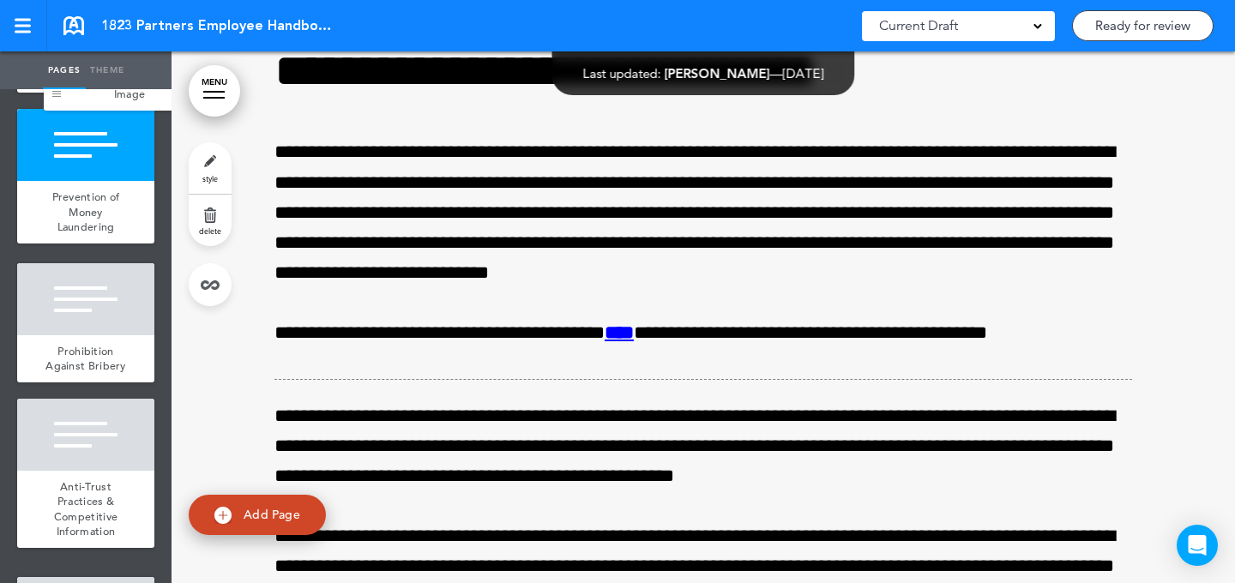
scroll to position [2156, 0]
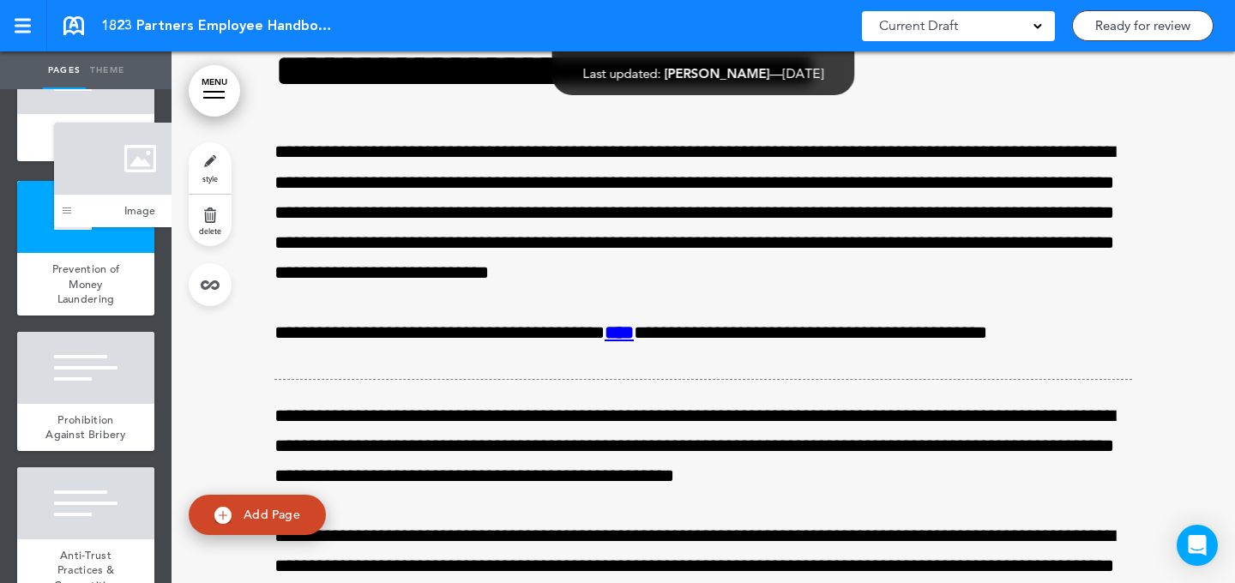
drag, startPoint x: 39, startPoint y: 429, endPoint x: 73, endPoint y: 200, distance: 231.5
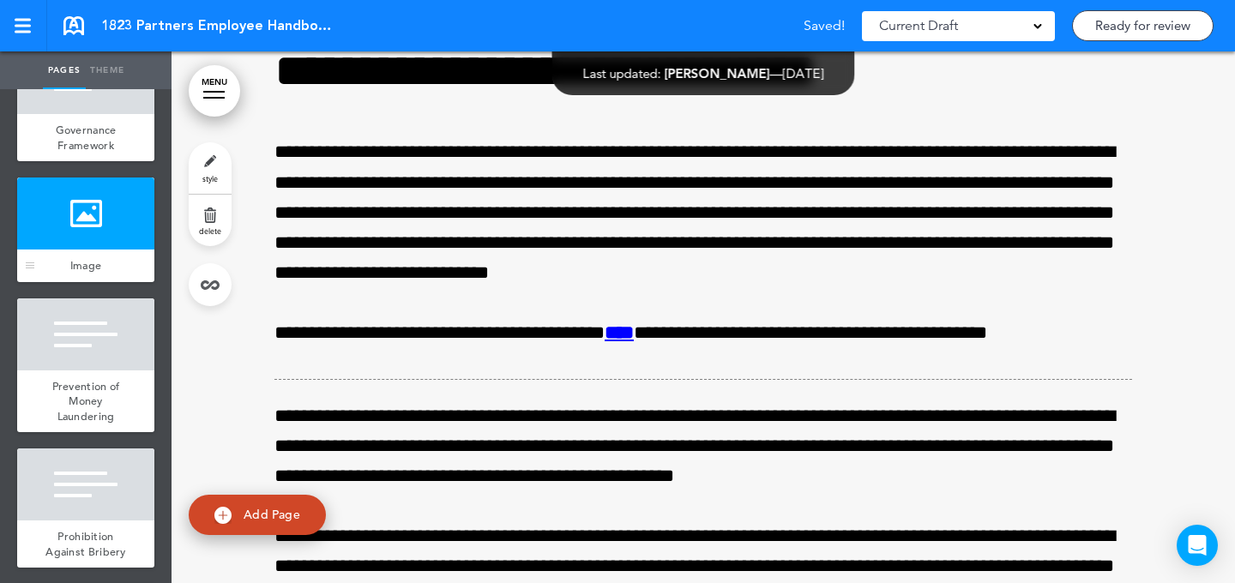
click at [87, 250] on div at bounding box center [85, 214] width 137 height 72
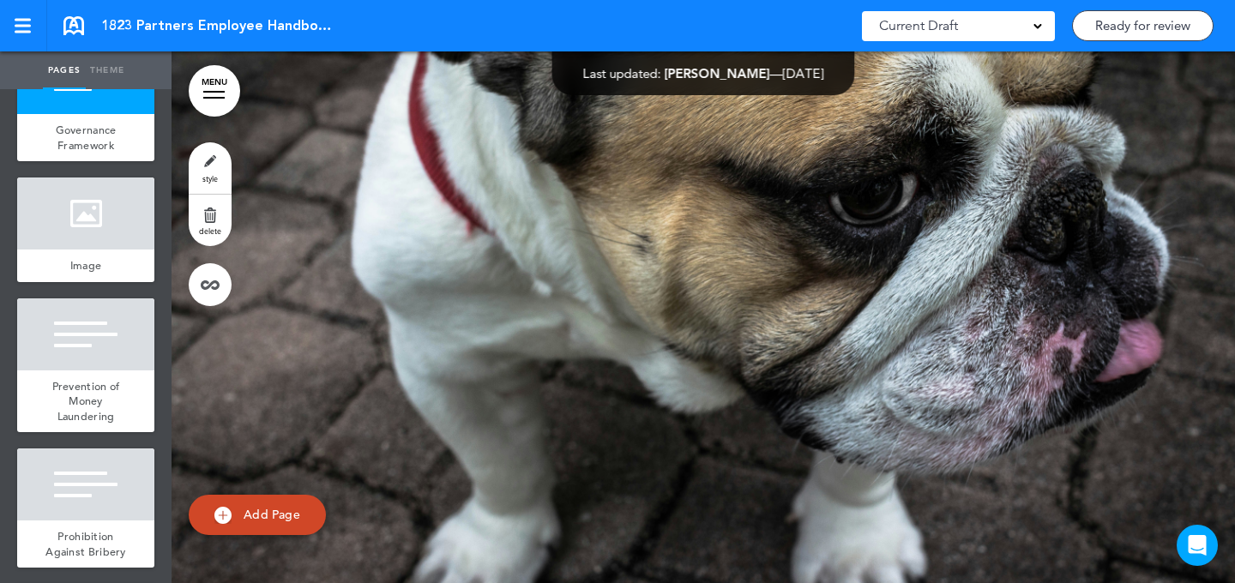
scroll to position [11955, 0]
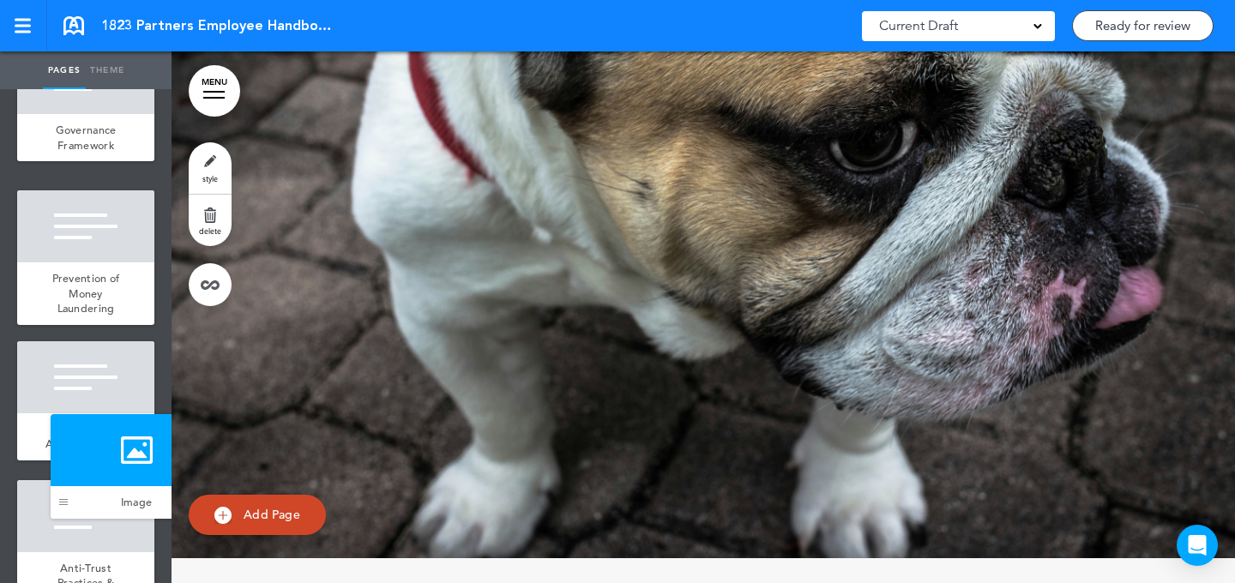
drag, startPoint x: 36, startPoint y: 295, endPoint x: 69, endPoint y: 500, distance: 207.7
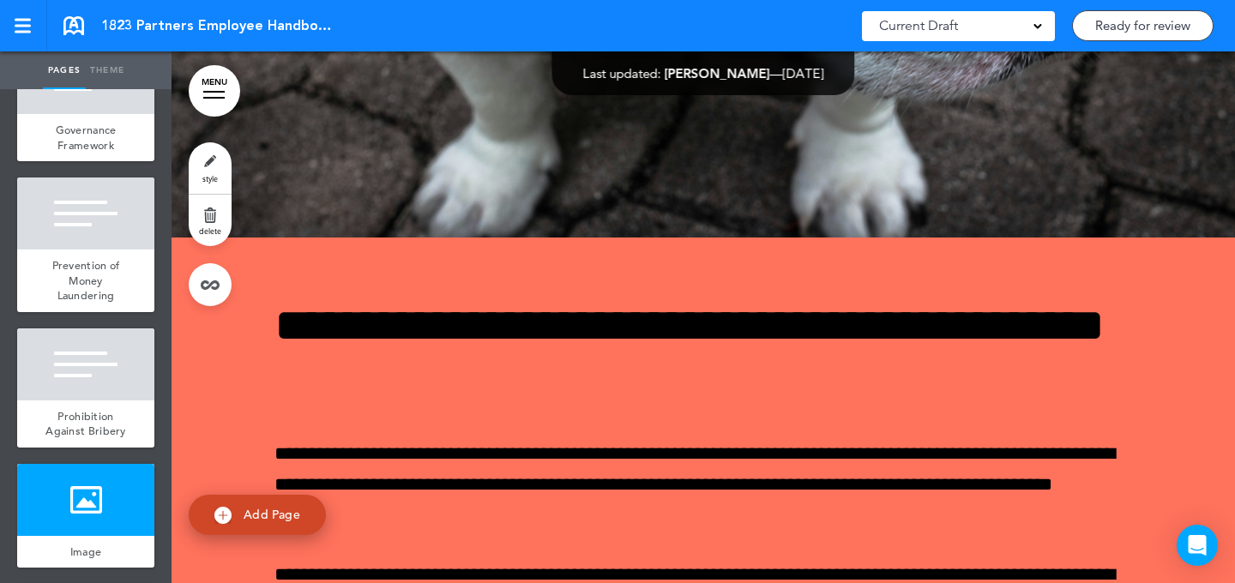
scroll to position [14328, 0]
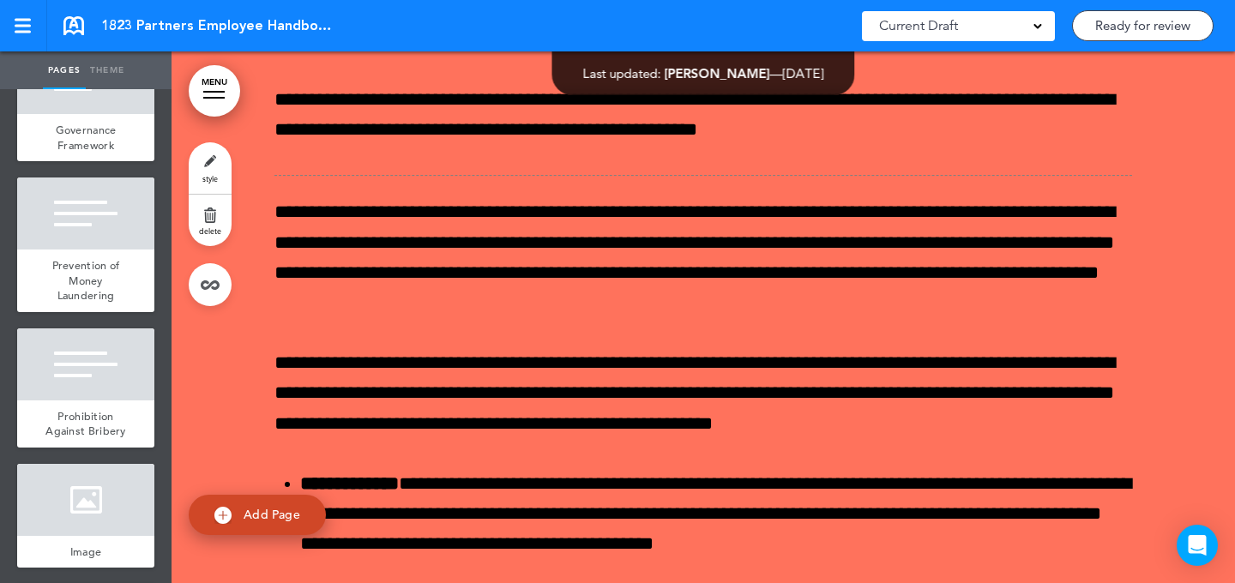
click at [197, 164] on link "style" at bounding box center [210, 167] width 43 height 51
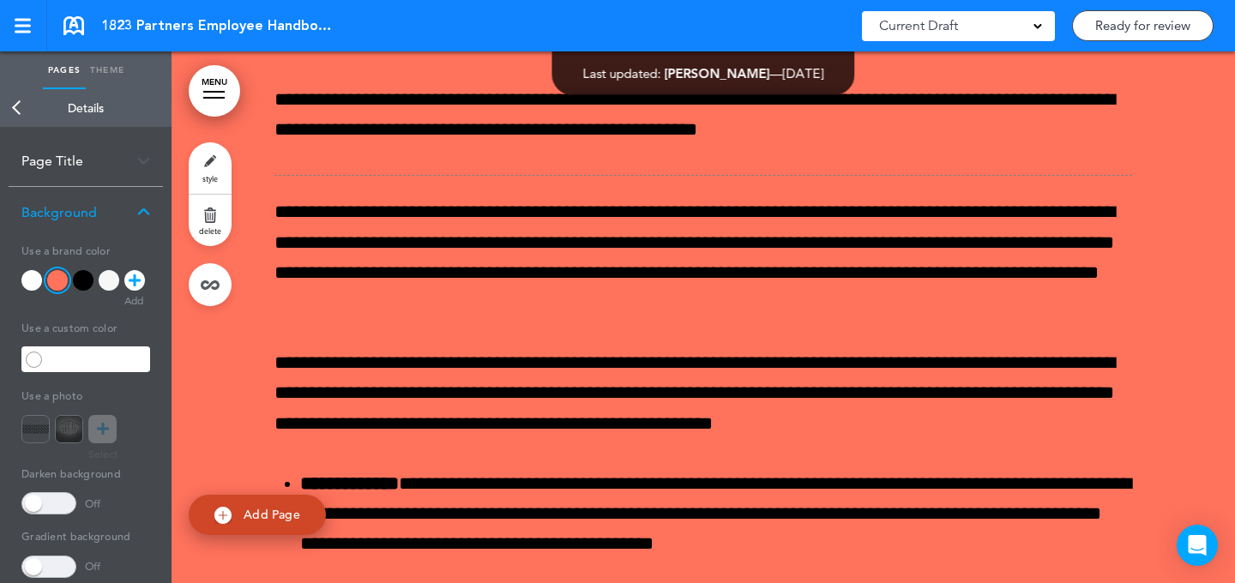
click at [102, 278] on div at bounding box center [109, 280] width 21 height 21
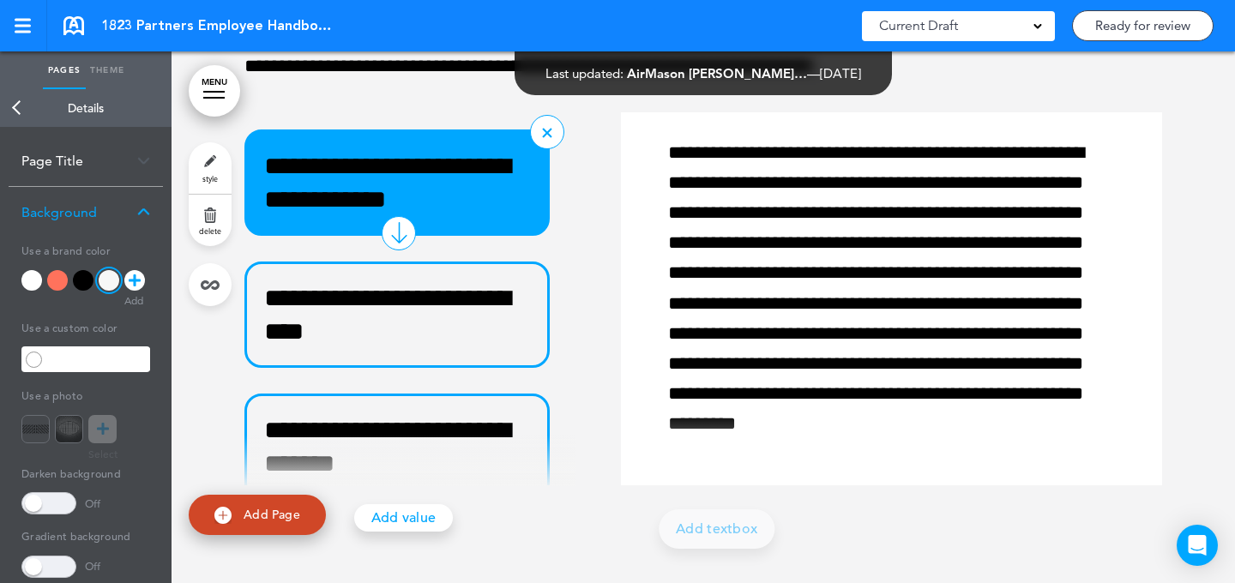
scroll to position [15769, 0]
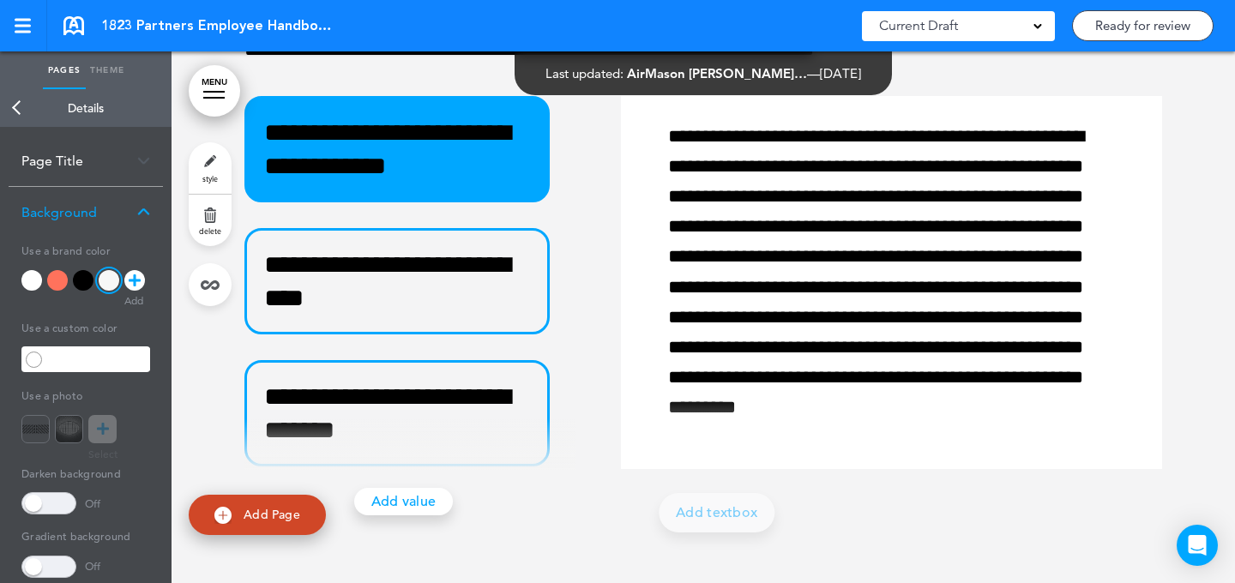
click at [214, 161] on link "style" at bounding box center [210, 167] width 43 height 51
click at [39, 278] on div at bounding box center [31, 280] width 21 height 21
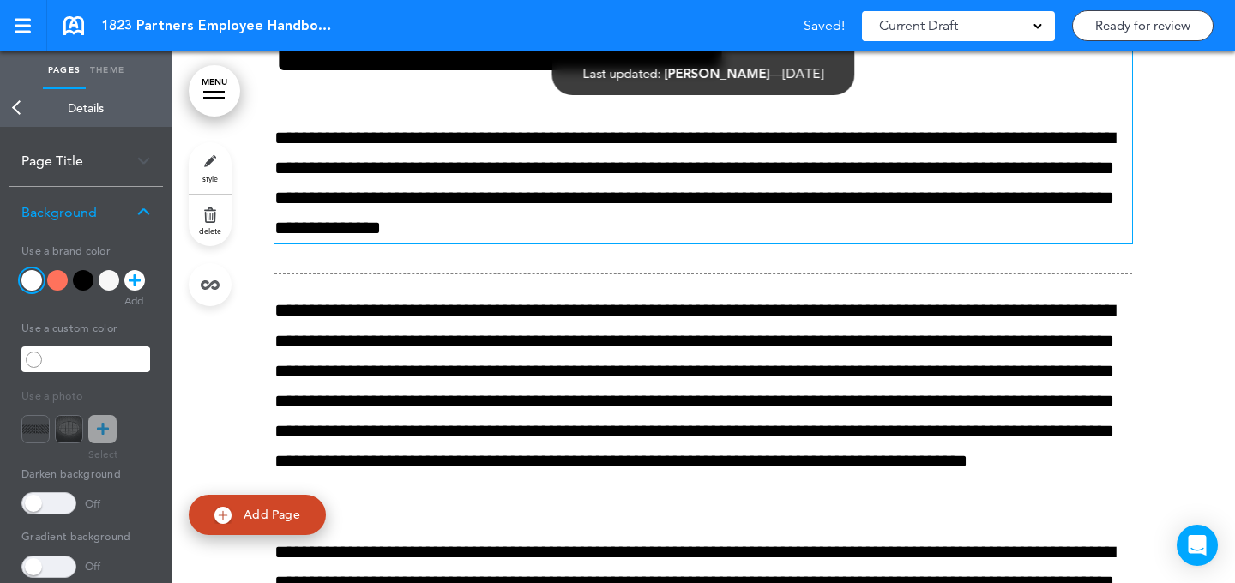
scroll to position [16461, 0]
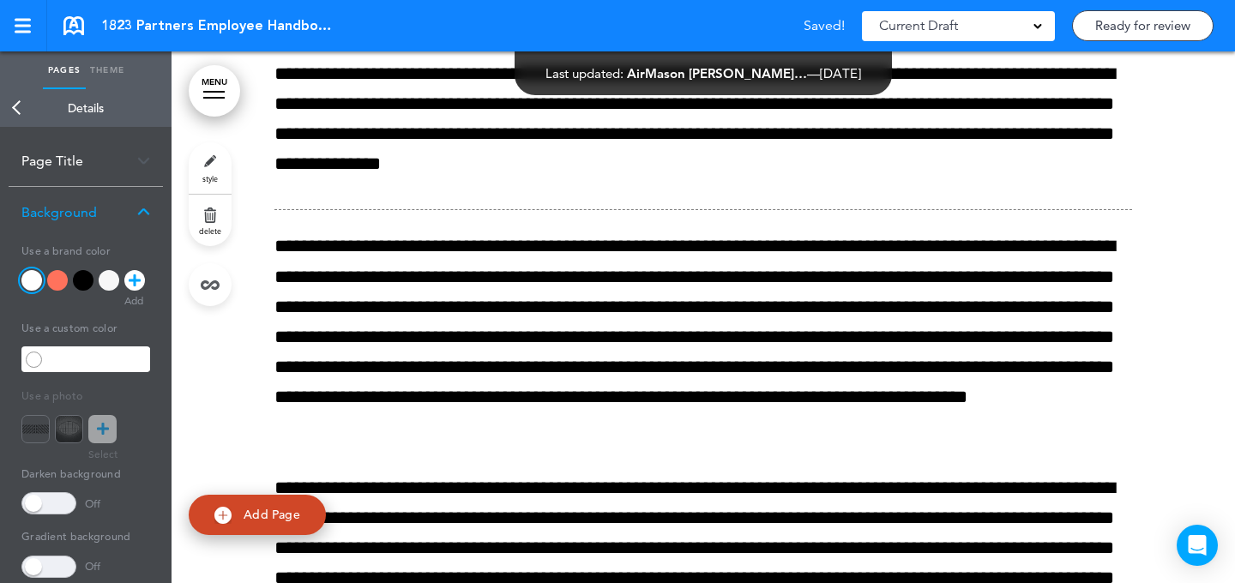
click at [208, 166] on link "style" at bounding box center [210, 167] width 43 height 51
click at [78, 274] on div at bounding box center [83, 280] width 21 height 21
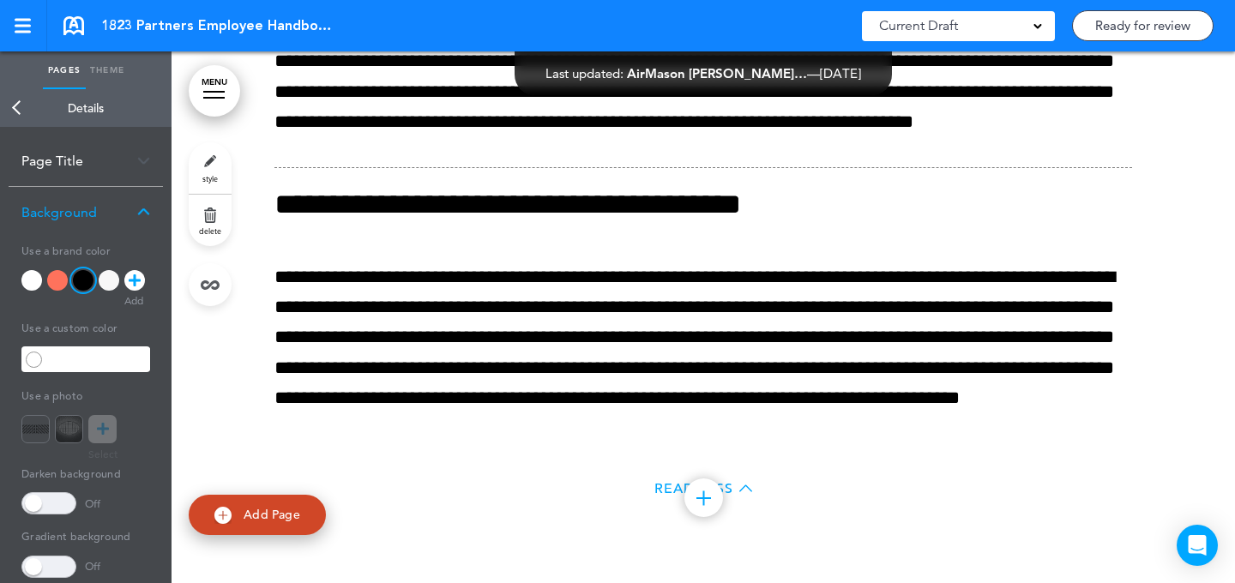
scroll to position [17855, 0]
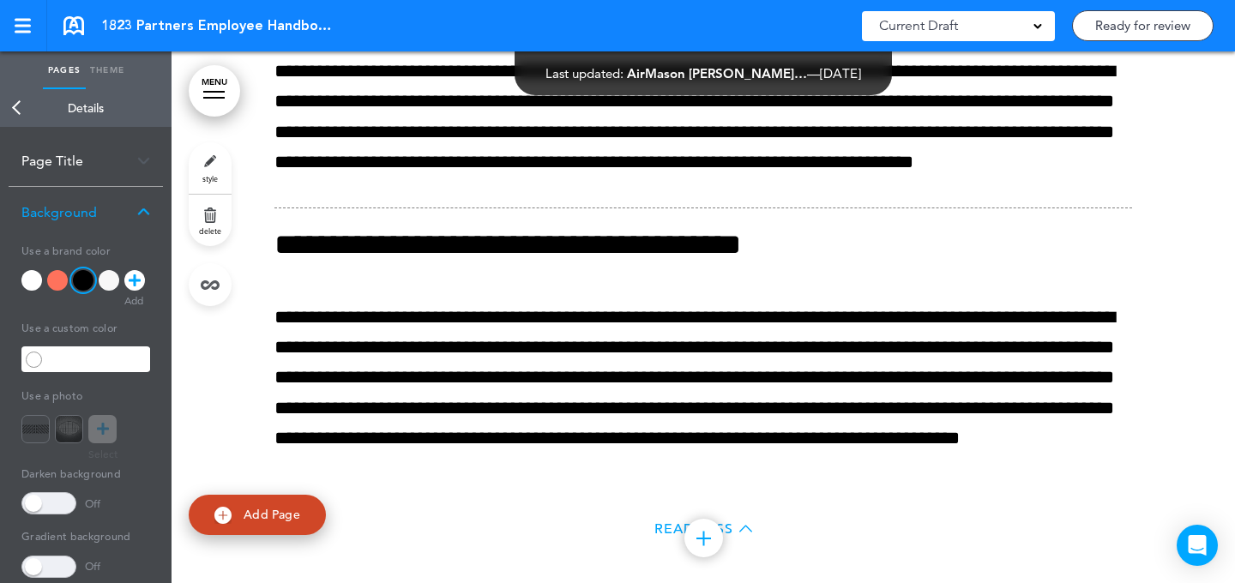
click at [207, 178] on span "style" at bounding box center [209, 178] width 15 height 10
click at [108, 278] on div at bounding box center [109, 280] width 21 height 21
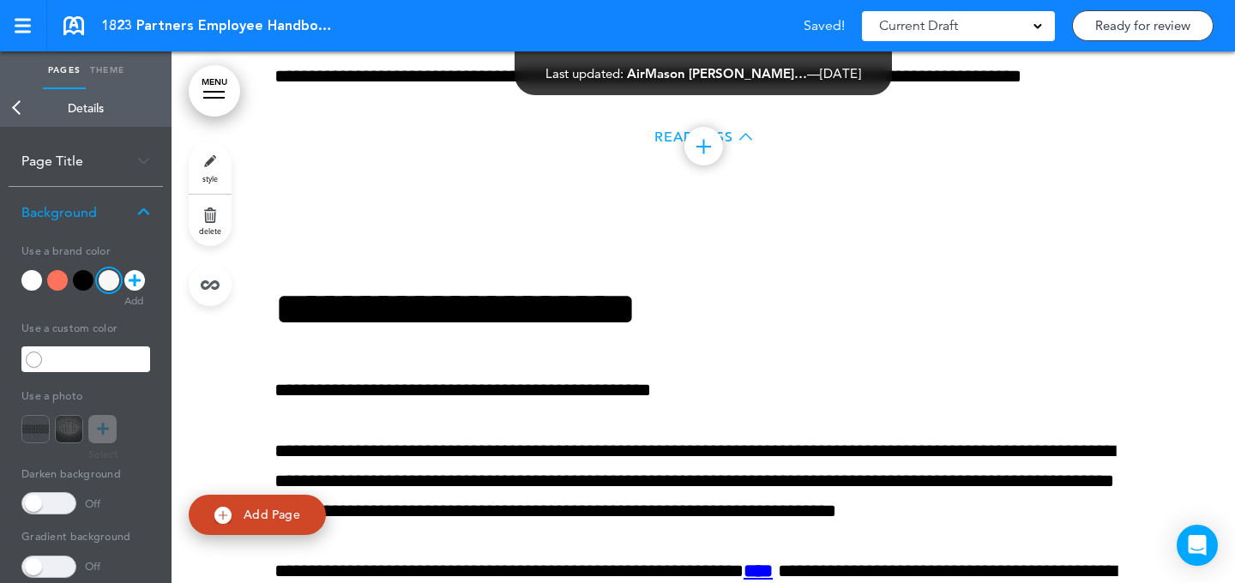
scroll to position [19311, 0]
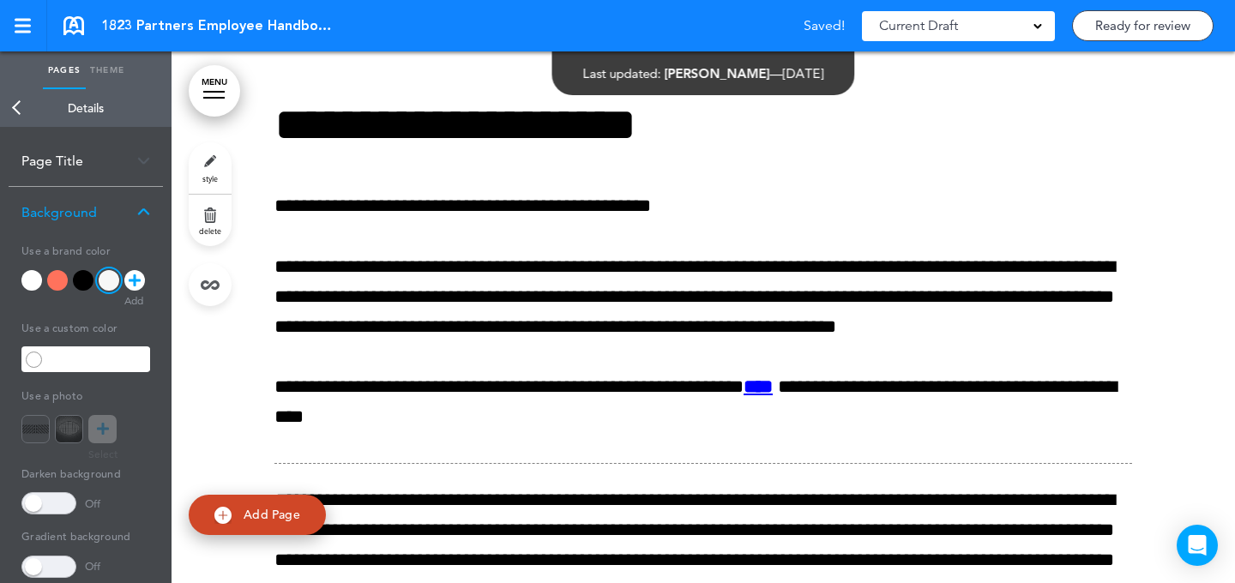
click at [208, 180] on span "style" at bounding box center [209, 178] width 15 height 10
click at [83, 277] on div at bounding box center [83, 280] width 21 height 21
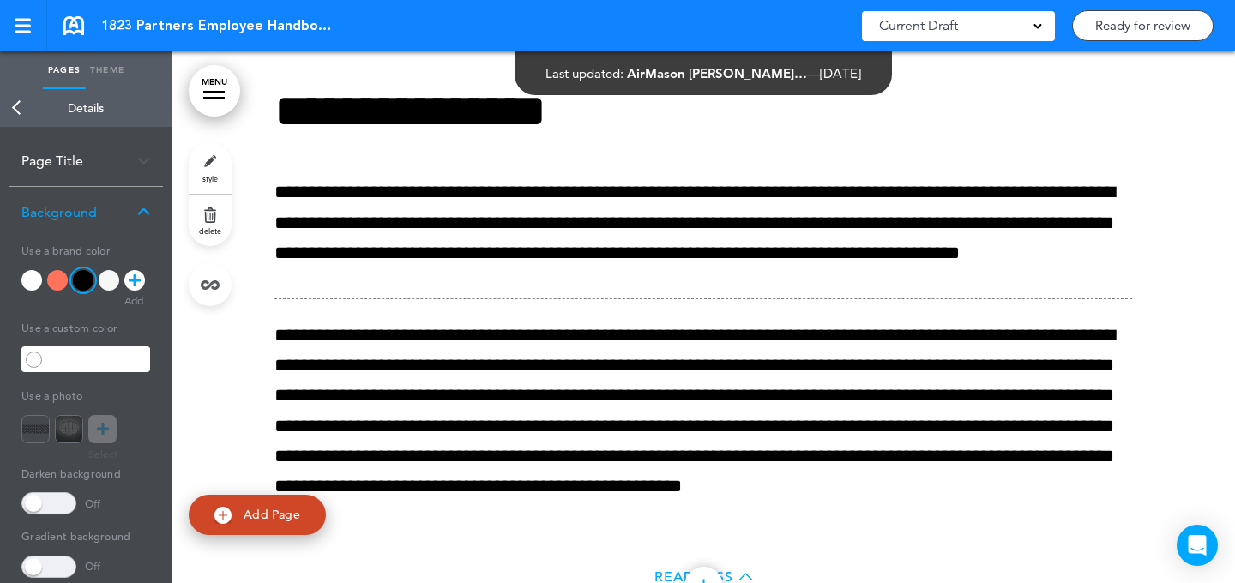
scroll to position [21004, 0]
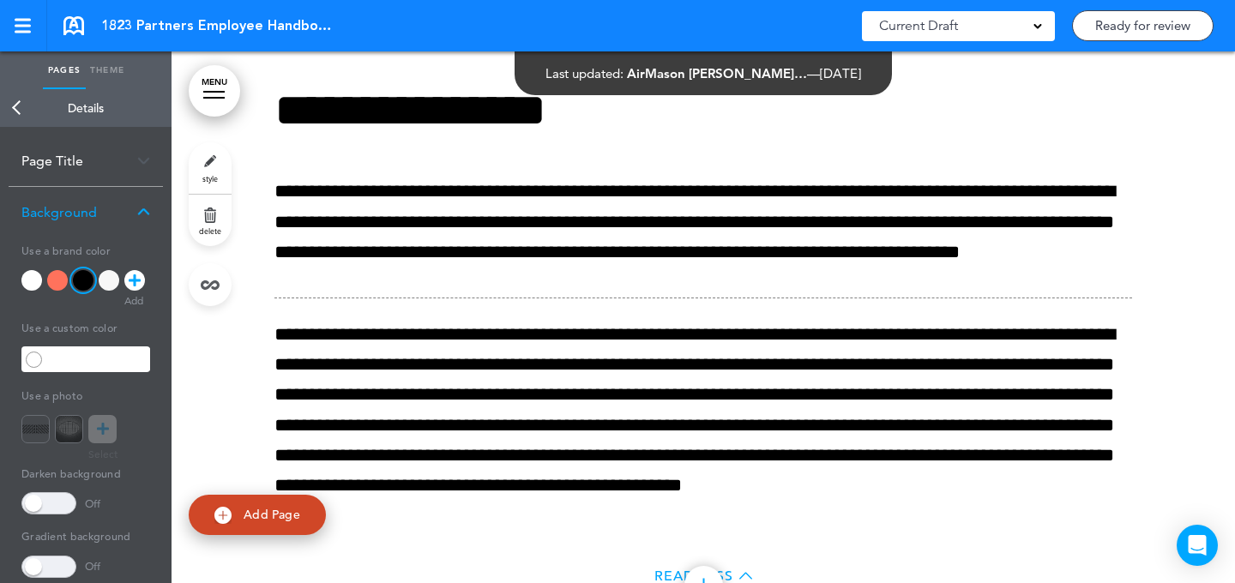
click at [217, 164] on link "style" at bounding box center [210, 167] width 43 height 51
click at [113, 281] on div at bounding box center [109, 280] width 21 height 21
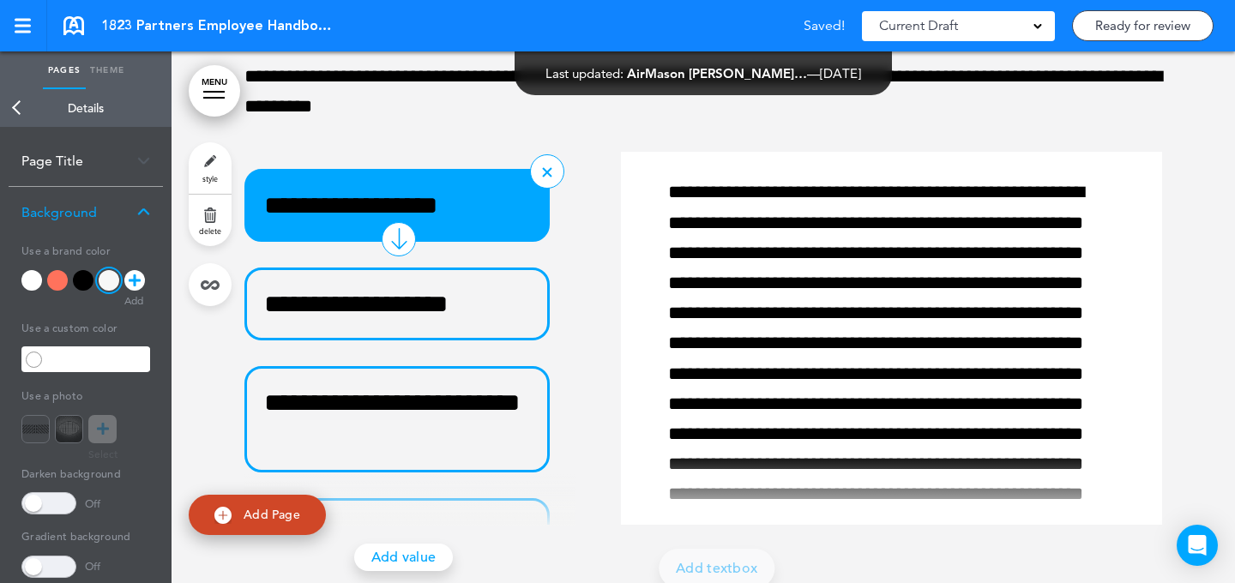
scroll to position [22937, 0]
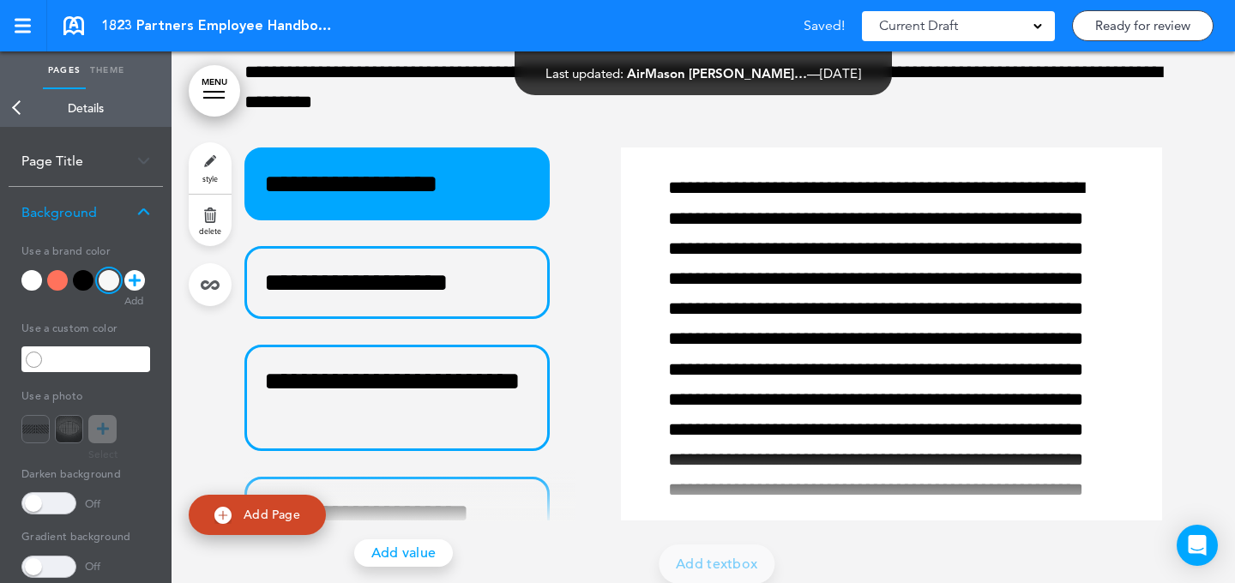
click at [229, 167] on link "style" at bounding box center [210, 167] width 43 height 51
click at [87, 279] on div at bounding box center [83, 280] width 21 height 21
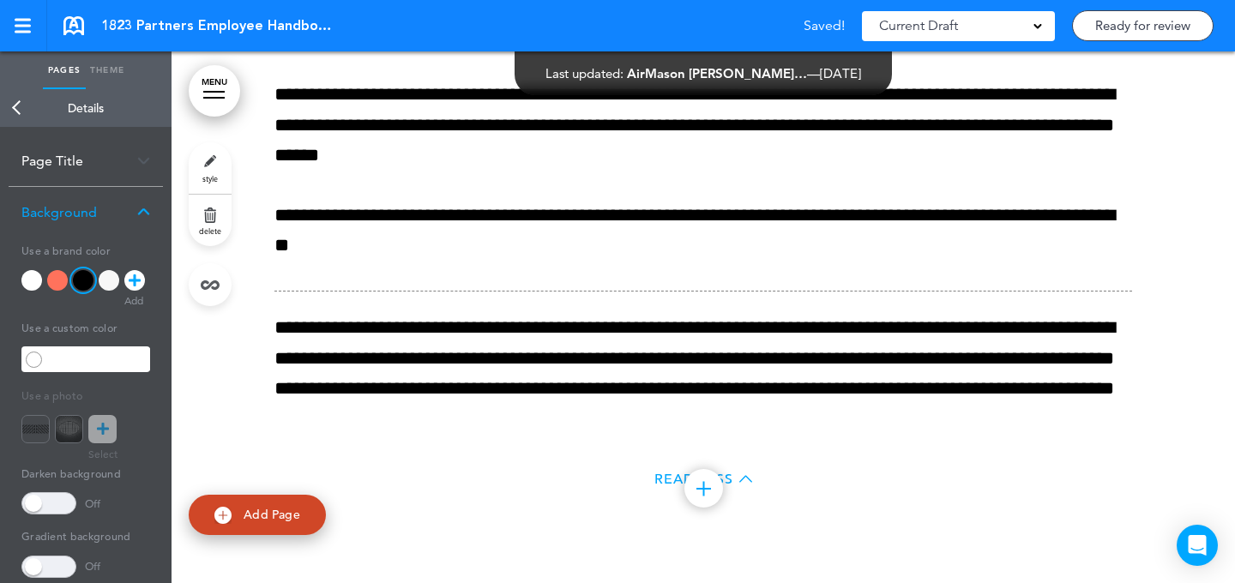
scroll to position [23621, 0]
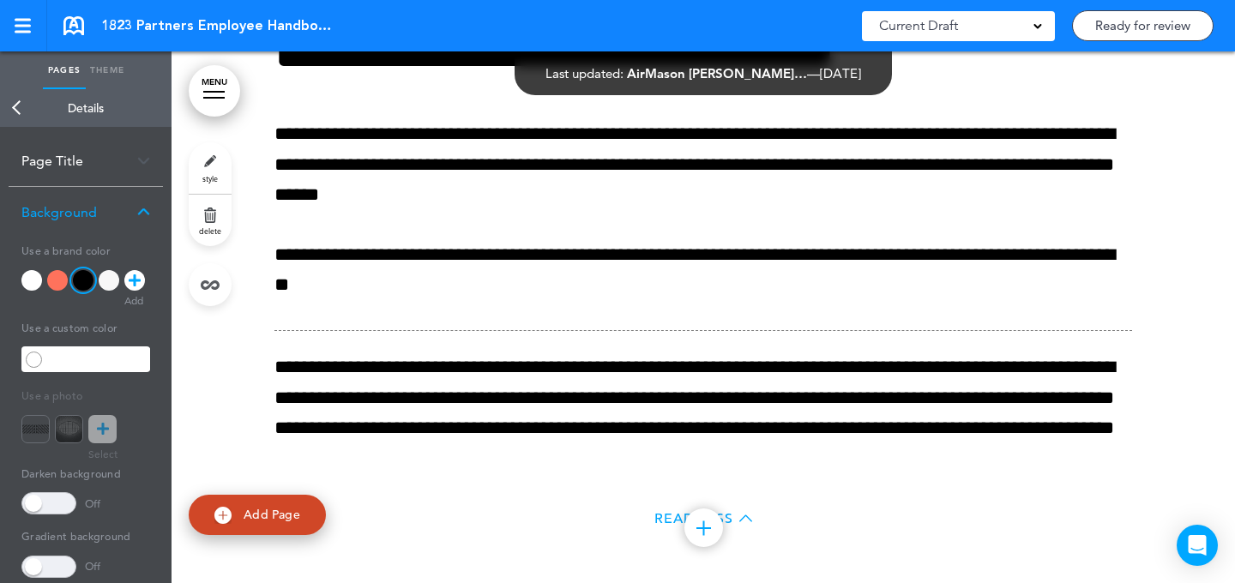
click at [211, 151] on link "style" at bounding box center [210, 167] width 43 height 51
click at [106, 281] on div at bounding box center [109, 280] width 21 height 21
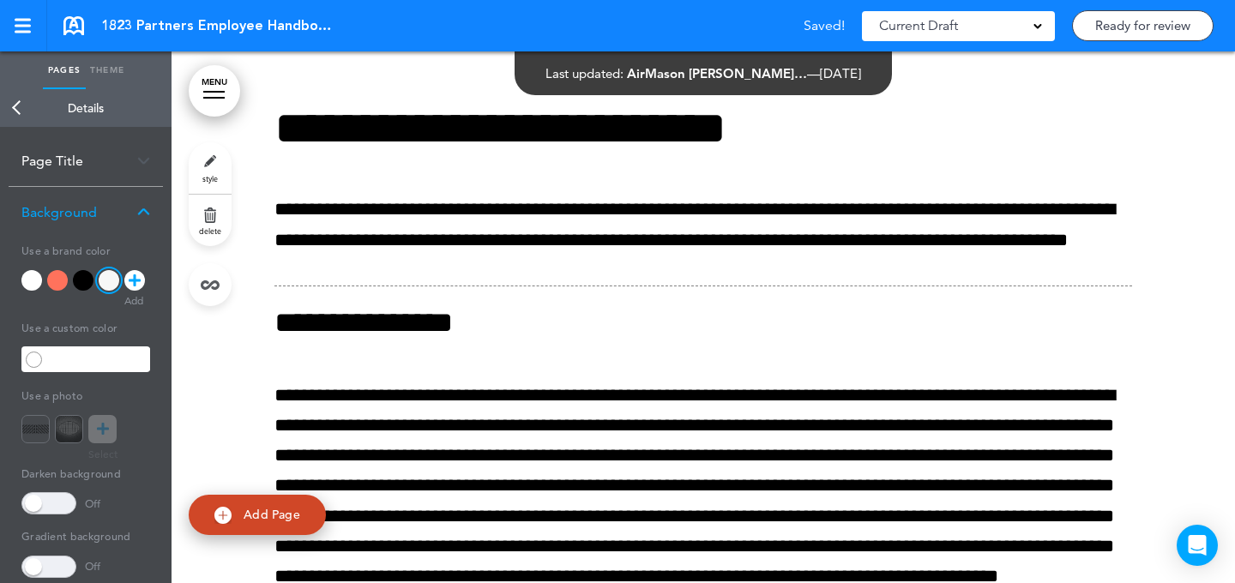
scroll to position [24720, 0]
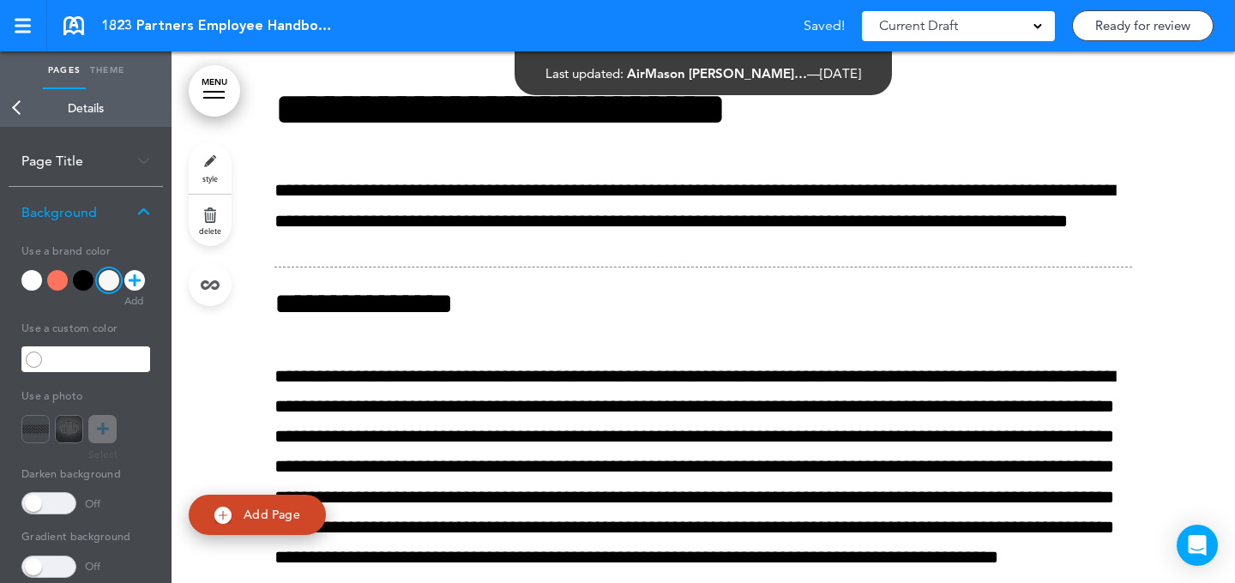
click at [210, 177] on span "style" at bounding box center [209, 178] width 15 height 10
click at [81, 282] on div at bounding box center [83, 280] width 21 height 21
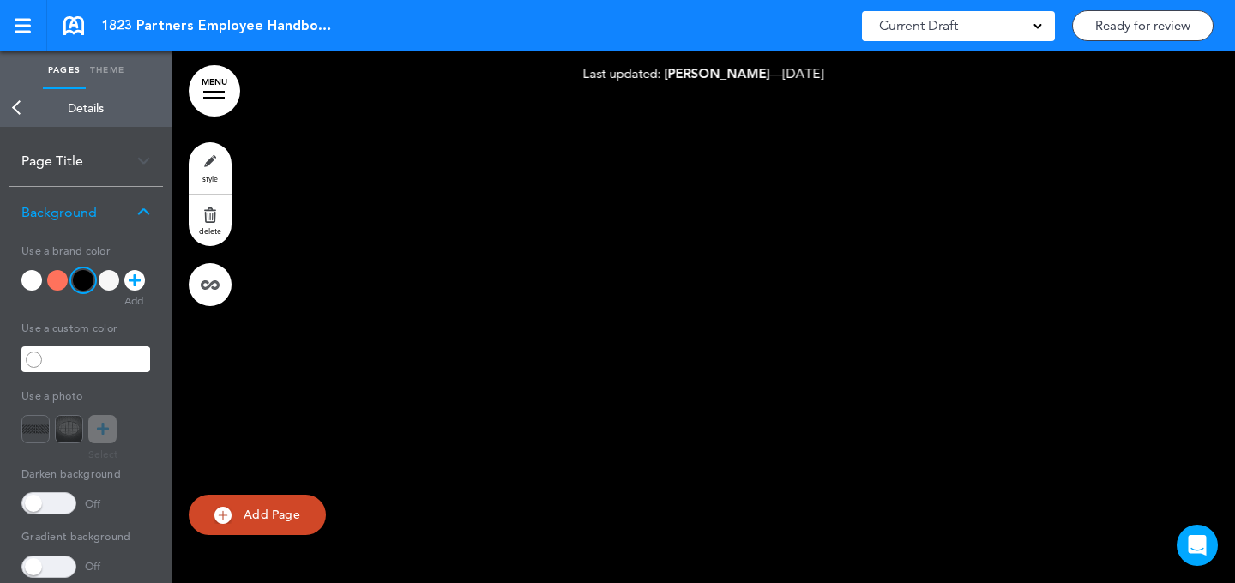
click at [275, 524] on link "Add Page" at bounding box center [257, 515] width 137 height 40
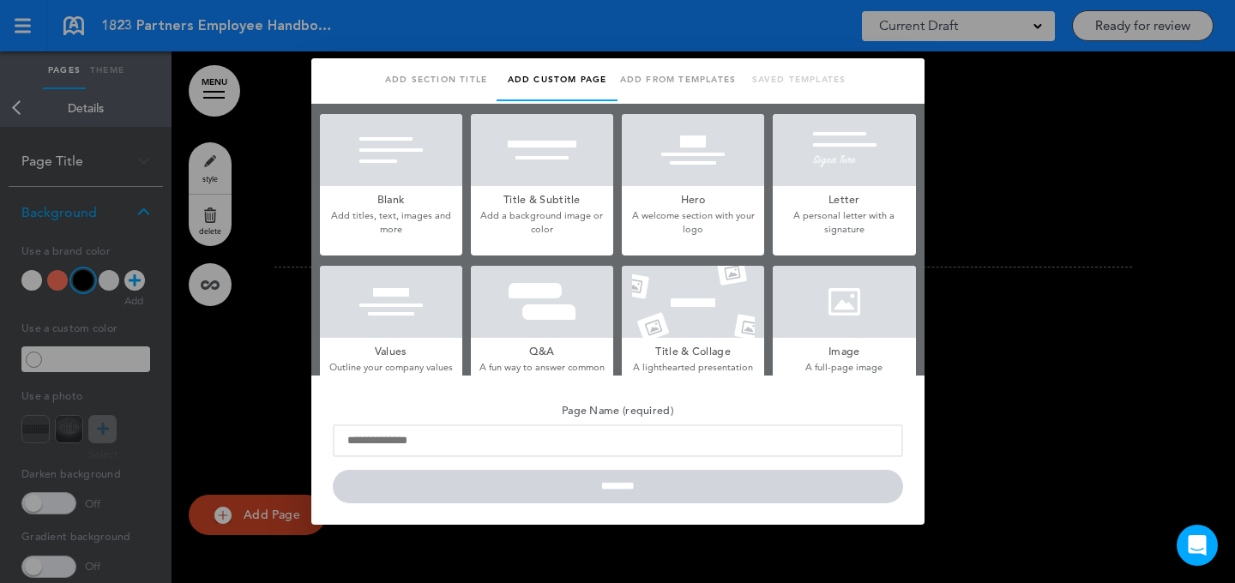
scroll to position [0, 0]
click at [799, 275] on div at bounding box center [844, 302] width 142 height 72
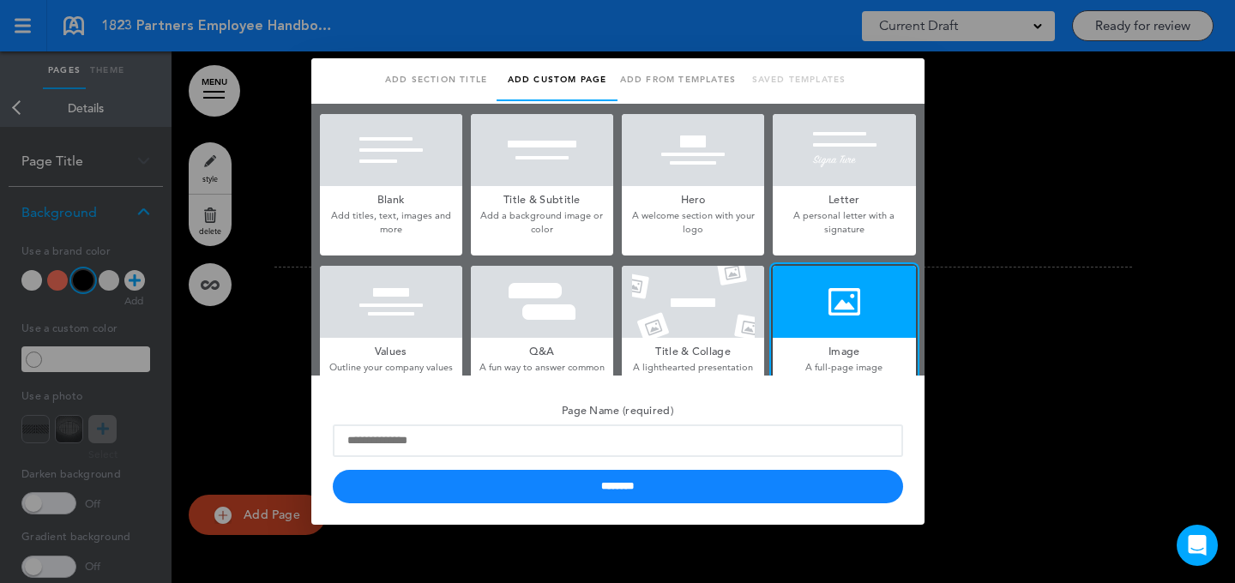
click at [501, 419] on label "Page Name (required)" at bounding box center [618, 427] width 570 height 61
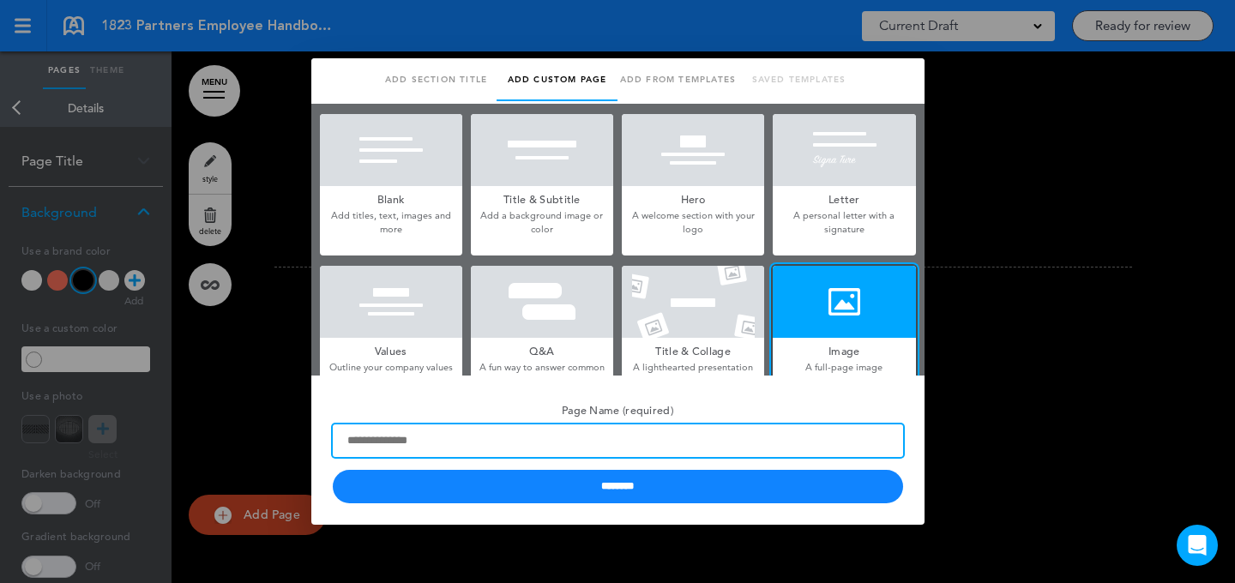
click at [501, 425] on input "Page Name (required)" at bounding box center [618, 441] width 570 height 33
click at [490, 436] on input "Page Name (required)" at bounding box center [618, 441] width 570 height 33
type input "*****"
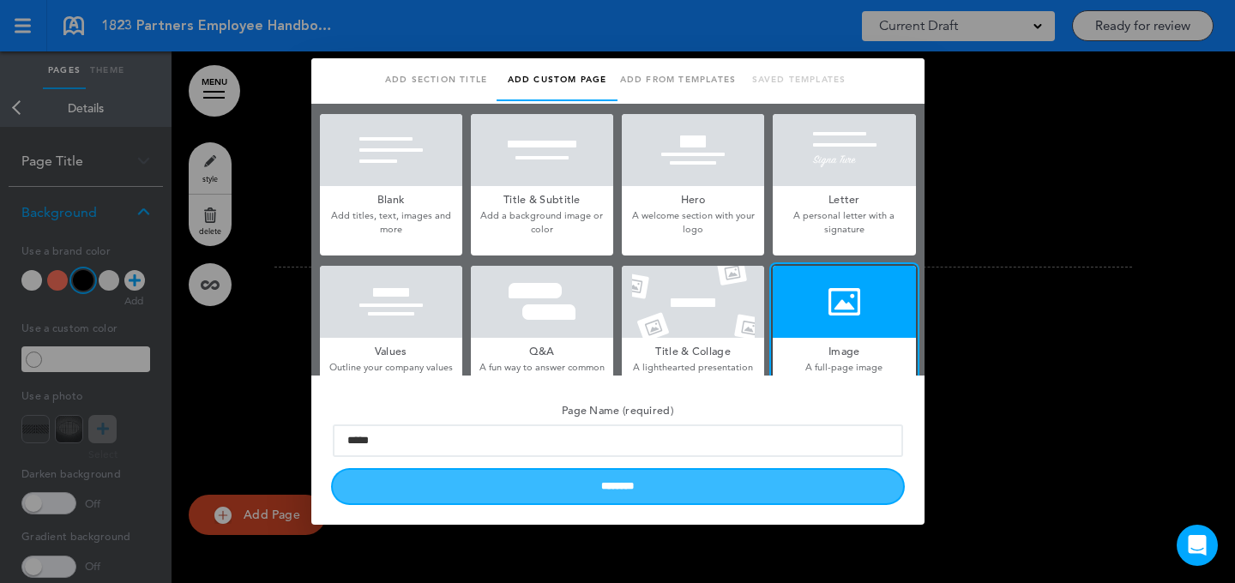
click at [436, 478] on input "********" at bounding box center [618, 486] width 570 height 33
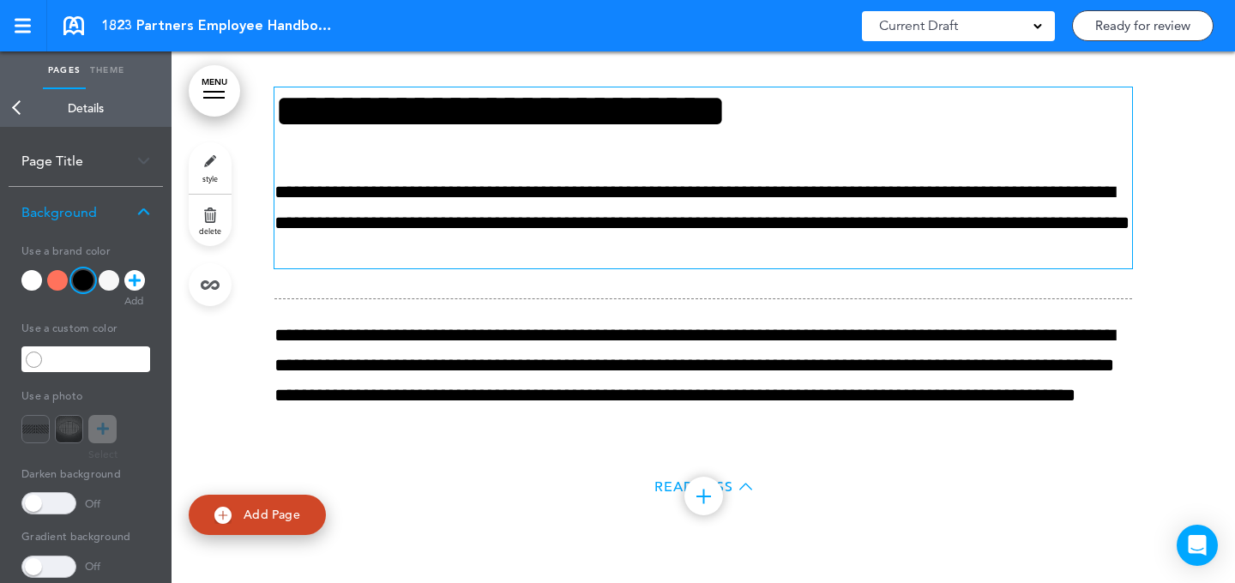
scroll to position [26362, 0]
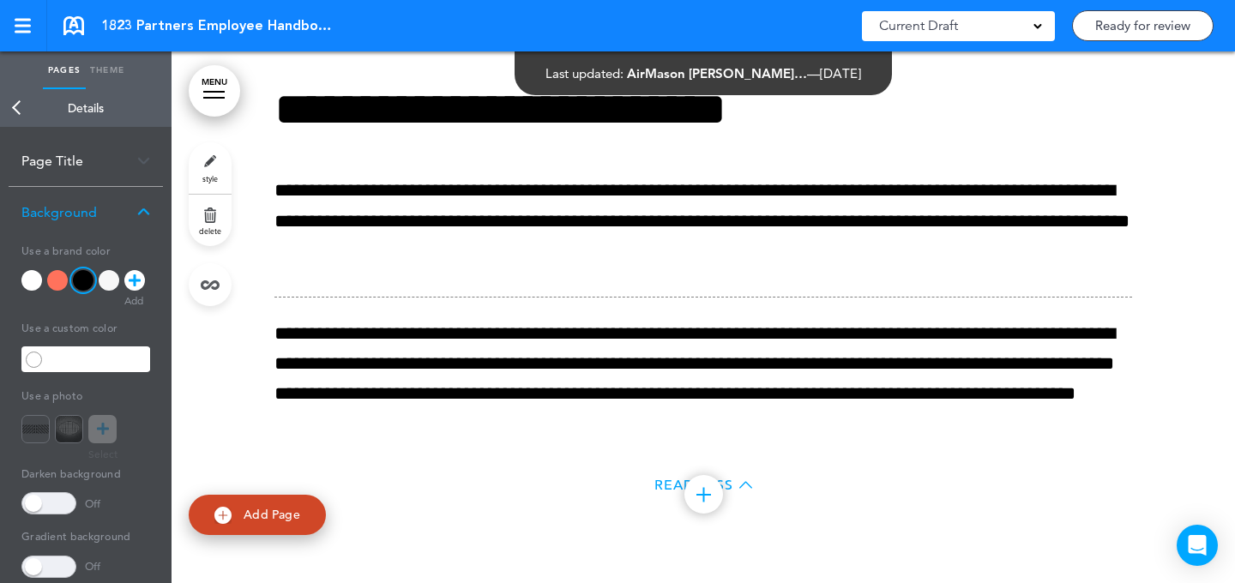
click at [218, 162] on link "style" at bounding box center [210, 167] width 43 height 51
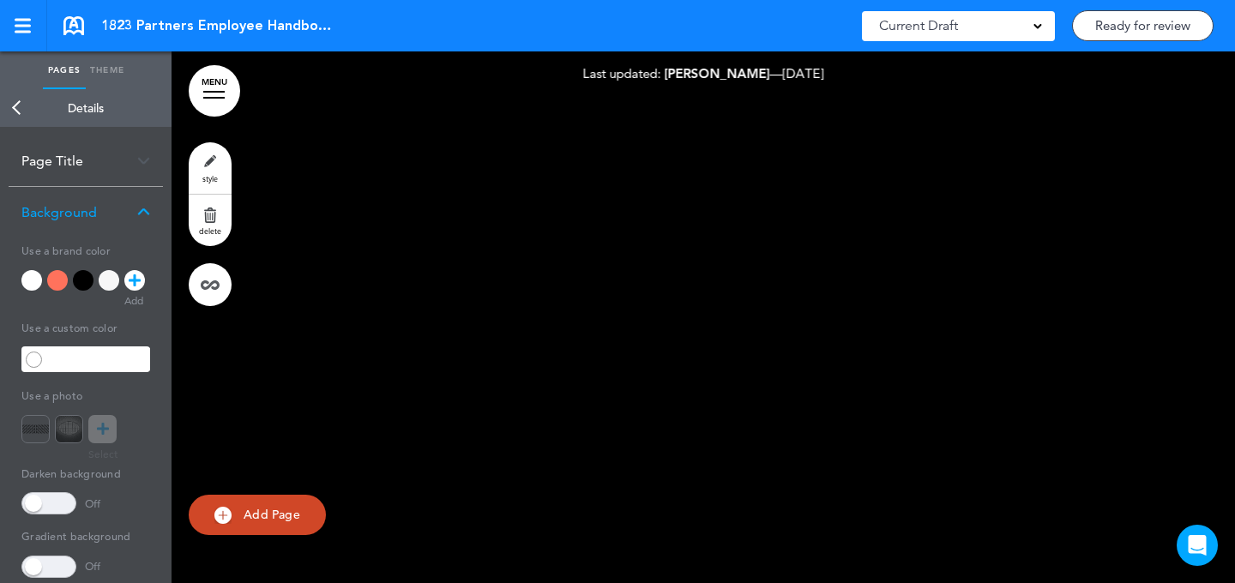
click at [111, 282] on div at bounding box center [109, 280] width 21 height 21
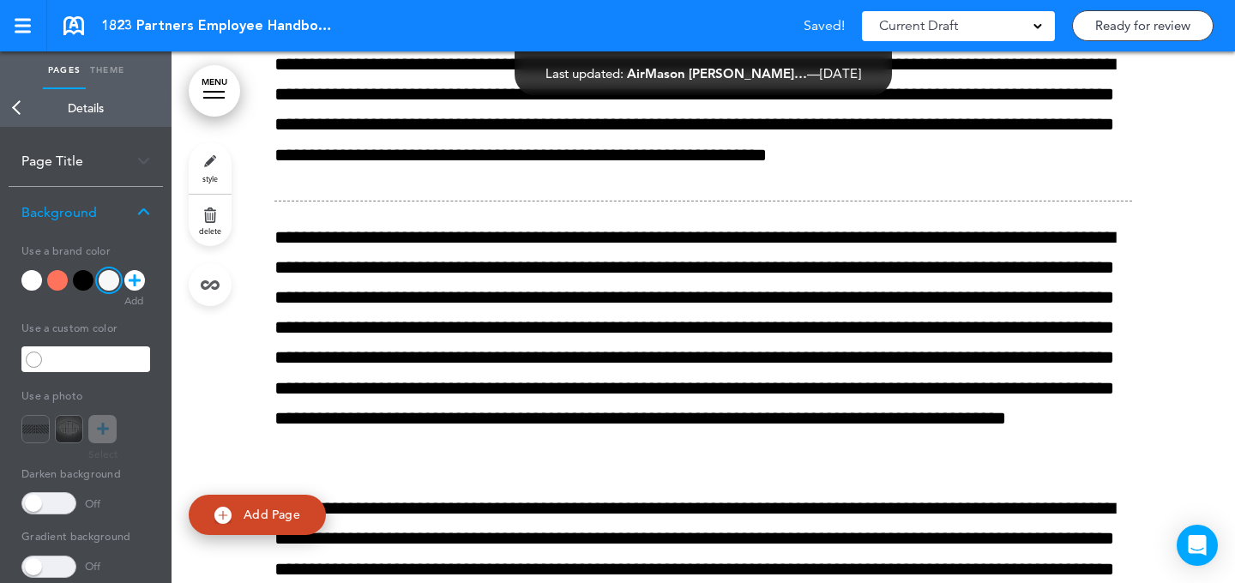
scroll to position [27844, 0]
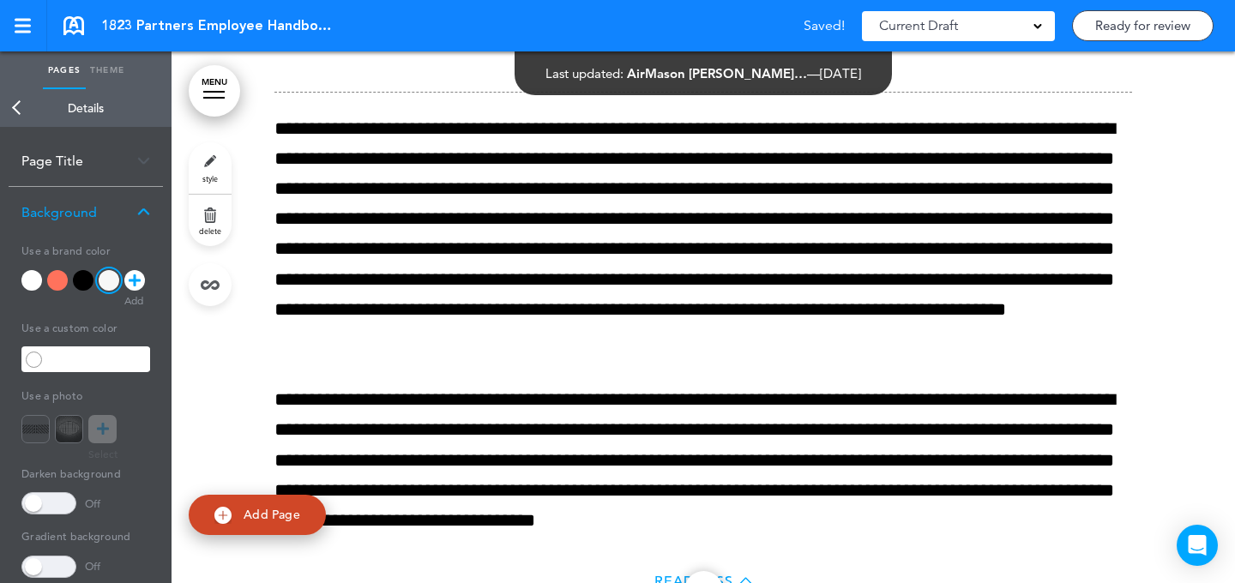
click at [210, 166] on link "style" at bounding box center [210, 167] width 43 height 51
click at [89, 278] on div at bounding box center [83, 280] width 21 height 21
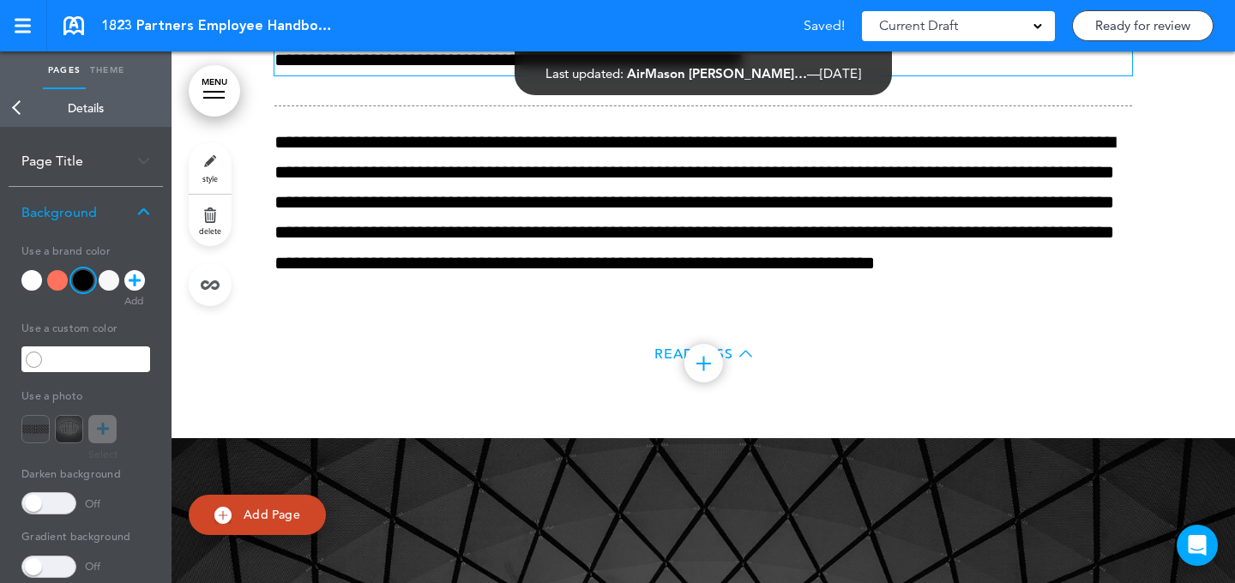
scroll to position [28654, 0]
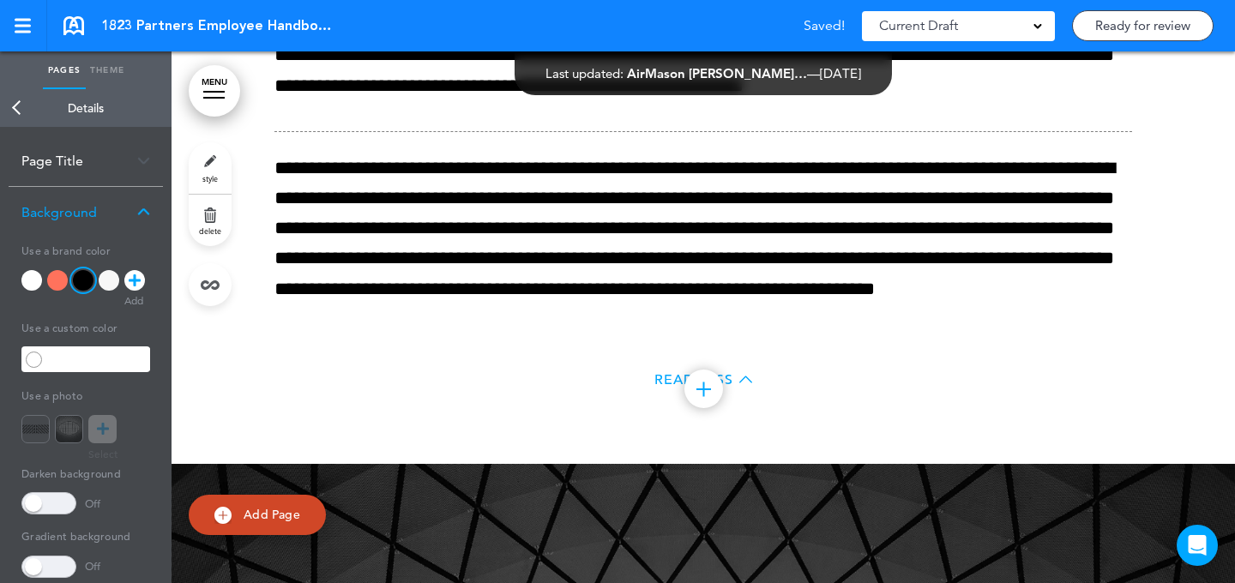
click at [192, 161] on link "style" at bounding box center [210, 167] width 43 height 51
click at [78, 281] on div at bounding box center [83, 280] width 21 height 21
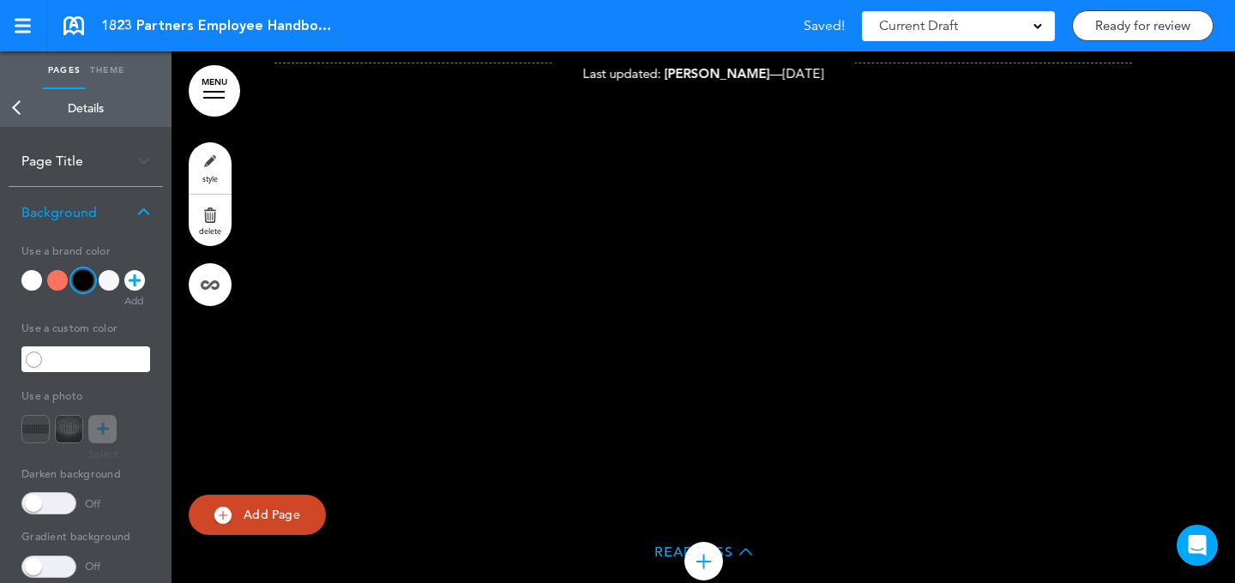
scroll to position [27732, 0]
click at [202, 171] on link "style" at bounding box center [210, 167] width 43 height 51
click at [118, 272] on div at bounding box center [85, 283] width 129 height 27
click at [113, 278] on div at bounding box center [109, 280] width 21 height 21
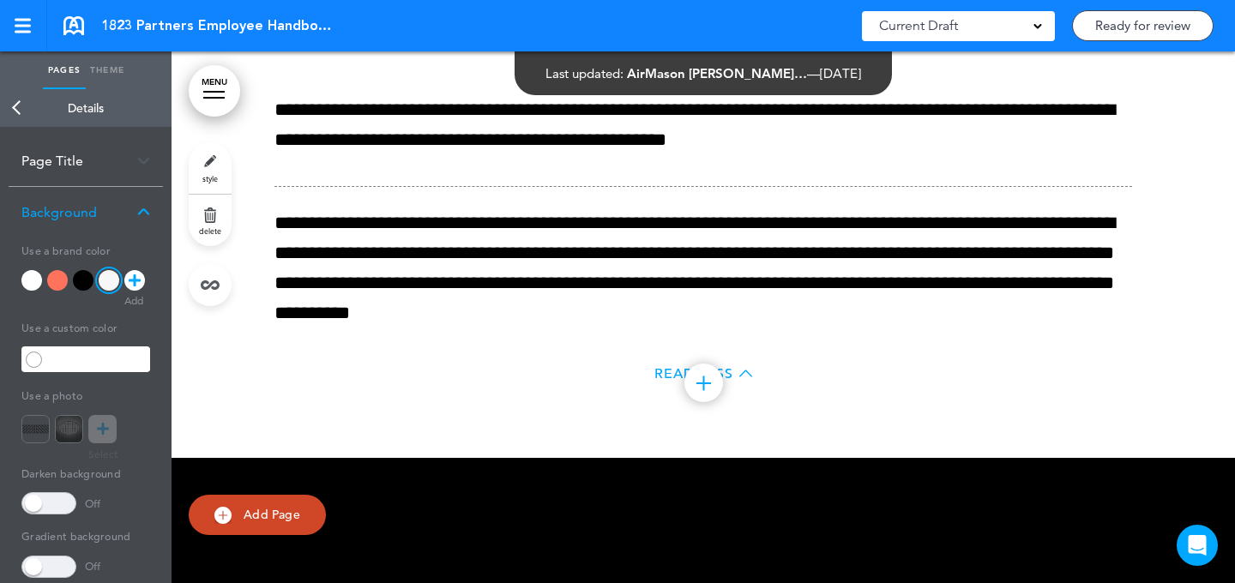
scroll to position [24171, 0]
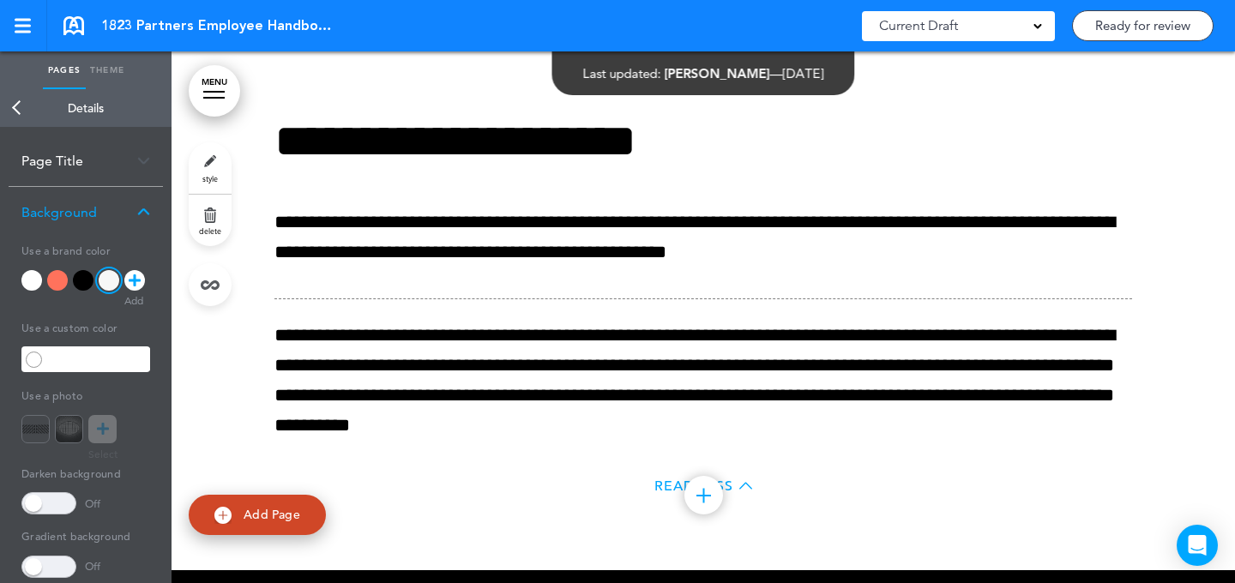
click at [30, 100] on link "Back" at bounding box center [17, 108] width 34 height 38
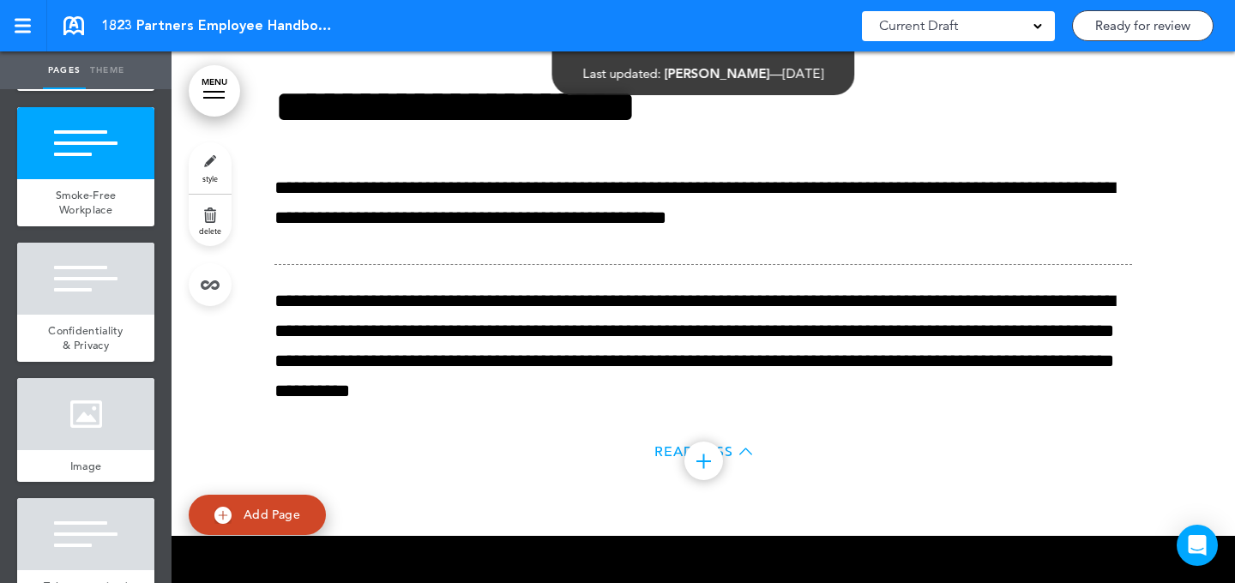
scroll to position [24333, 0]
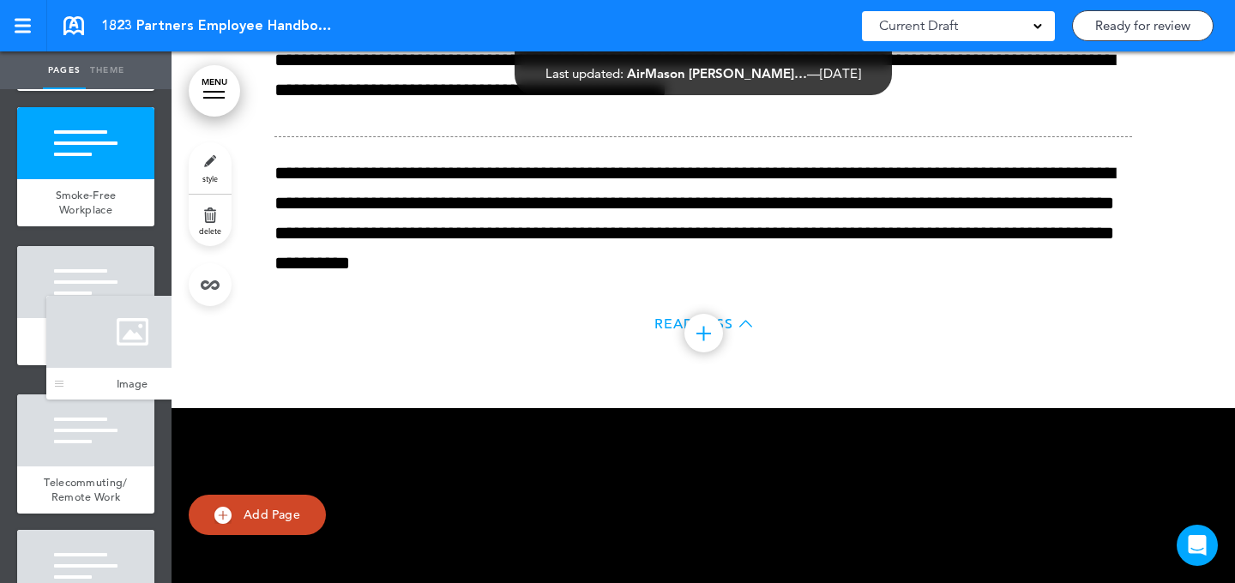
drag, startPoint x: 27, startPoint y: 527, endPoint x: 54, endPoint y: 318, distance: 210.2
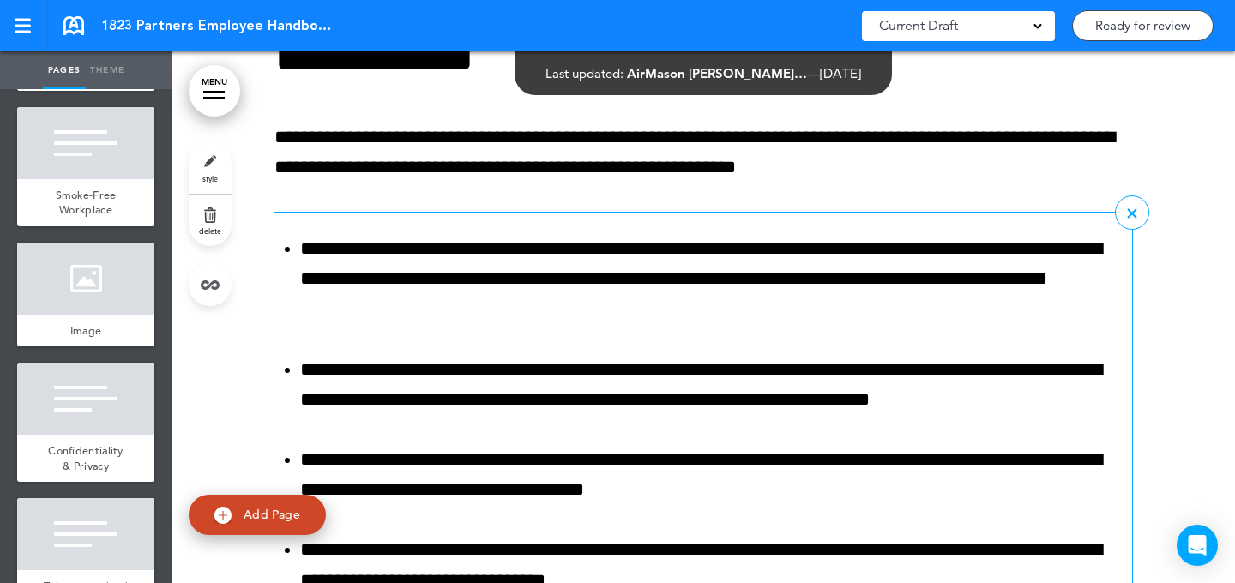
scroll to position [30172, 0]
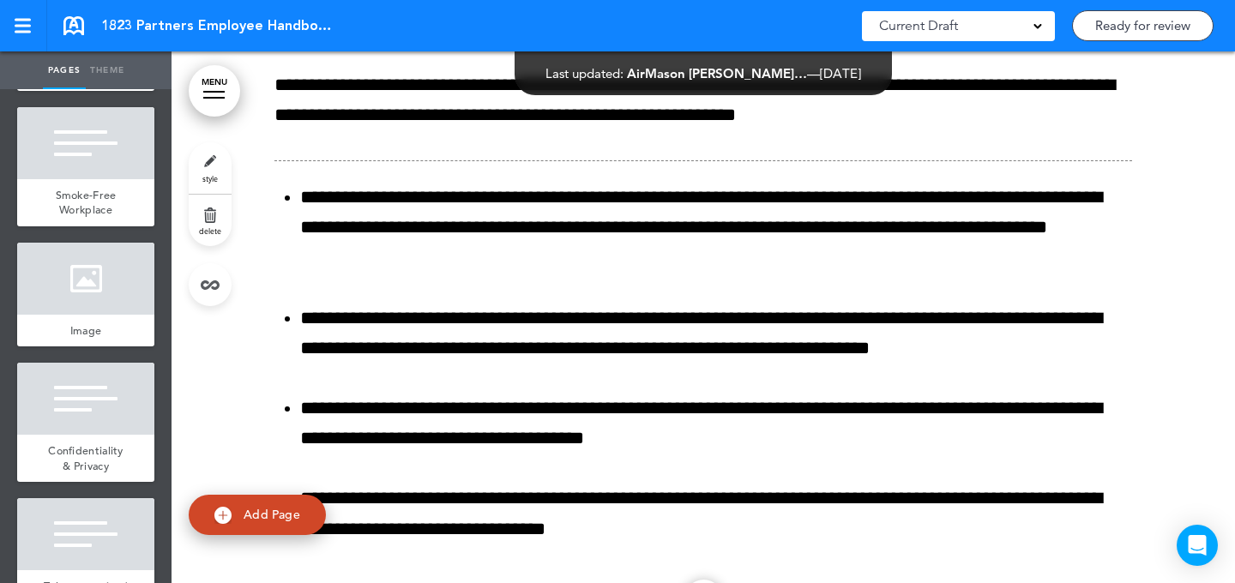
click at [190, 166] on link "style" at bounding box center [210, 167] width 43 height 51
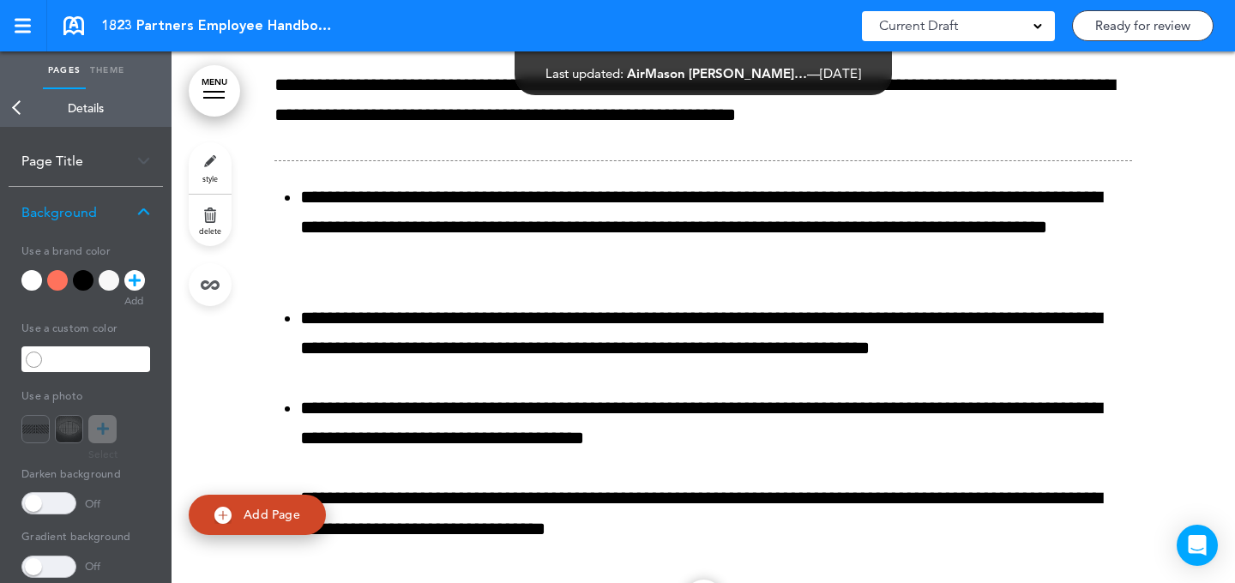
click at [110, 282] on div at bounding box center [109, 280] width 21 height 21
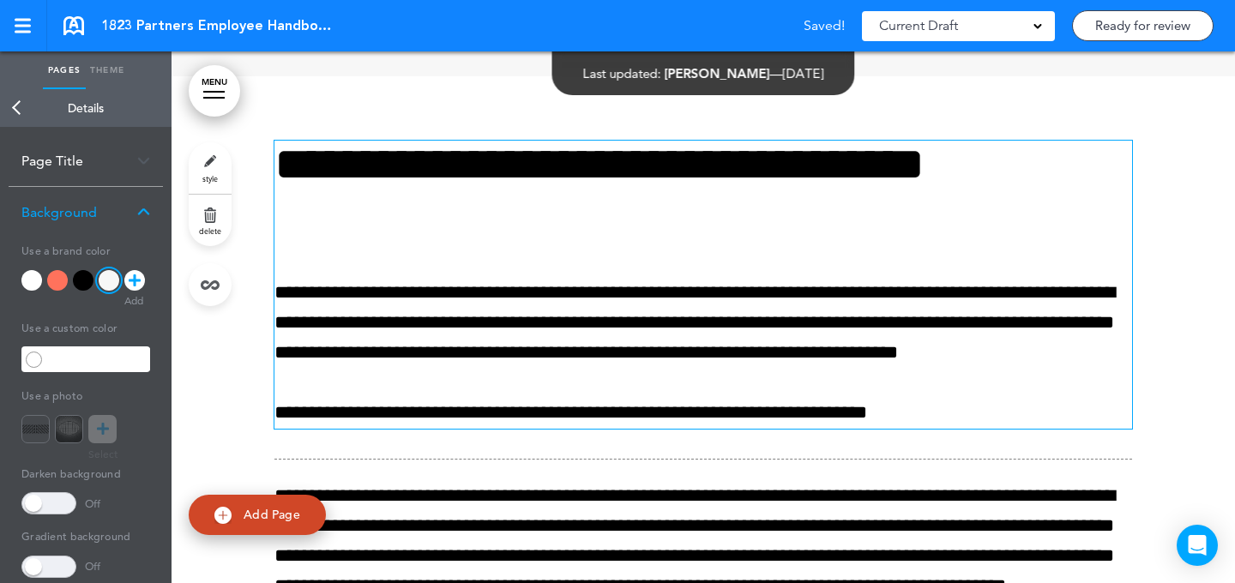
scroll to position [31209, 0]
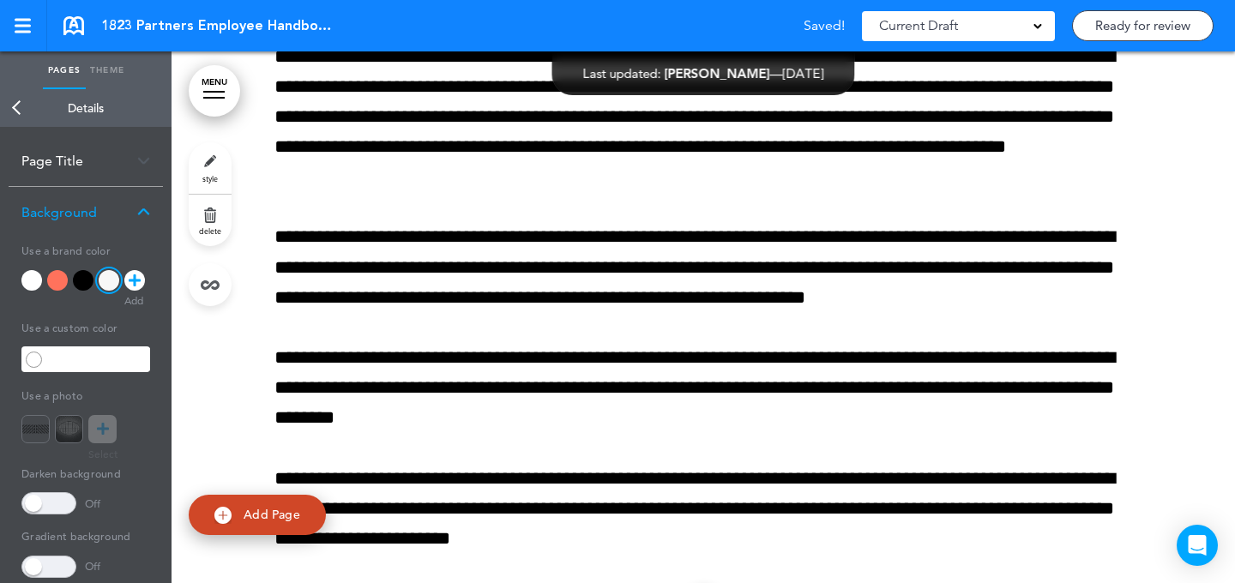
click at [214, 176] on span "style" at bounding box center [209, 178] width 15 height 10
click at [83, 280] on div at bounding box center [83, 280] width 21 height 21
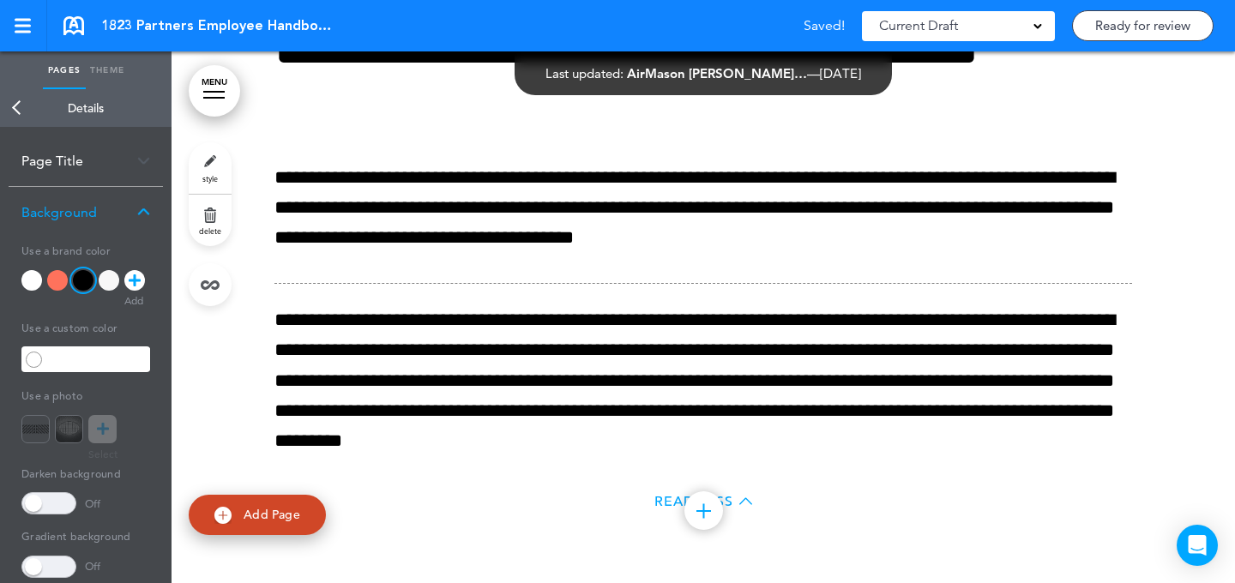
scroll to position [32991, 0]
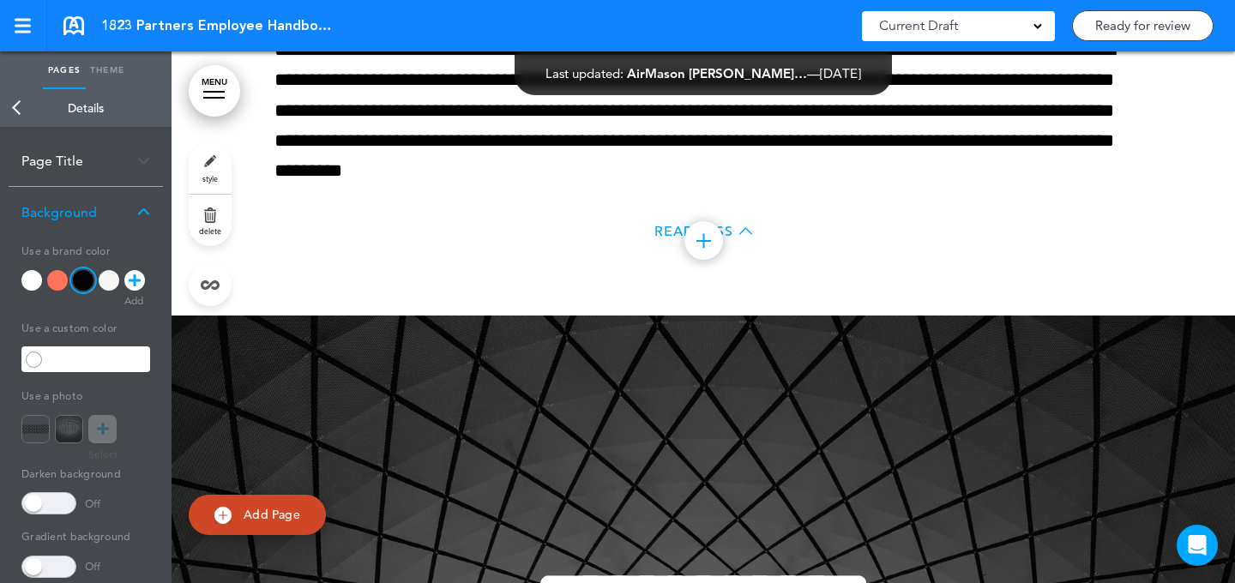
click at [223, 169] on link "style" at bounding box center [210, 167] width 43 height 51
click at [106, 284] on div at bounding box center [109, 280] width 21 height 21
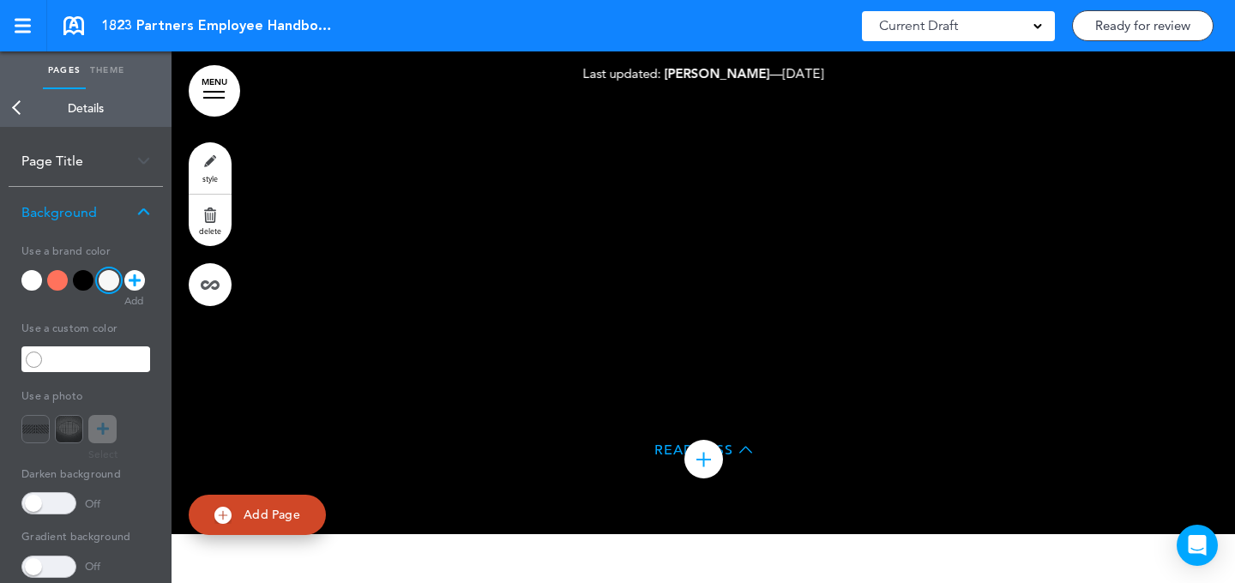
click at [206, 167] on link "style" at bounding box center [210, 167] width 43 height 51
click at [288, 510] on span "Add Page" at bounding box center [272, 514] width 57 height 15
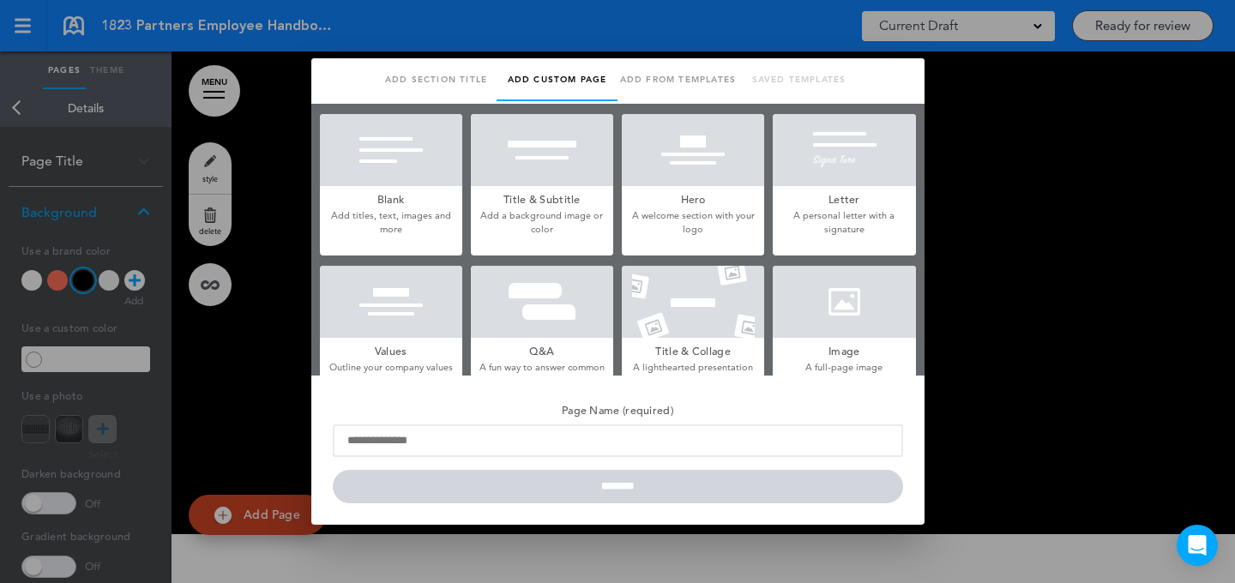
scroll to position [0, 0]
click at [779, 290] on div at bounding box center [844, 302] width 142 height 72
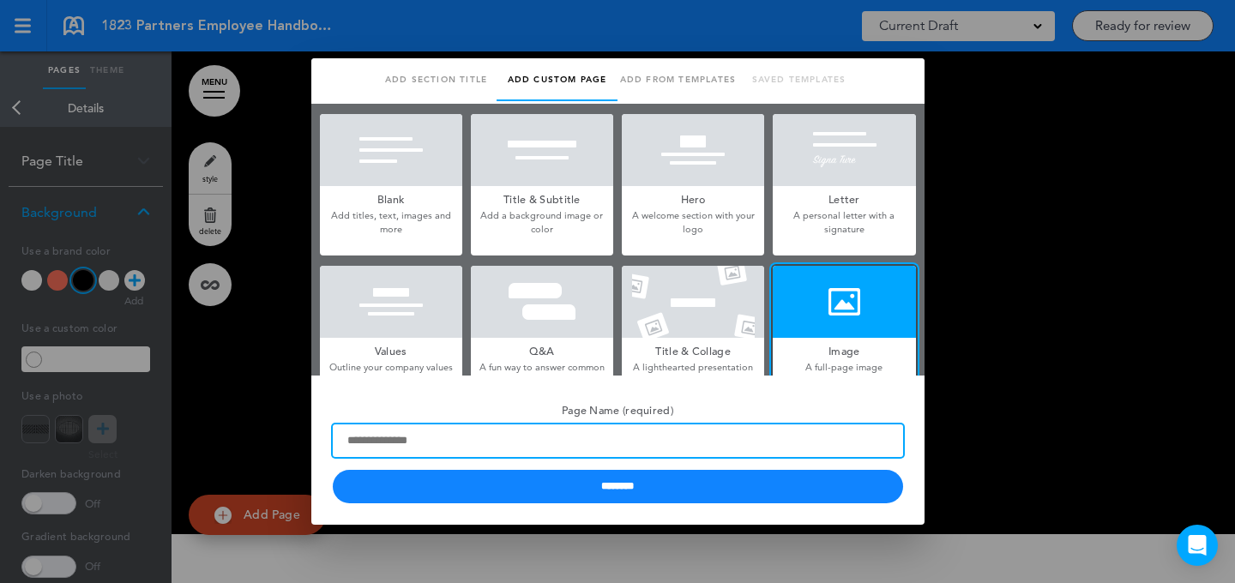
click at [476, 445] on input "Page Name (required)" at bounding box center [618, 441] width 570 height 33
type input "*****"
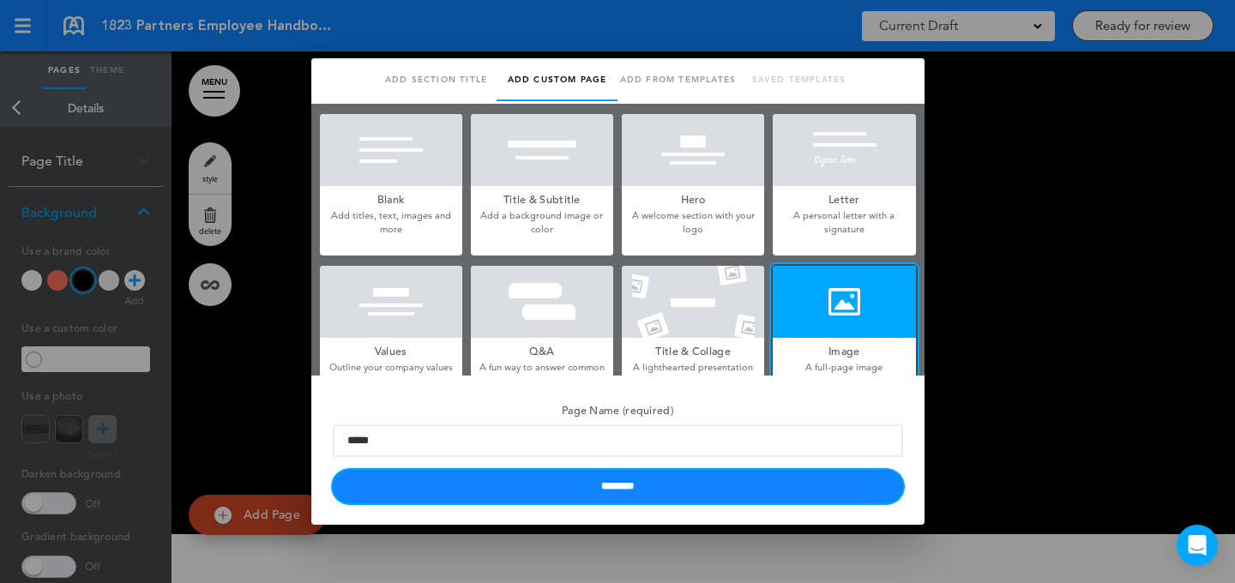
click at [422, 477] on input "********" at bounding box center [618, 486] width 570 height 33
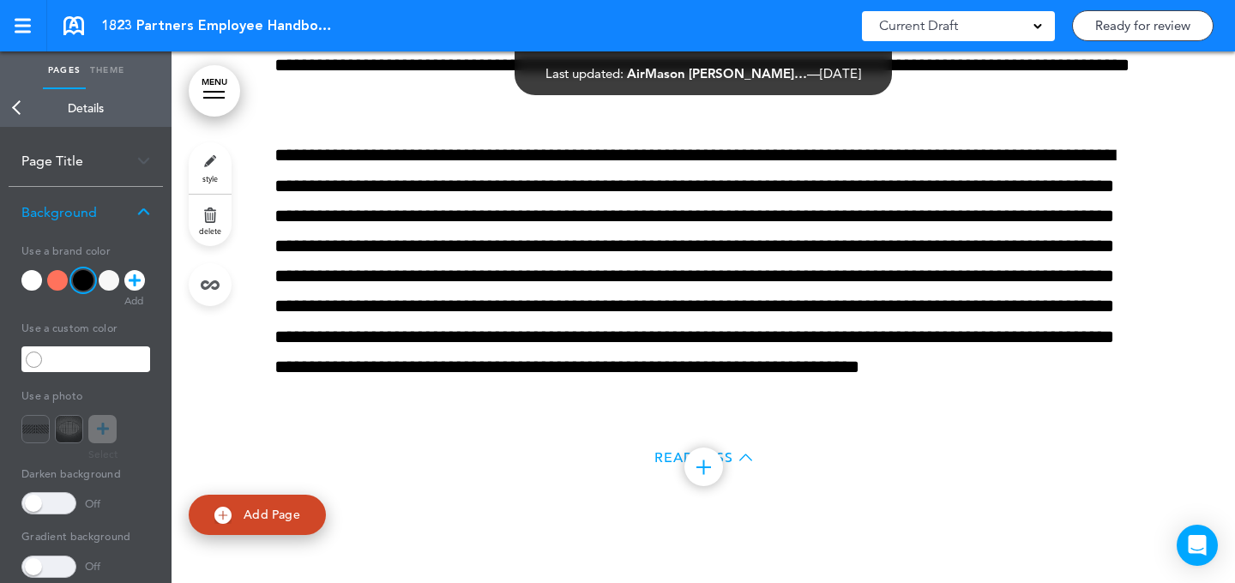
scroll to position [35001, 0]
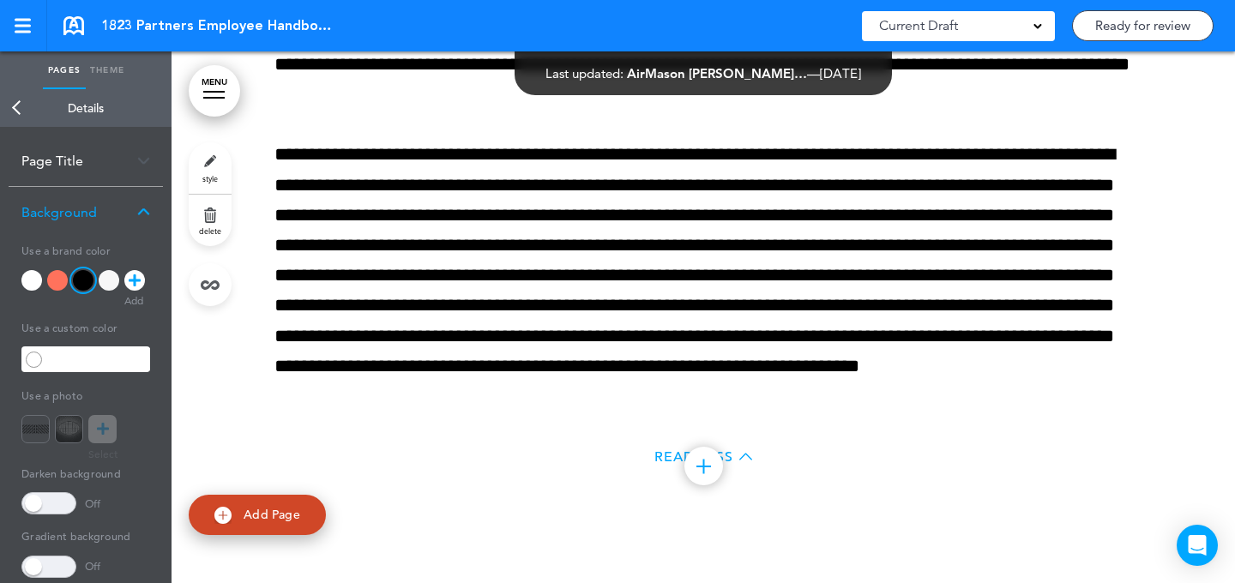
click at [213, 166] on link "style" at bounding box center [210, 167] width 43 height 51
click at [76, 283] on div at bounding box center [83, 280] width 21 height 21
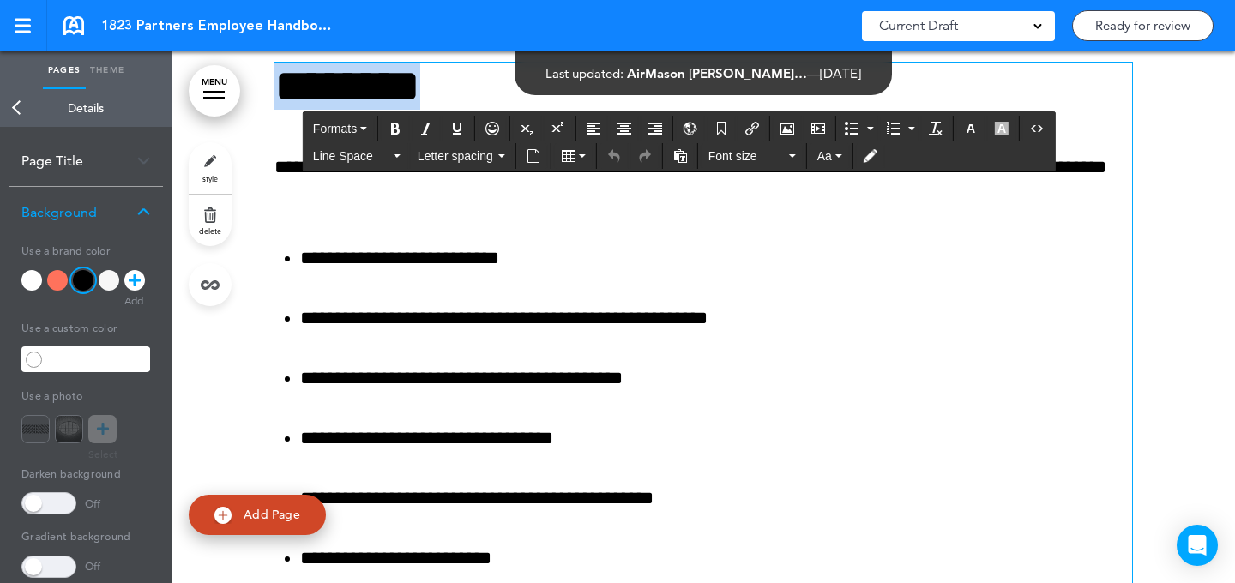
drag, startPoint x: 487, startPoint y: 86, endPoint x: 490, endPoint y: 57, distance: 29.3
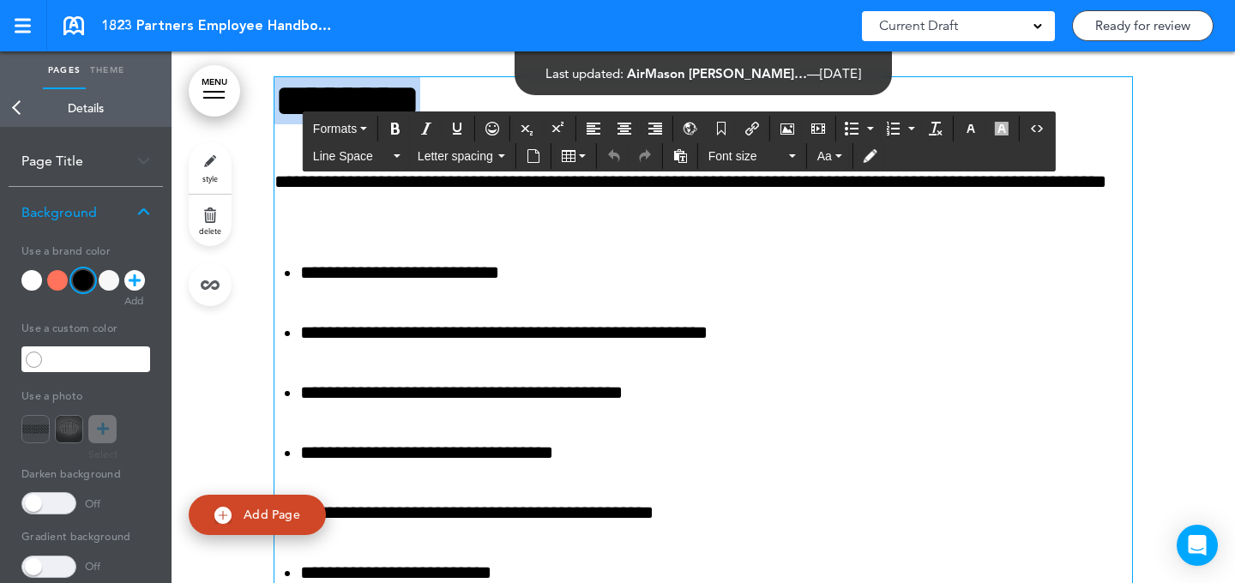
copy h1 "********"
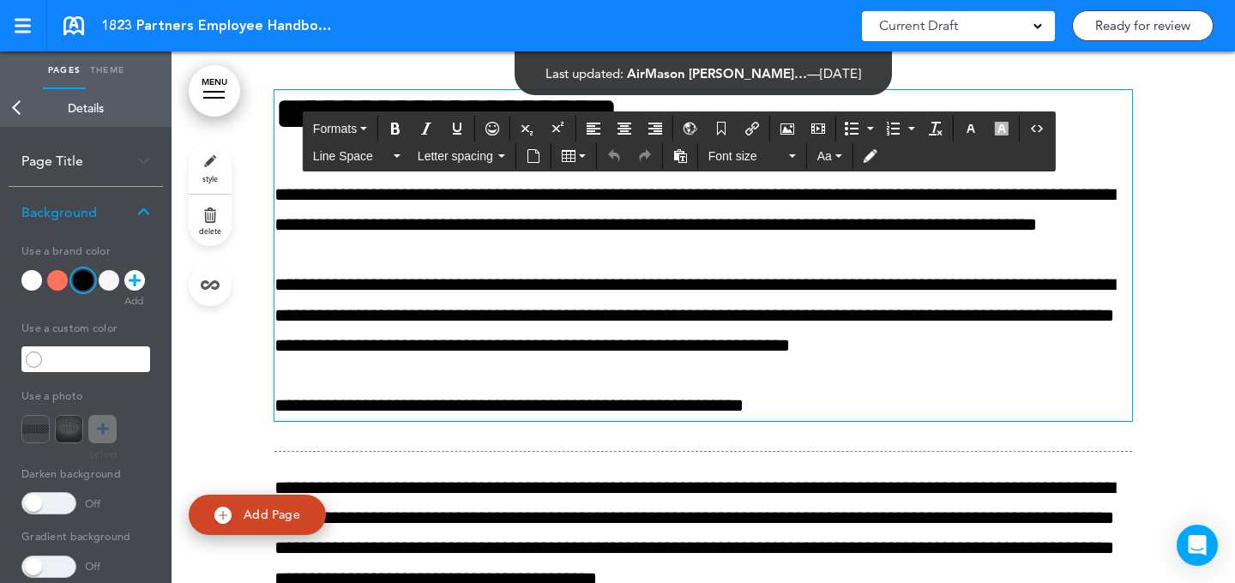
scroll to position [37019, 0]
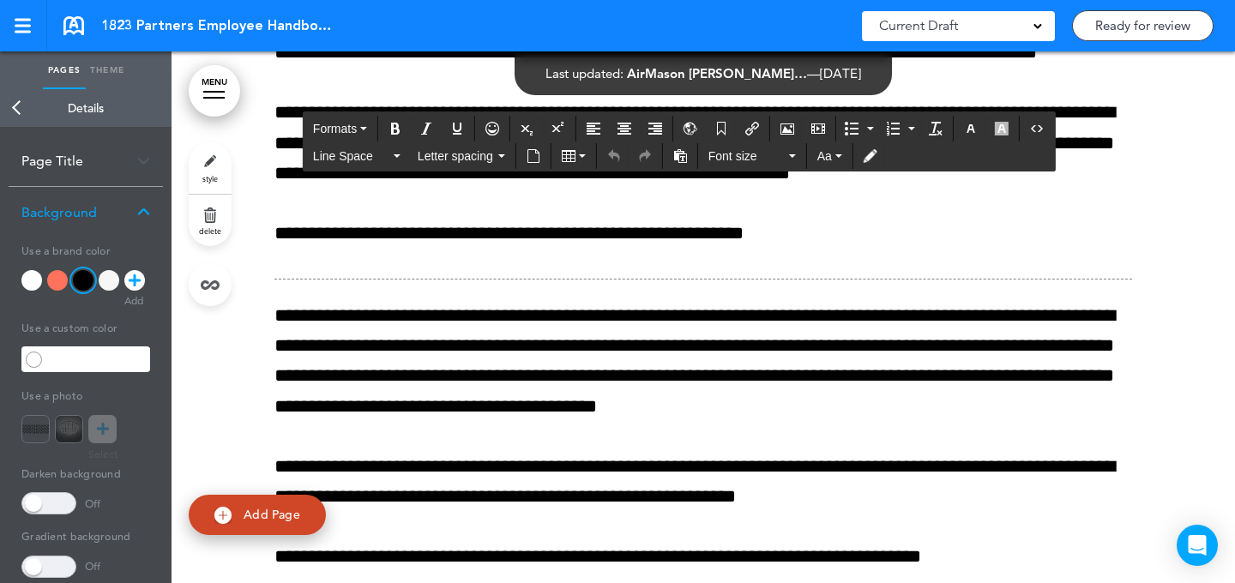
click at [224, 172] on link "style" at bounding box center [210, 167] width 43 height 51
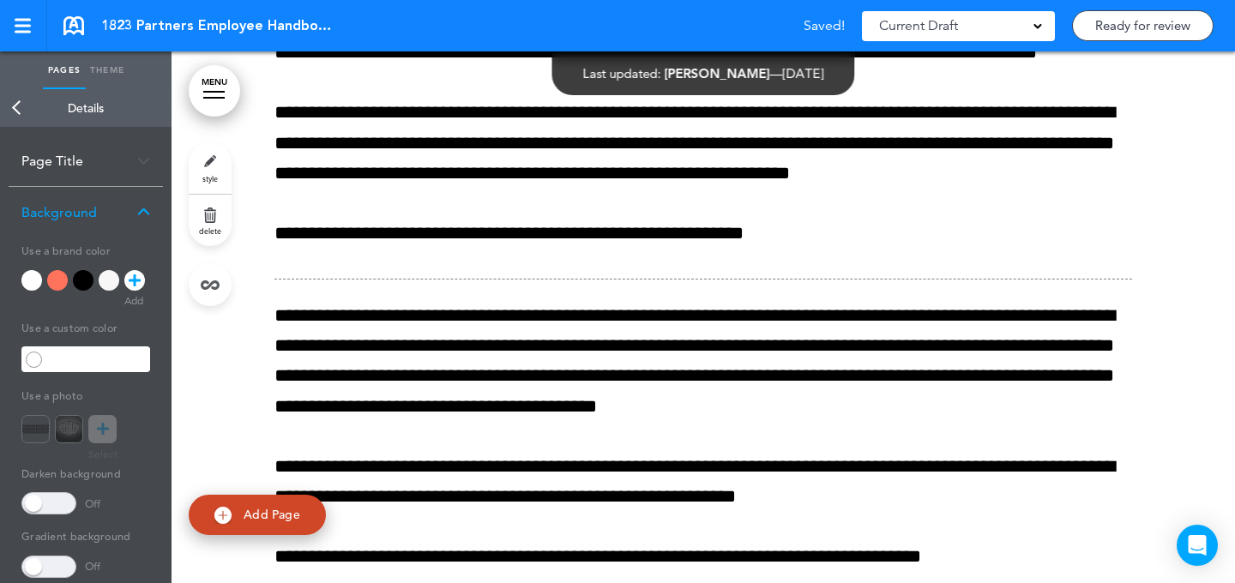
click at [83, 282] on div at bounding box center [83, 280] width 21 height 21
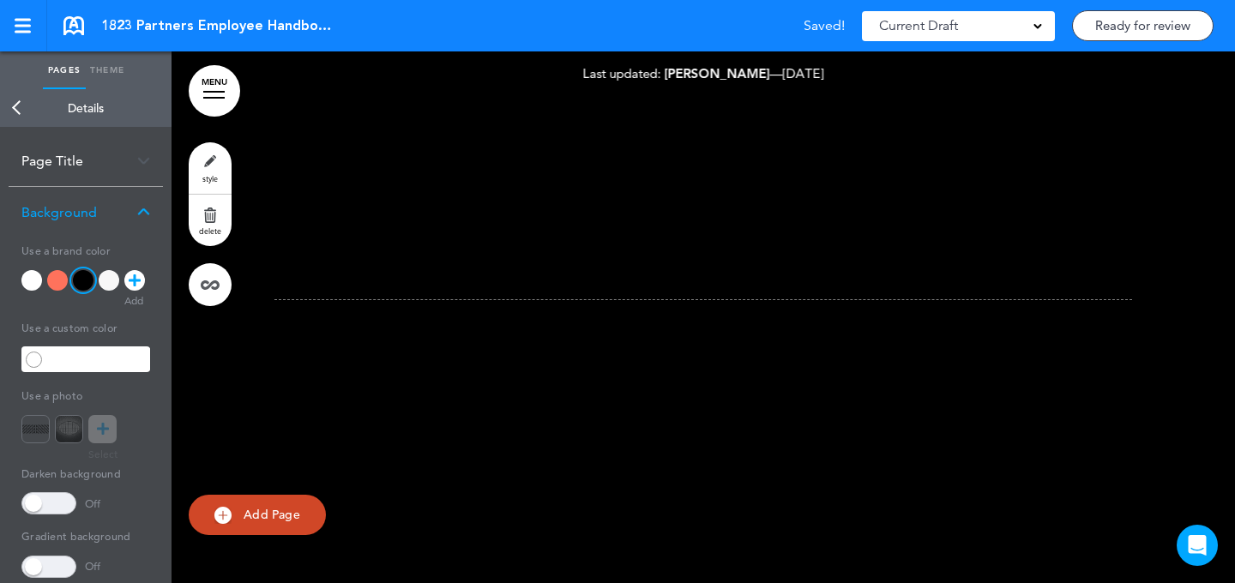
scroll to position [36998, 0]
click at [106, 280] on div at bounding box center [109, 280] width 21 height 21
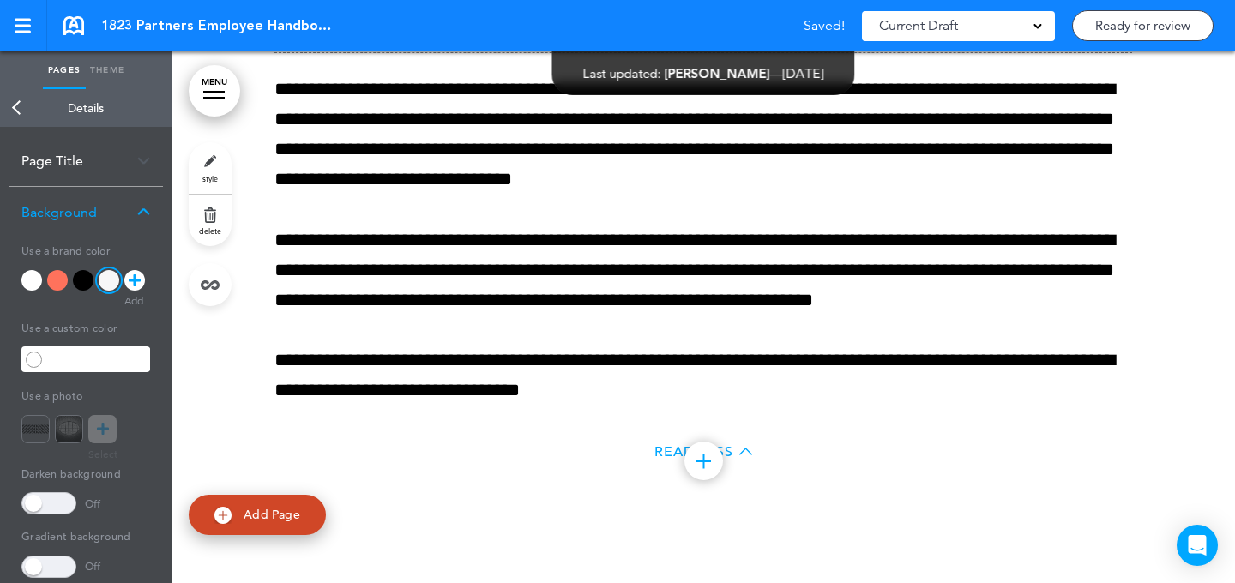
scroll to position [38132, 0]
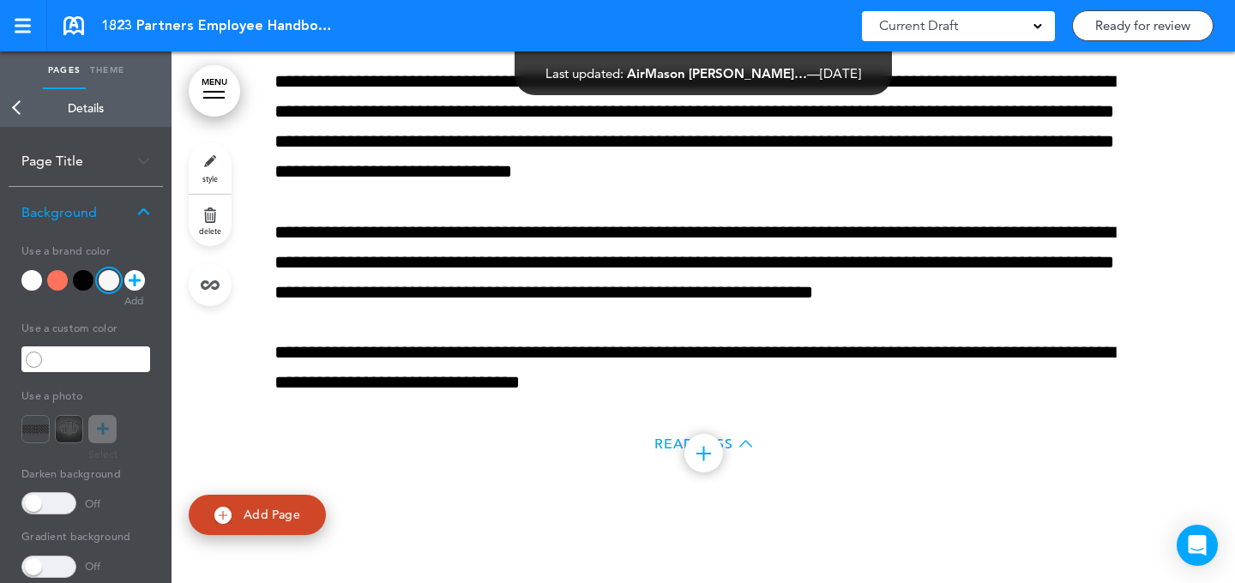
click at [208, 172] on link "style" at bounding box center [210, 167] width 43 height 51
click at [84, 279] on div at bounding box center [83, 280] width 21 height 21
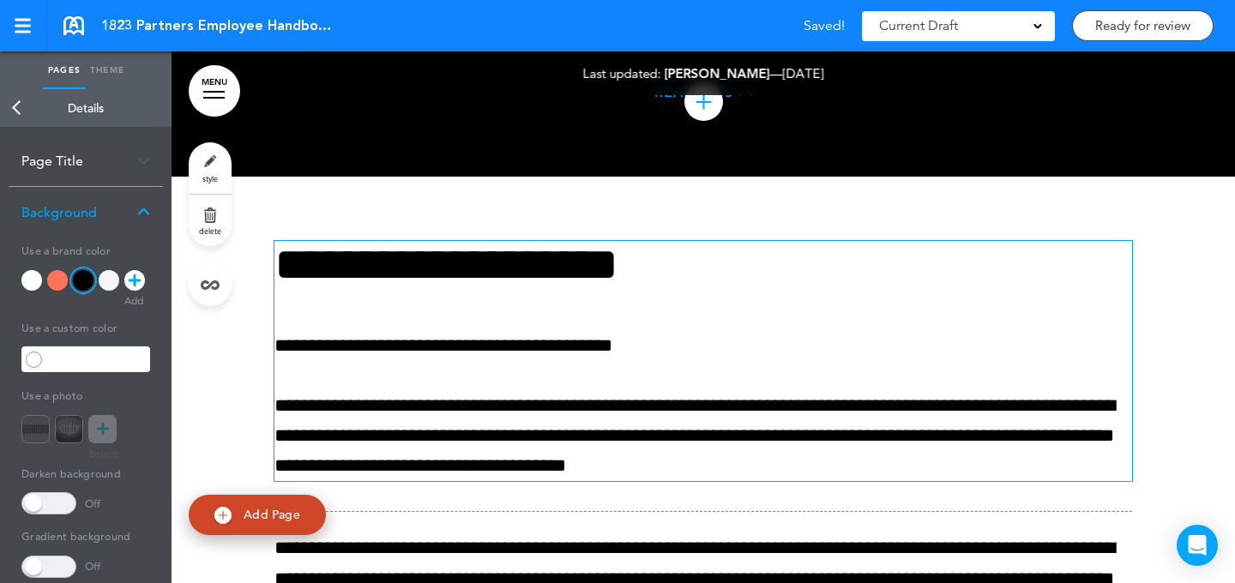
scroll to position [38704, 0]
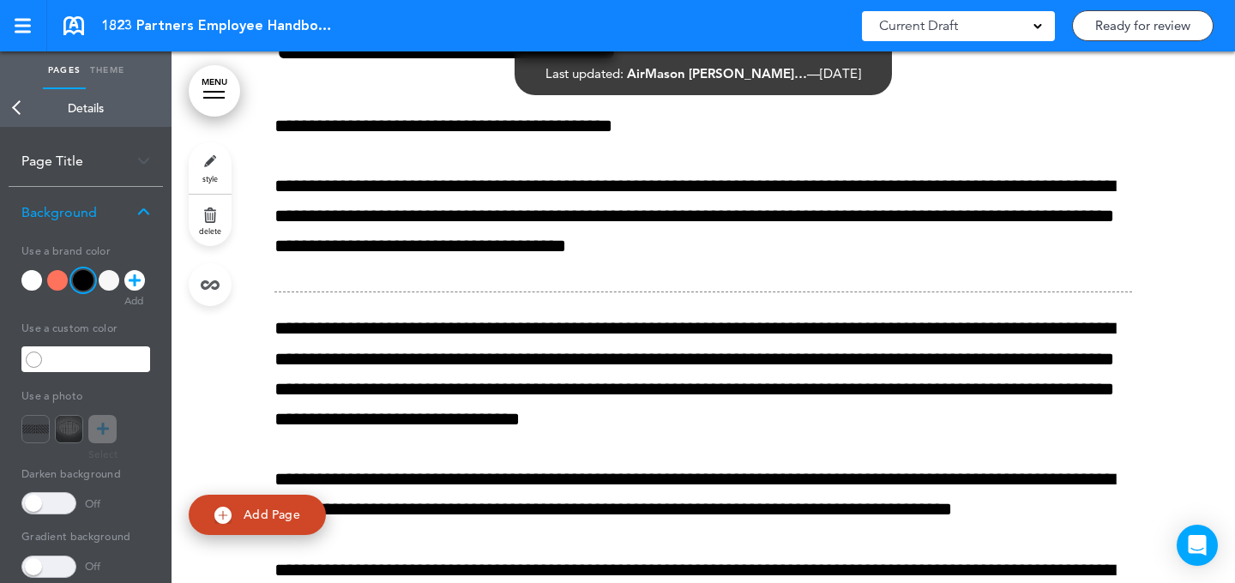
click at [217, 156] on link "style" at bounding box center [210, 167] width 43 height 51
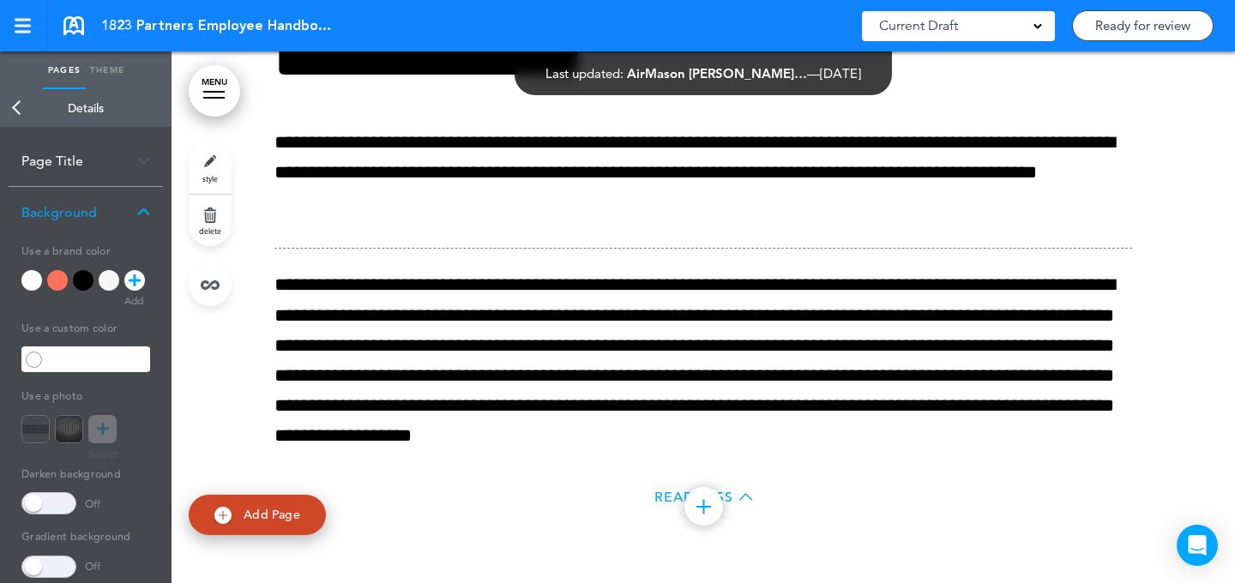
scroll to position [39477, 0]
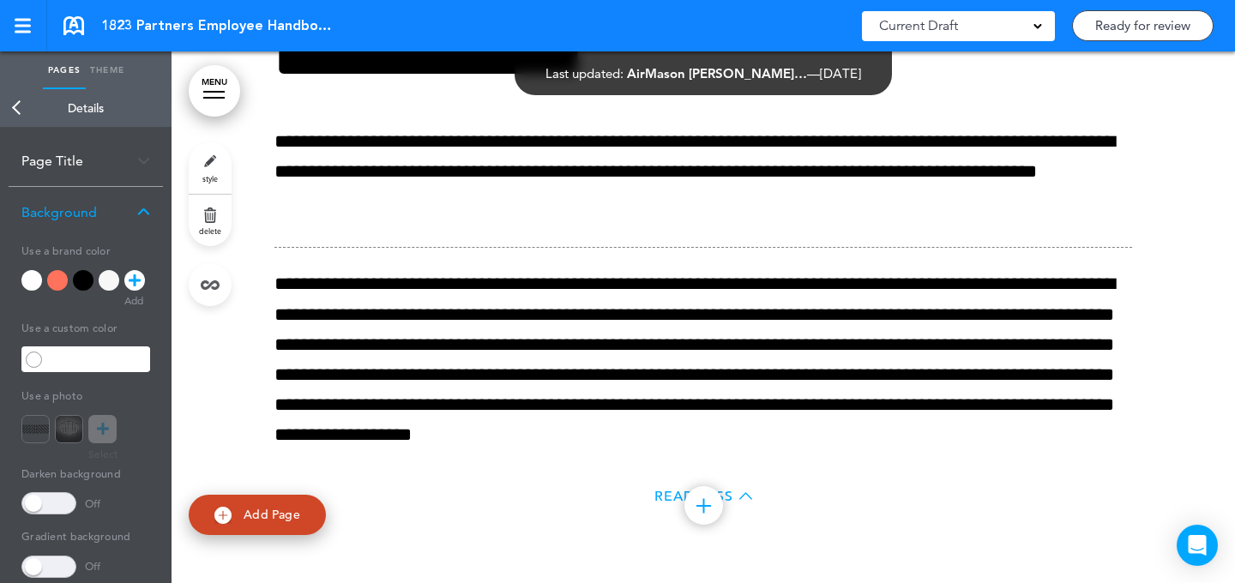
drag, startPoint x: 206, startPoint y: 163, endPoint x: 184, endPoint y: 185, distance: 30.9
click at [206, 163] on link "style" at bounding box center [210, 167] width 43 height 51
click at [114, 274] on div at bounding box center [109, 280] width 21 height 21
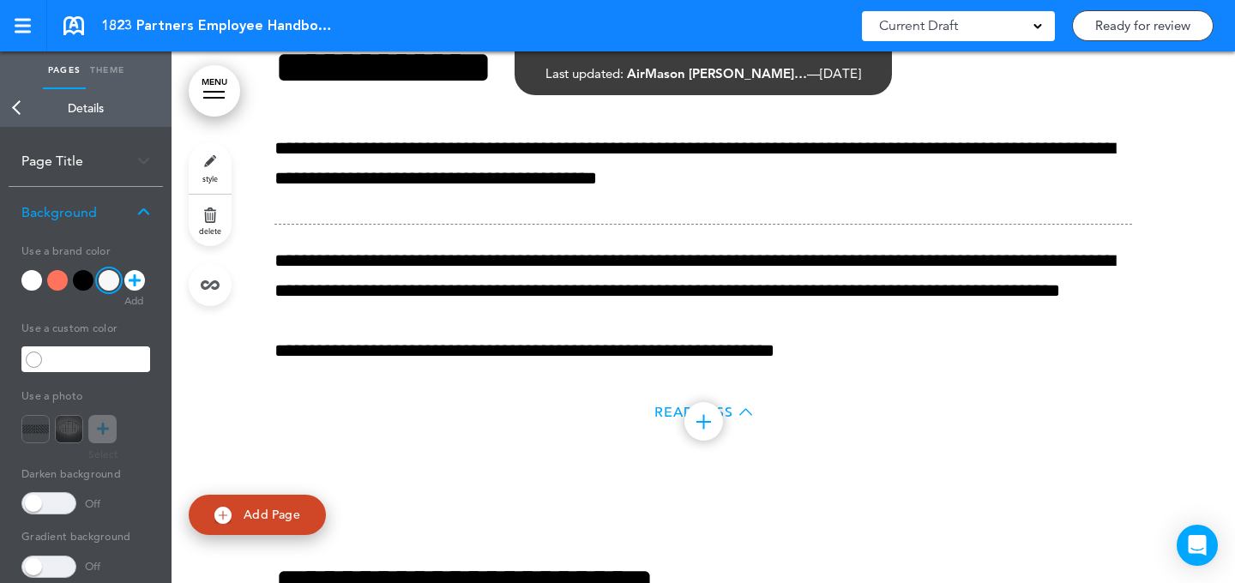
scroll to position [40079, 0]
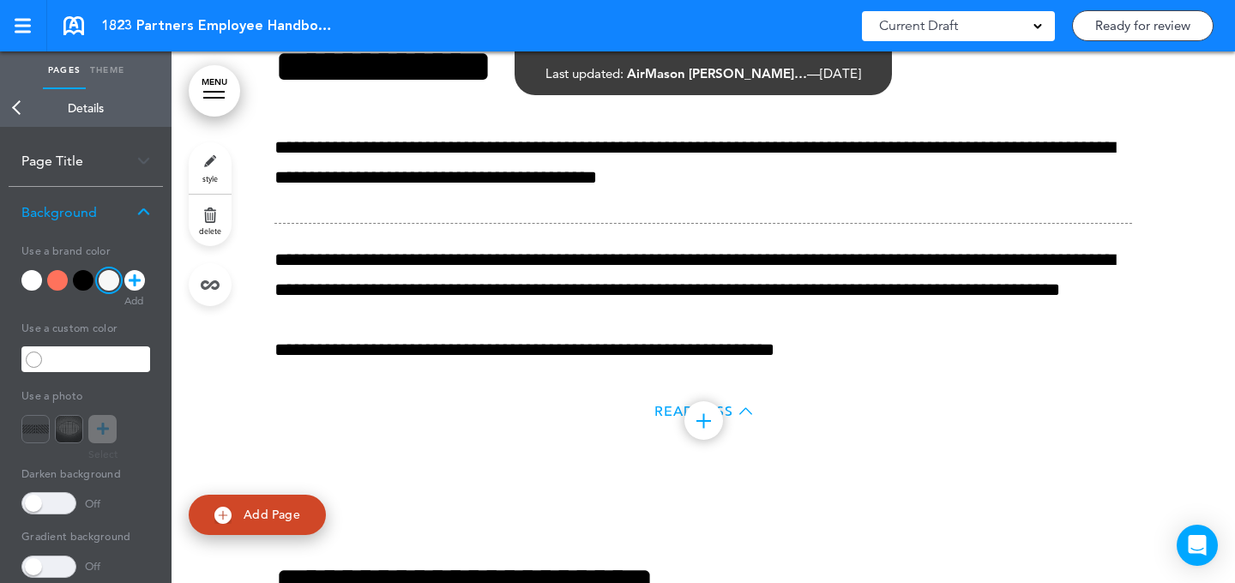
click at [220, 167] on link "style" at bounding box center [210, 167] width 43 height 51
click at [92, 281] on div at bounding box center [83, 280] width 21 height 21
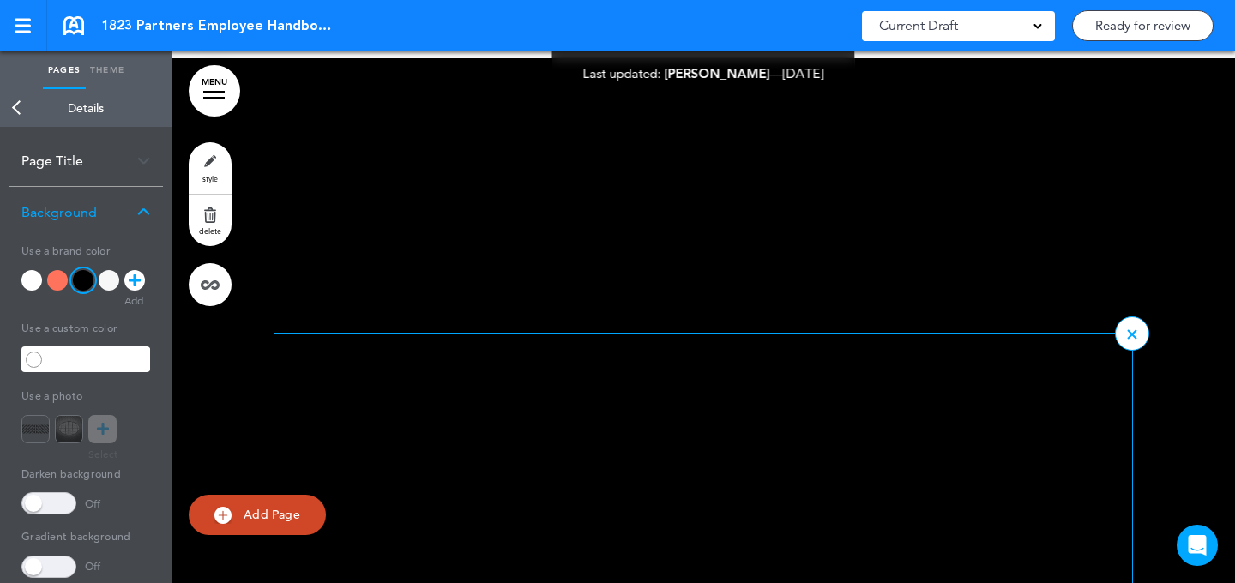
scroll to position [37921, 0]
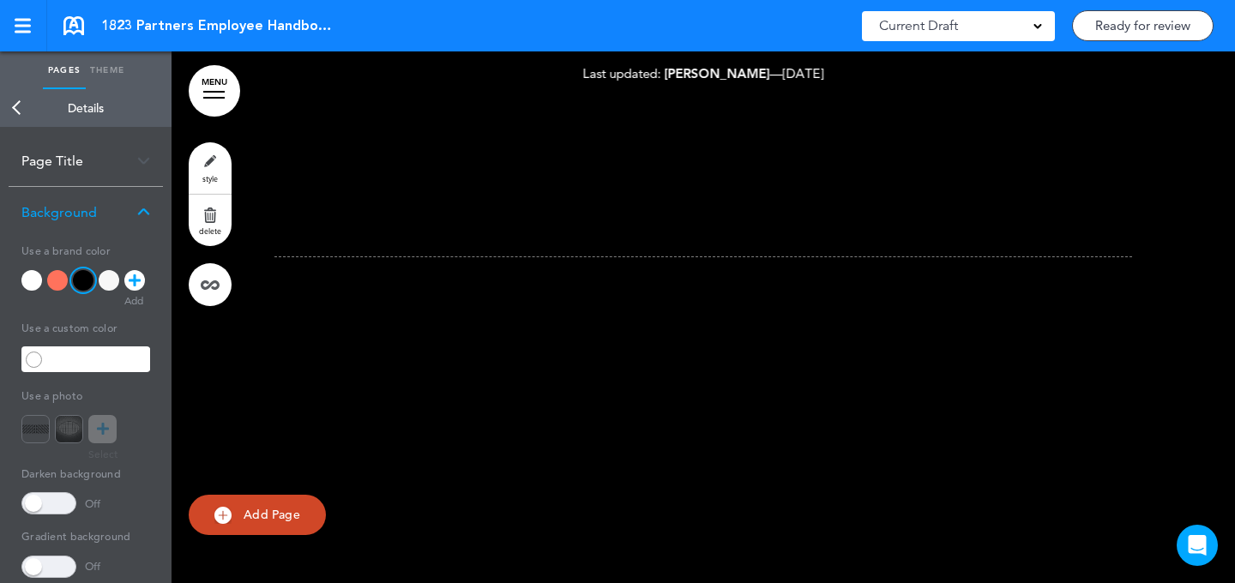
click at [217, 178] on span "style" at bounding box center [209, 178] width 15 height 10
click at [284, 513] on span "Add Page" at bounding box center [272, 514] width 57 height 15
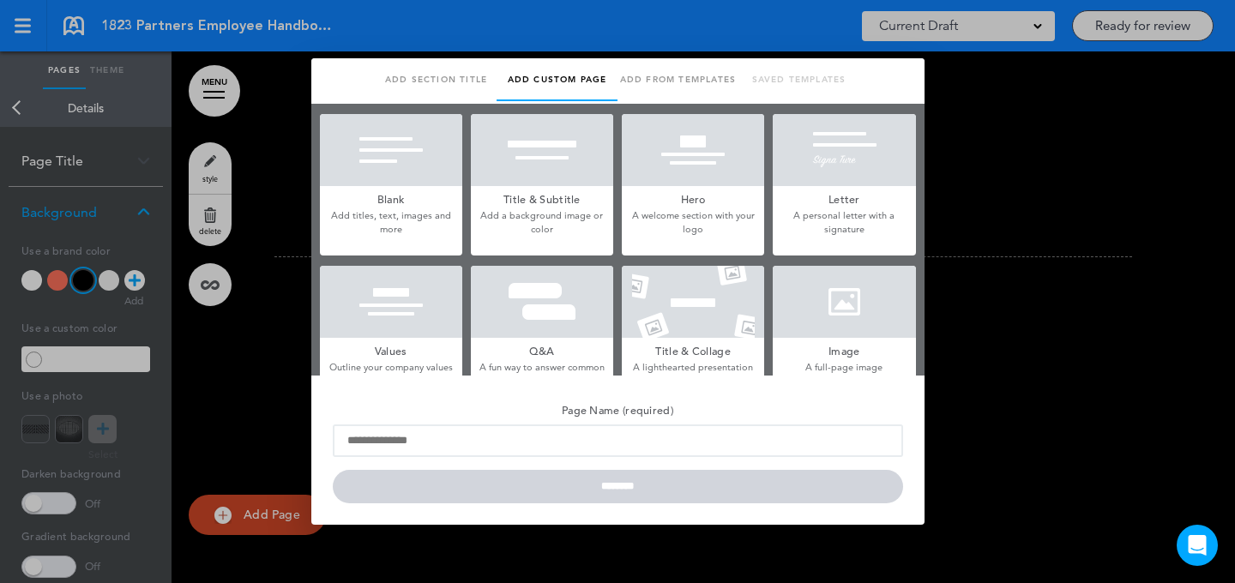
scroll to position [0, 0]
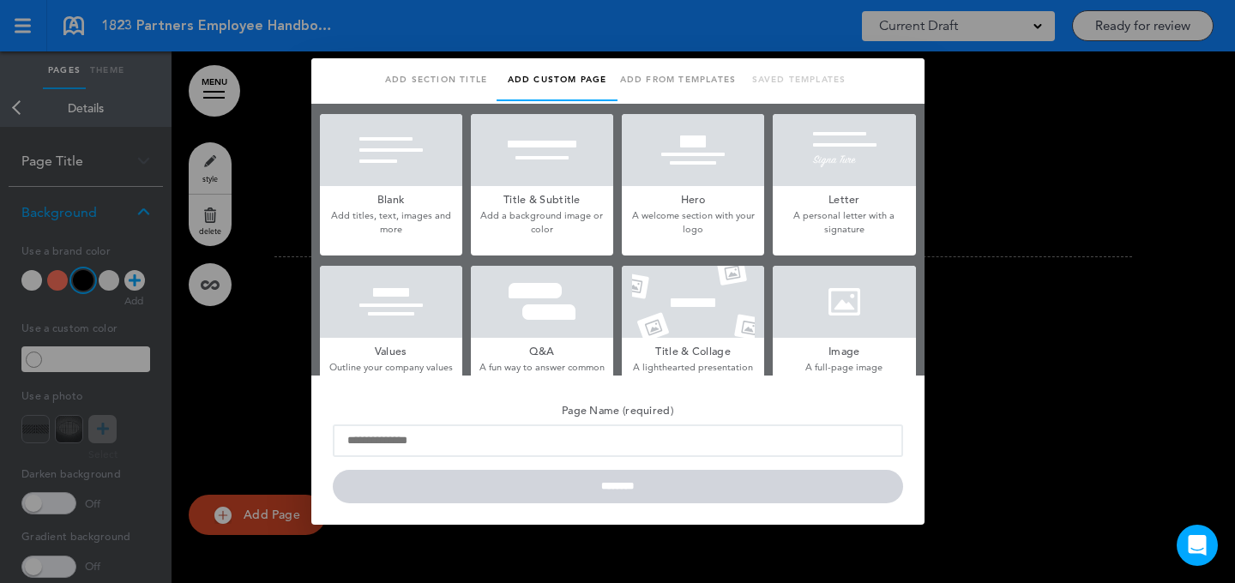
click at [786, 304] on div at bounding box center [844, 302] width 142 height 72
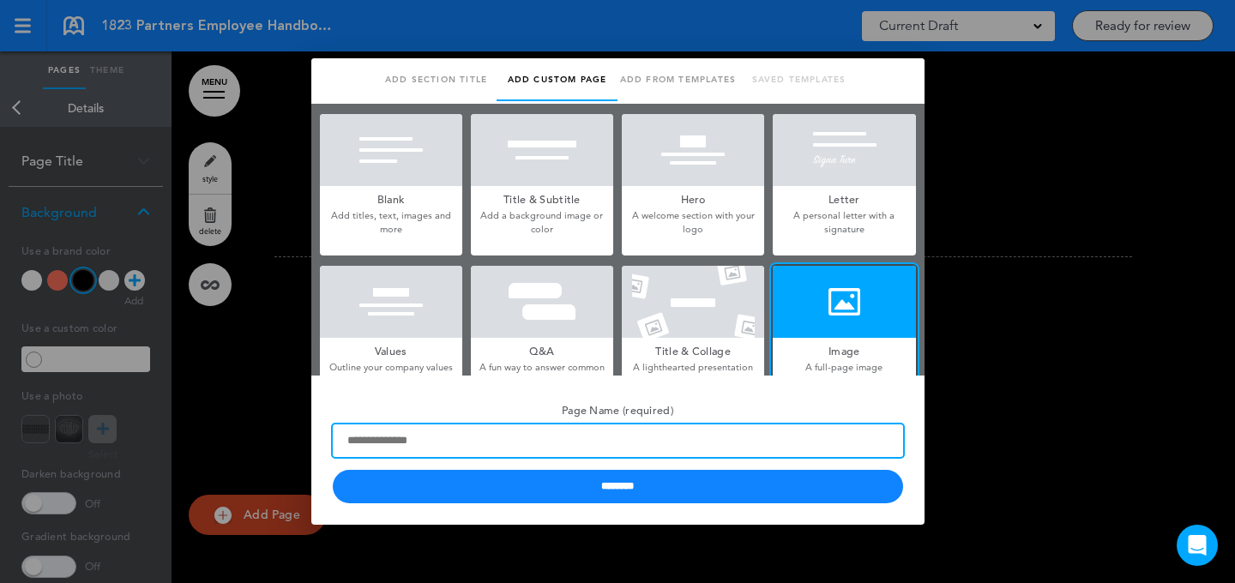
click at [504, 449] on input "Page Name (required)" at bounding box center [618, 441] width 570 height 33
type input "*****"
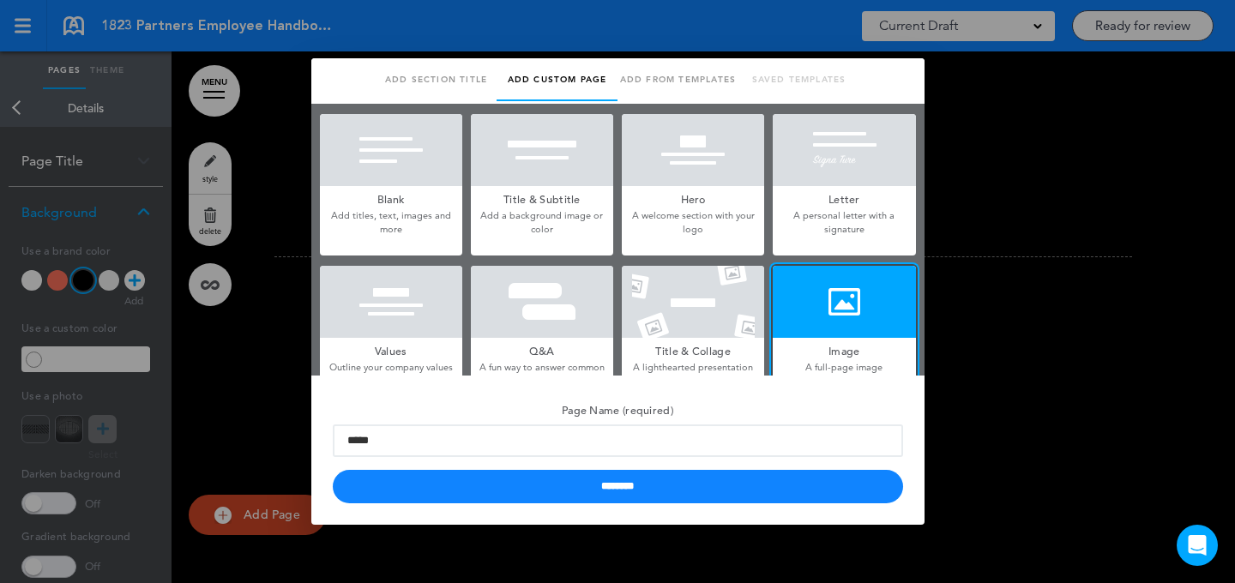
click at [475, 468] on form "Page Name (required) ***** ********" at bounding box center [618, 450] width 570 height 107
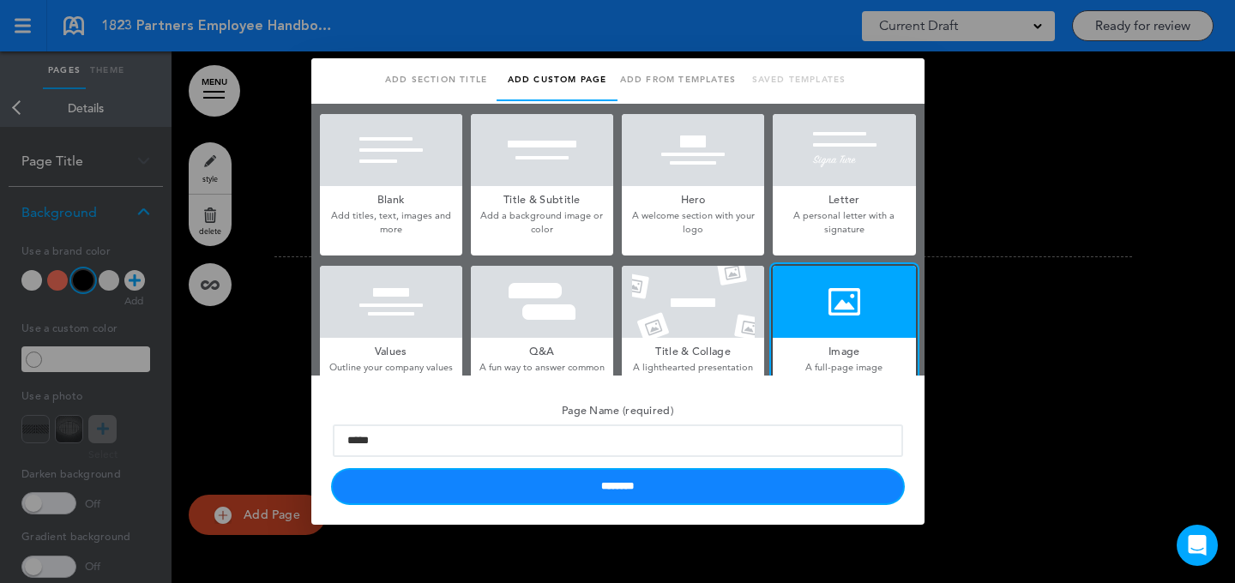
click at [470, 484] on input "********" at bounding box center [618, 486] width 570 height 33
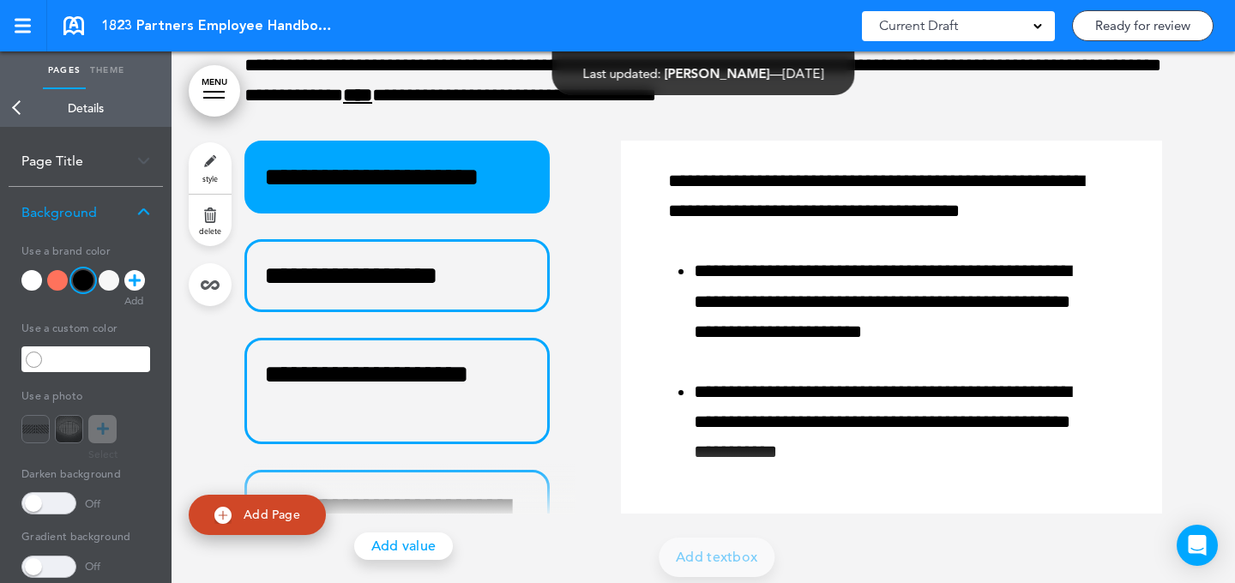
scroll to position [42976, 0]
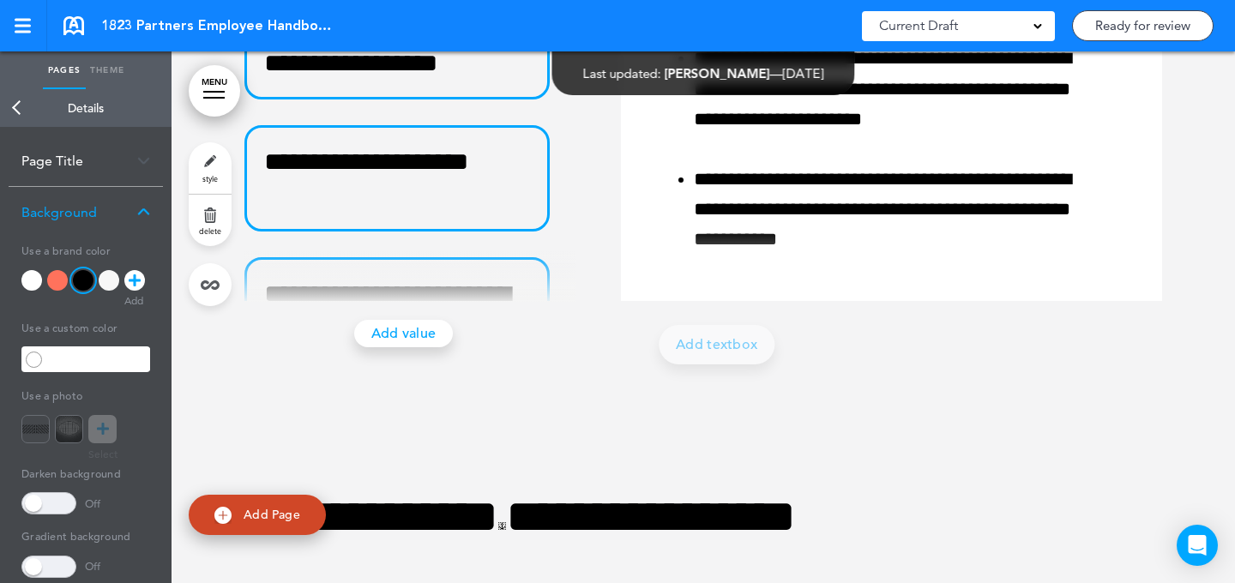
click at [202, 168] on link "style" at bounding box center [210, 167] width 43 height 51
click at [112, 278] on div at bounding box center [109, 280] width 21 height 21
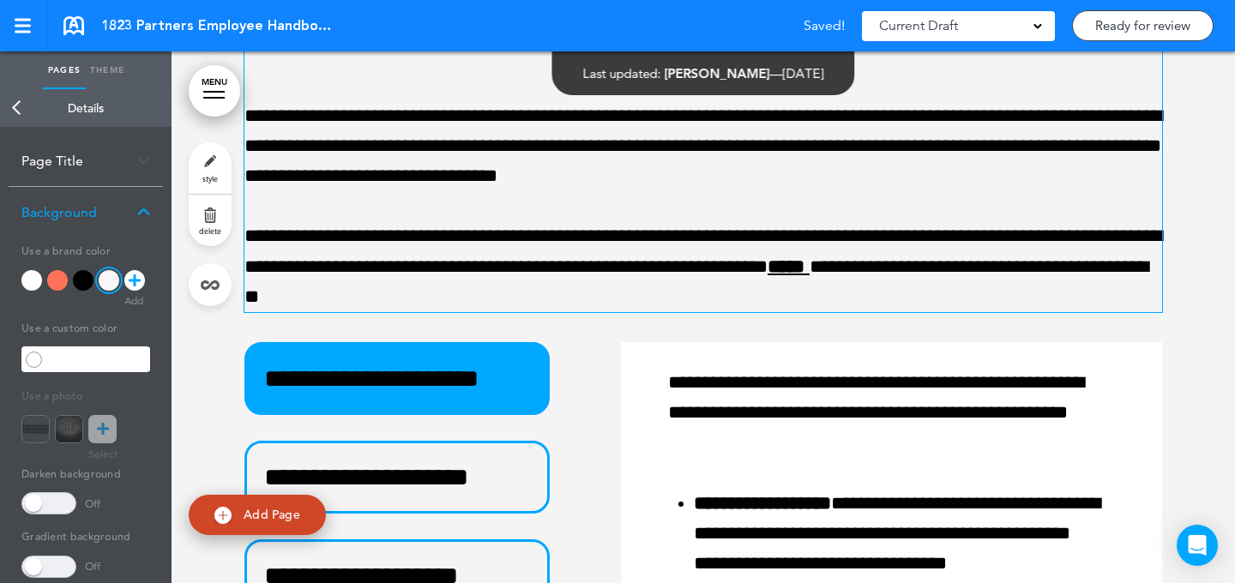
scroll to position [43482, 0]
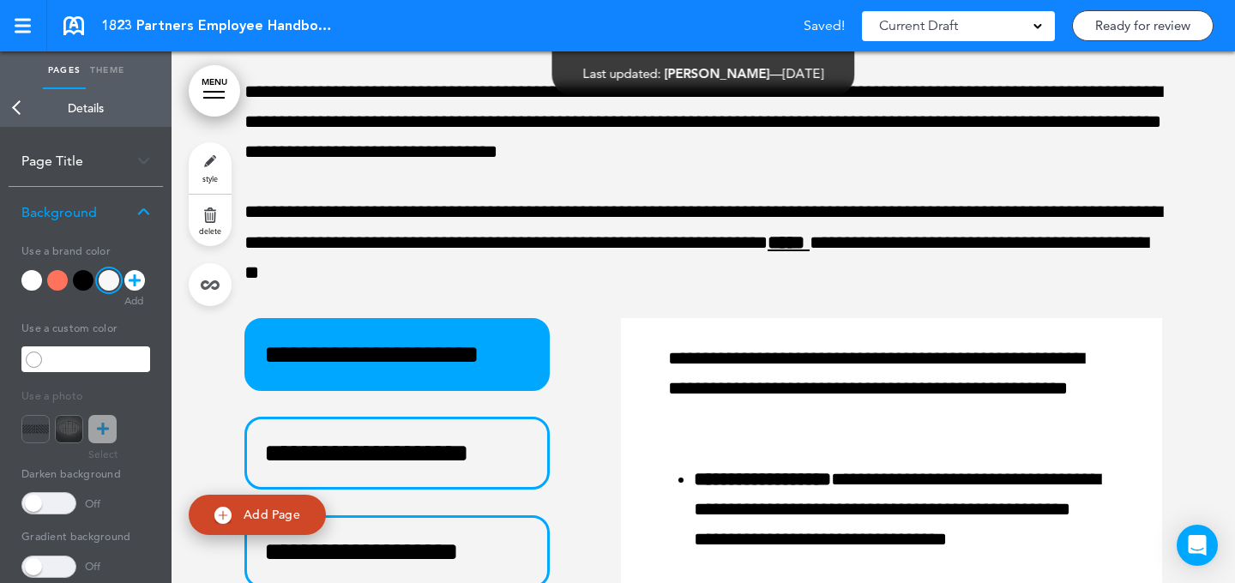
click at [213, 167] on link "style" at bounding box center [210, 167] width 43 height 51
click at [33, 275] on div at bounding box center [31, 280] width 21 height 21
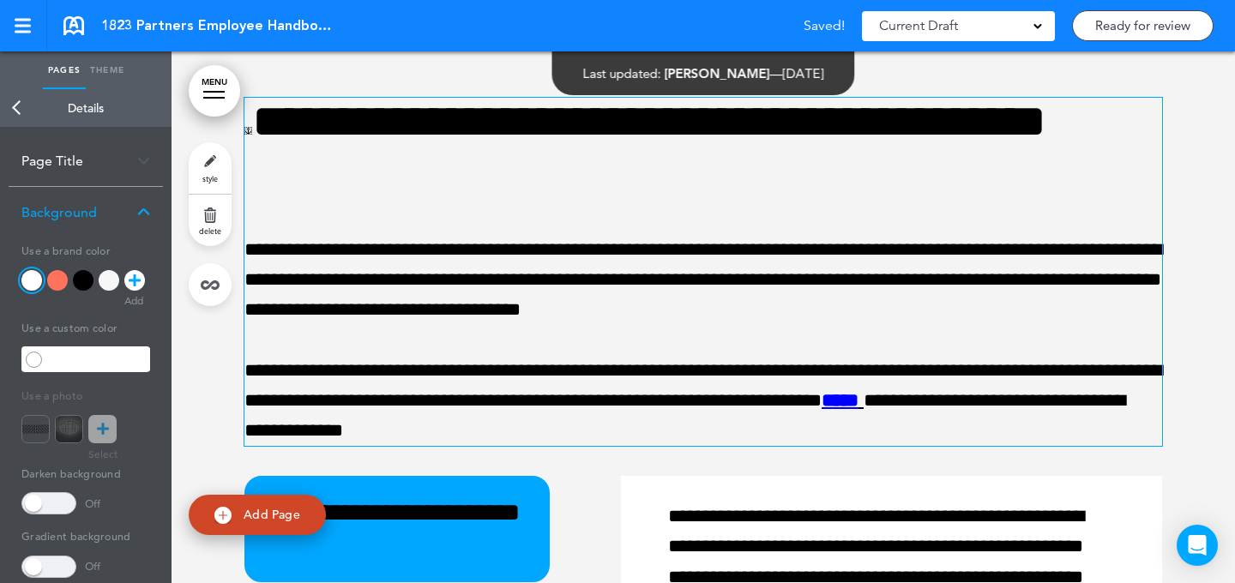
scroll to position [44800, 0]
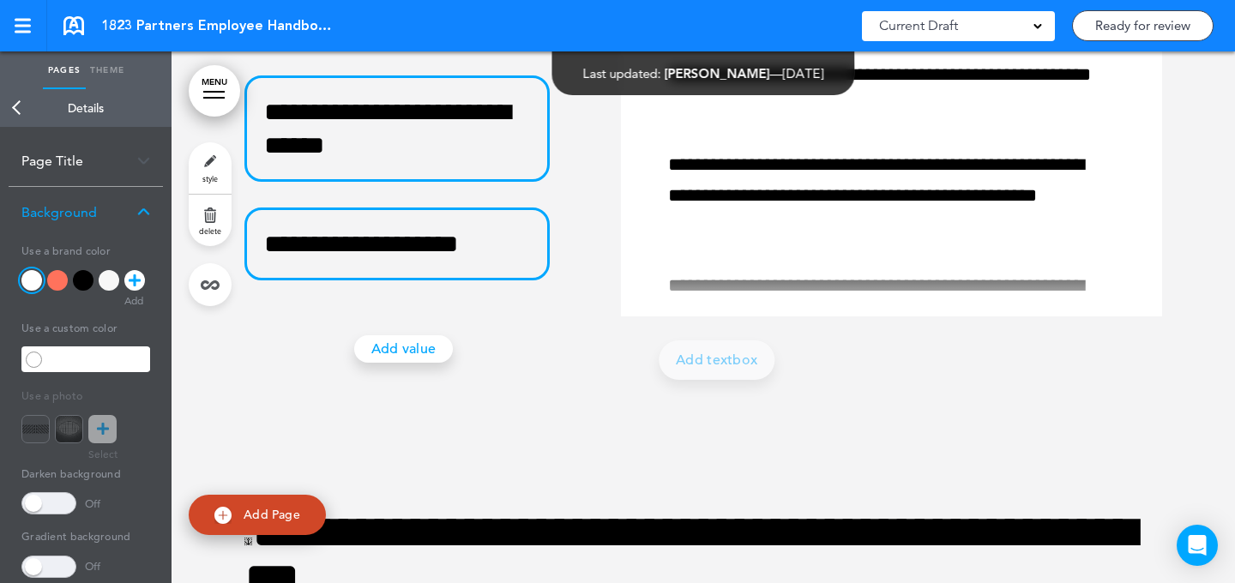
click at [208, 178] on span "style" at bounding box center [209, 178] width 15 height 10
click at [87, 279] on div at bounding box center [83, 280] width 21 height 21
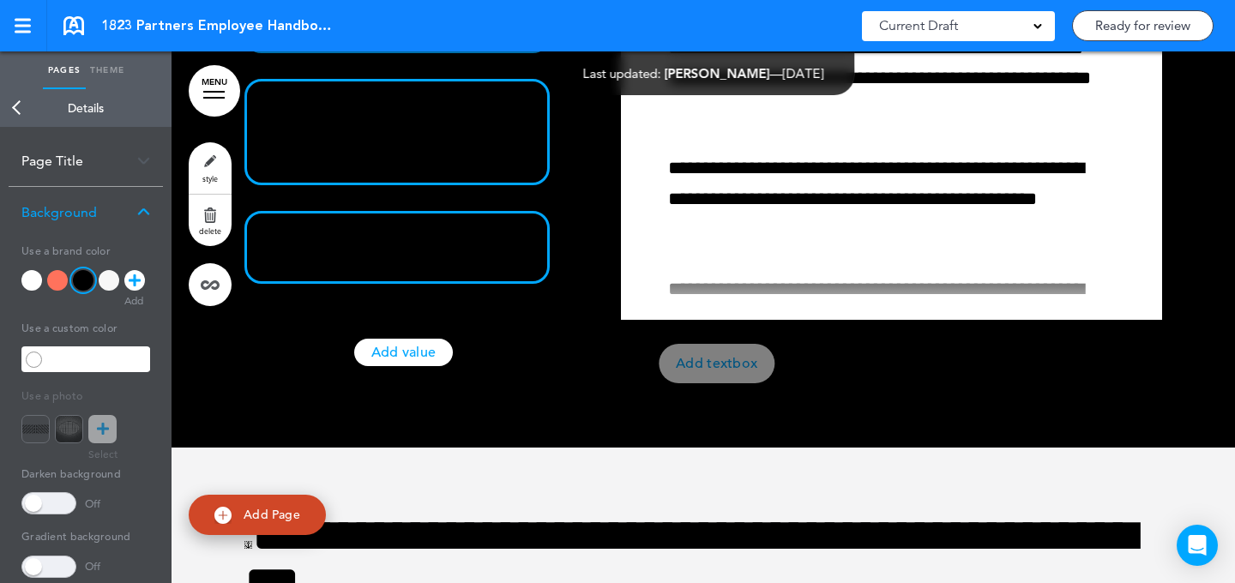
click at [106, 283] on div at bounding box center [109, 280] width 21 height 21
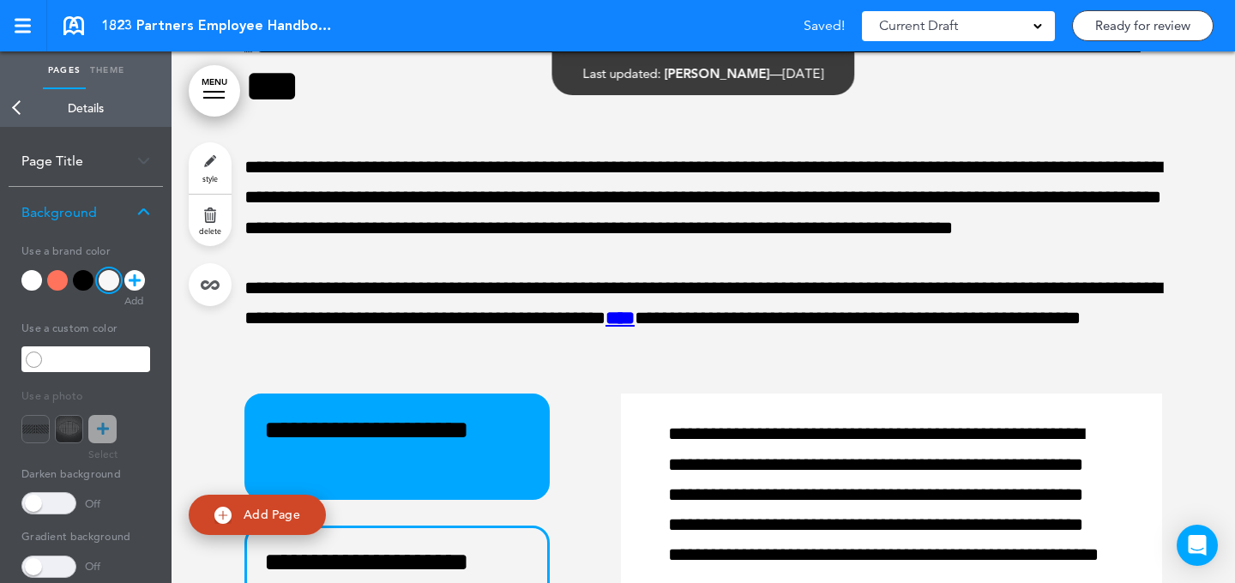
scroll to position [45454, 0]
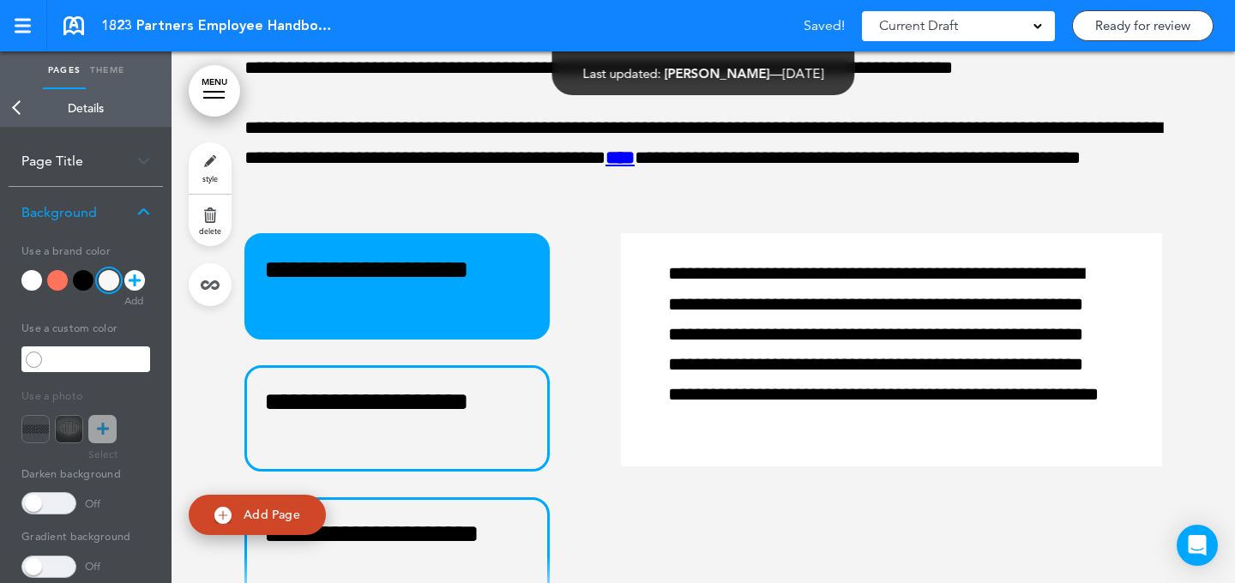
click at [201, 169] on link "style" at bounding box center [210, 167] width 43 height 51
click at [30, 285] on div at bounding box center [31, 280] width 21 height 21
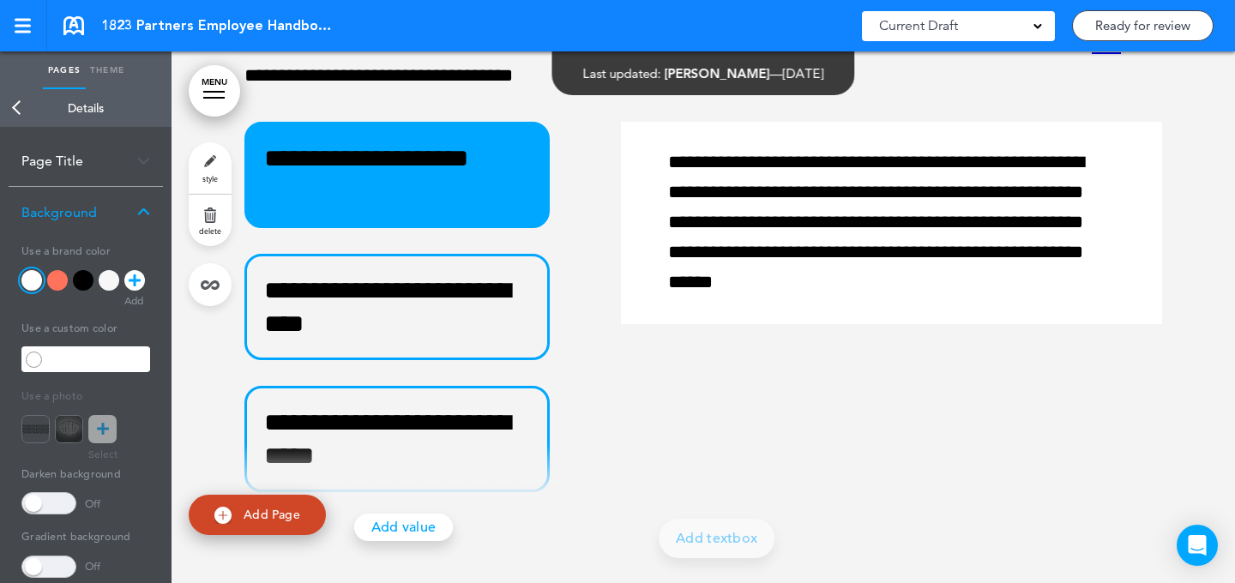
scroll to position [46475, 0]
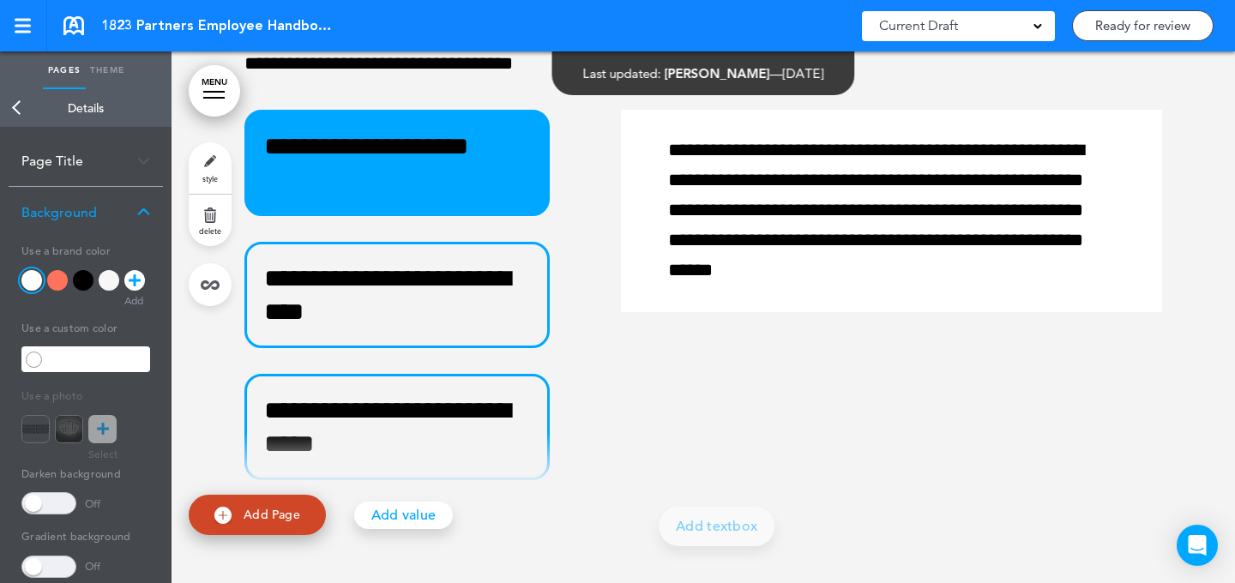
click at [216, 172] on link "style" at bounding box center [210, 167] width 43 height 51
click at [117, 274] on div at bounding box center [109, 280] width 21 height 21
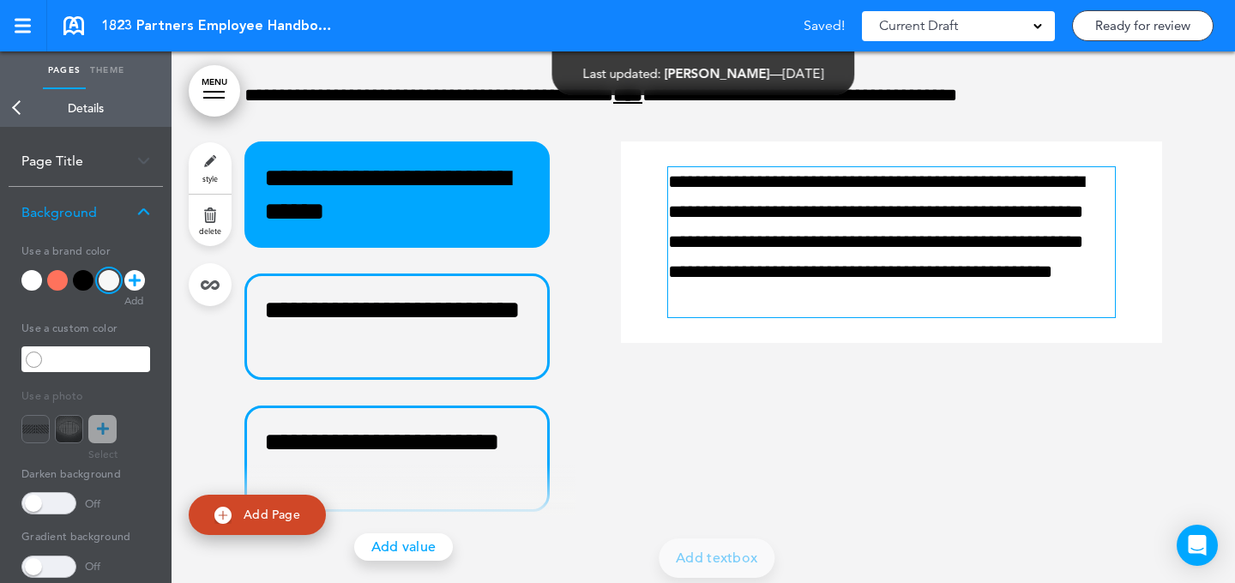
scroll to position [47369, 0]
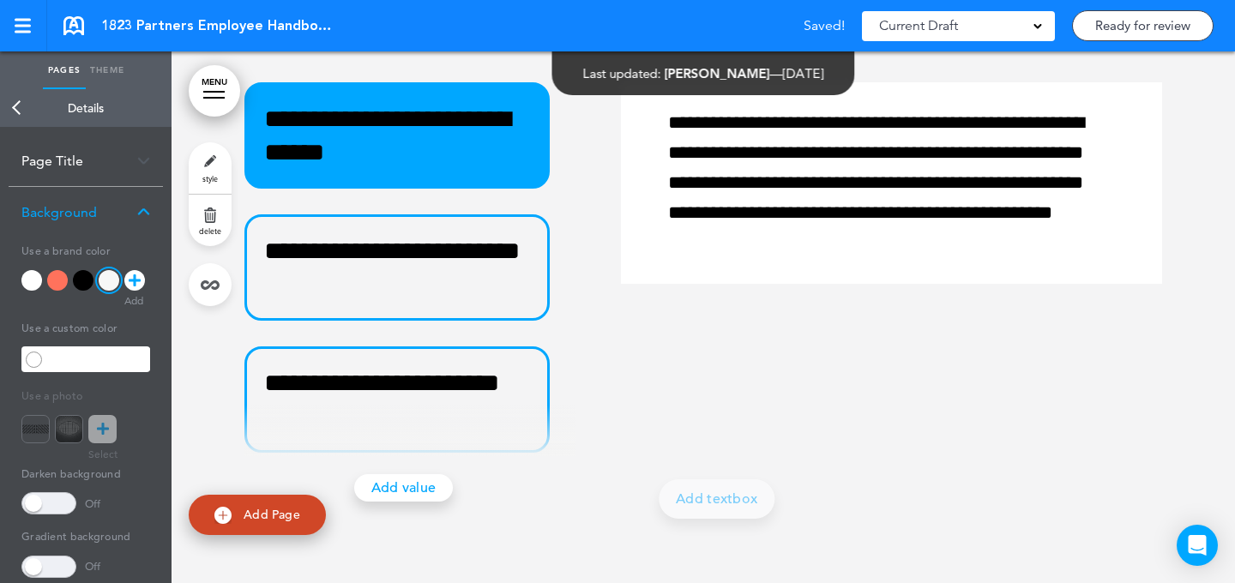
click at [204, 160] on link "style" at bounding box center [210, 167] width 43 height 51
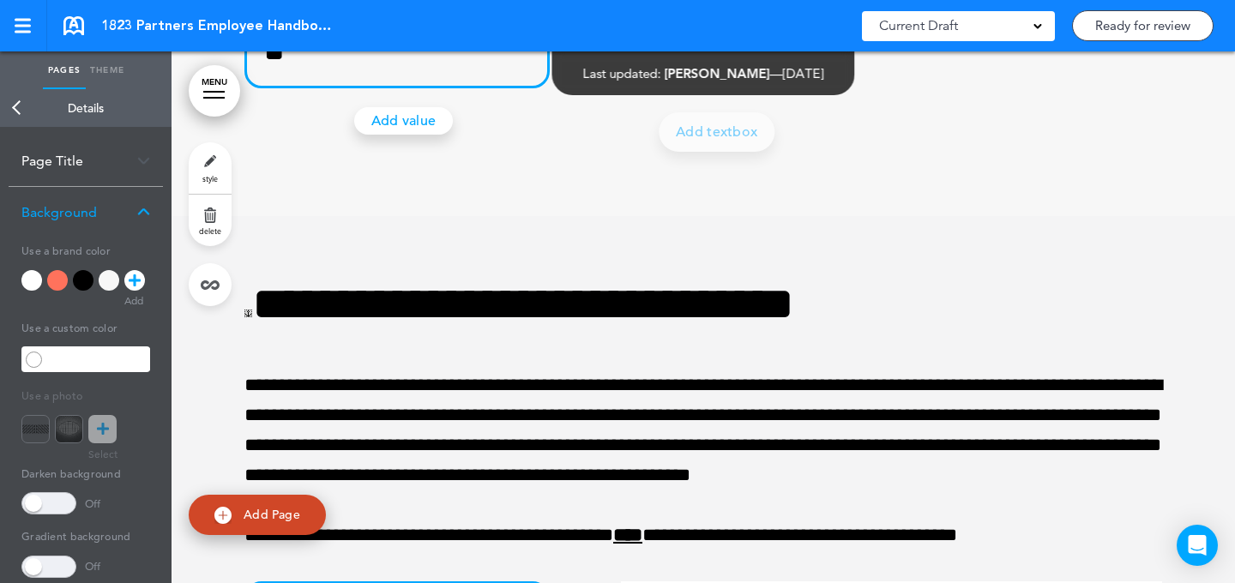
click at [36, 271] on div at bounding box center [31, 280] width 21 height 21
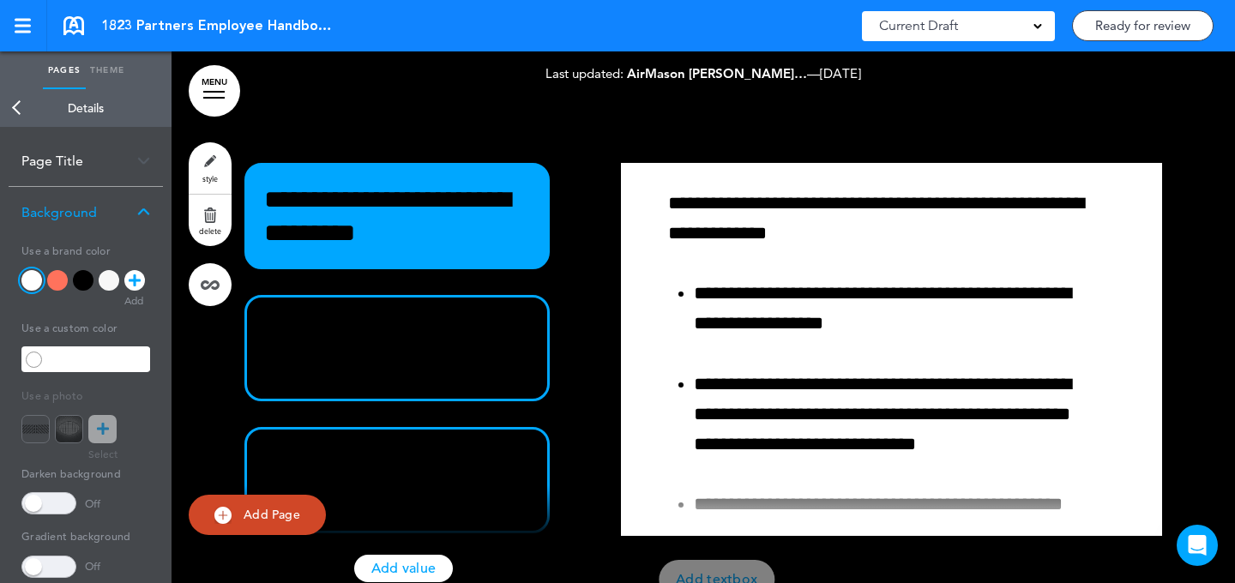
scroll to position [0, 0]
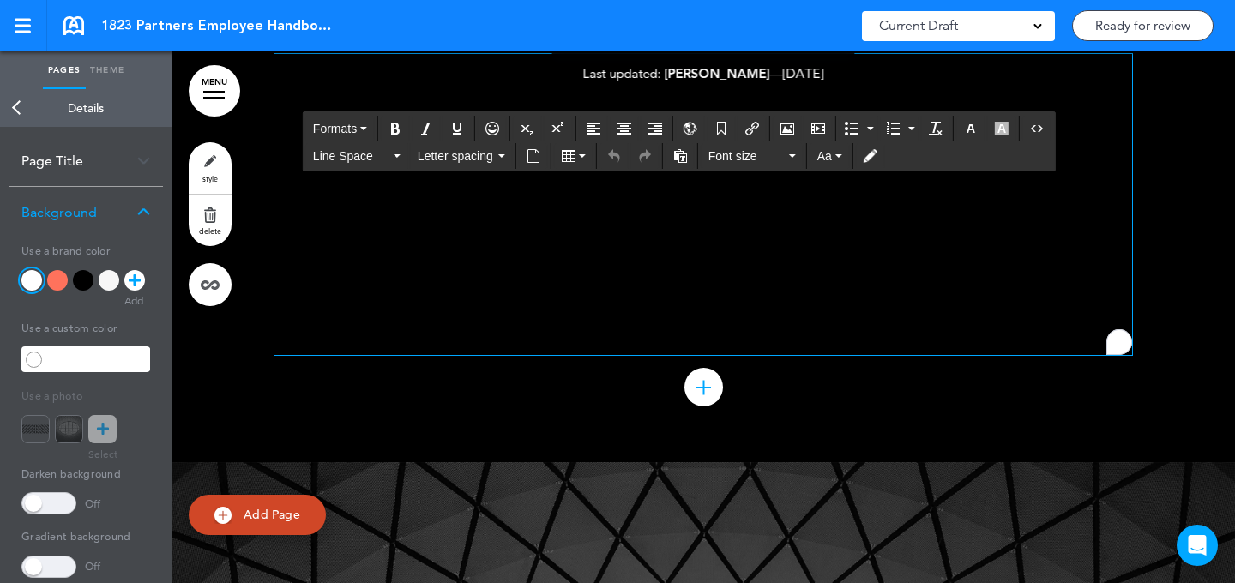
click at [781, 268] on p "**********" at bounding box center [704, 294] width 858 height 121
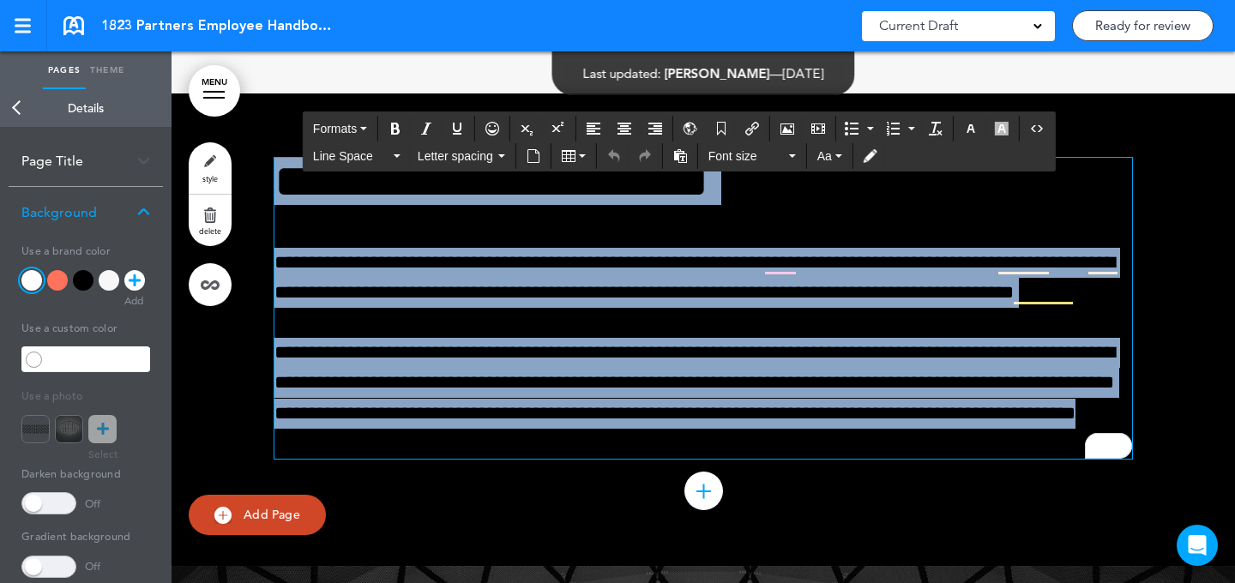
scroll to position [4241, 0]
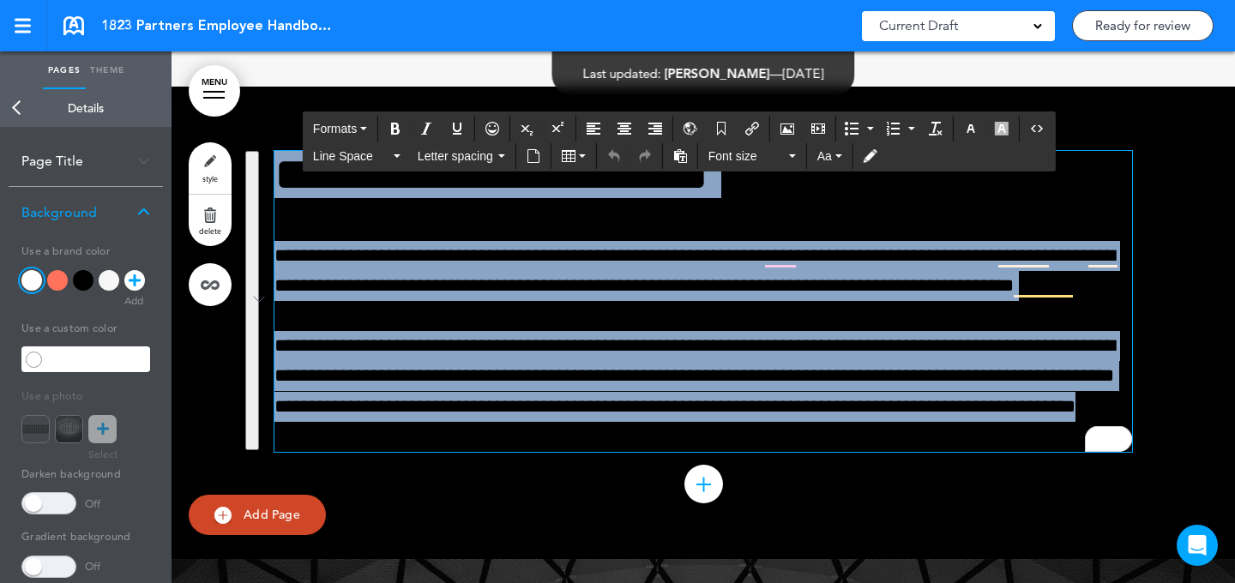
click at [762, 297] on p "**********" at bounding box center [704, 271] width 858 height 60
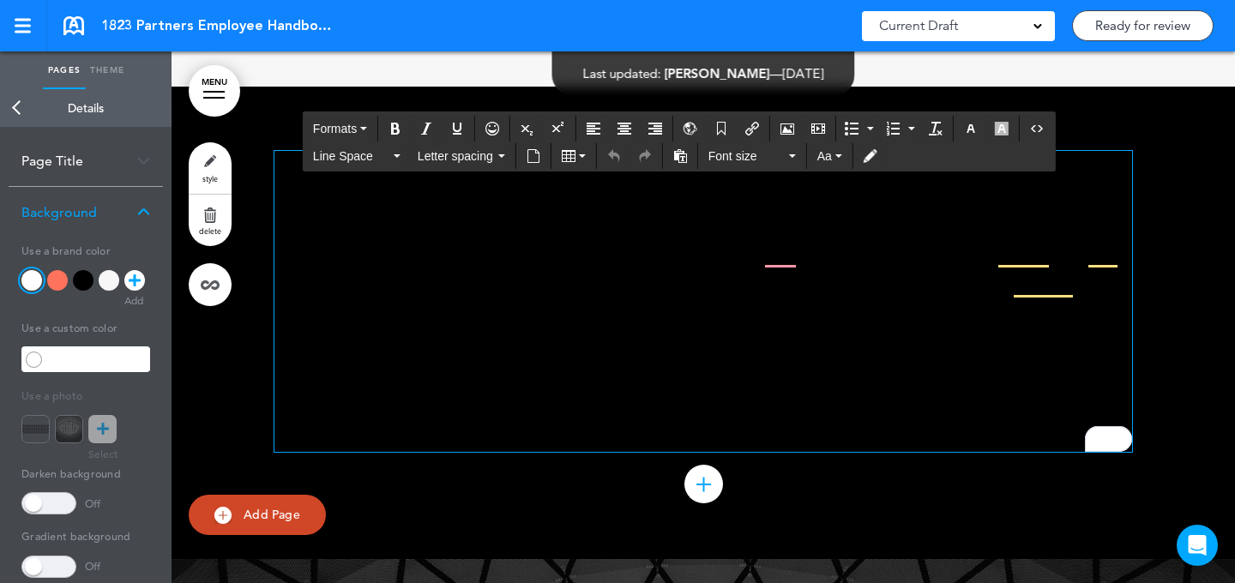
click at [761, 298] on p "**********" at bounding box center [704, 271] width 858 height 60
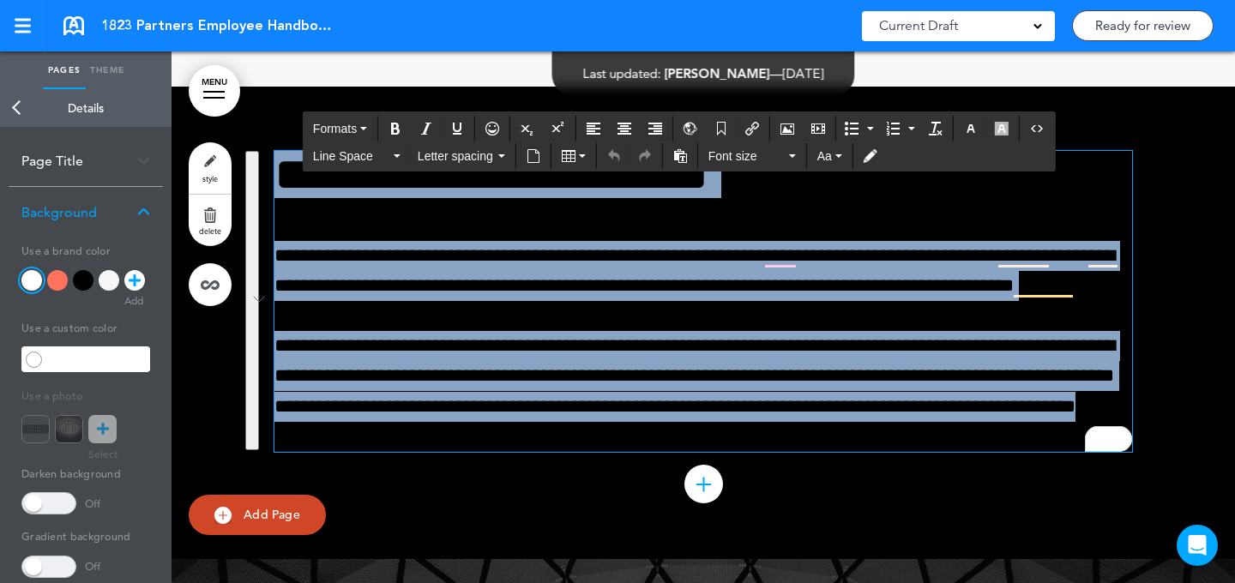
click at [867, 341] on p "**********" at bounding box center [704, 391] width 858 height 121
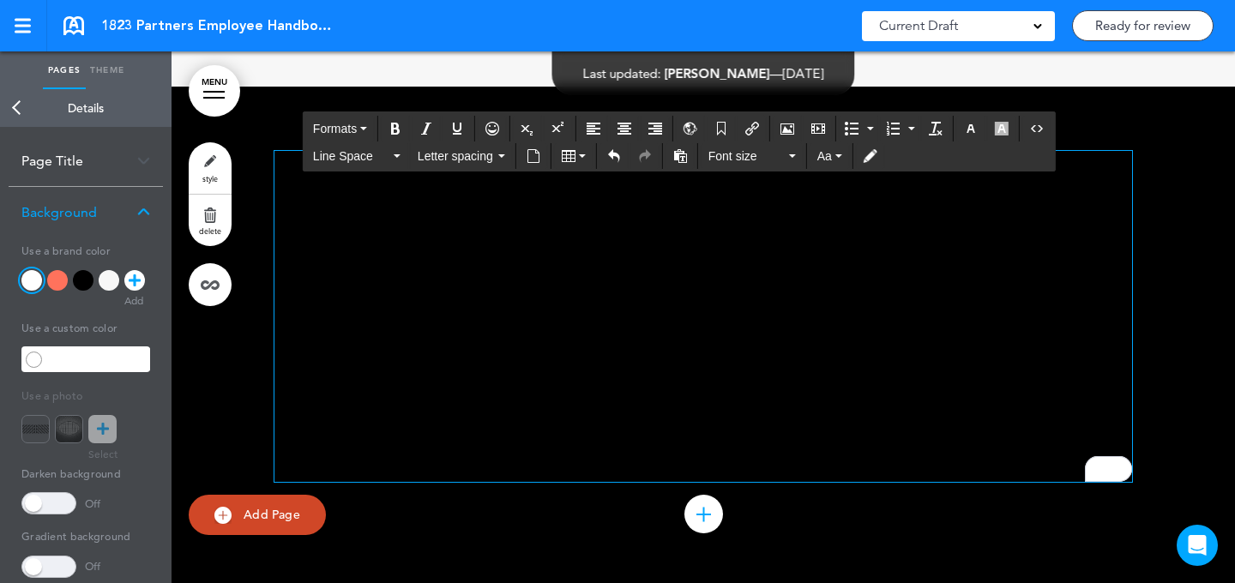
click at [678, 260] on p "**********" at bounding box center [704, 271] width 858 height 60
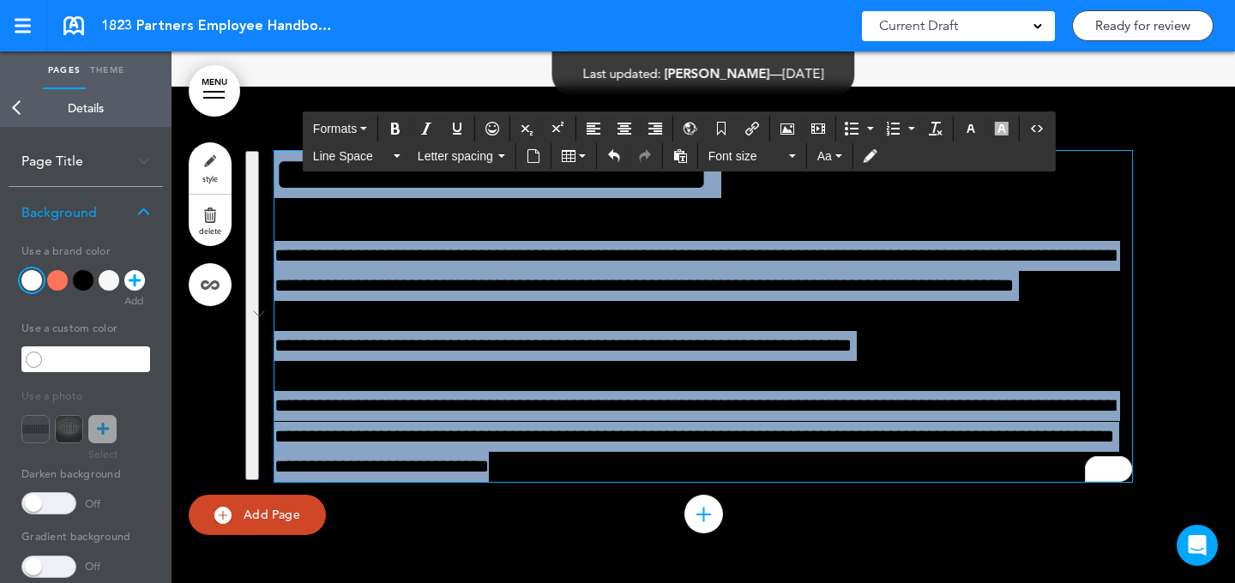
click at [500, 268] on p "**********" at bounding box center [704, 271] width 858 height 60
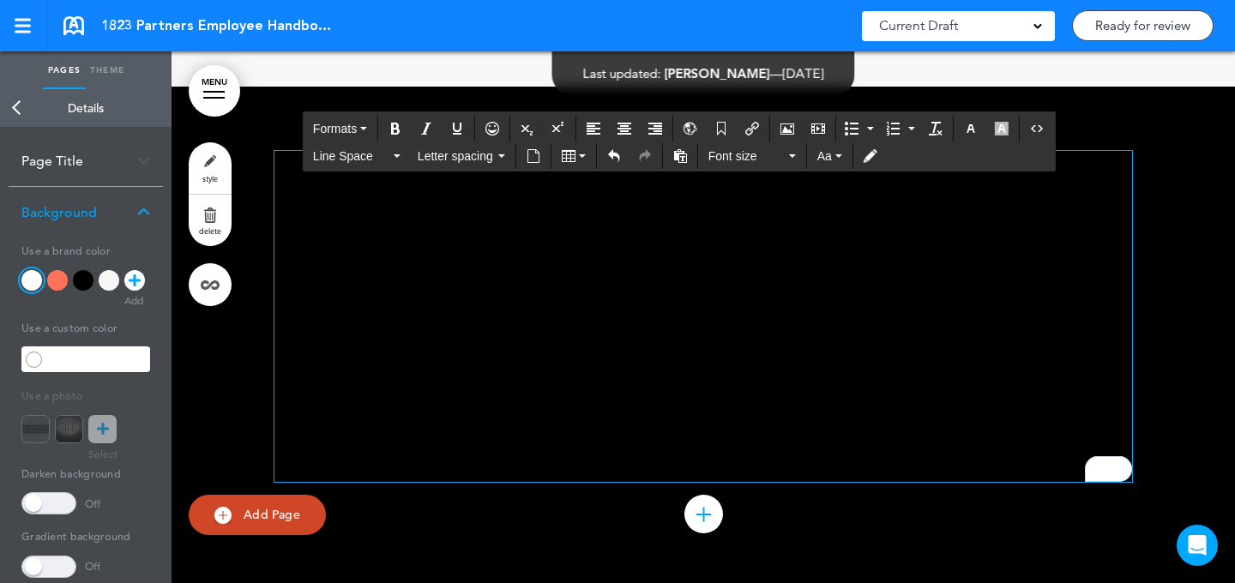
click at [564, 264] on p "**********" at bounding box center [704, 271] width 858 height 60
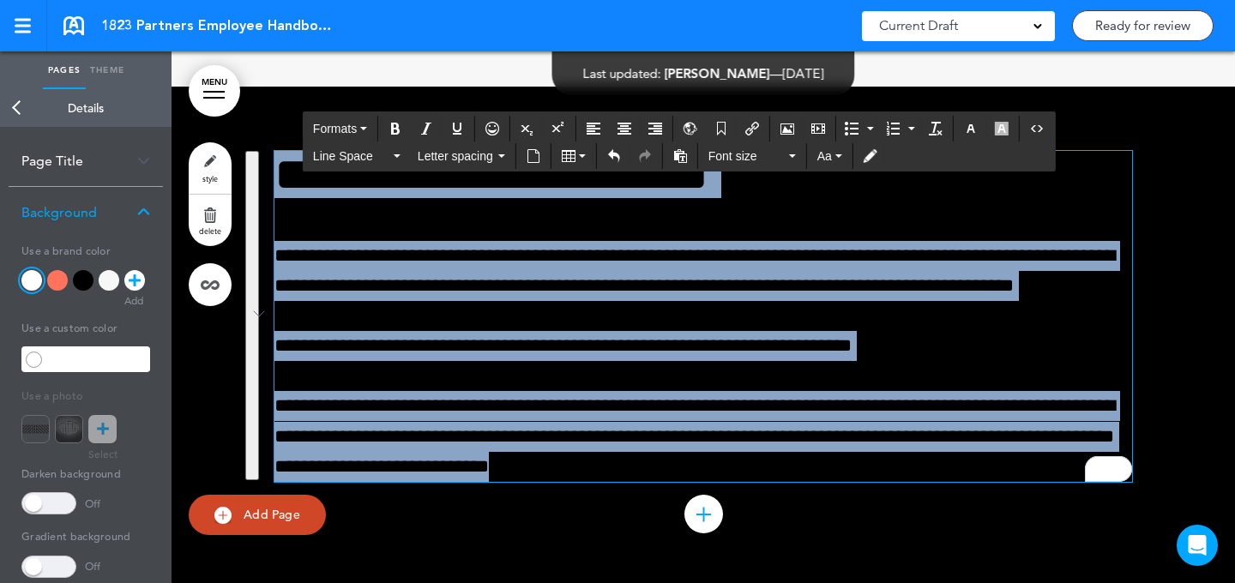
click at [600, 267] on p "**********" at bounding box center [704, 271] width 858 height 60
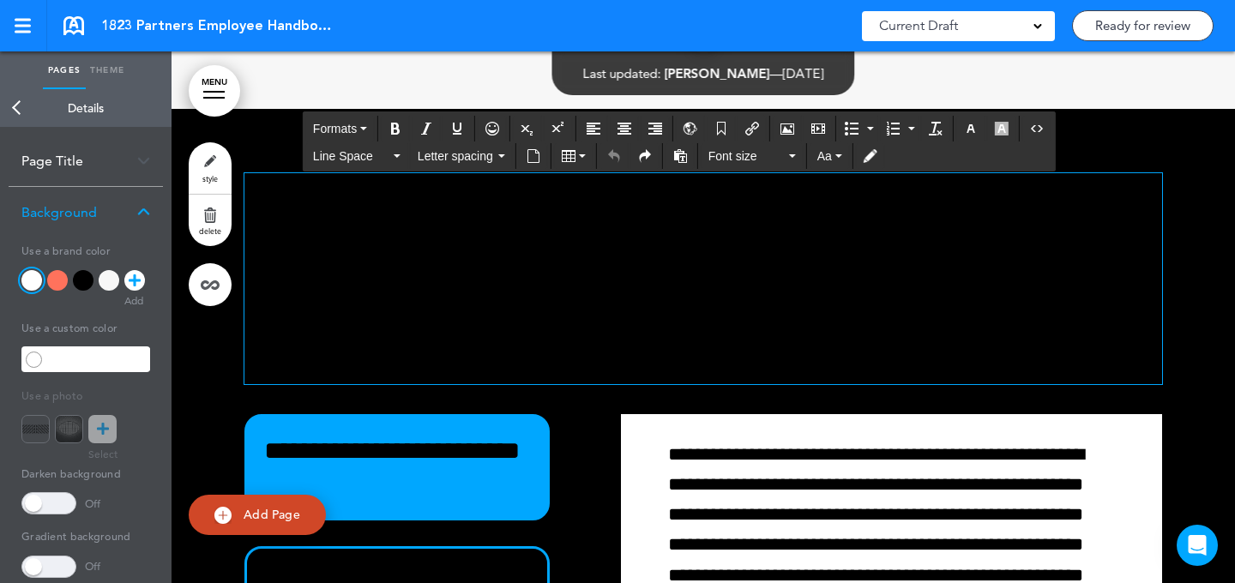
click at [808, 286] on p "**********" at bounding box center [703, 323] width 918 height 121
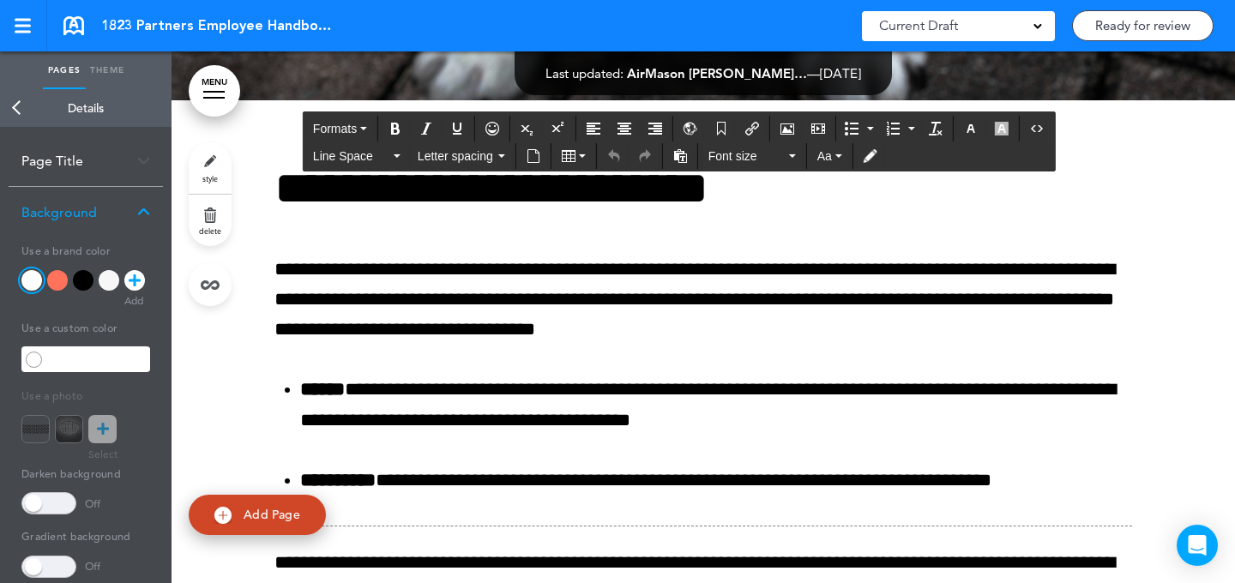
scroll to position [8018, 0]
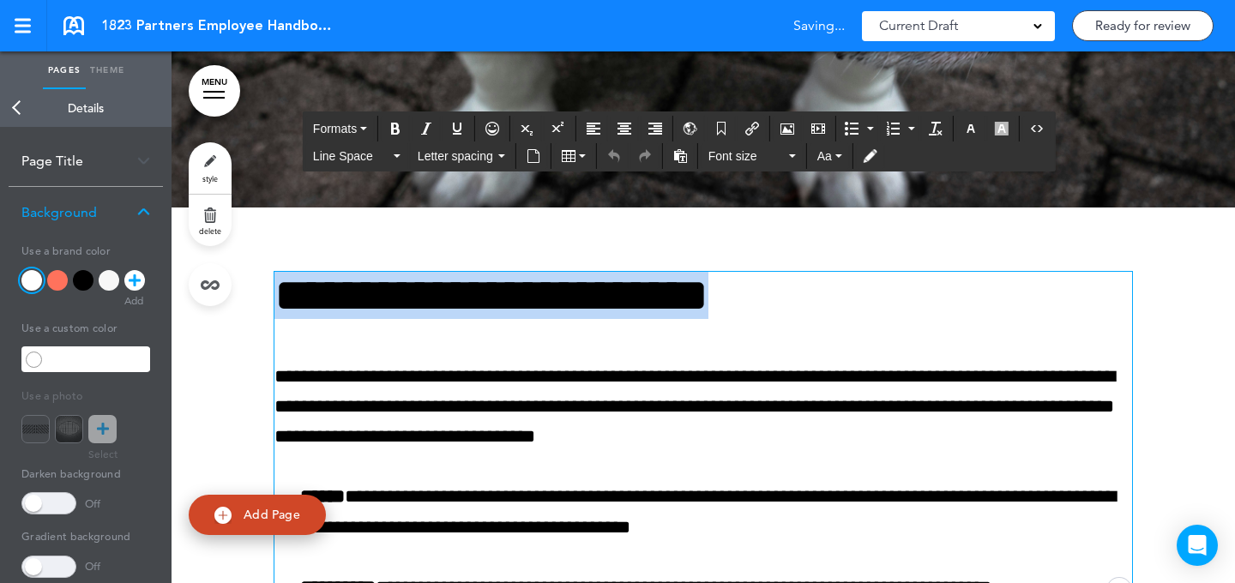
drag, startPoint x: 850, startPoint y: 259, endPoint x: 807, endPoint y: 297, distance: 57.1
copy h1 "**********"
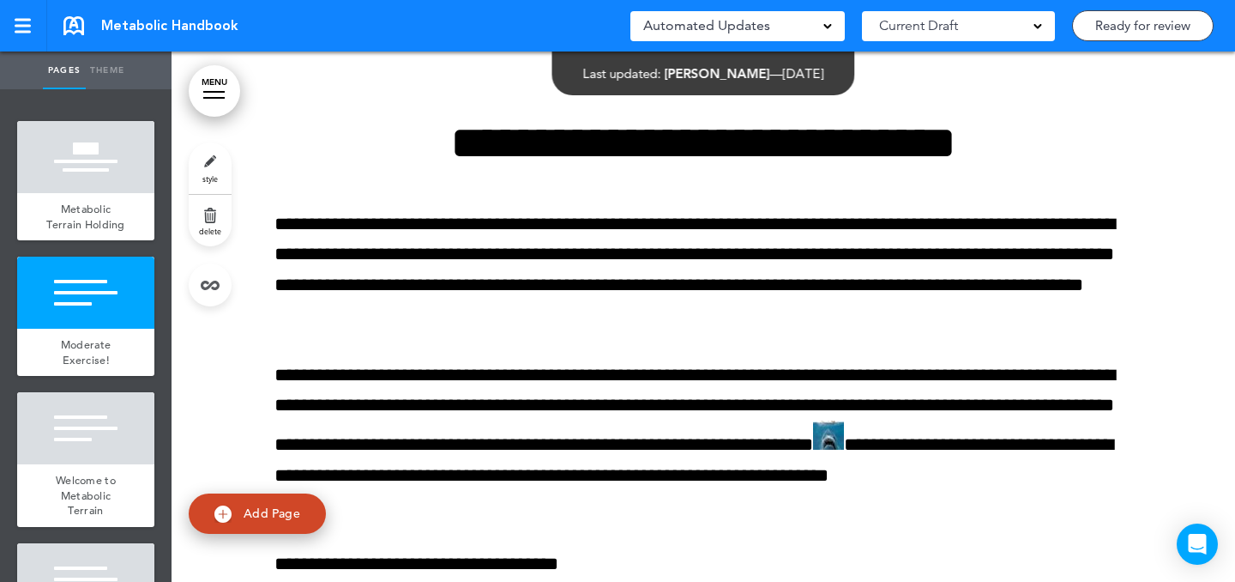
scroll to position [1249, 0]
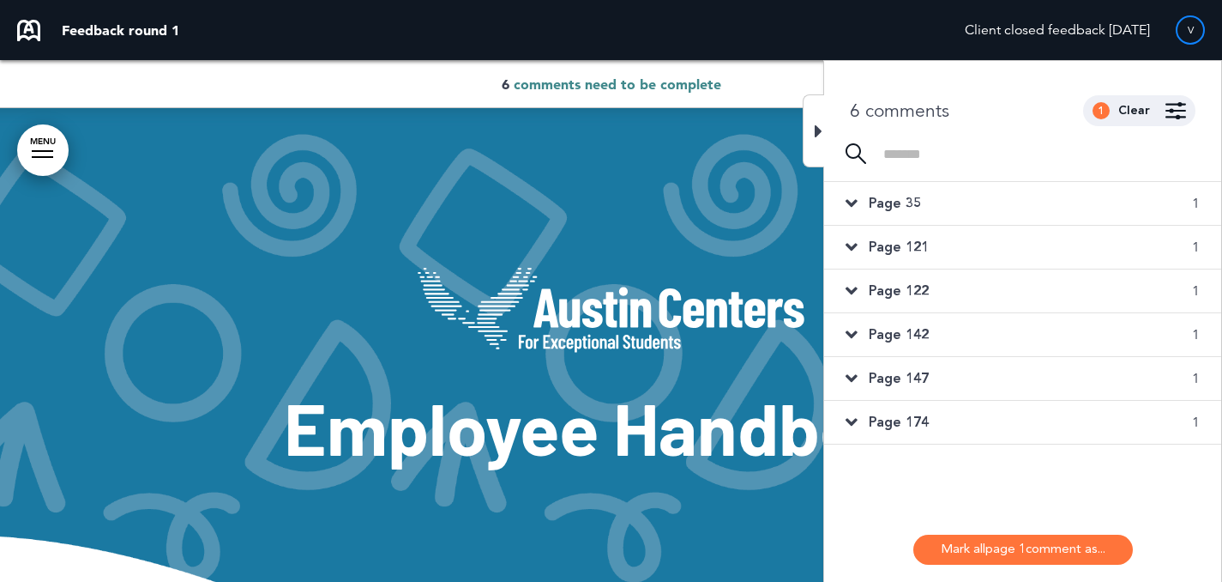
click at [995, 201] on div "Page 35 1" at bounding box center [1022, 203] width 397 height 43
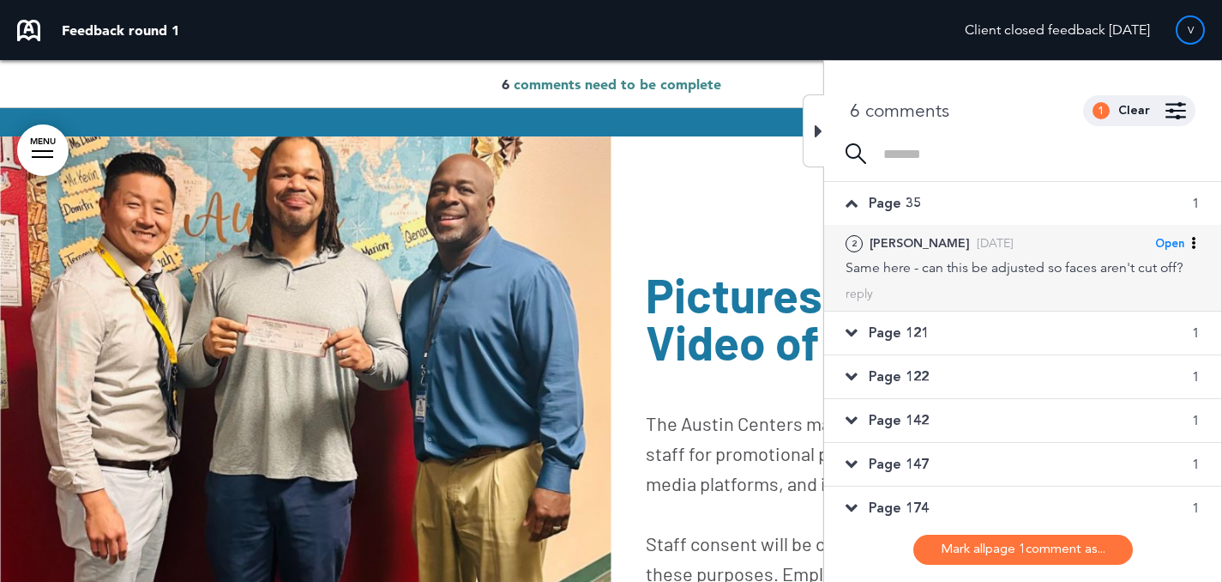
click at [995, 275] on div "Same here - can this be adjusted so faces aren't cut off?" at bounding box center [1023, 267] width 354 height 19
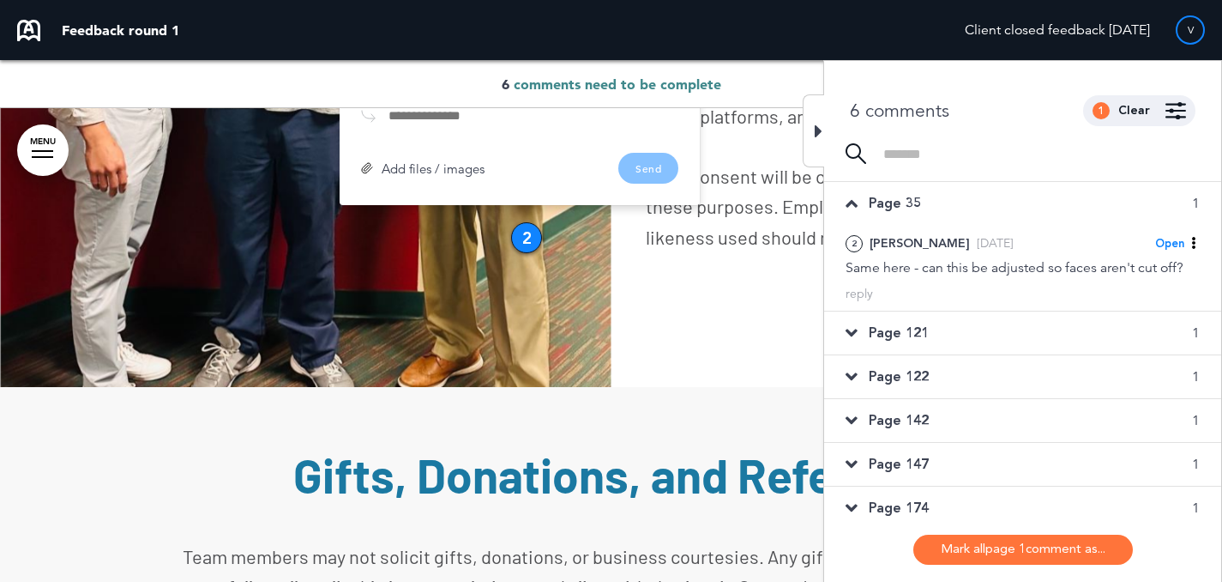
click at [981, 319] on div "Page 121 1" at bounding box center [1022, 332] width 397 height 43
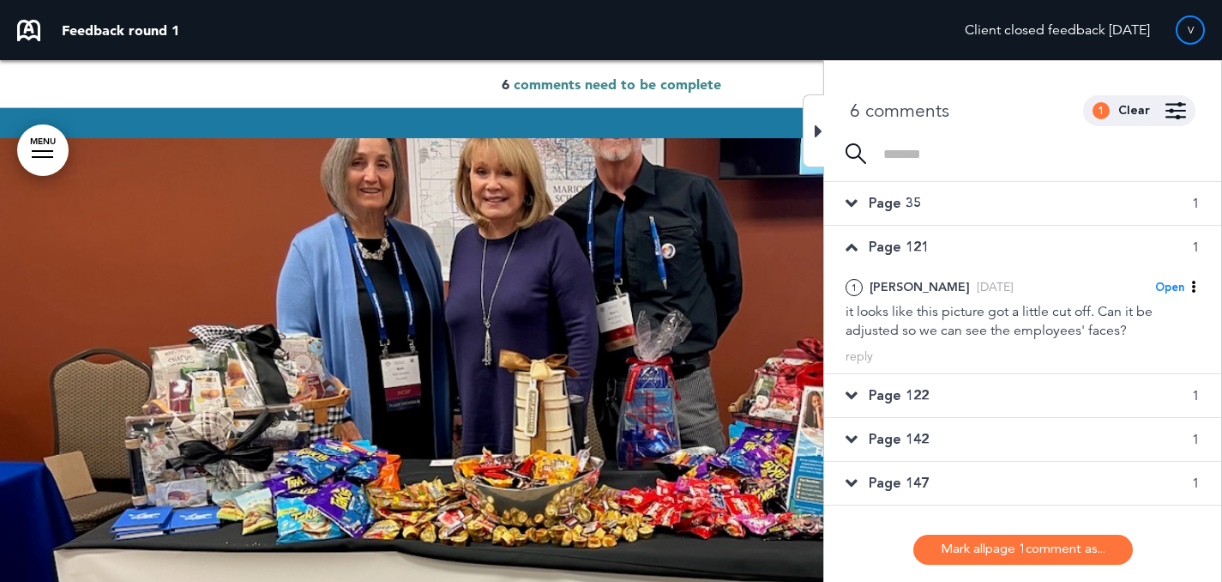
click at [975, 395] on div "Page 122 1" at bounding box center [1022, 395] width 397 height 43
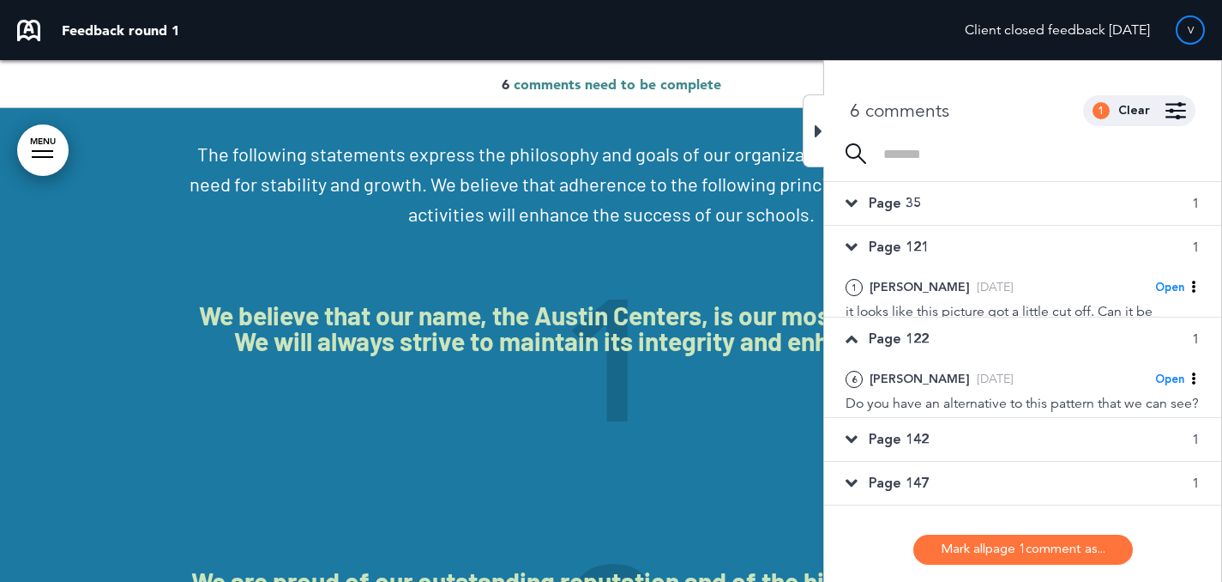
scroll to position [2654, 0]
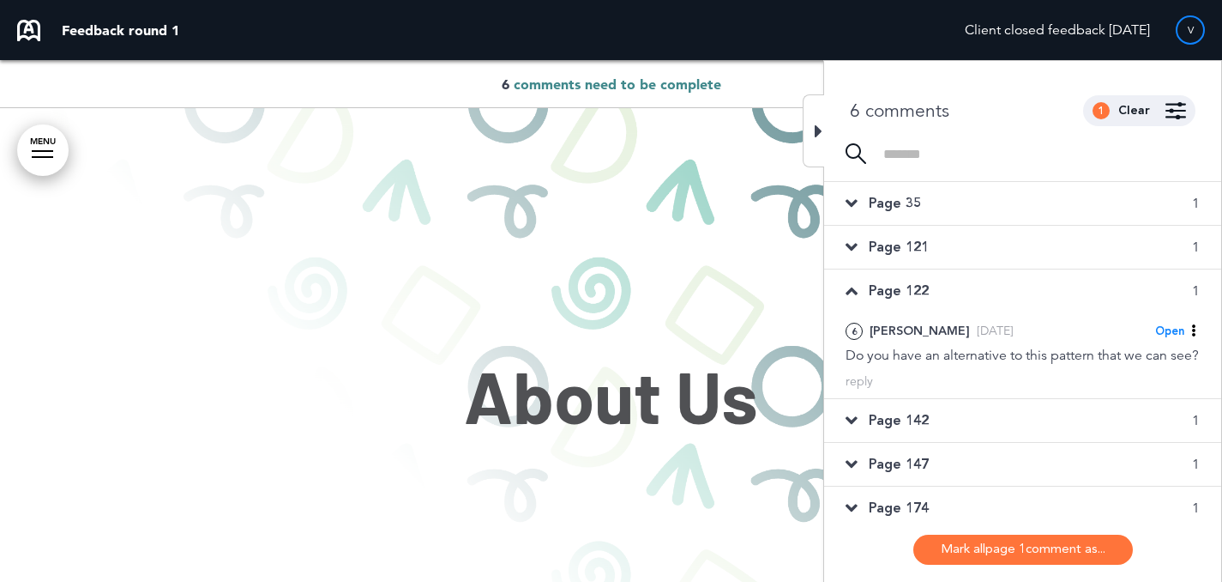
click at [965, 431] on div "Page 142 1" at bounding box center [1022, 420] width 397 height 43
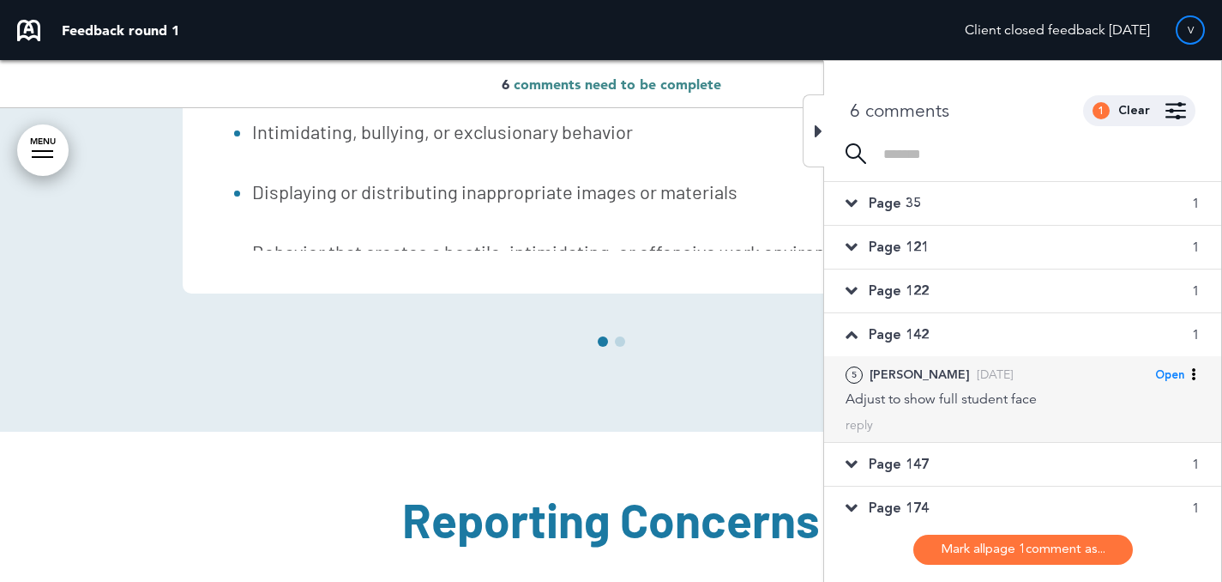
scroll to position [96355, 0]
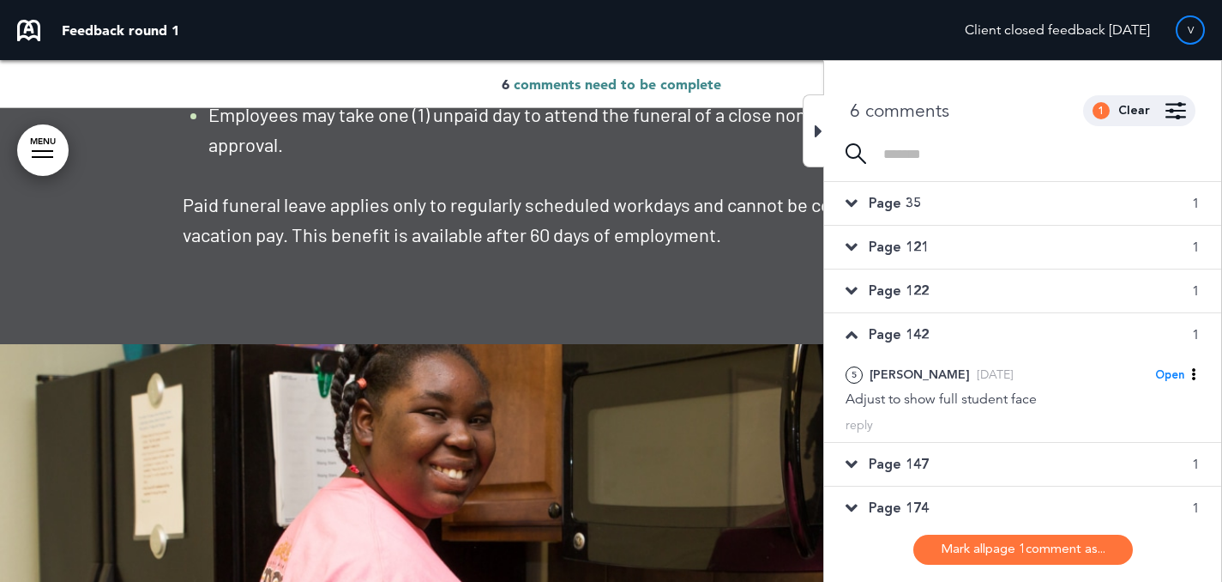
click at [962, 455] on div "Page 147 1" at bounding box center [1022, 464] width 397 height 43
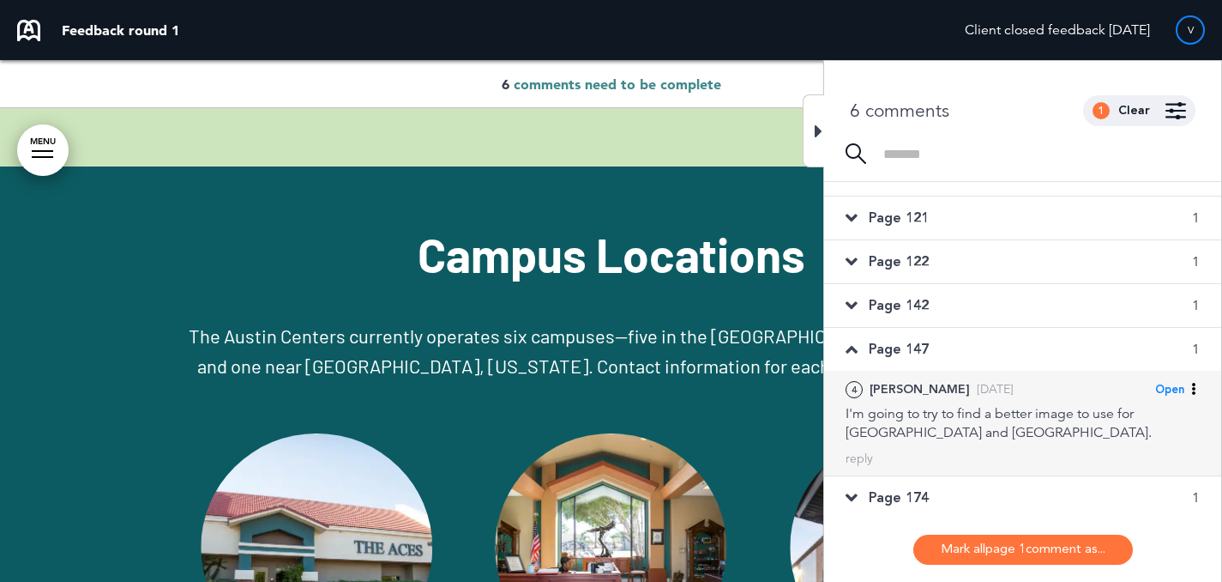
scroll to position [31, 0]
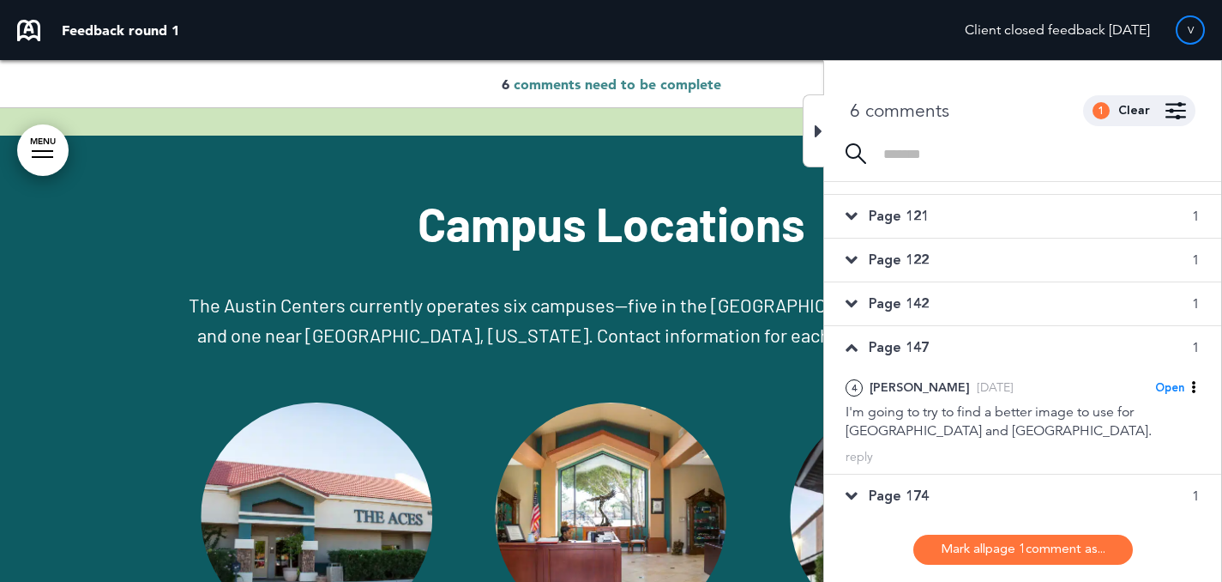
click at [953, 486] on div "Page 174 1" at bounding box center [1022, 495] width 397 height 43
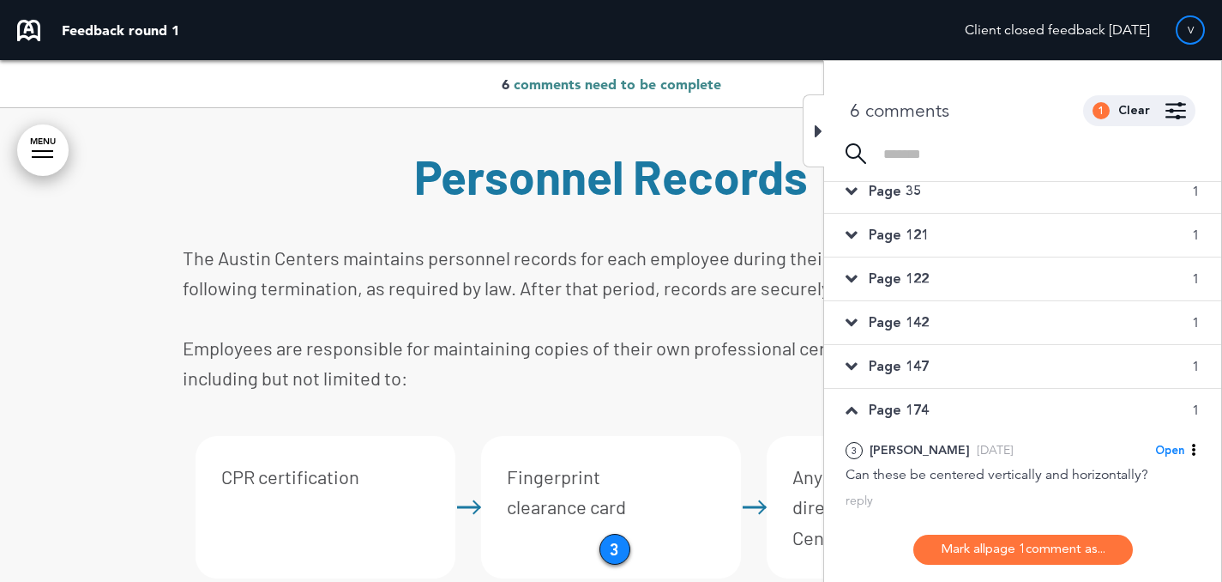
scroll to position [42599, 0]
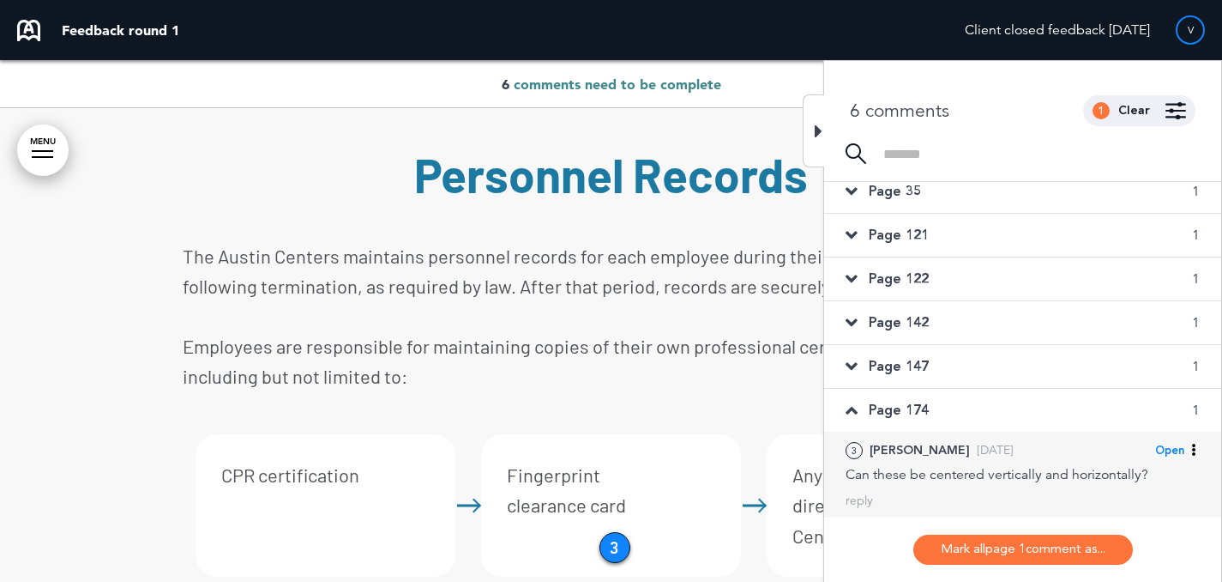
click at [977, 449] on div "Fri, Aug 1" at bounding box center [995, 449] width 37 height 19
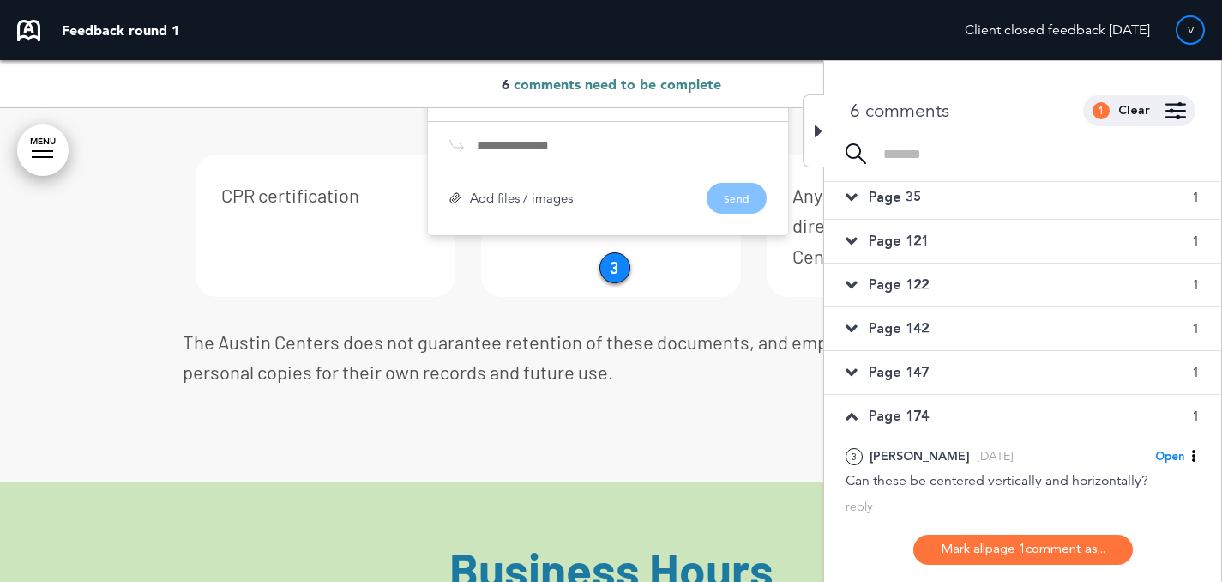
scroll to position [5, 0]
click at [949, 384] on div "Page 147 1" at bounding box center [1022, 373] width 397 height 43
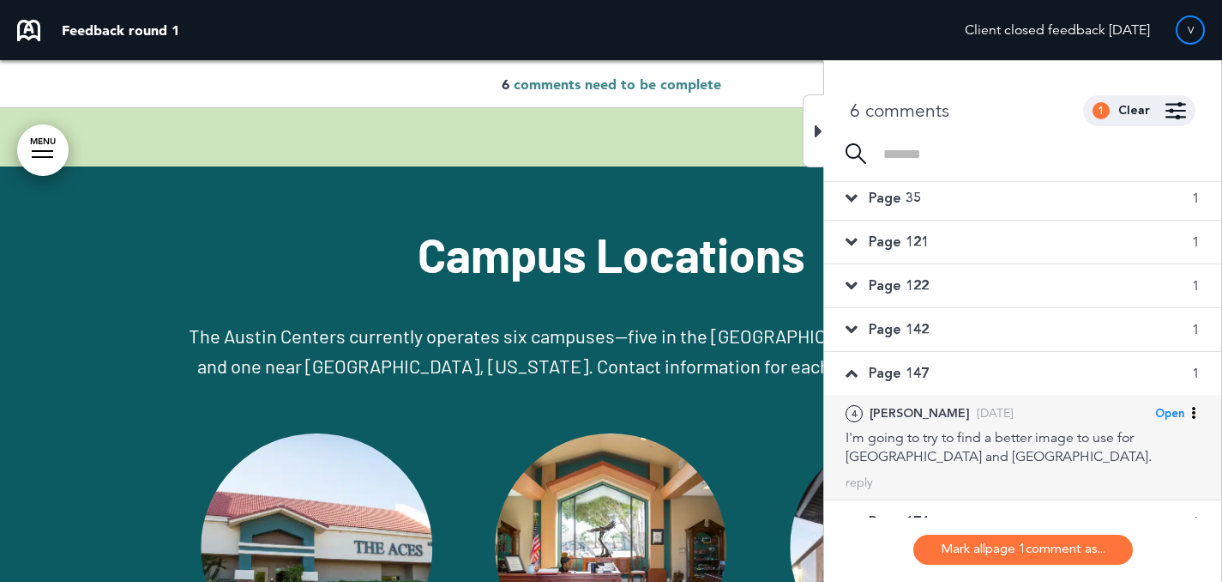
click at [952, 422] on div "4 Kristin R. Fri, Aug 1 Open Mark as Open Mark as Completed Mark as Please clar…" at bounding box center [1023, 434] width 354 height 63
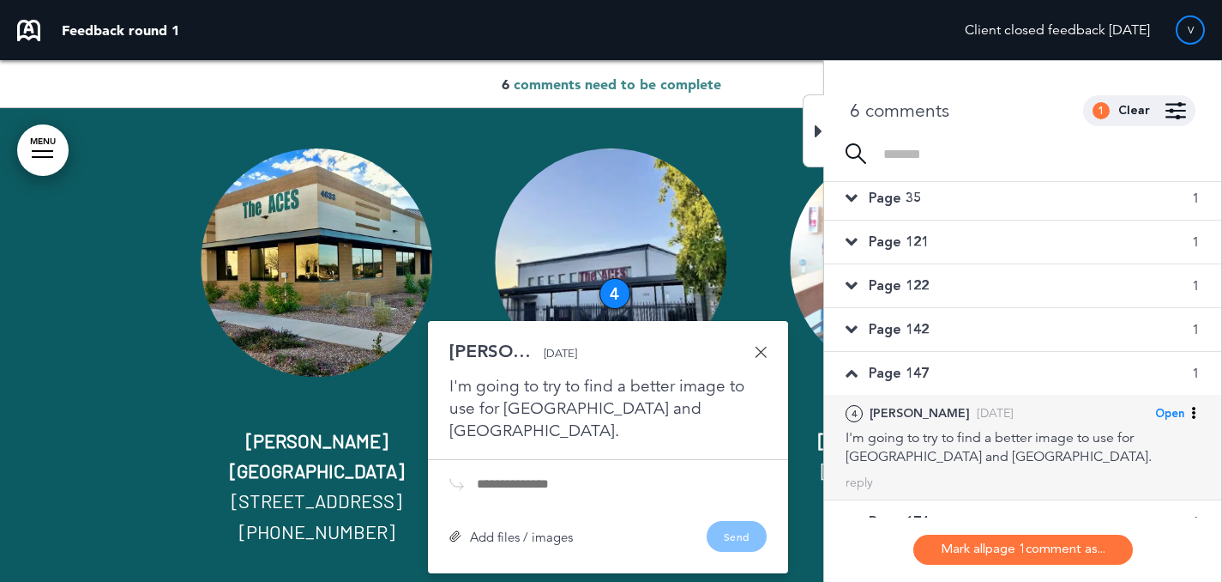
scroll to position [44651, 0]
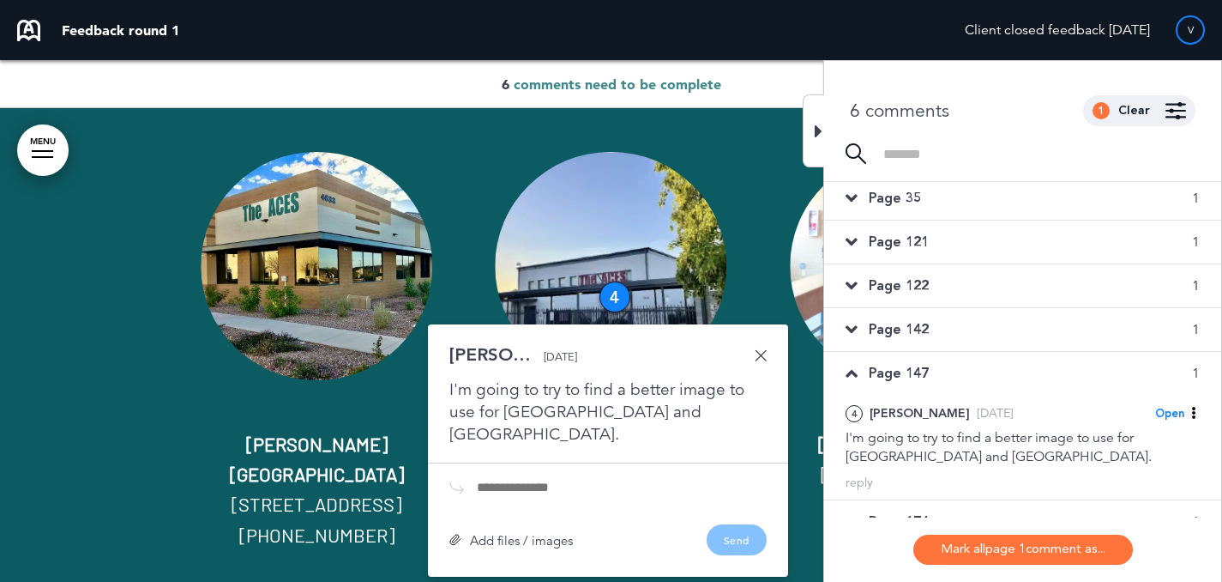
click at [953, 329] on div "Page 142 1" at bounding box center [1022, 329] width 397 height 43
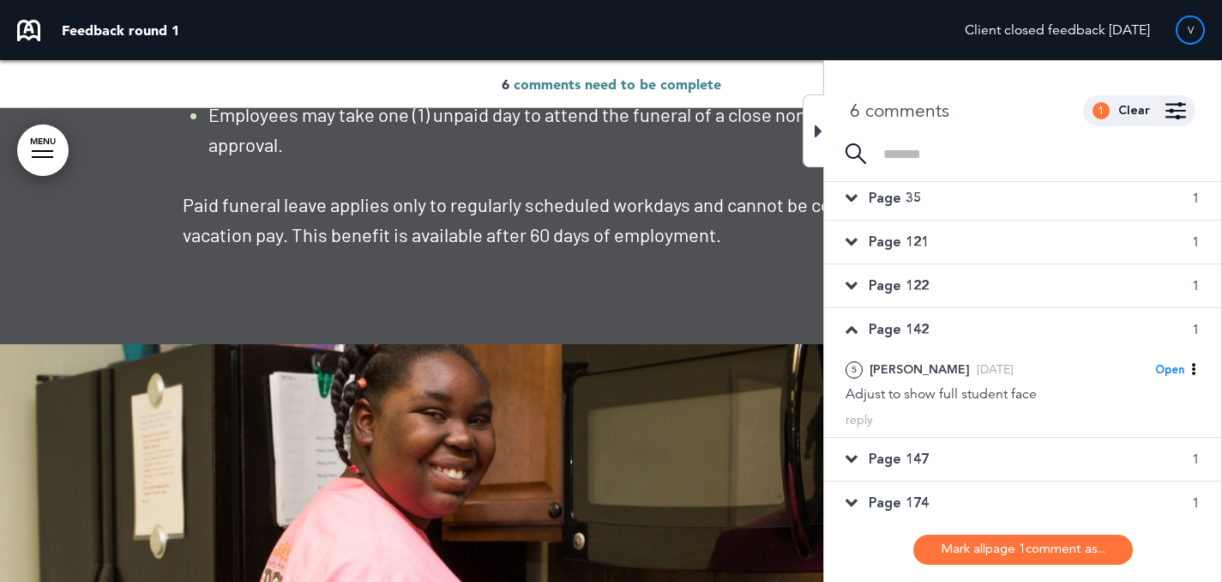
click at [968, 290] on div "Page 122 1" at bounding box center [1022, 285] width 397 height 43
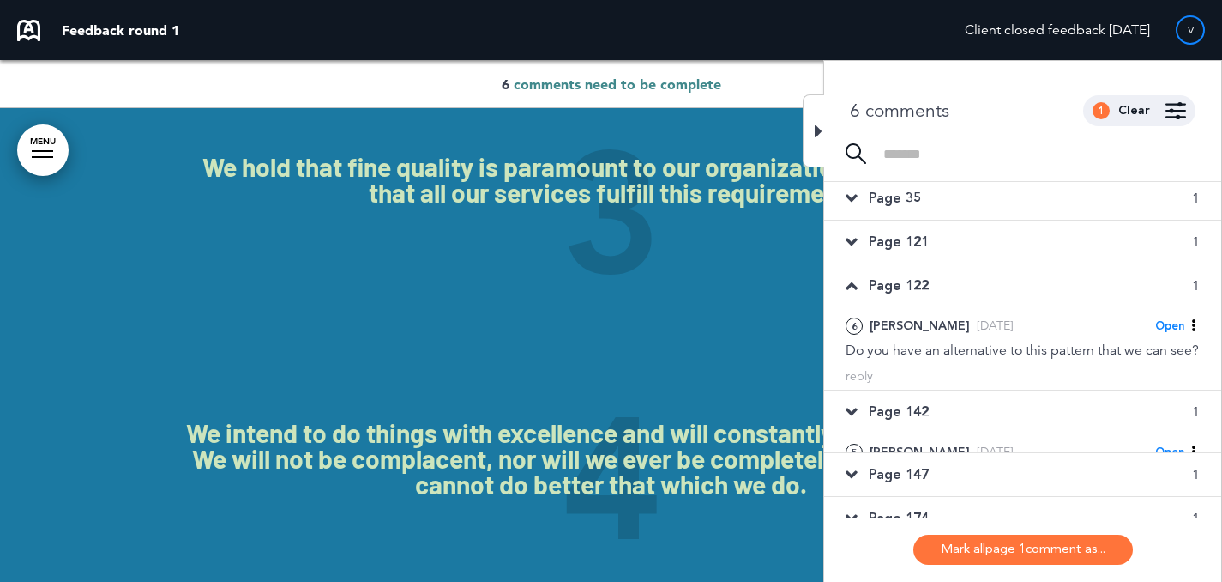
click at [986, 254] on div "Page 121 1" at bounding box center [1022, 241] width 397 height 43
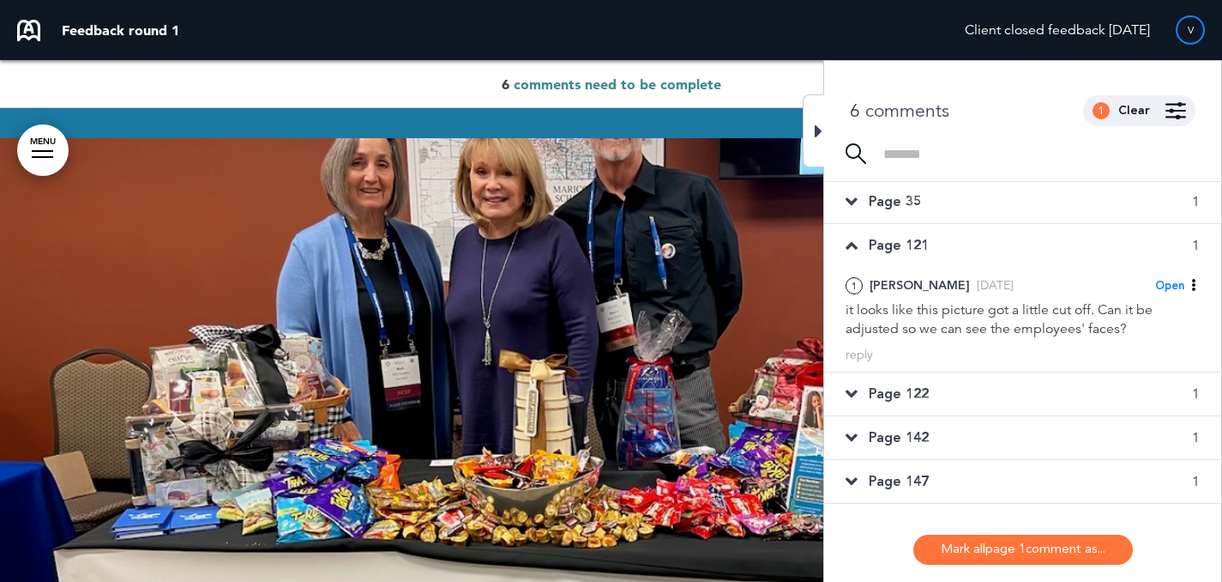
scroll to position [0, 0]
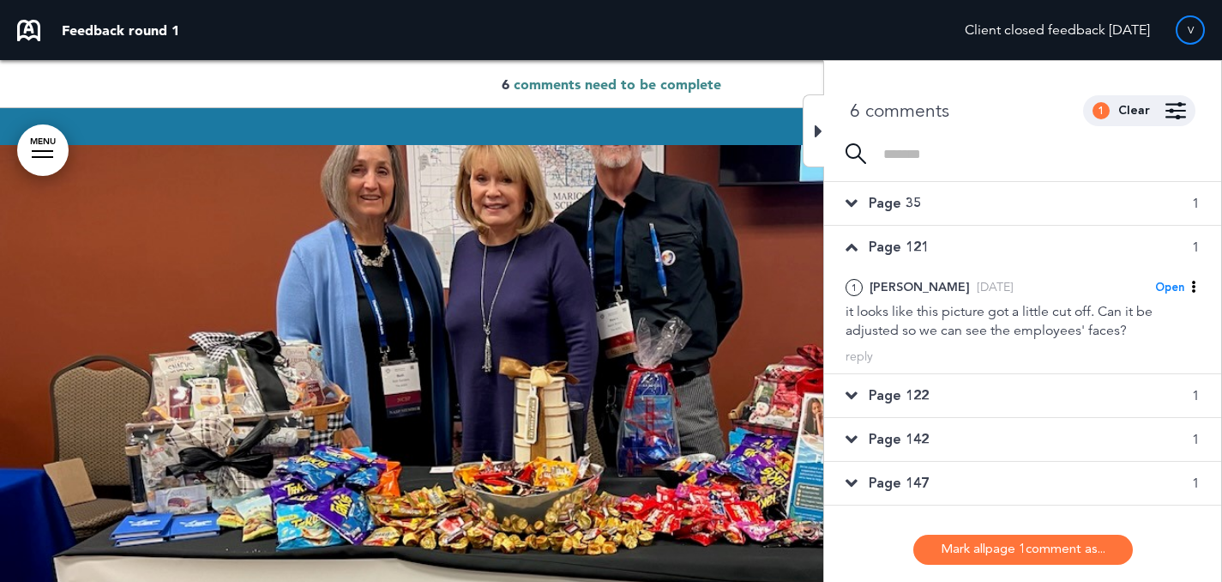
click at [1000, 207] on div "Page 35 1" at bounding box center [1022, 203] width 397 height 43
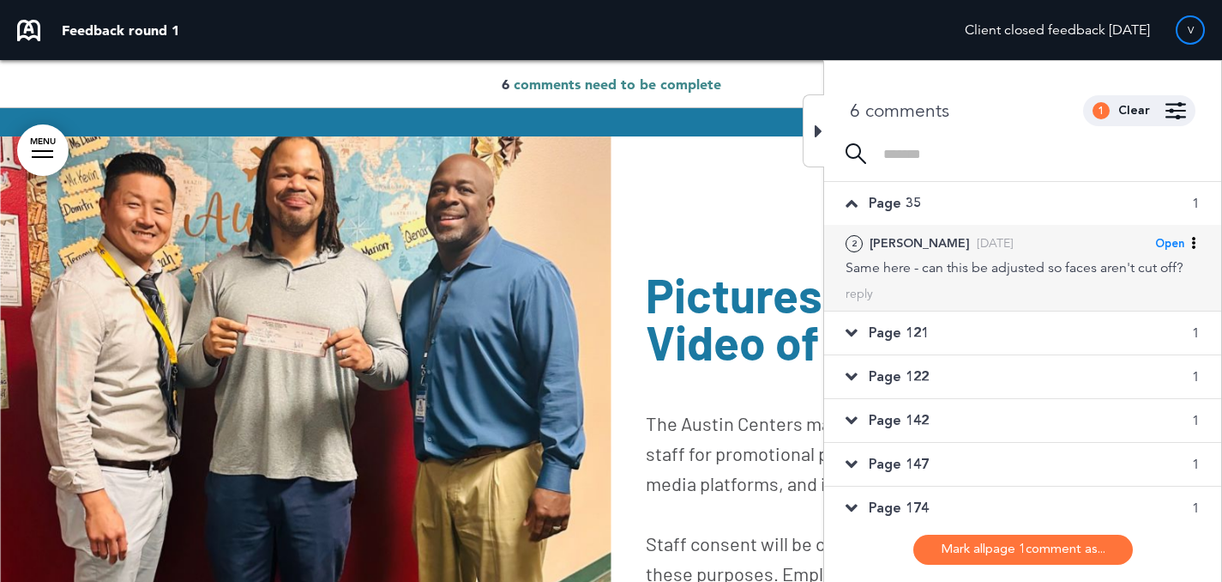
click at [1030, 261] on div "Same here - can this be adjusted so faces aren't cut off?" at bounding box center [1023, 267] width 354 height 19
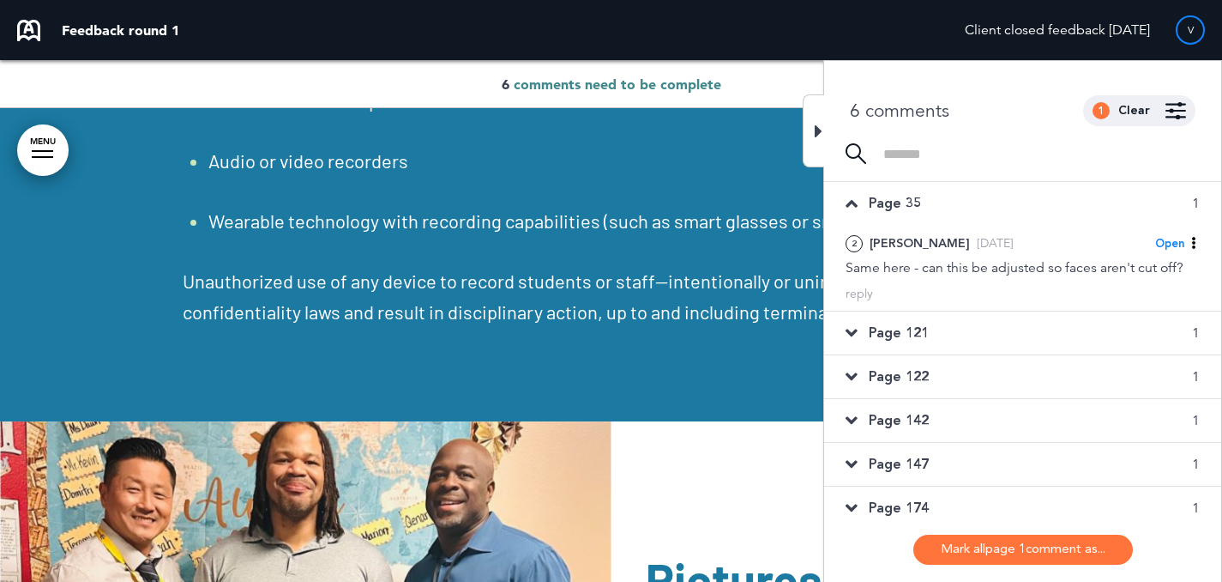
click at [983, 356] on div "Page 122 1" at bounding box center [1022, 376] width 397 height 43
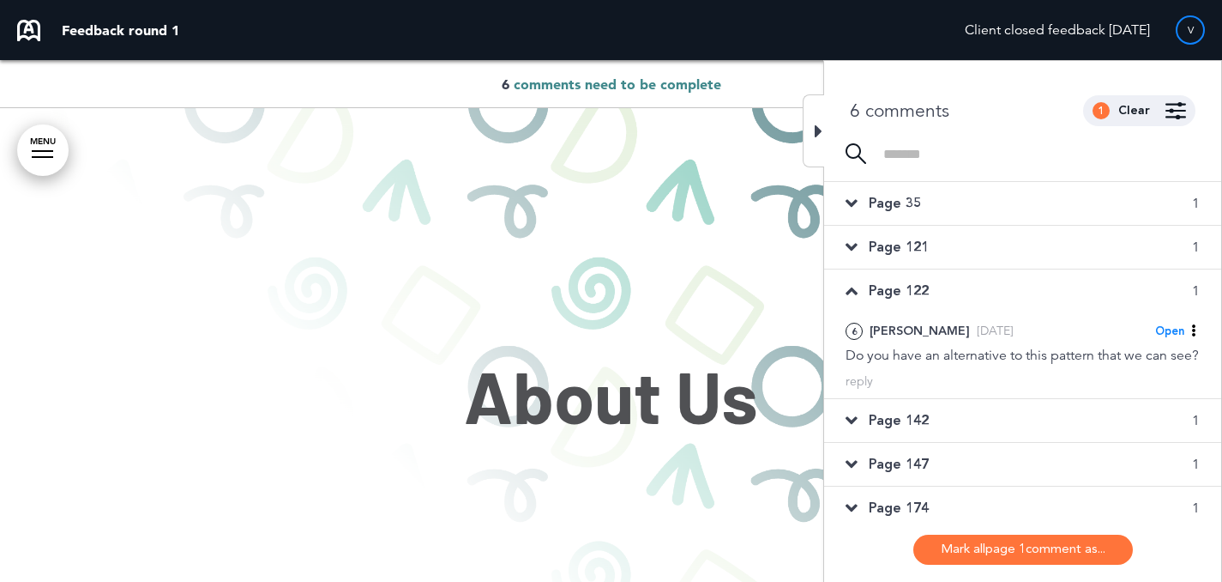
click at [983, 419] on div "Page 142 1" at bounding box center [1022, 420] width 397 height 43
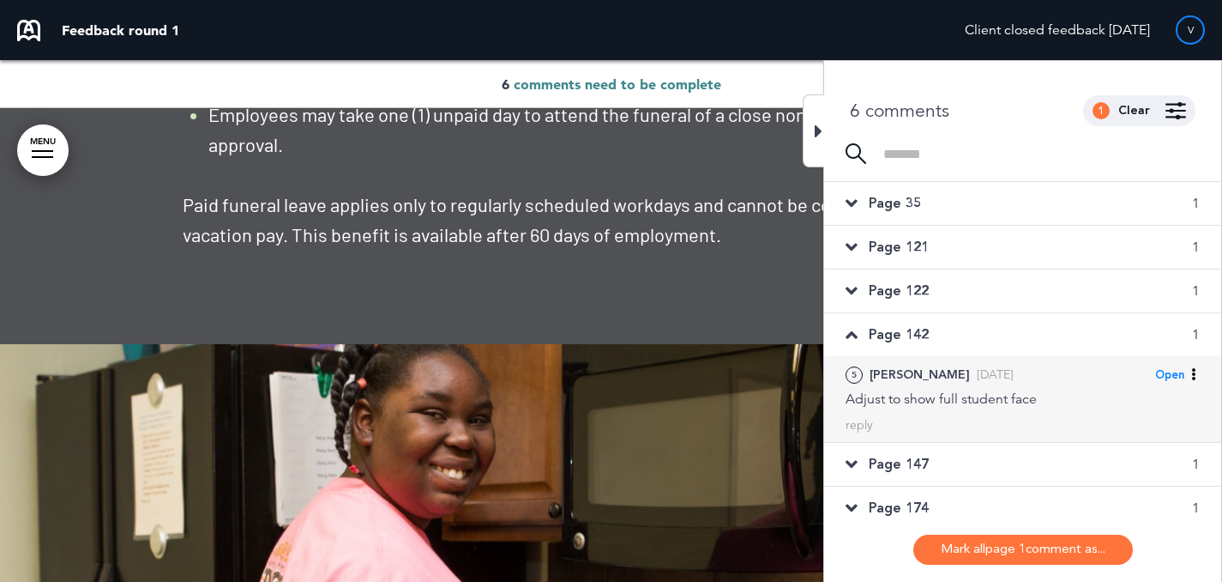
click at [978, 369] on div "Fri, Aug 1" at bounding box center [995, 374] width 37 height 19
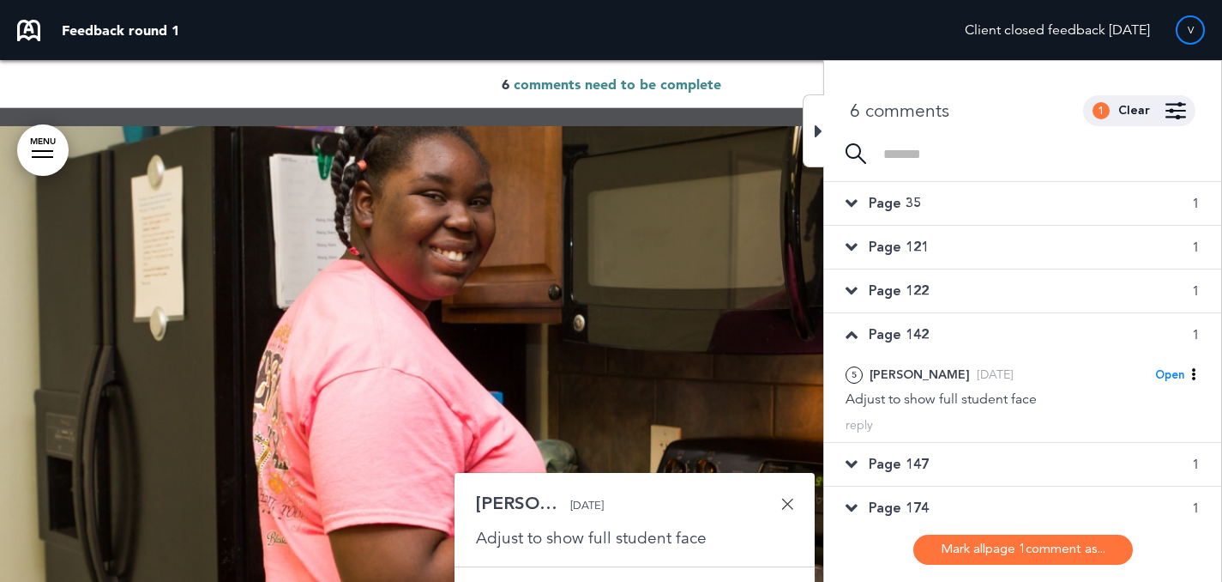
click at [996, 295] on div "Page 122 1" at bounding box center [1022, 290] width 397 height 43
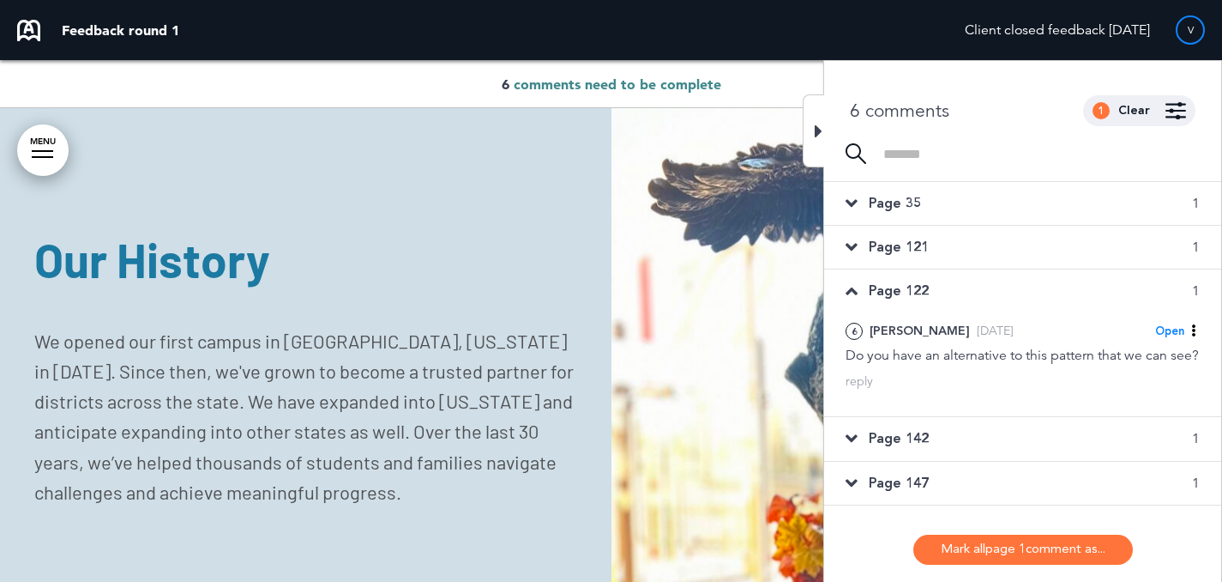
scroll to position [2654, 0]
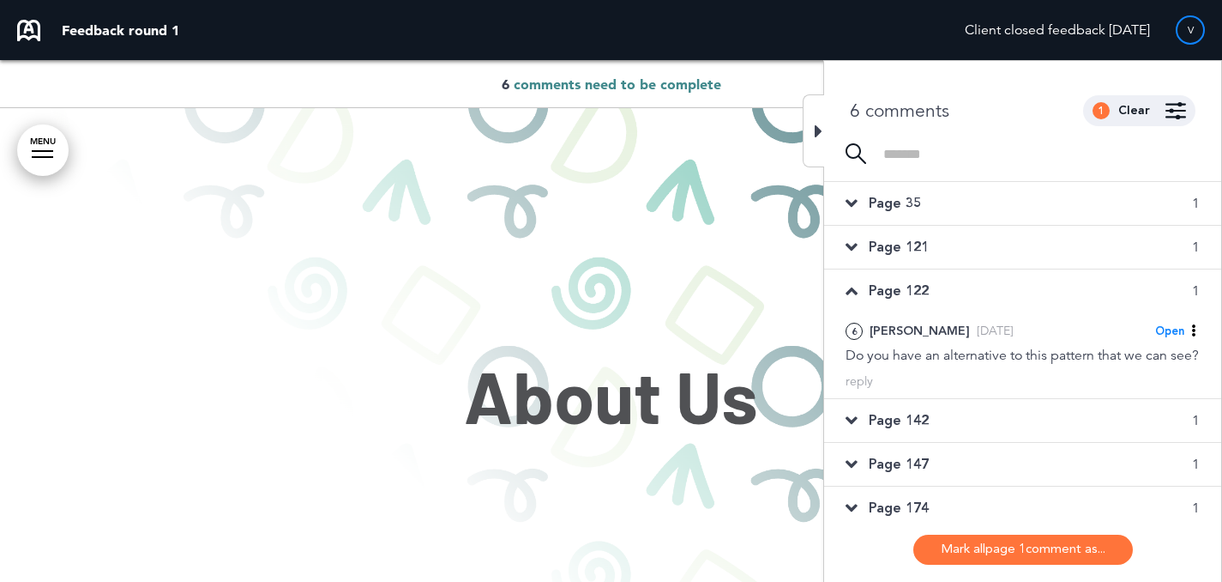
click at [824, 157] on div at bounding box center [813, 130] width 21 height 73
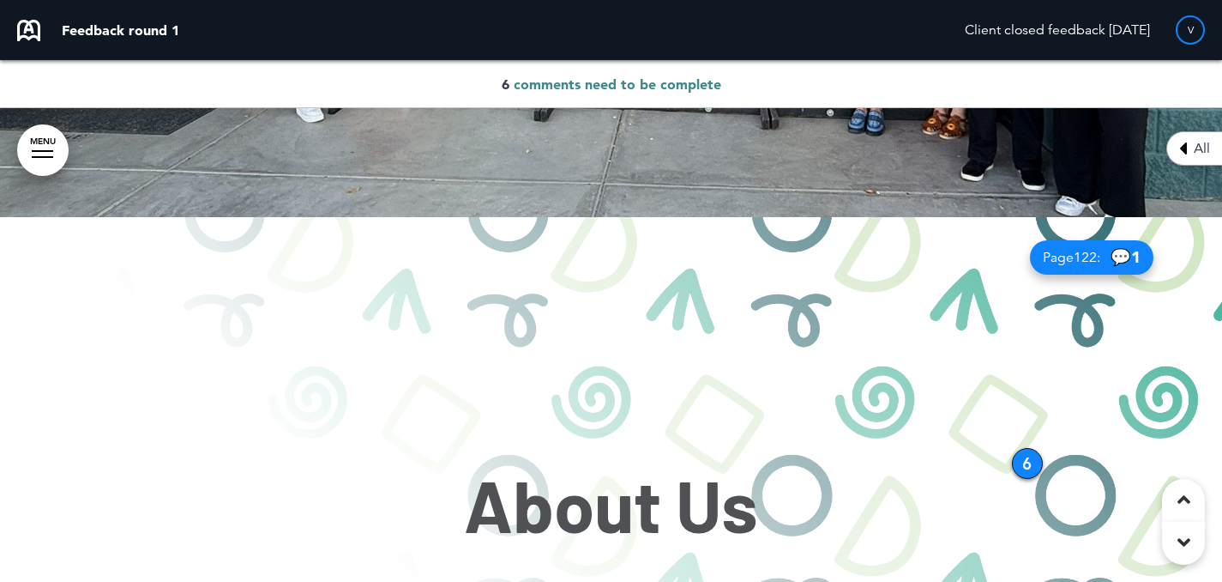
scroll to position [2868, 0]
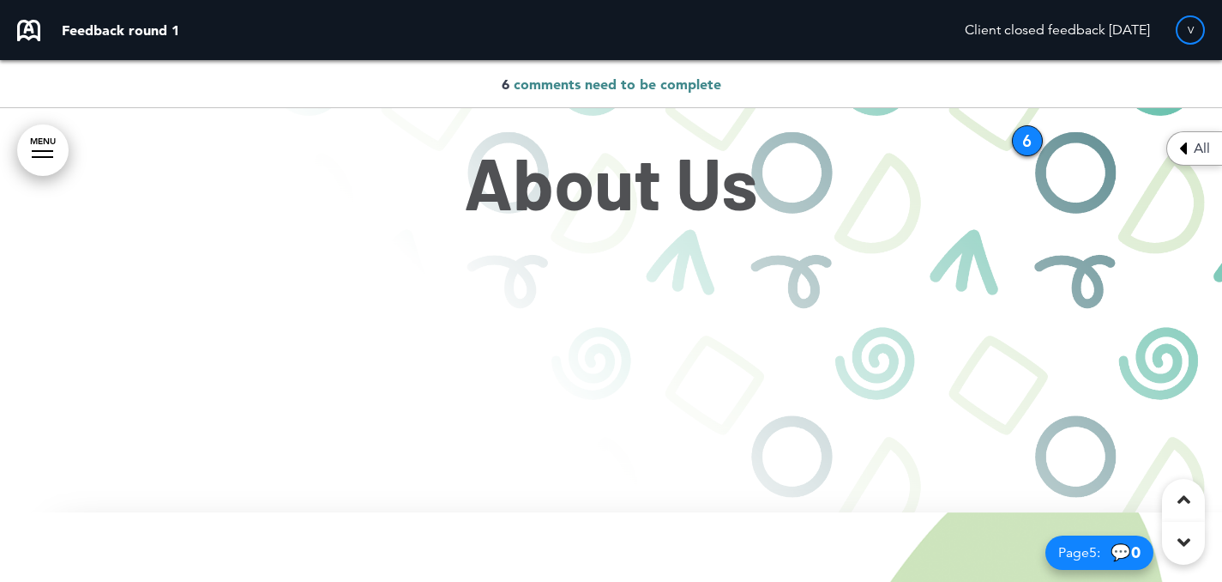
click at [1024, 140] on div "6" at bounding box center [1027, 140] width 31 height 31
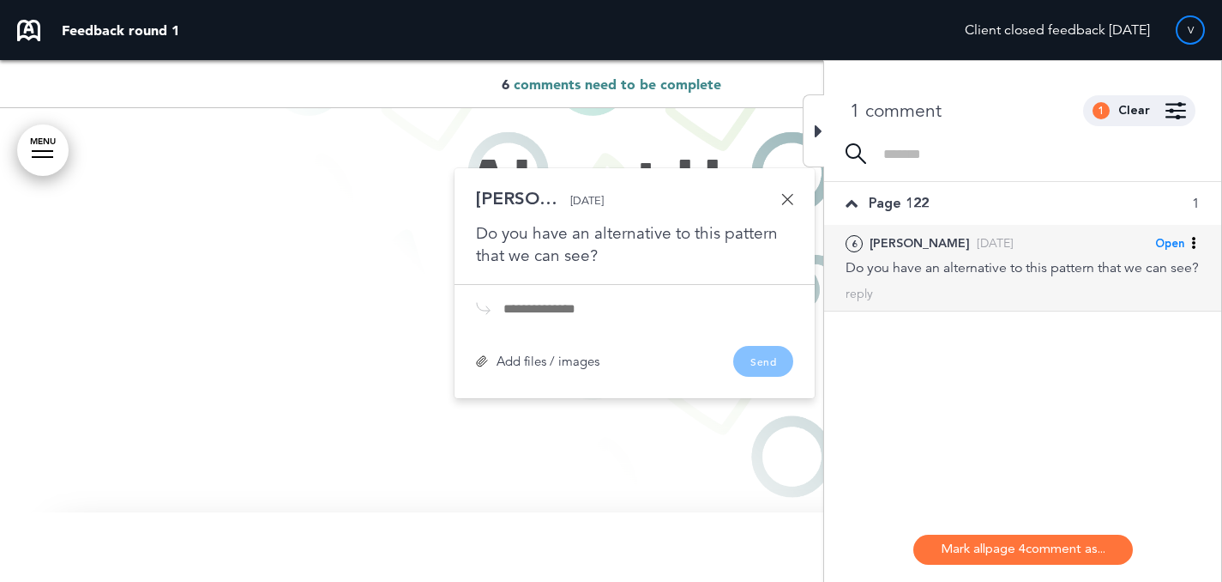
click at [812, 120] on div at bounding box center [813, 130] width 21 height 73
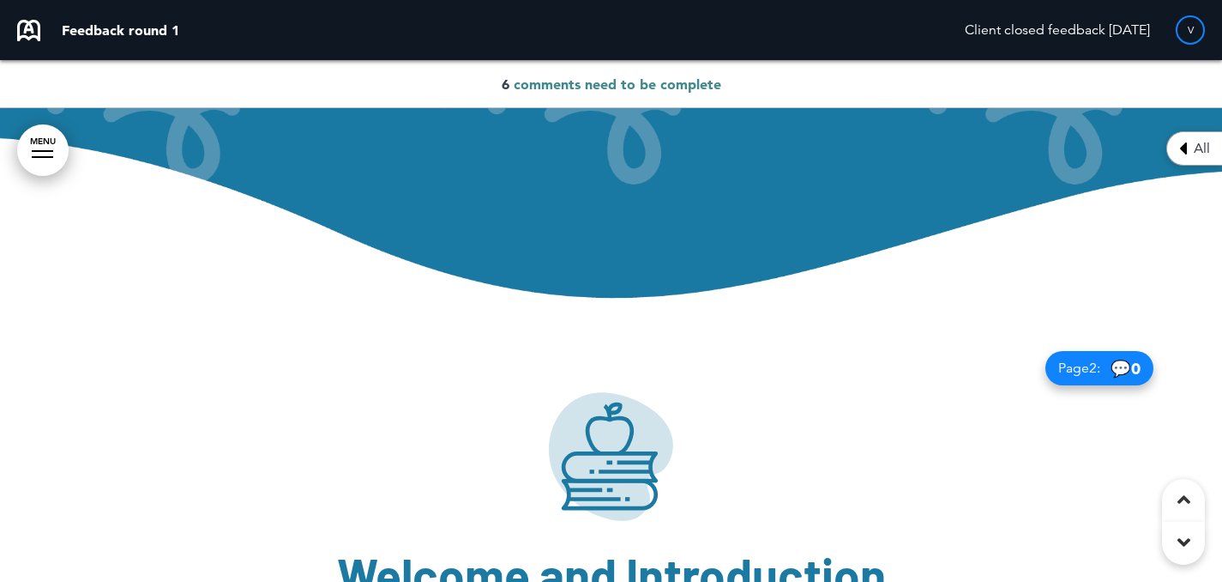
scroll to position [0, 0]
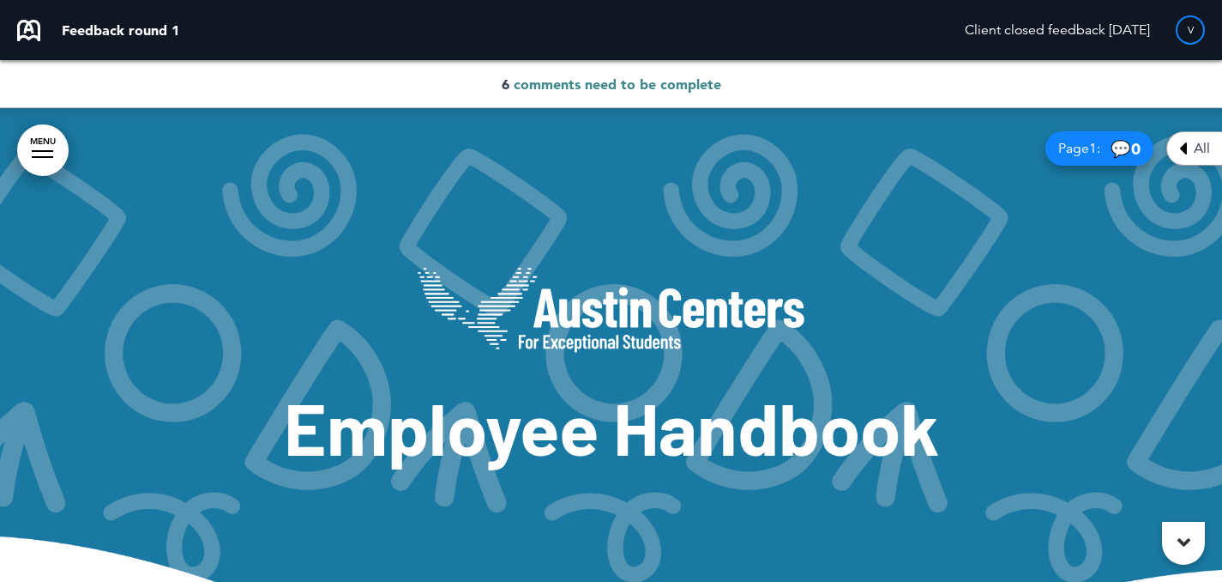
click at [1175, 149] on div "All" at bounding box center [1195, 148] width 56 height 34
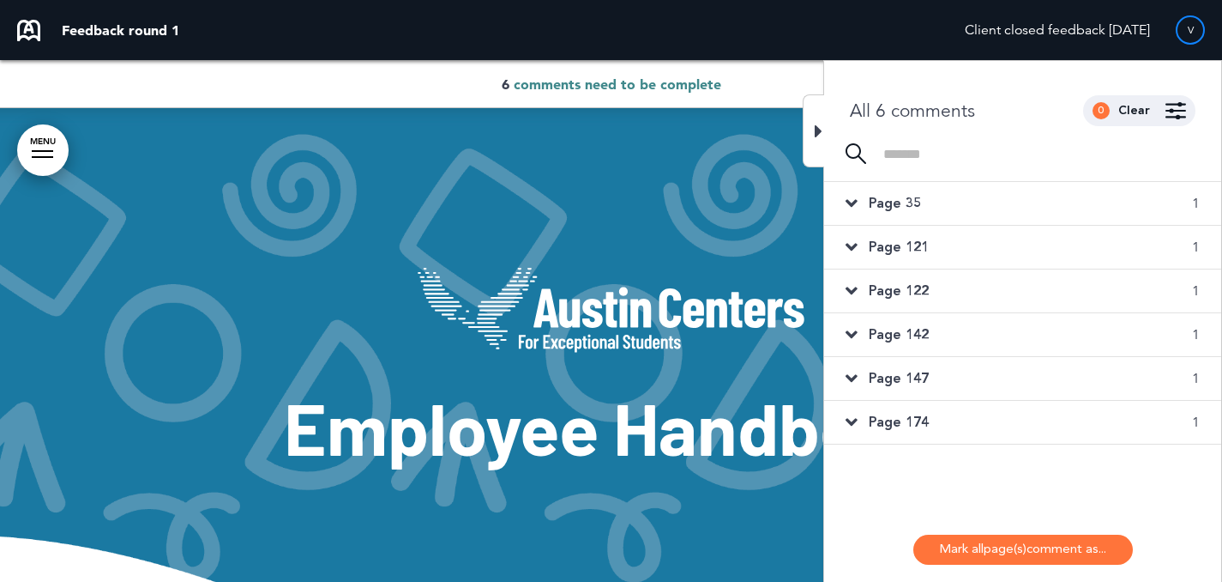
click at [1052, 202] on div "Page 35 1" at bounding box center [1022, 203] width 397 height 43
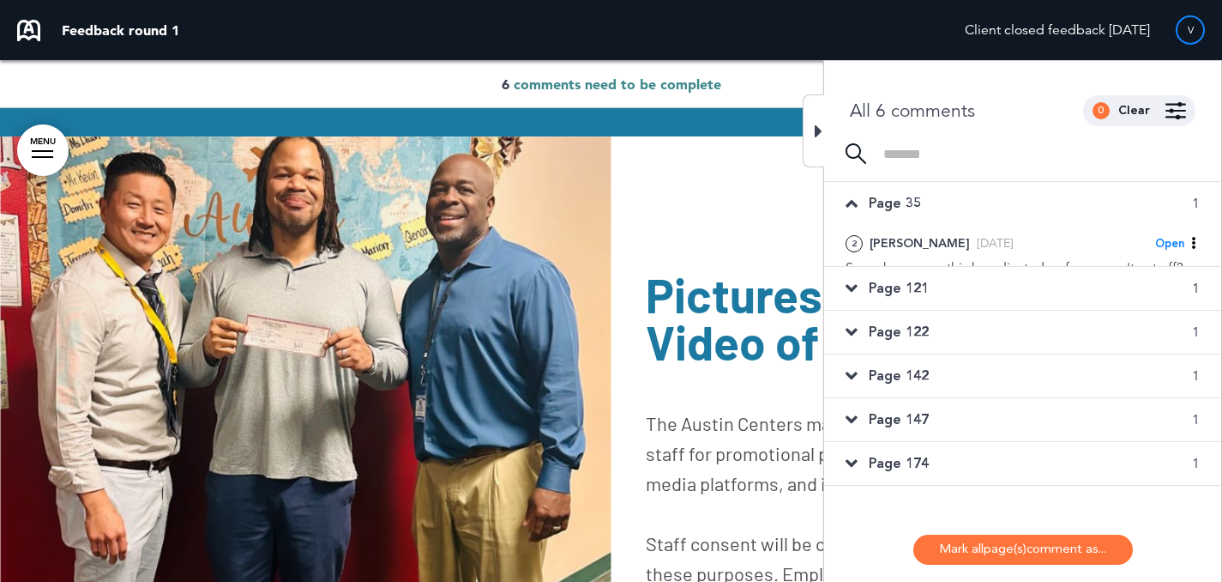
click at [959, 441] on div "Page 147 1" at bounding box center [1022, 419] width 397 height 43
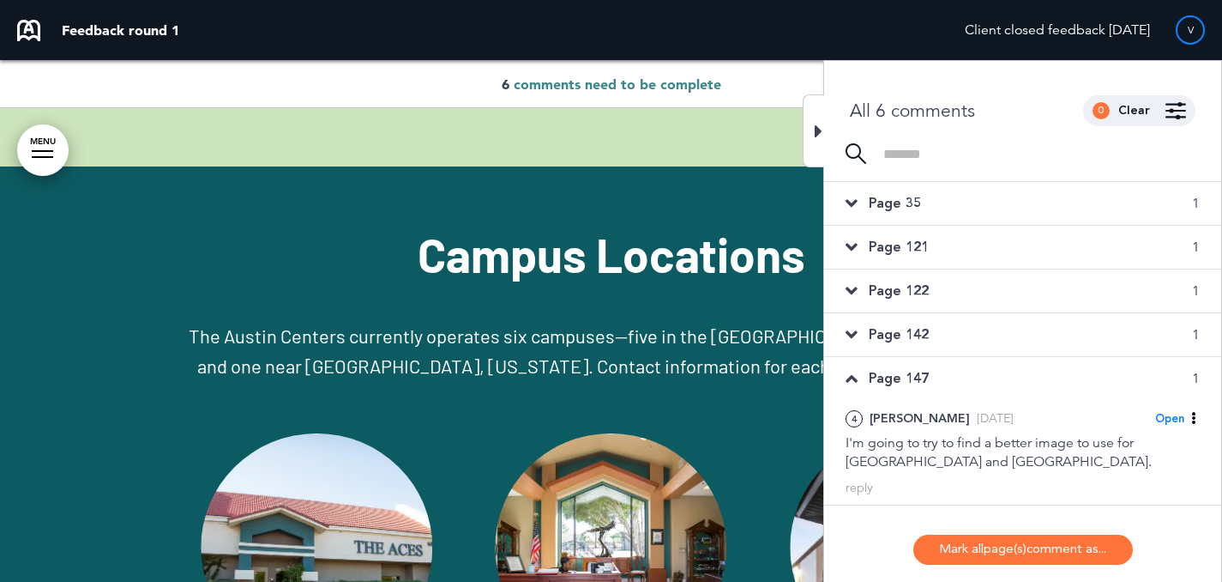
scroll to position [31, 0]
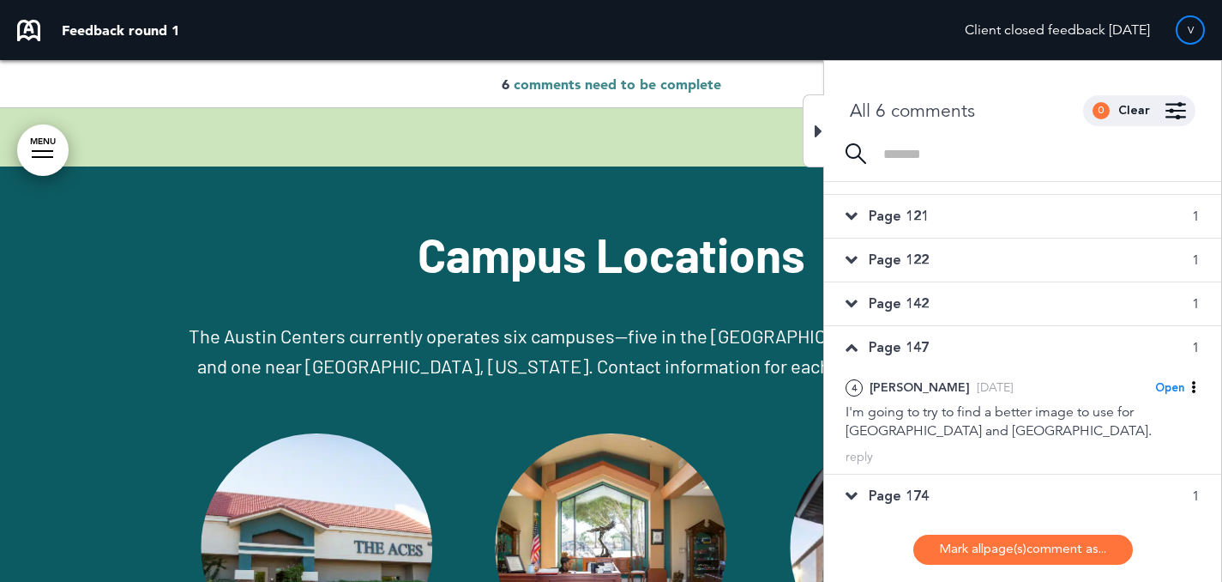
click at [976, 484] on div "Page 174 1" at bounding box center [1022, 495] width 397 height 43
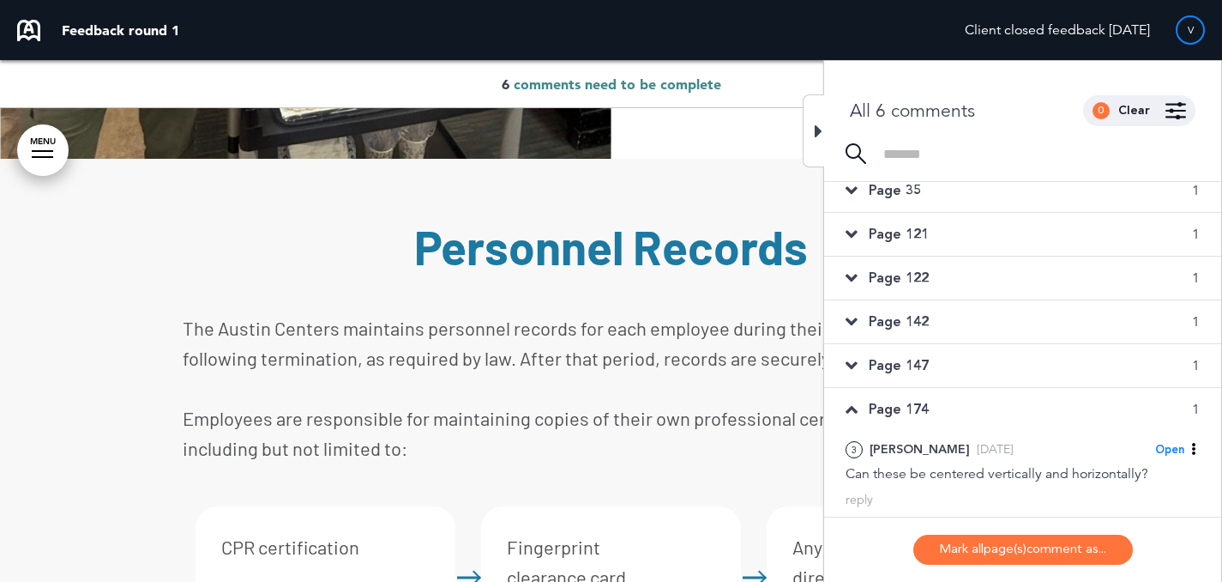
scroll to position [12, 0]
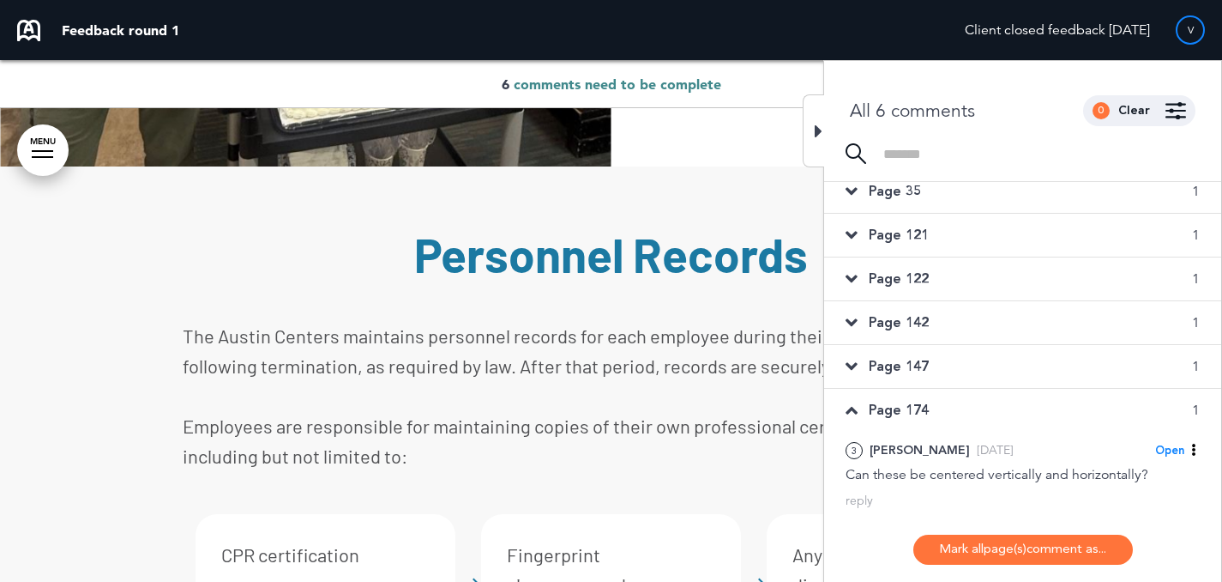
click at [1017, 359] on div "Page 147 1" at bounding box center [1022, 366] width 397 height 43
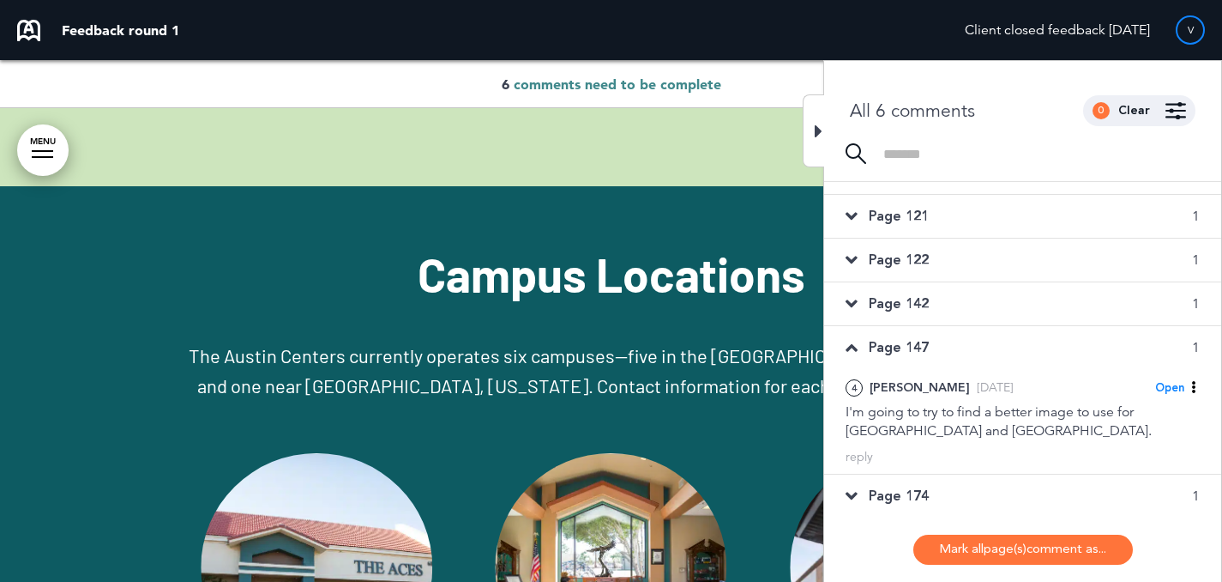
scroll to position [31, 0]
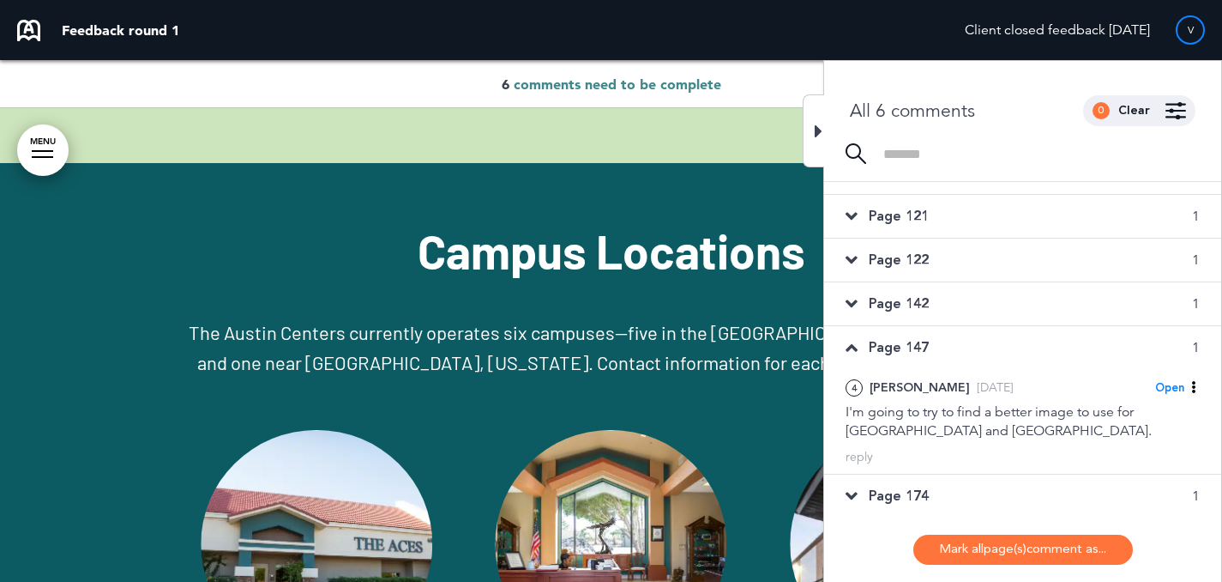
click at [817, 143] on div at bounding box center [813, 130] width 21 height 73
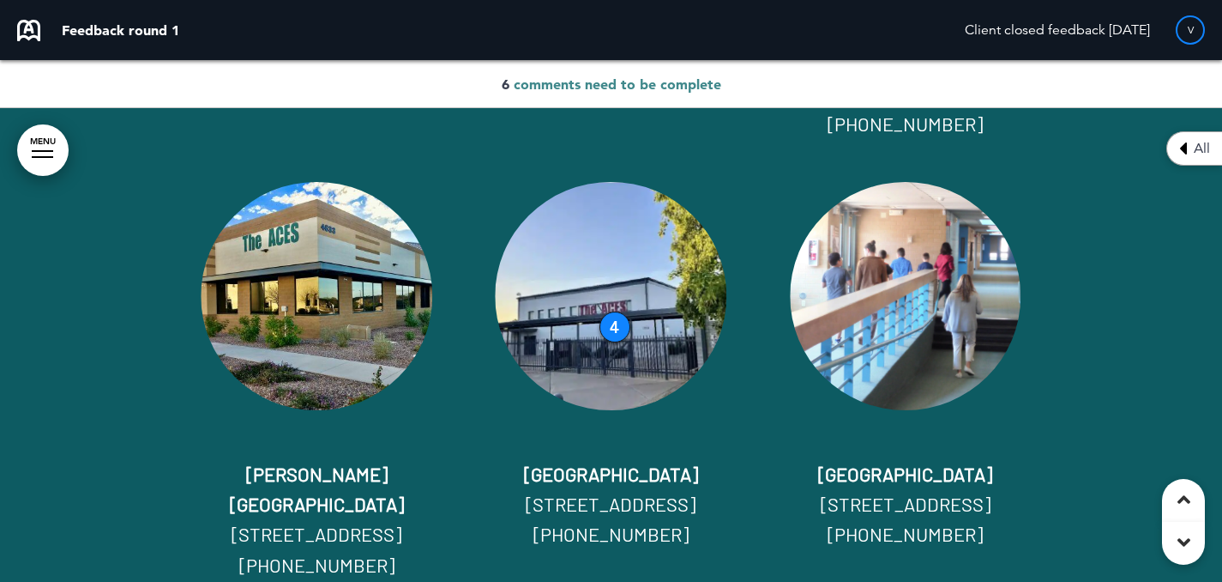
scroll to position [44642, 0]
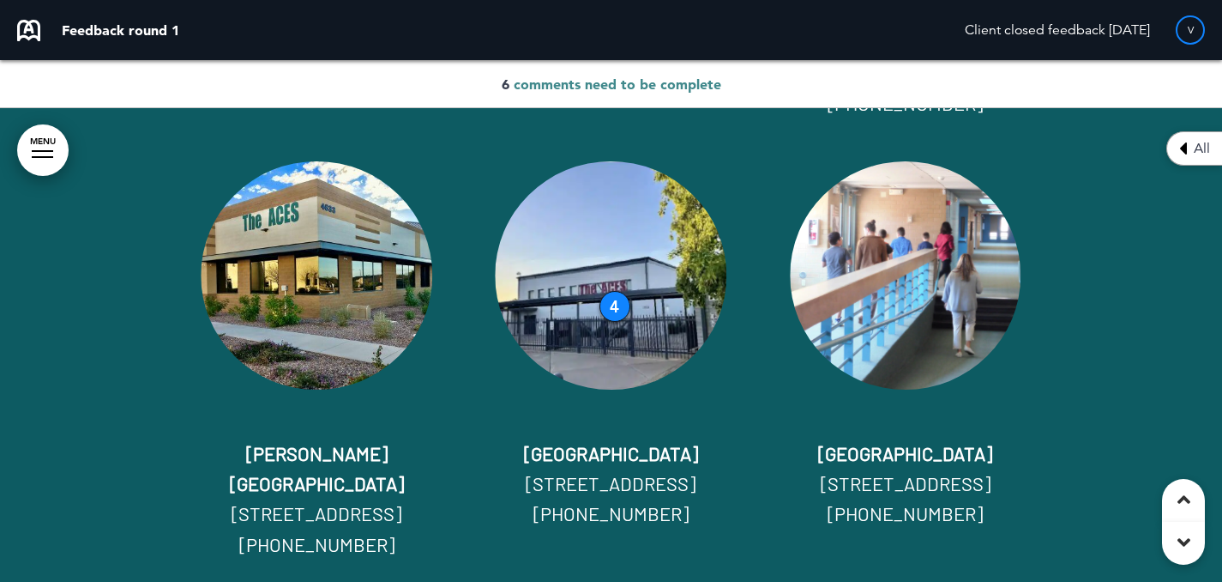
drag, startPoint x: 700, startPoint y: 392, endPoint x: 513, endPoint y: 387, distance: 187.1
click at [513, 438] on p "Paradise Valley Campus 3540 E Cholla St, Phoenix, AZ 85028 (602) 626-7100" at bounding box center [611, 483] width 268 height 91
copy span "Paradise Valley Campus"
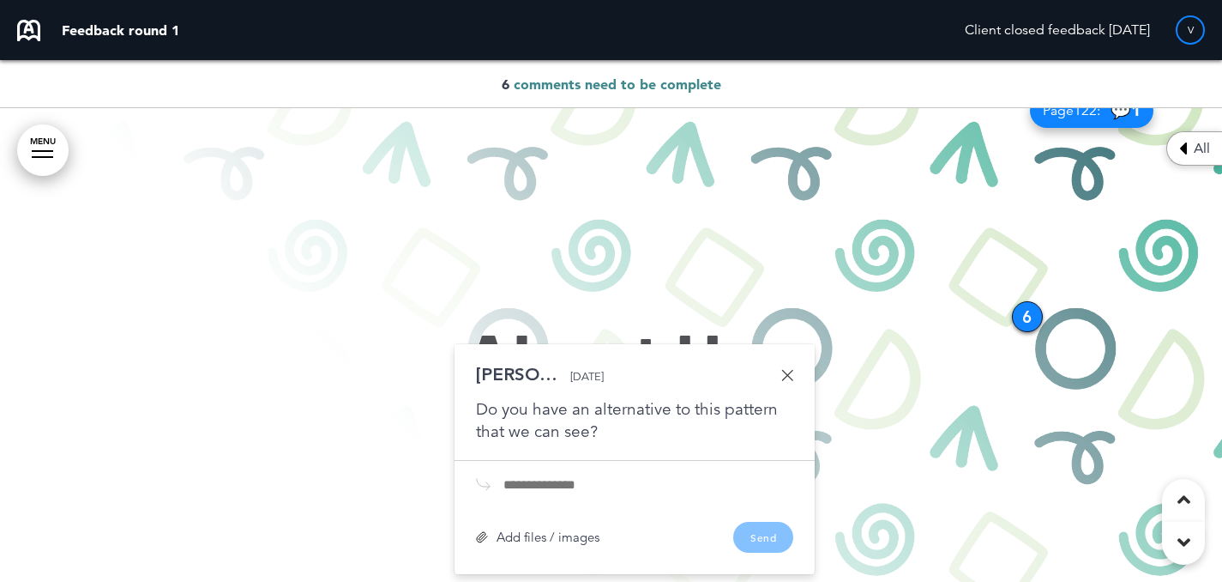
scroll to position [2773, 0]
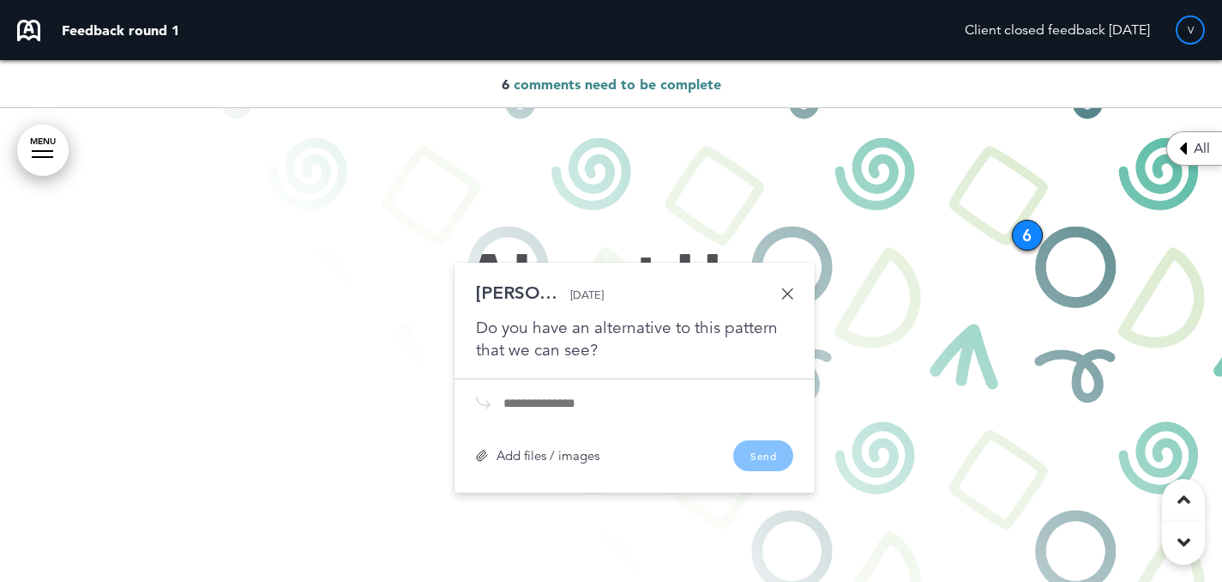
click at [788, 286] on div "Kristin R. Fri, Aug 1 Do you have an alternative to this pattern that we can se…" at bounding box center [634, 322] width 317 height 77
click at [787, 288] on link at bounding box center [787, 293] width 12 height 12
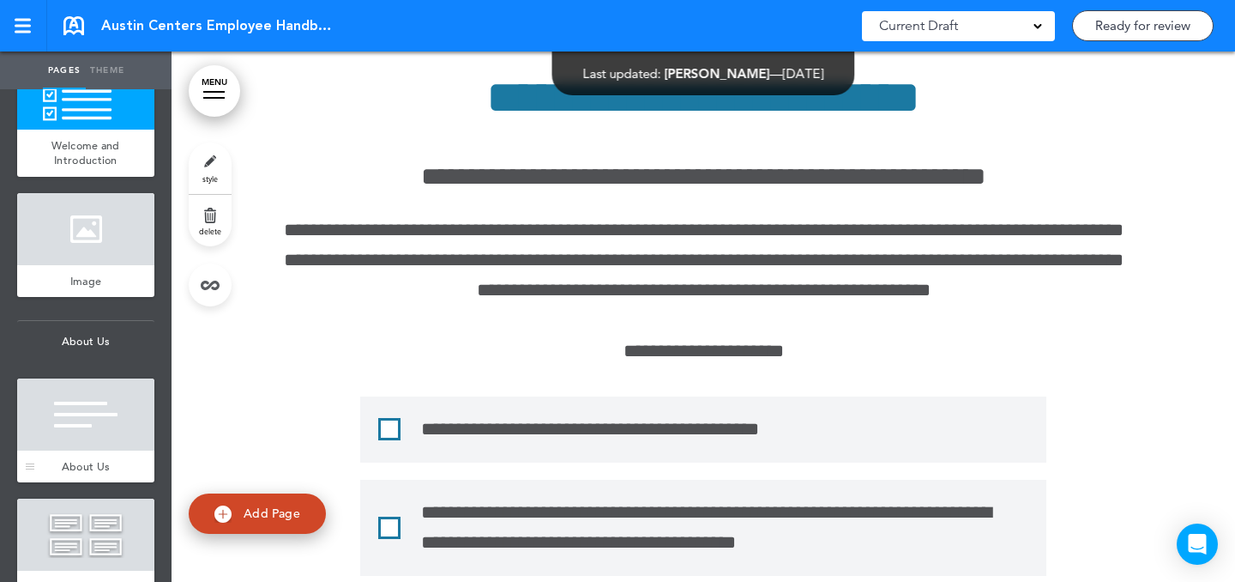
scroll to position [400, 0]
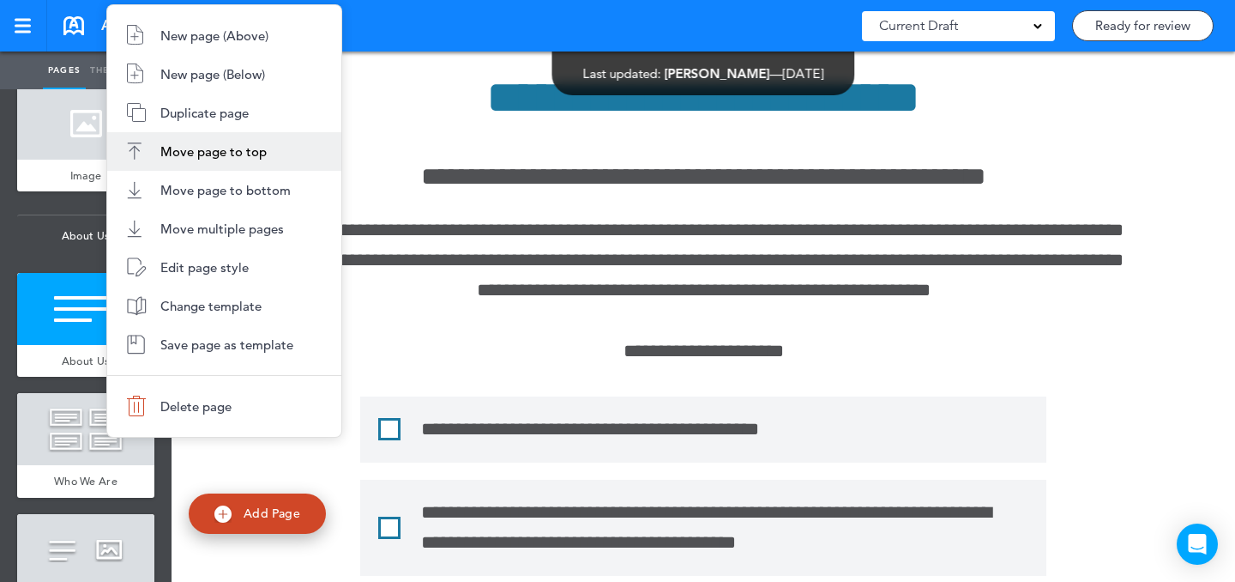
click at [220, 107] on span "Duplicate page" at bounding box center [204, 113] width 88 height 16
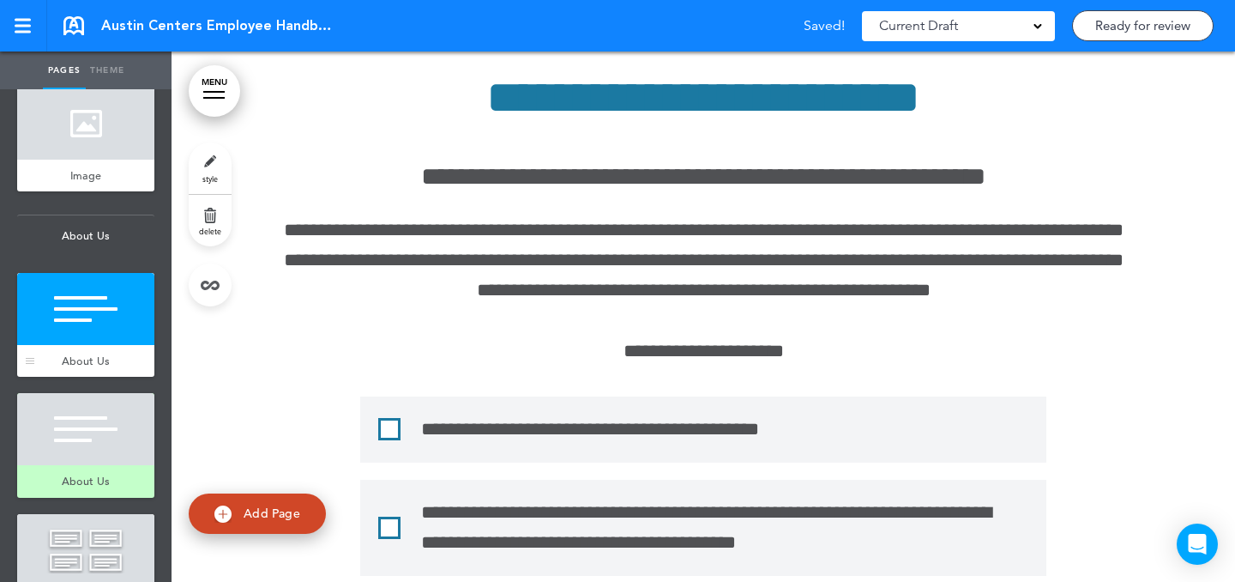
click at [103, 312] on div at bounding box center [85, 309] width 137 height 72
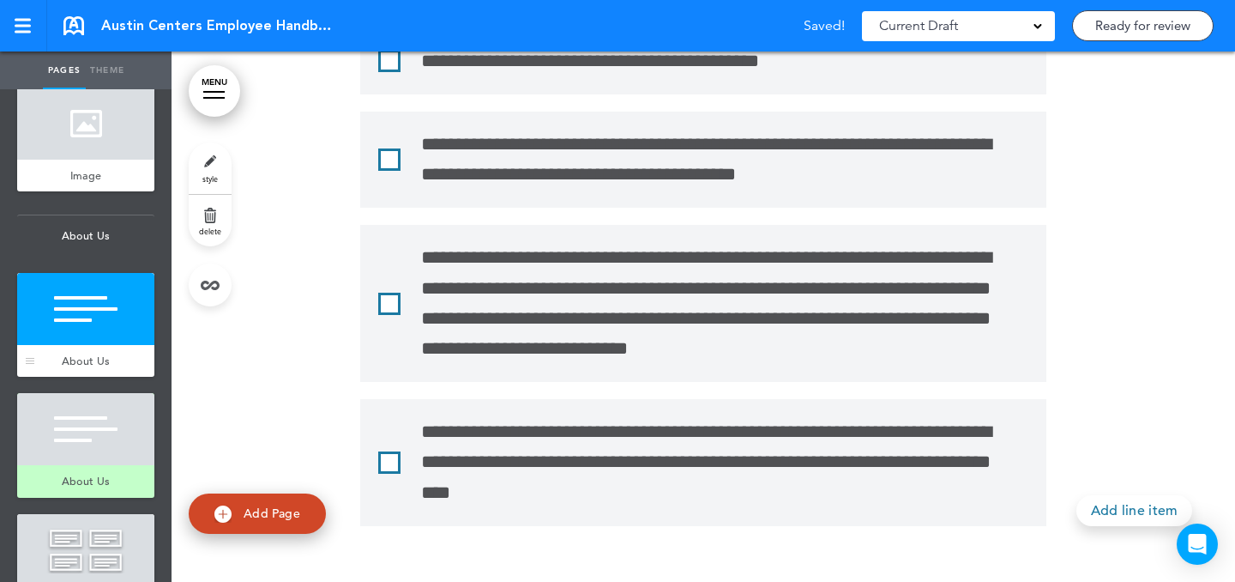
scroll to position [2661, 0]
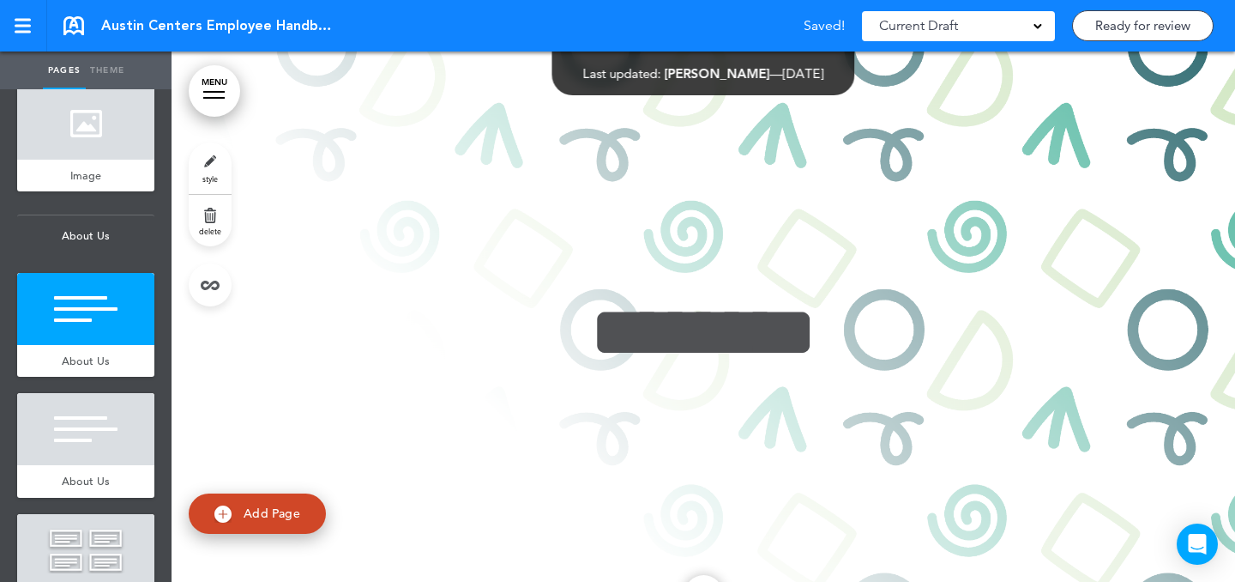
click at [219, 175] on link "style" at bounding box center [210, 167] width 43 height 51
type input "******"
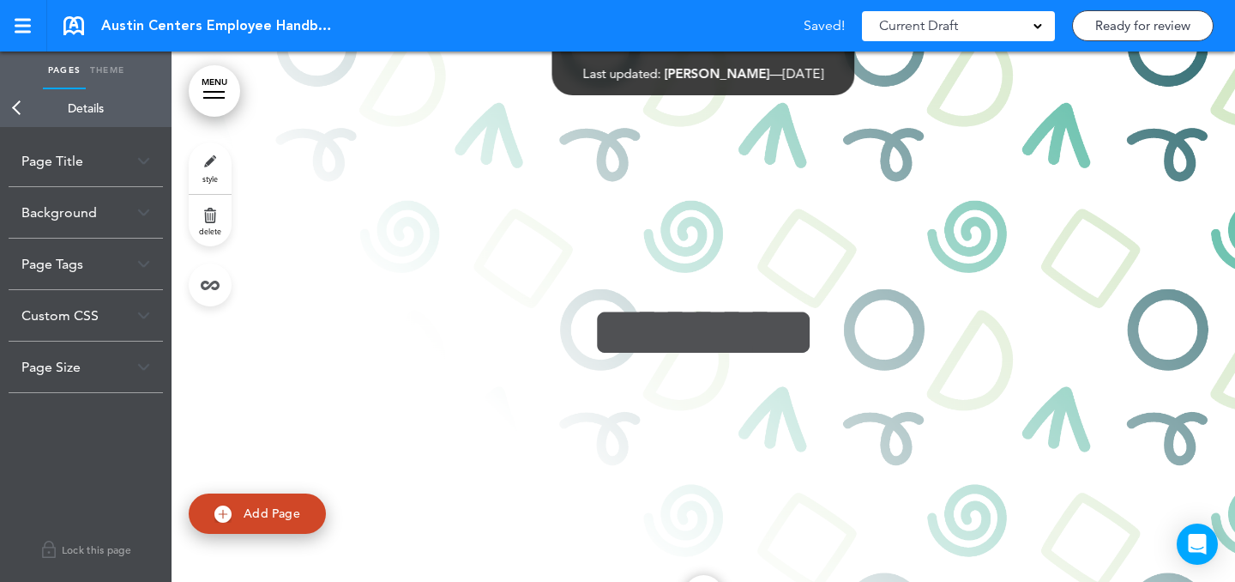
click at [127, 208] on div "Background" at bounding box center [86, 212] width 154 height 51
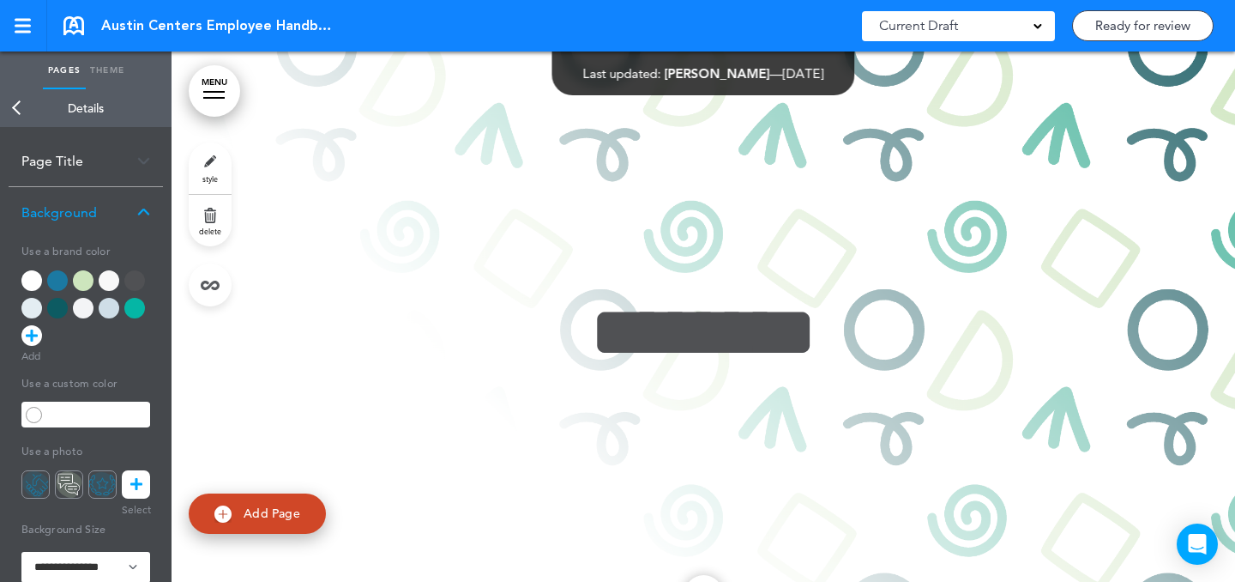
click at [138, 484] on icon at bounding box center [136, 484] width 12 height 28
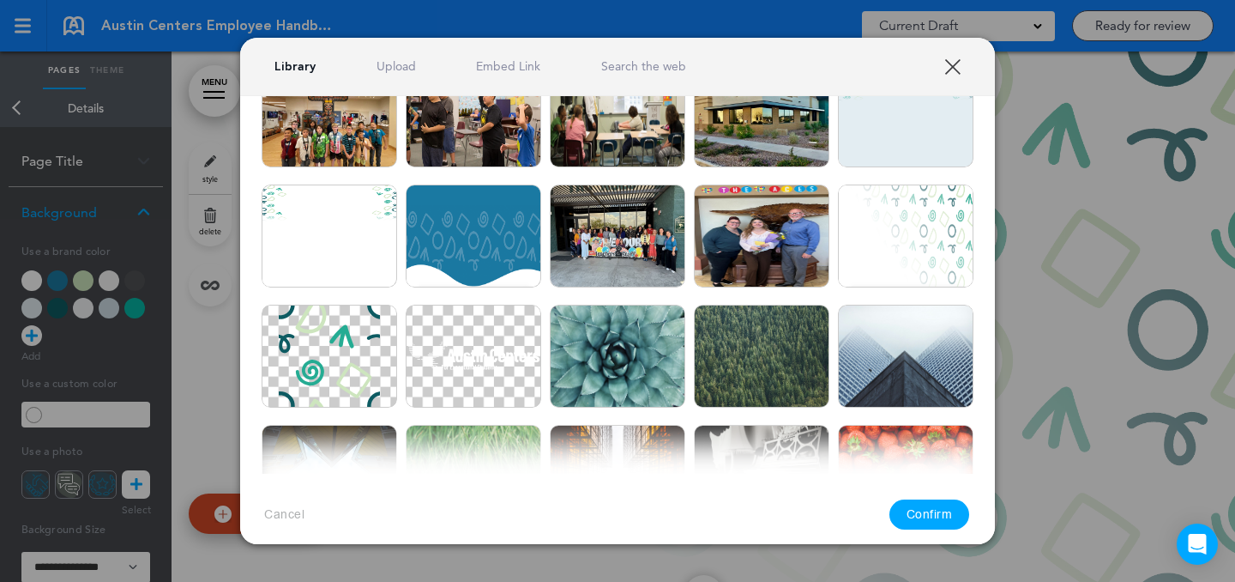
scroll to position [1843, 0]
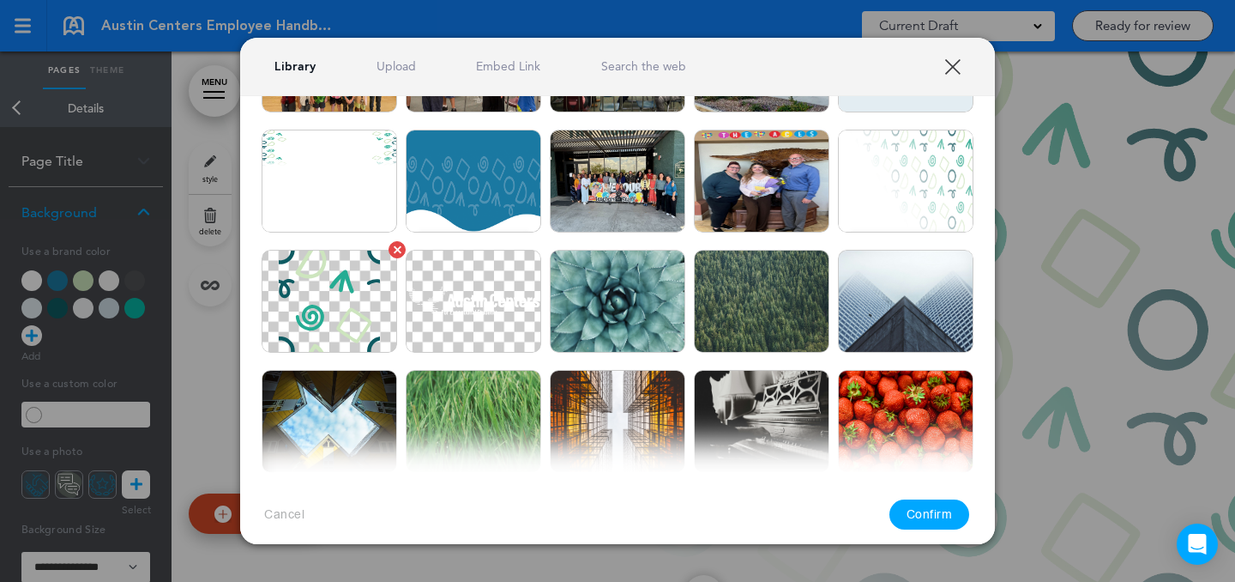
click at [373, 310] on img at bounding box center [330, 301] width 136 height 103
click at [947, 513] on button "Confirm" at bounding box center [930, 514] width 81 height 30
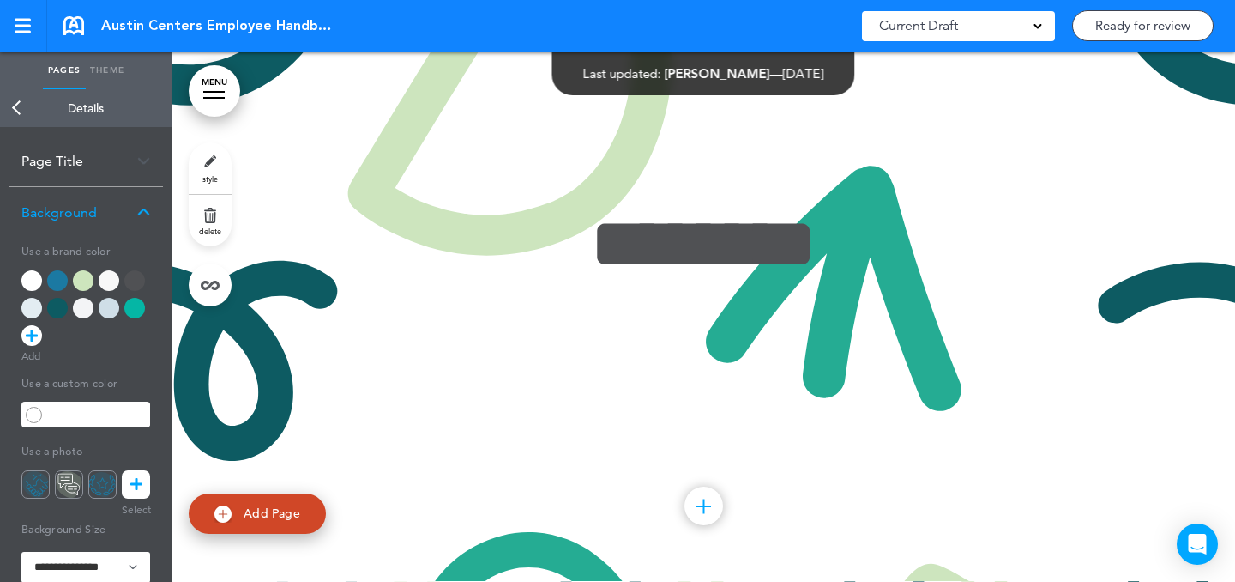
scroll to position [2748, 0]
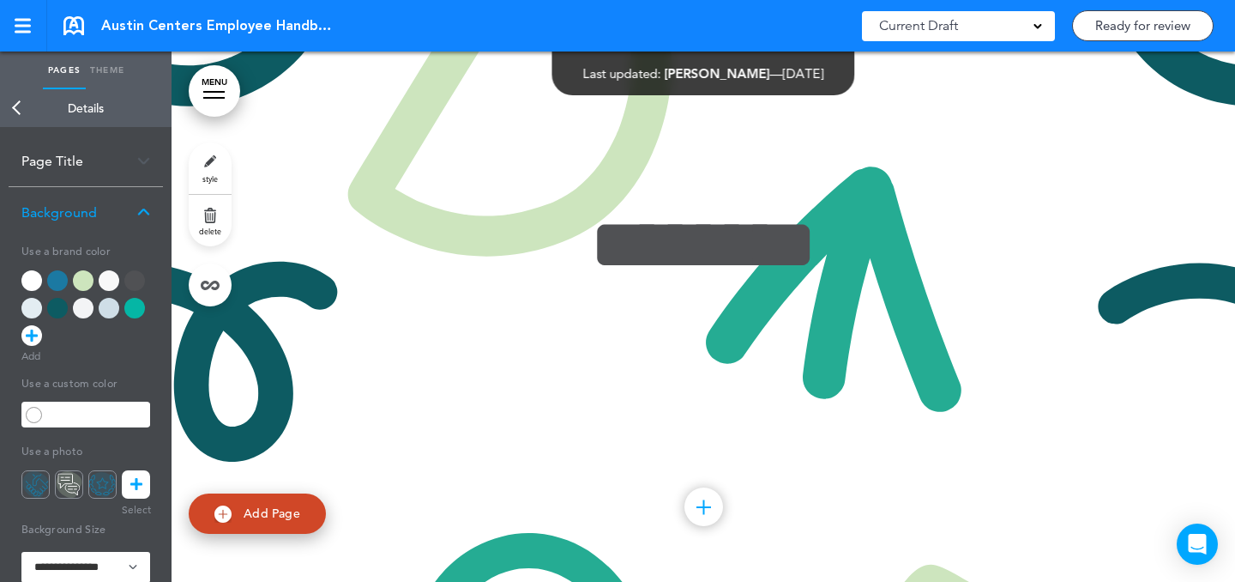
click at [8, 96] on link "Back" at bounding box center [17, 108] width 34 height 38
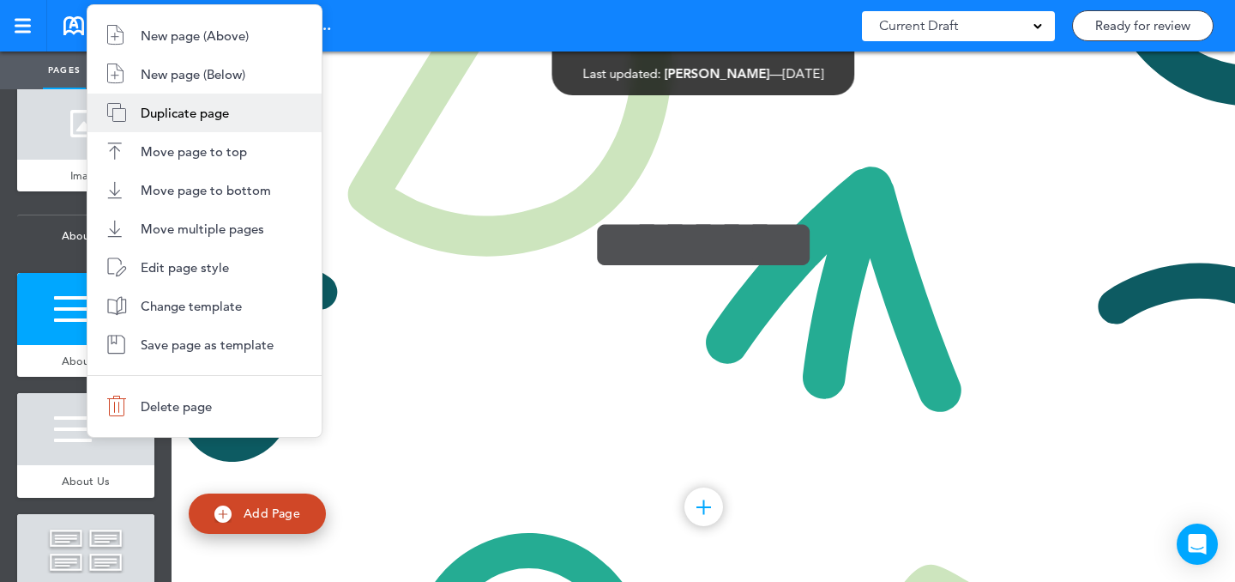
click at [232, 113] on li "Duplicate page" at bounding box center [204, 113] width 234 height 39
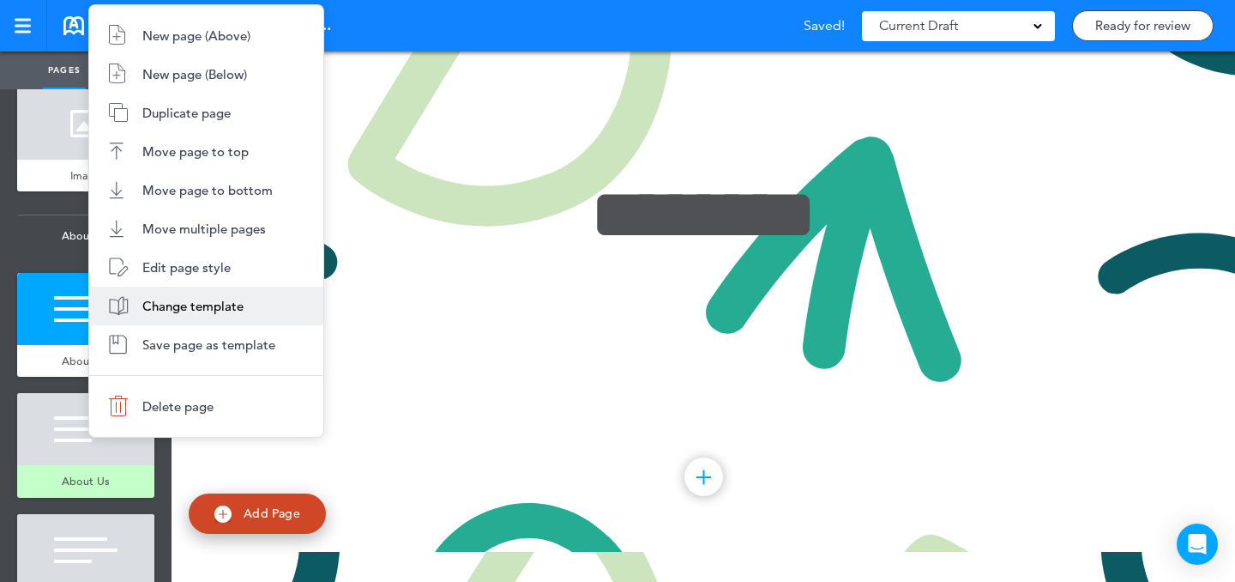
click at [142, 305] on span "Change template" at bounding box center [192, 306] width 101 height 16
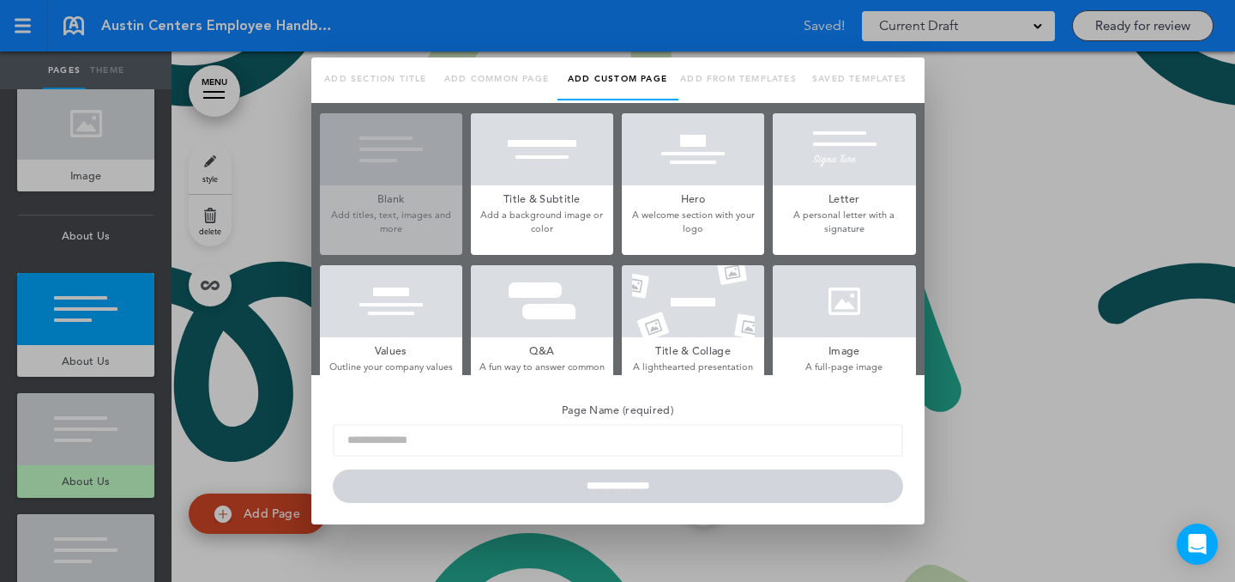
type input "********"
type input "**********"
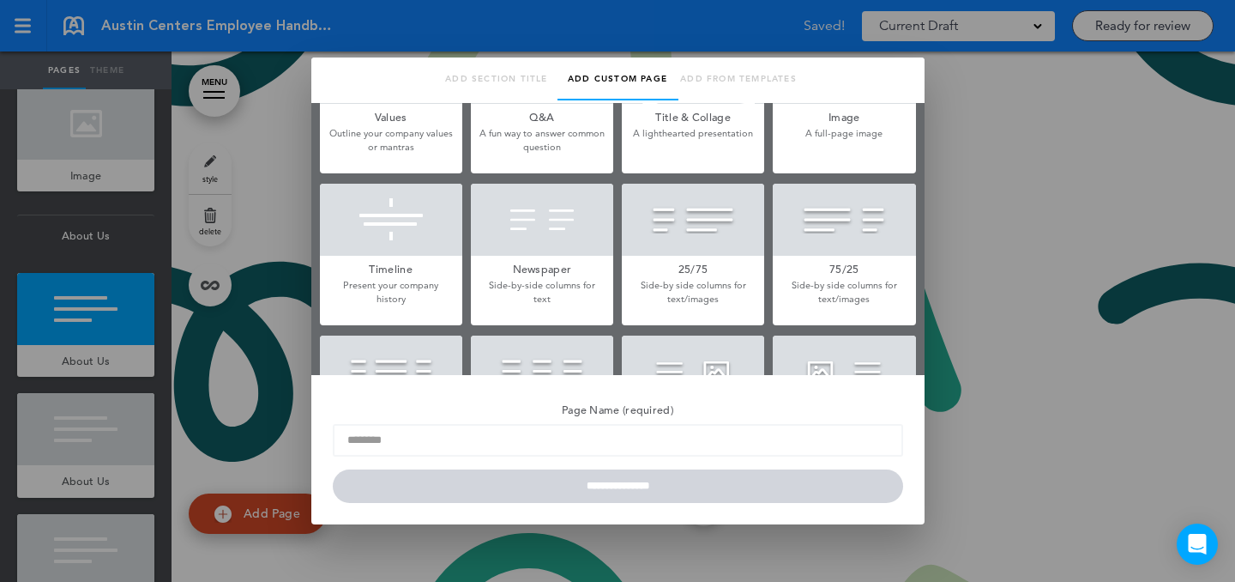
scroll to position [239, 0]
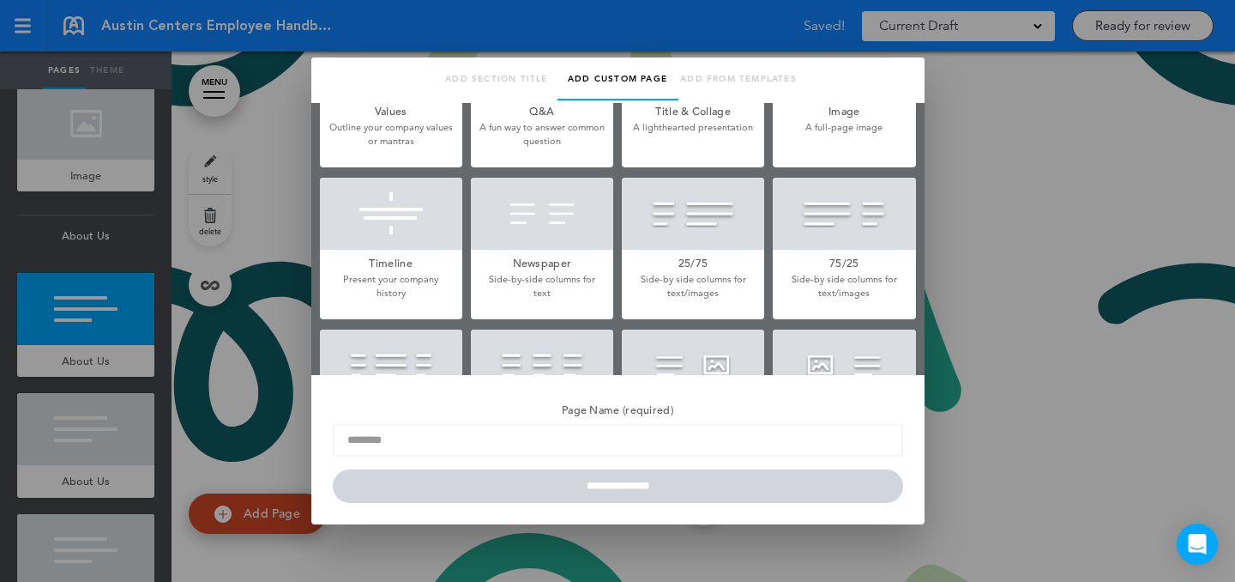
click at [698, 340] on div at bounding box center [693, 365] width 142 height 72
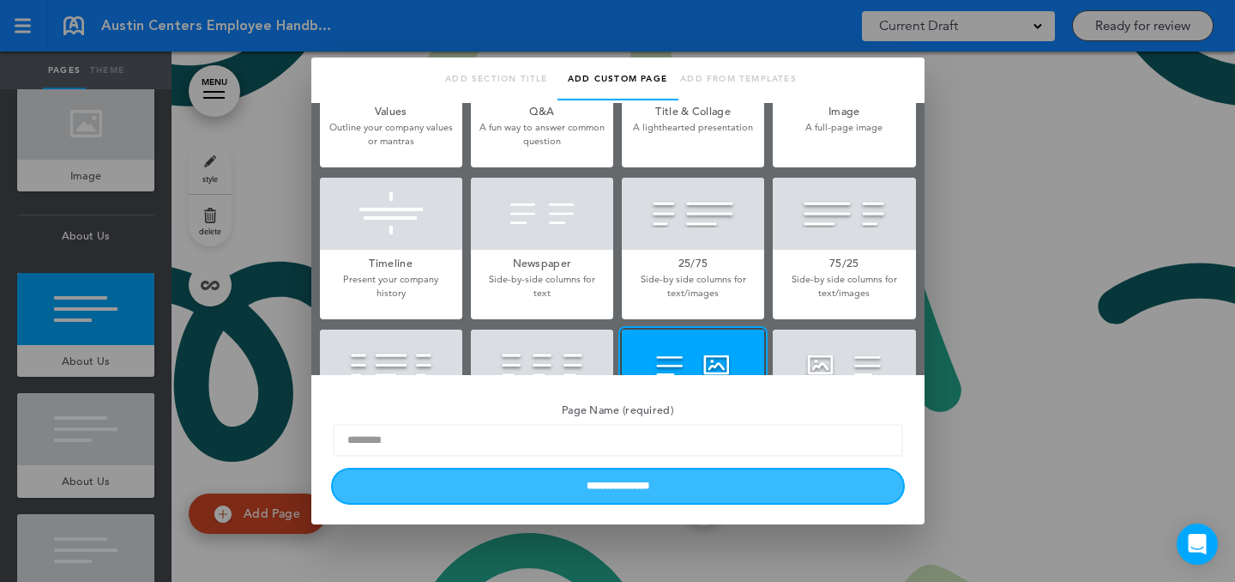
click at [671, 484] on input "**********" at bounding box center [618, 485] width 570 height 33
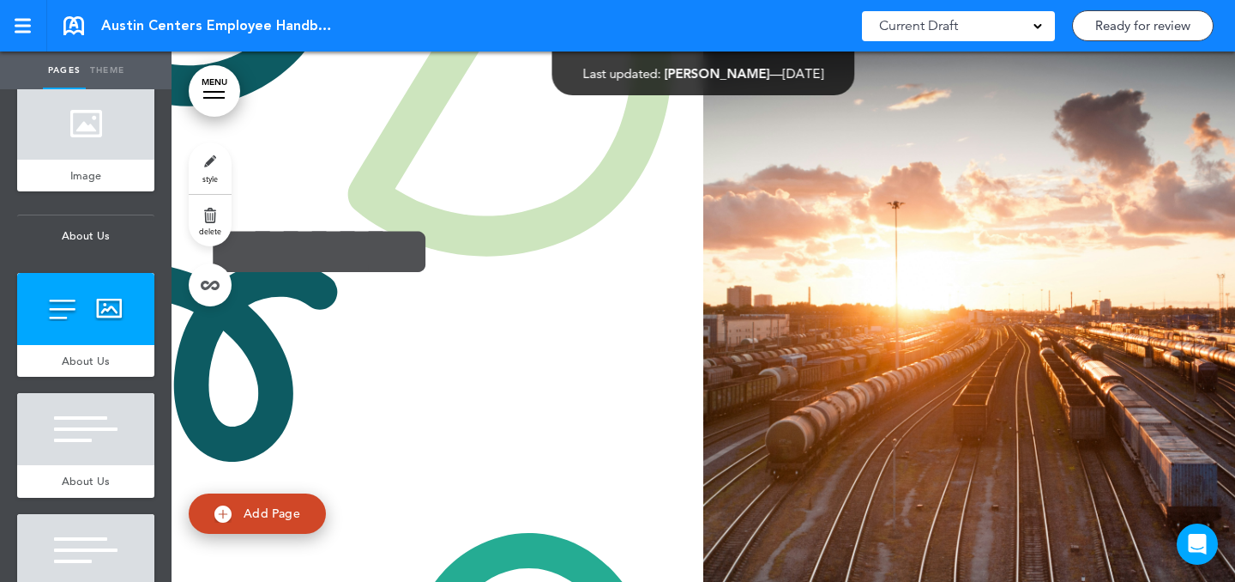
click at [213, 183] on span "style" at bounding box center [209, 178] width 15 height 10
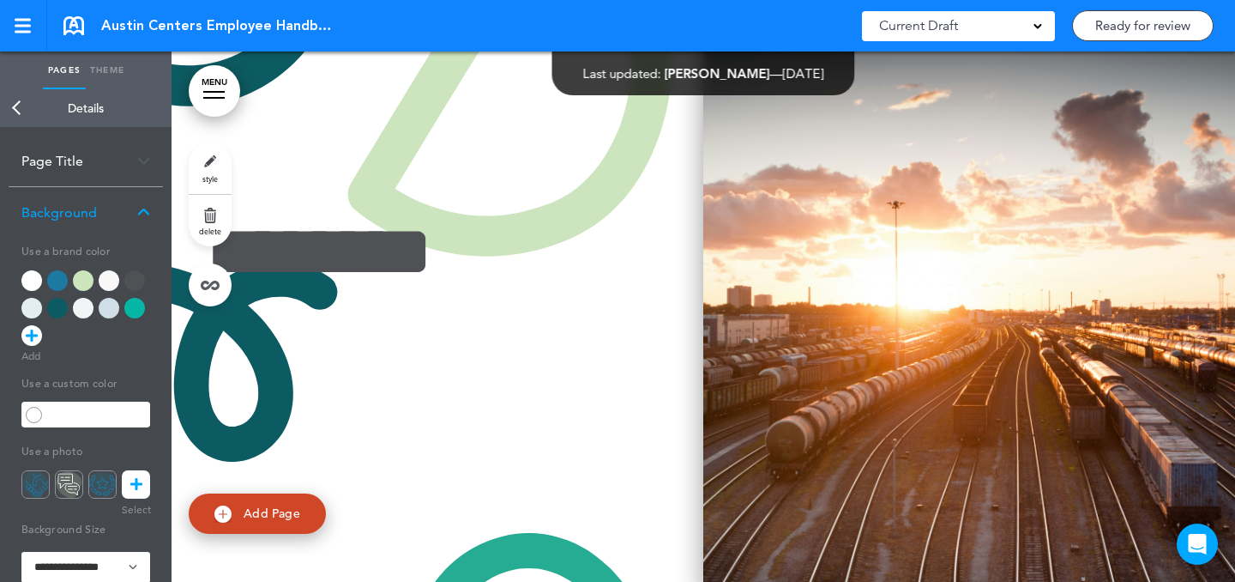
click at [911, 335] on img at bounding box center [969, 273] width 532 height 618
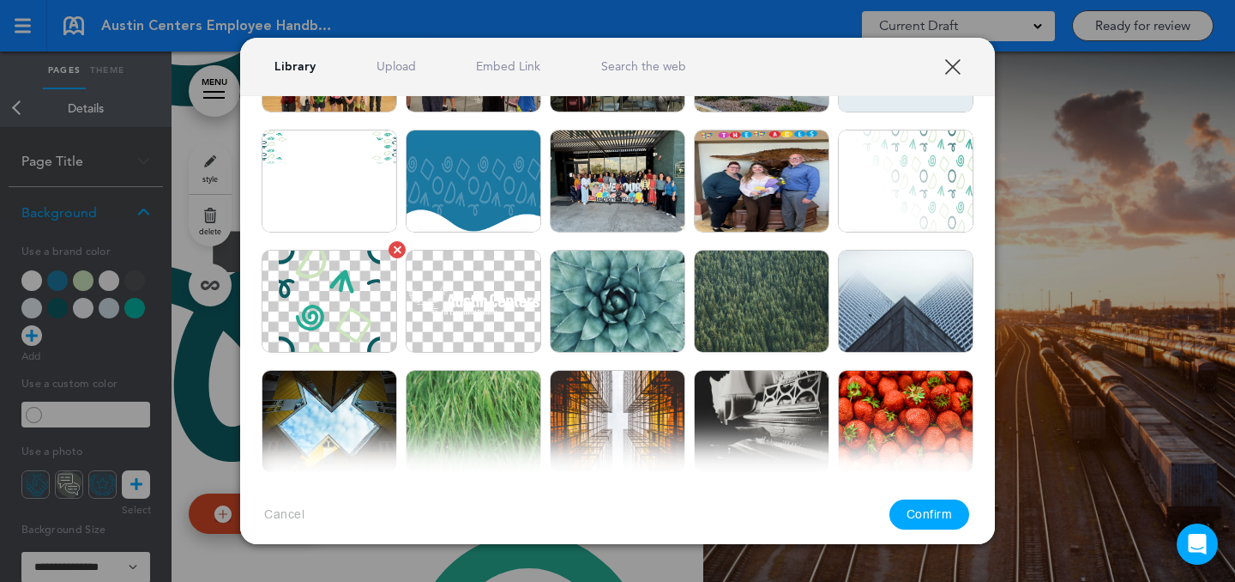
click at [354, 294] on img at bounding box center [330, 301] width 136 height 103
drag, startPoint x: 932, startPoint y: 512, endPoint x: 920, endPoint y: 504, distance: 13.6
click at [932, 511] on button "Confirm" at bounding box center [930, 514] width 81 height 30
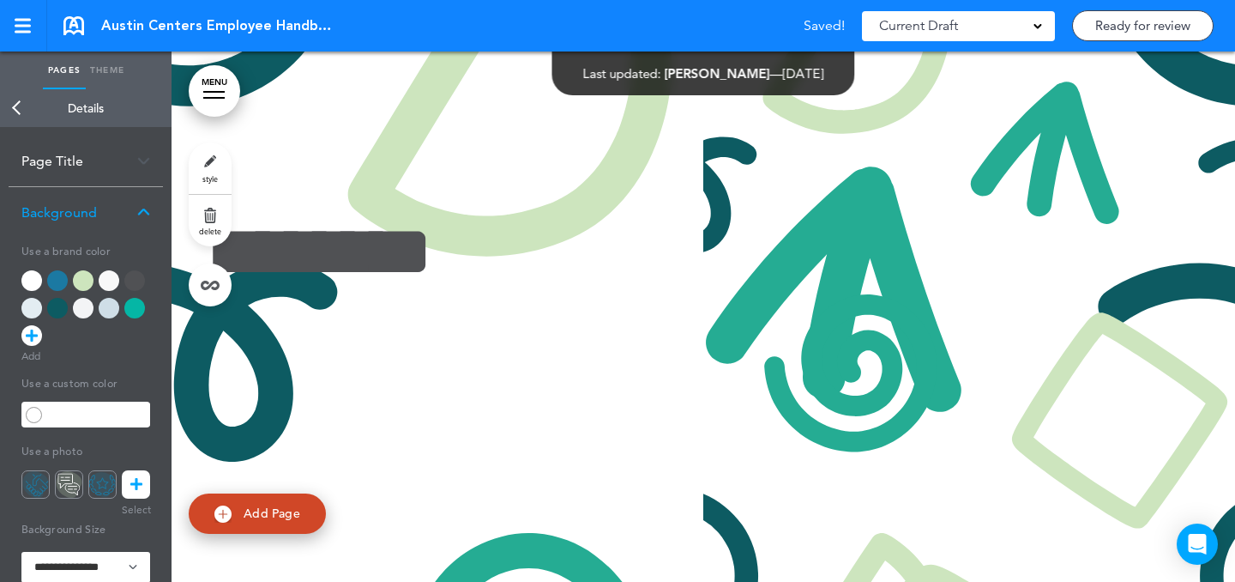
click at [24, 275] on div at bounding box center [31, 280] width 21 height 21
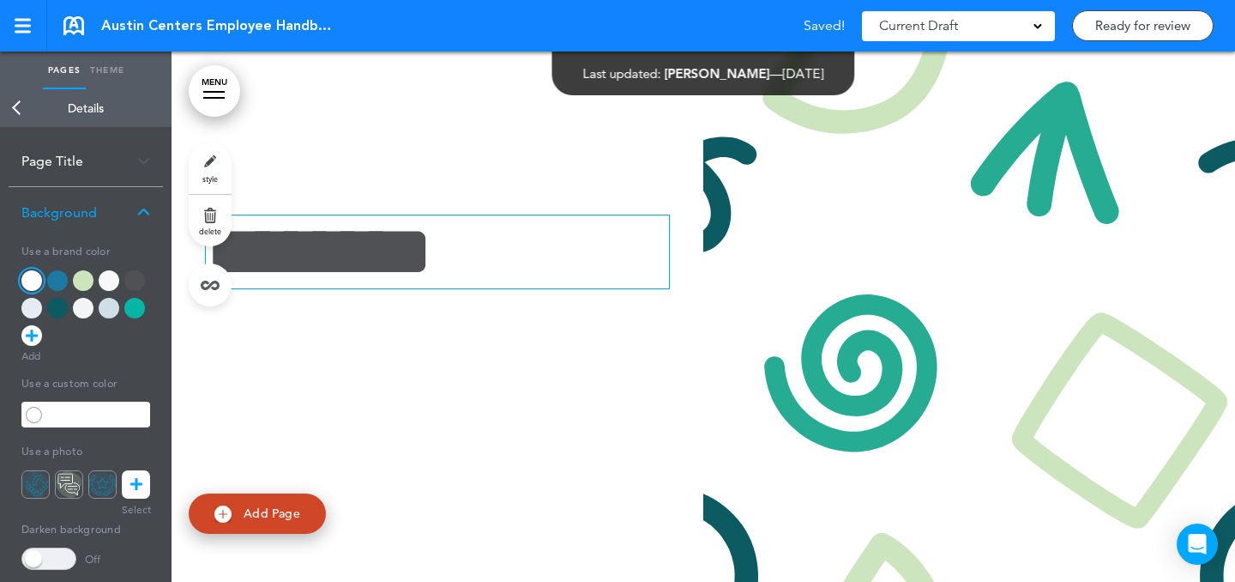
click at [359, 265] on span "********" at bounding box center [319, 251] width 226 height 72
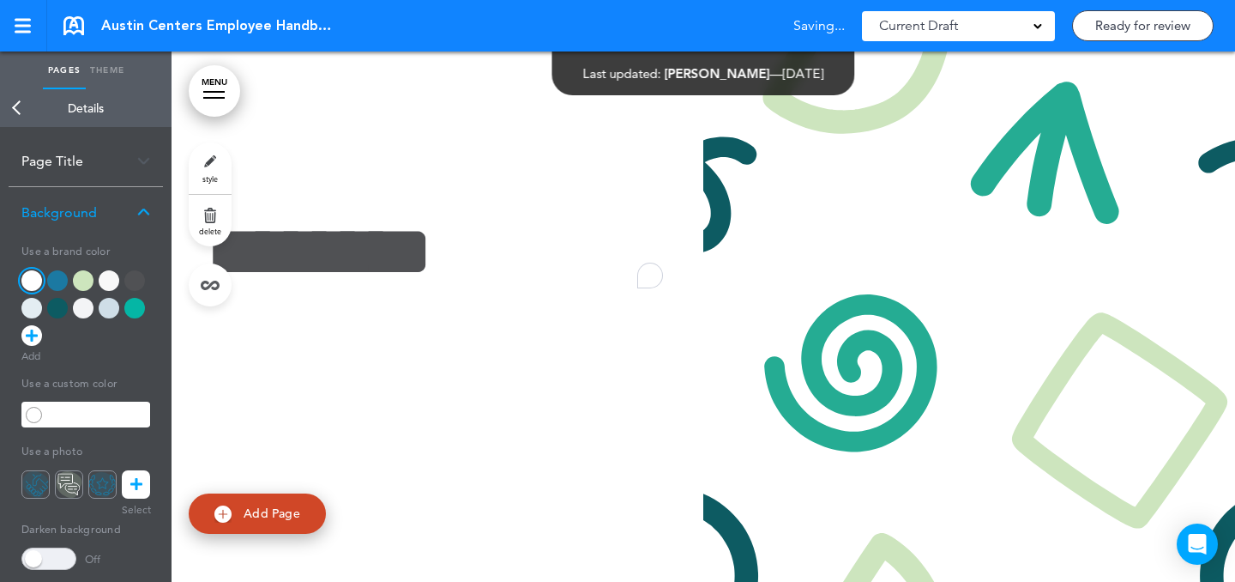
click at [522, 344] on div "********" at bounding box center [438, 273] width 532 height 244
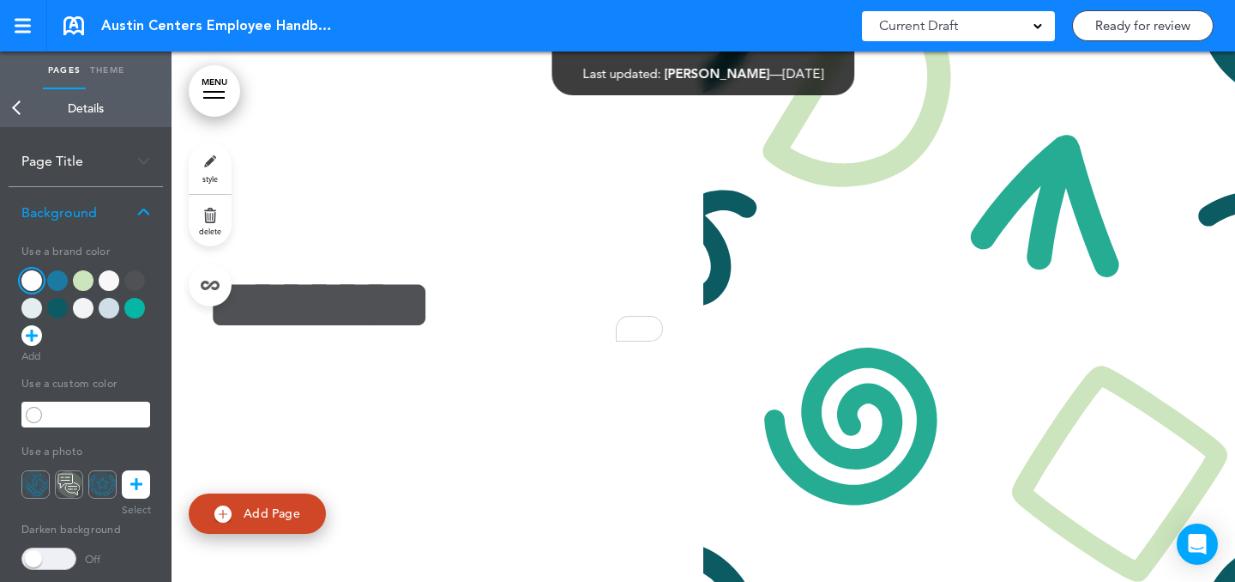
scroll to position [2697, 0]
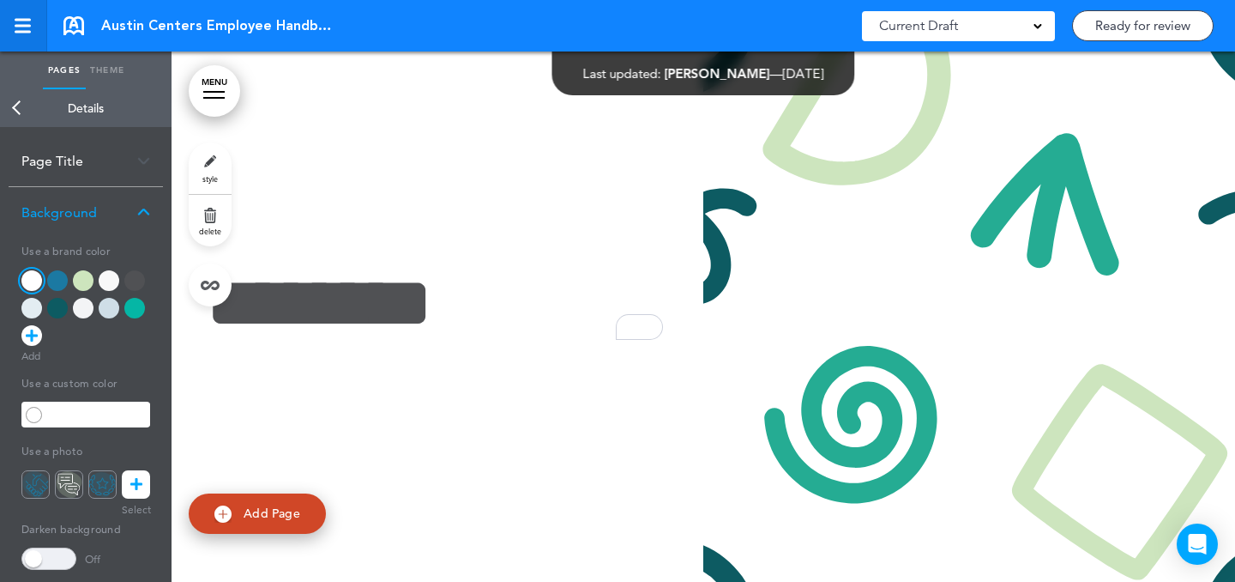
click at [20, 37] on link at bounding box center [23, 25] width 47 height 51
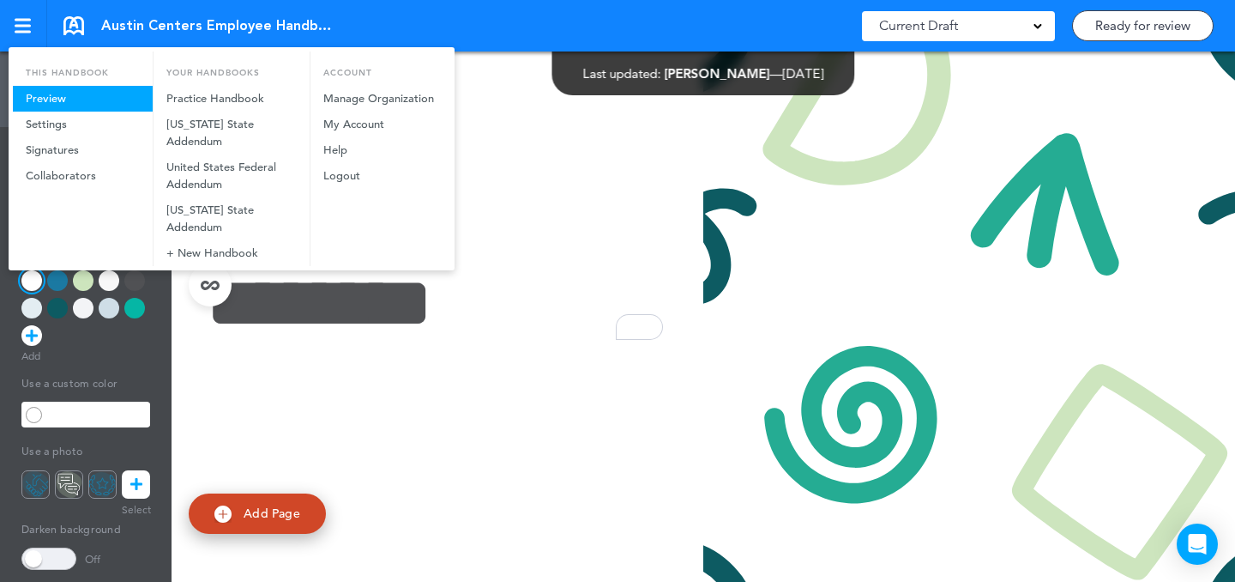
click at [50, 89] on link "Preview" at bounding box center [83, 99] width 140 height 26
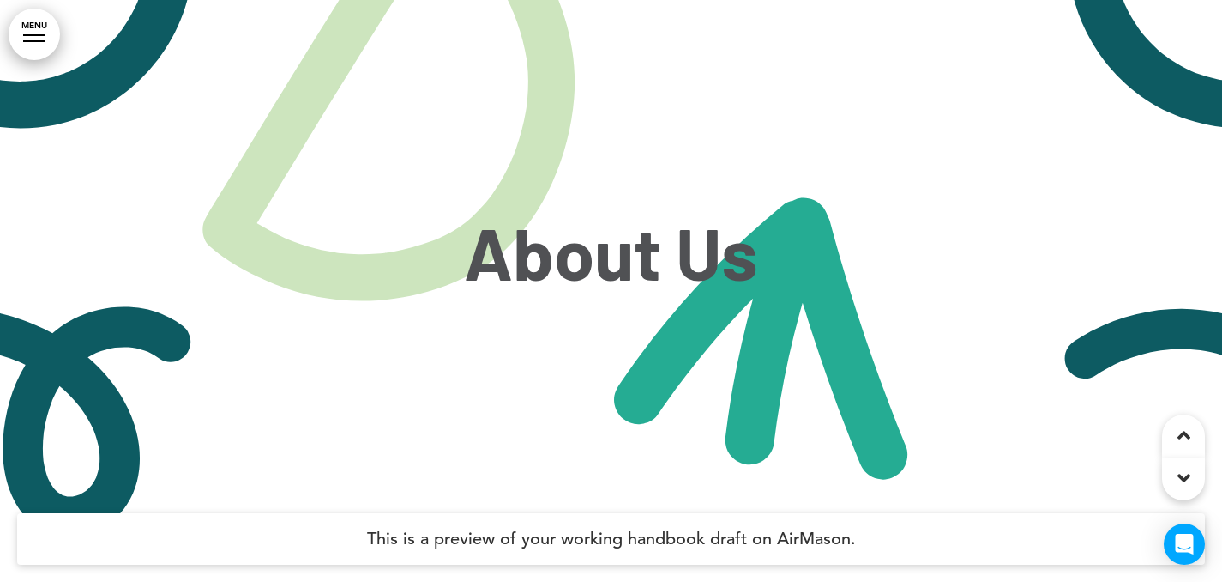
scroll to position [3285, 0]
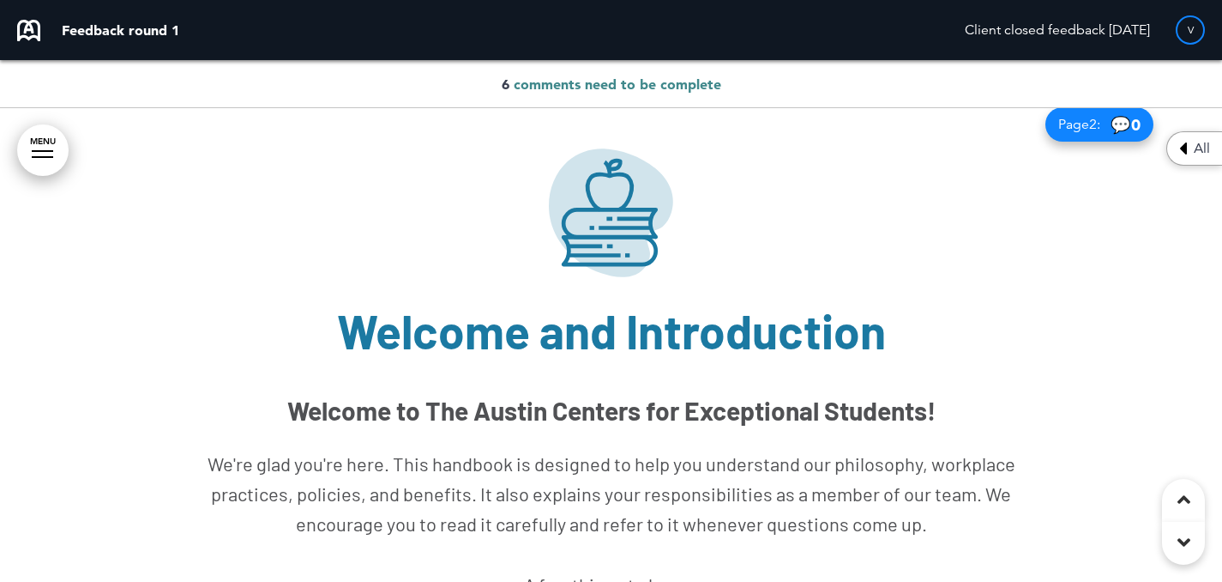
scroll to position [2410, 0]
